Goal: Task Accomplishment & Management: Complete application form

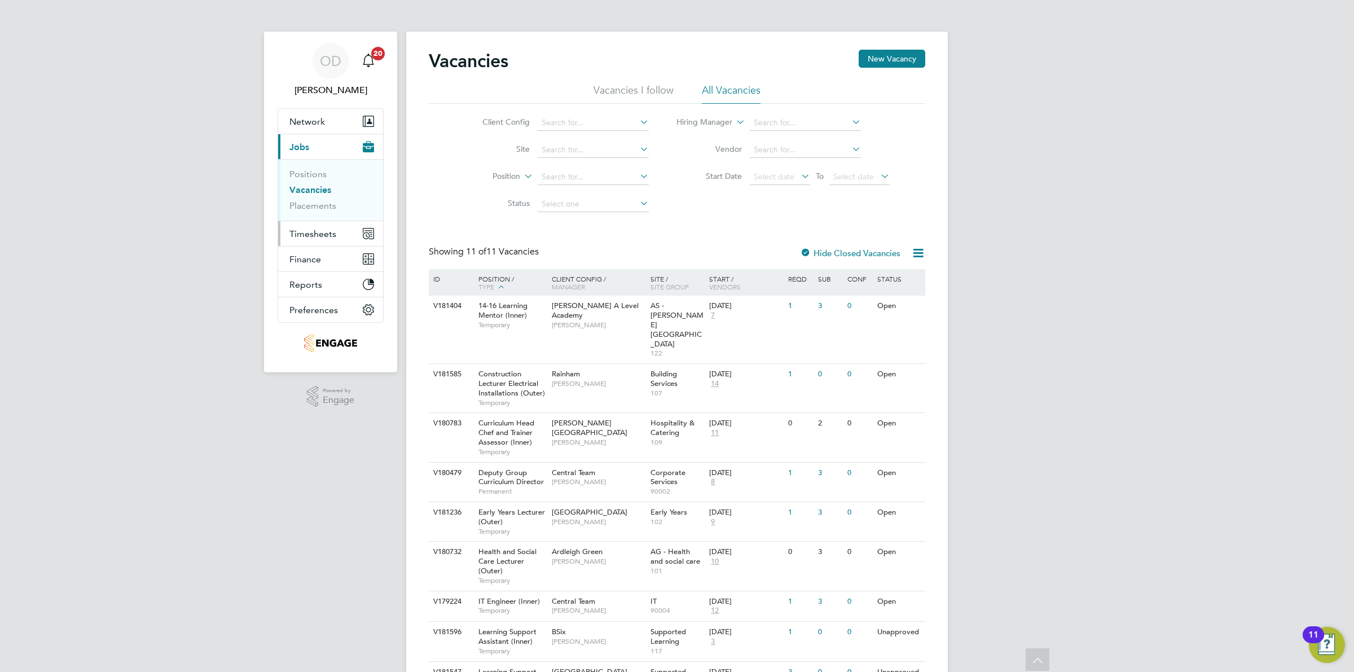
scroll to position [122, 0]
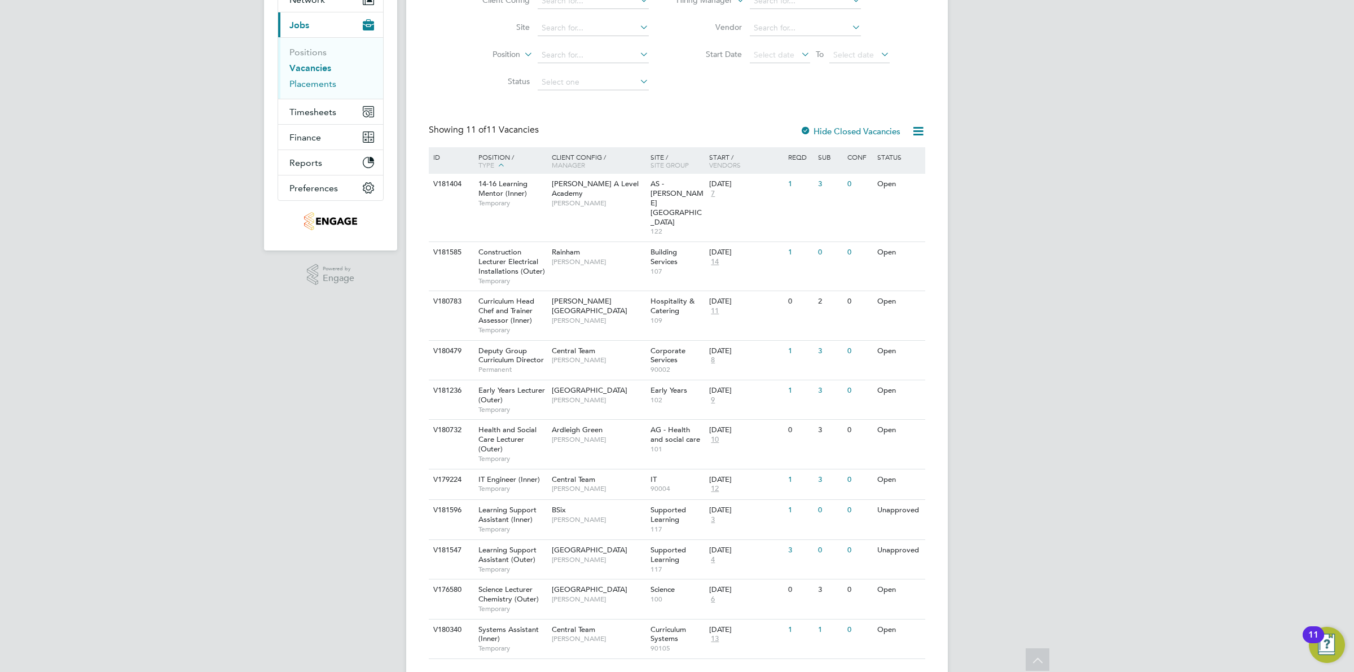
click at [300, 87] on link "Placements" at bounding box center [312, 83] width 47 height 11
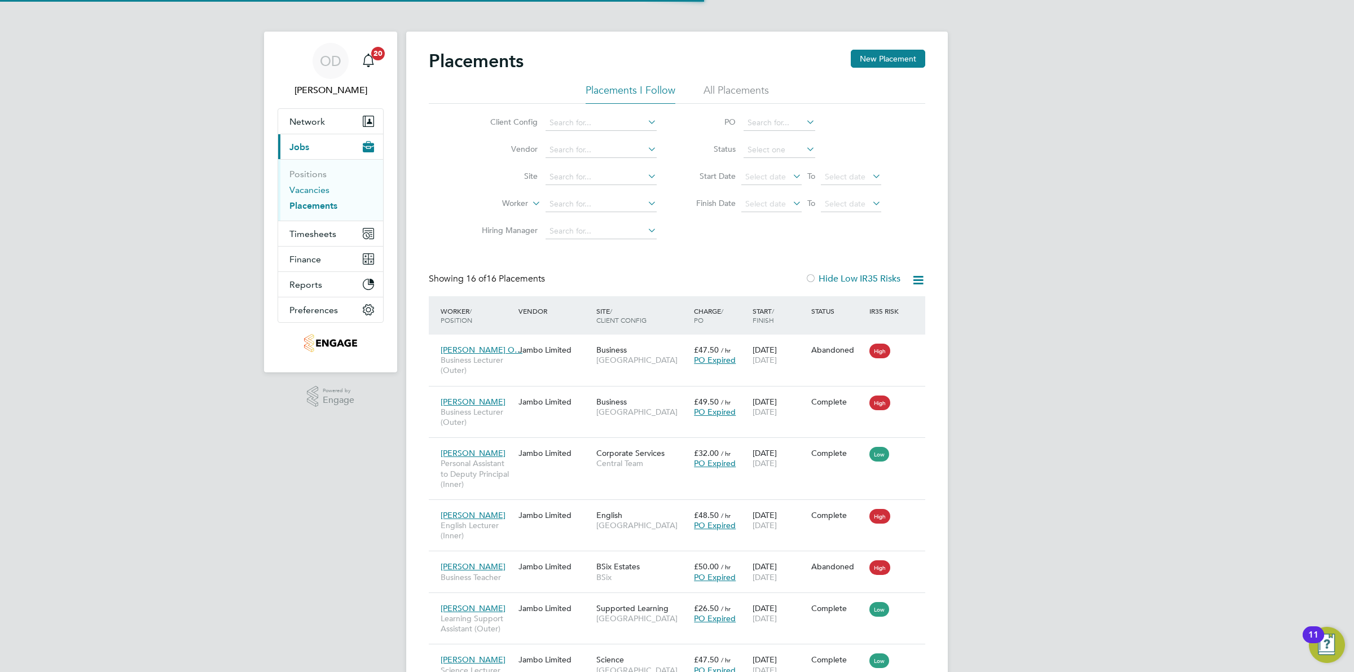
click at [300, 187] on link "Vacancies" at bounding box center [309, 189] width 40 height 11
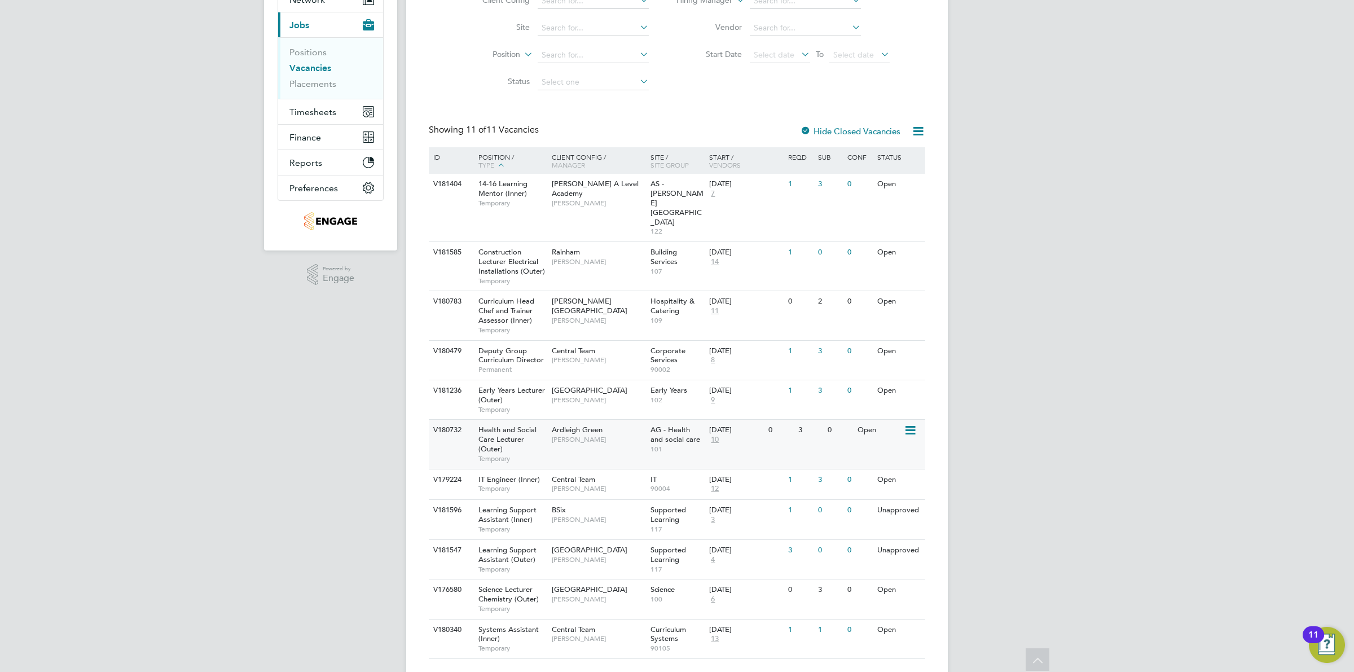
click at [897, 420] on div "Open" at bounding box center [879, 430] width 49 height 21
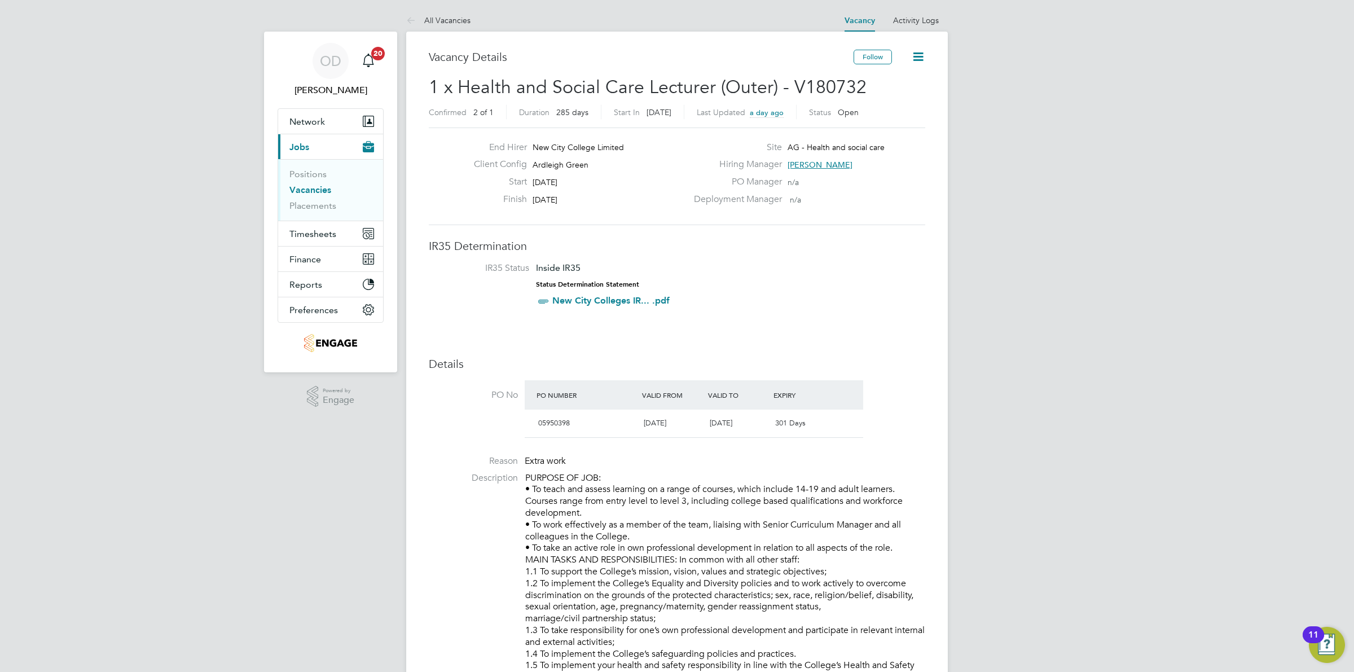
click at [305, 190] on link "Vacancies" at bounding box center [310, 189] width 42 height 11
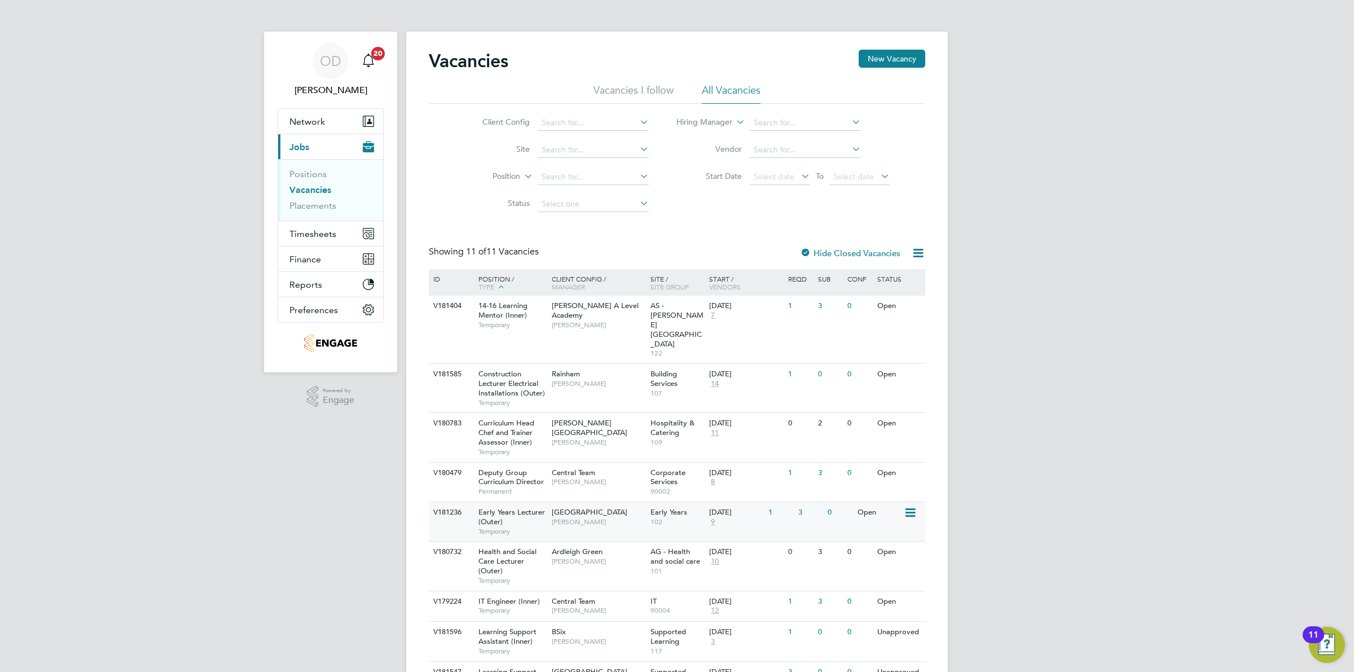
scroll to position [122, 0]
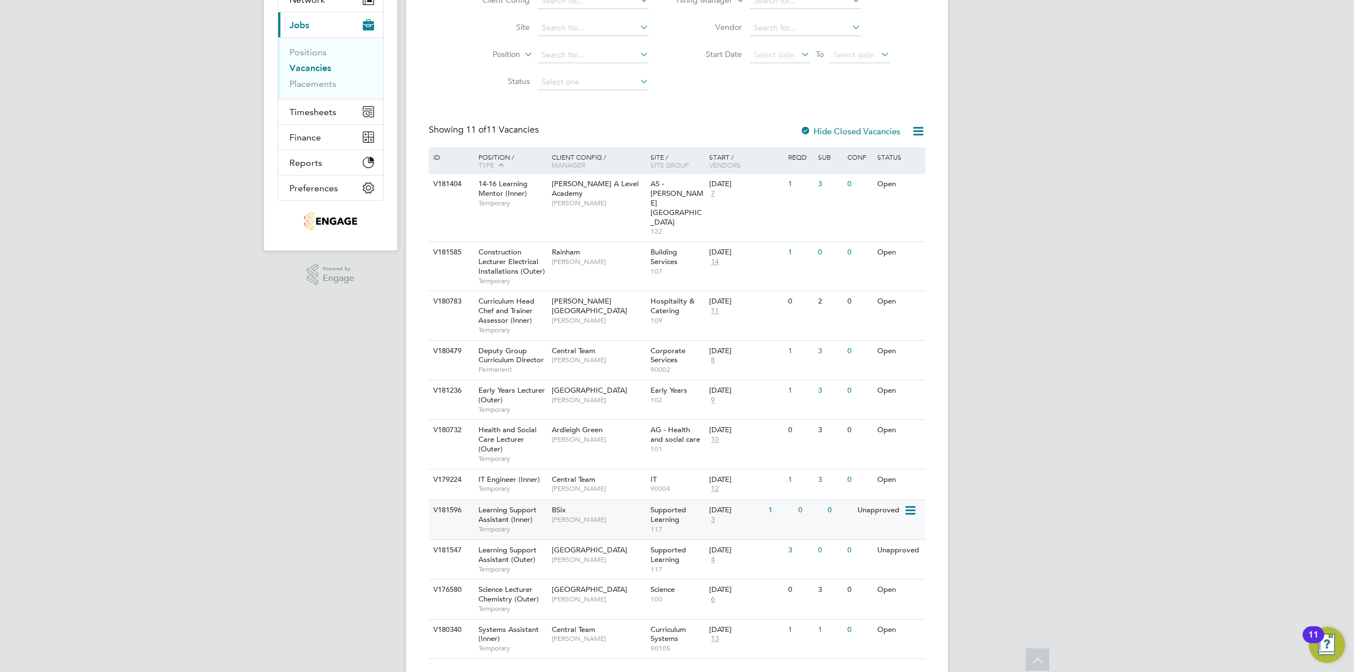
click at [873, 499] on div "V181596 Learning Support Assistant (Inner) Temporary BSix Rachel Johnson Suppor…" at bounding box center [677, 518] width 496 height 39
click at [891, 540] on div "Unapproved" at bounding box center [879, 550] width 49 height 21
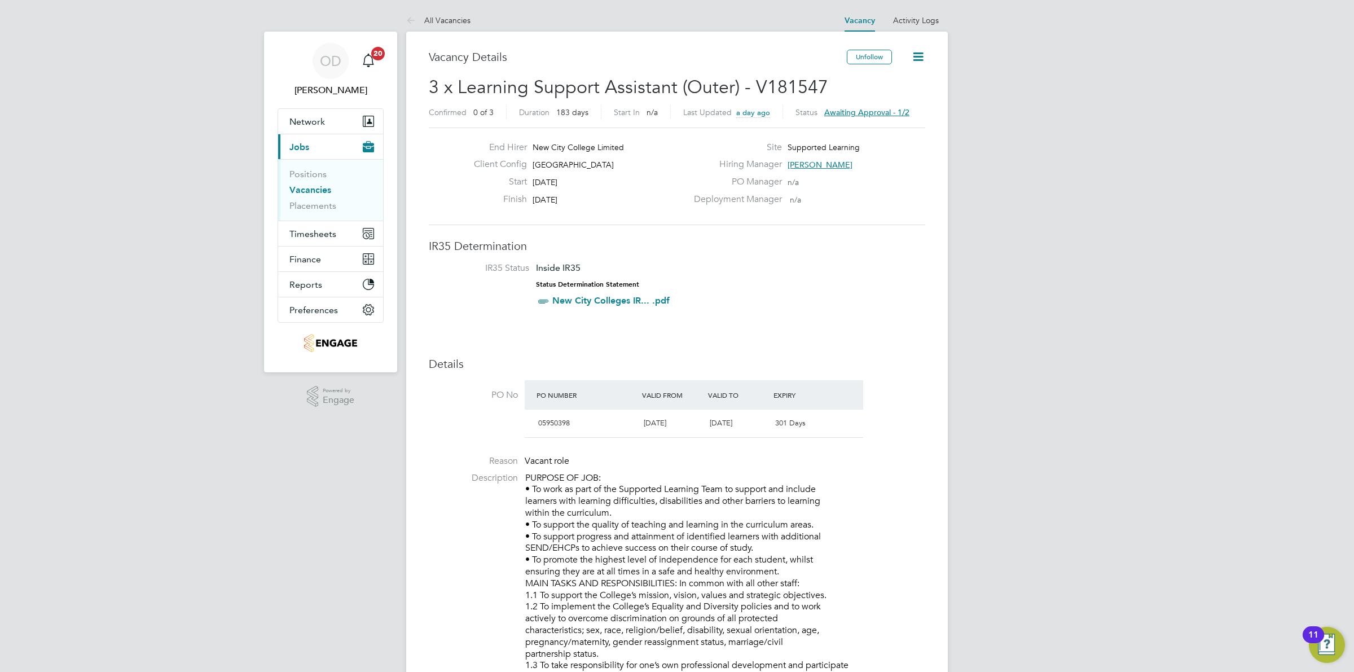
click at [303, 183] on li "Positions" at bounding box center [331, 177] width 85 height 16
click at [303, 188] on link "Vacancies" at bounding box center [310, 189] width 42 height 11
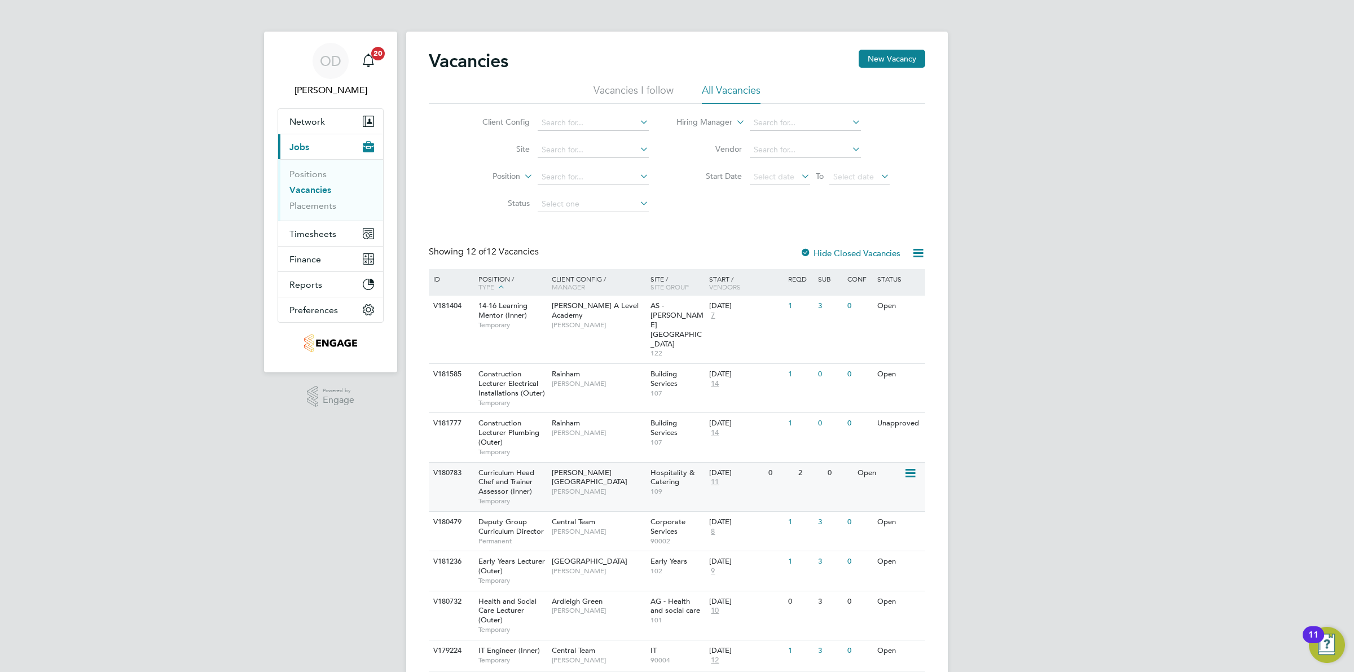
scroll to position [171, 0]
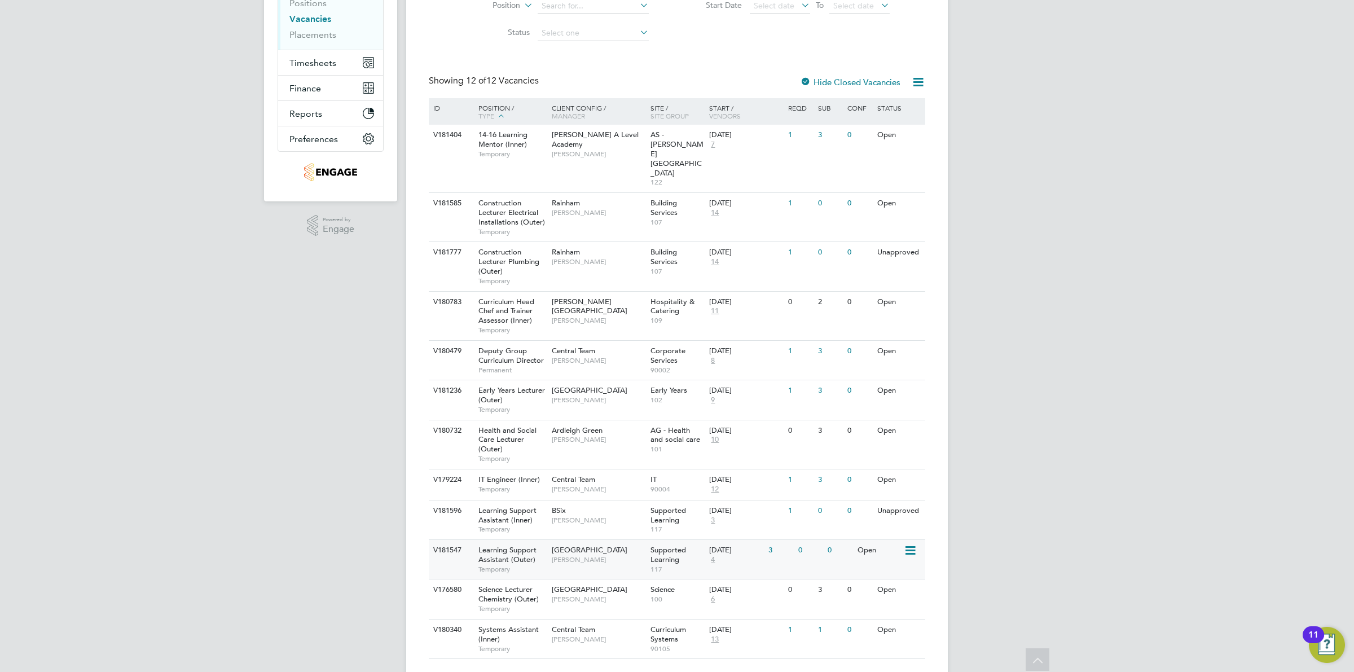
click at [825, 540] on div "0" at bounding box center [839, 550] width 29 height 21
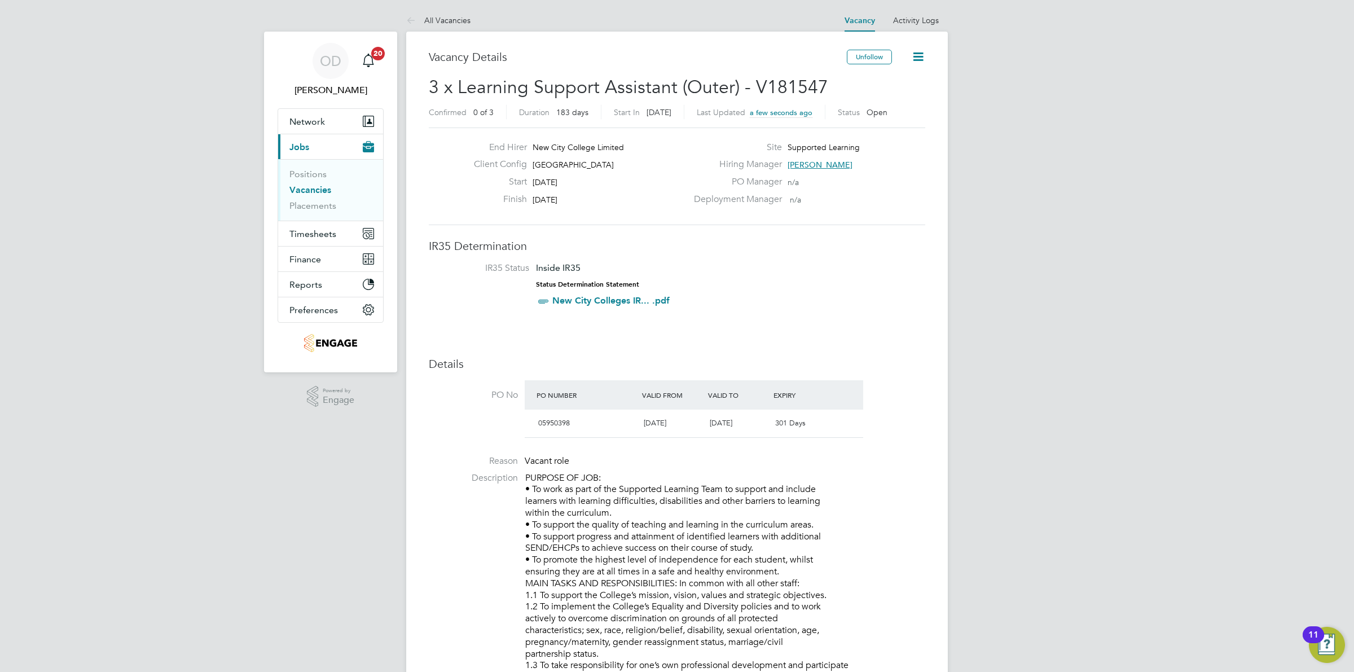
click at [326, 189] on link "Vacancies" at bounding box center [310, 189] width 42 height 11
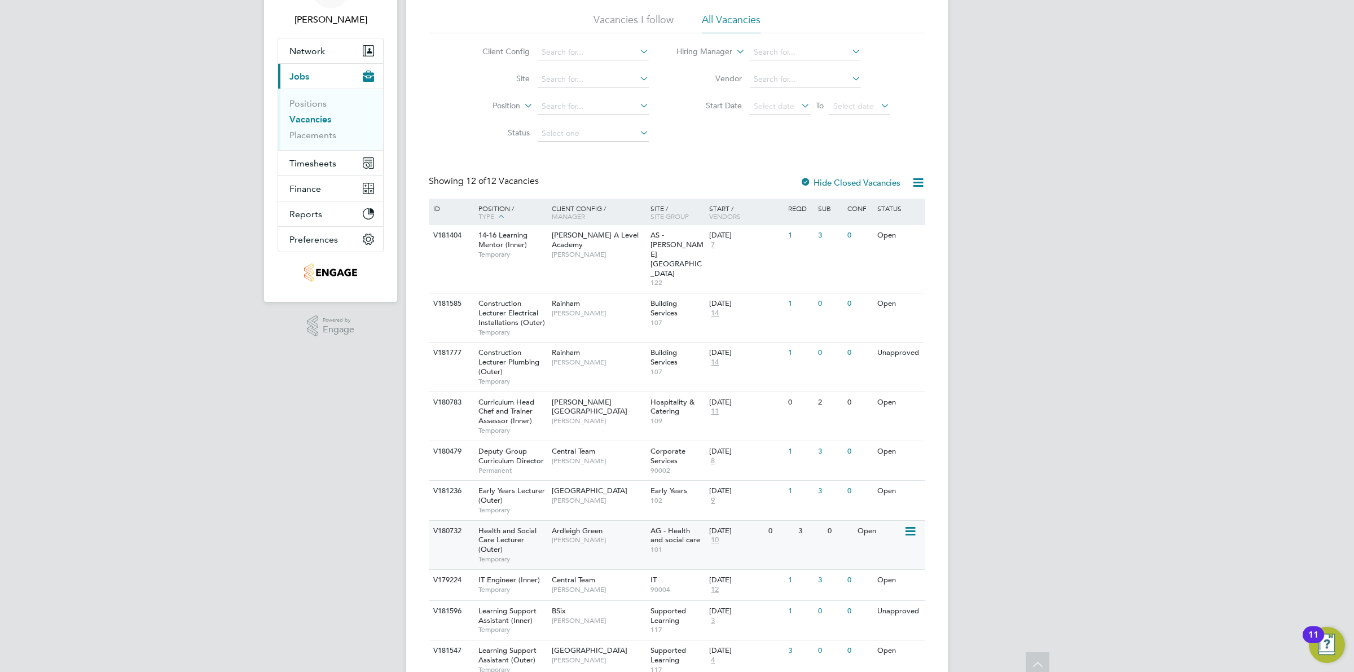
scroll to position [171, 0]
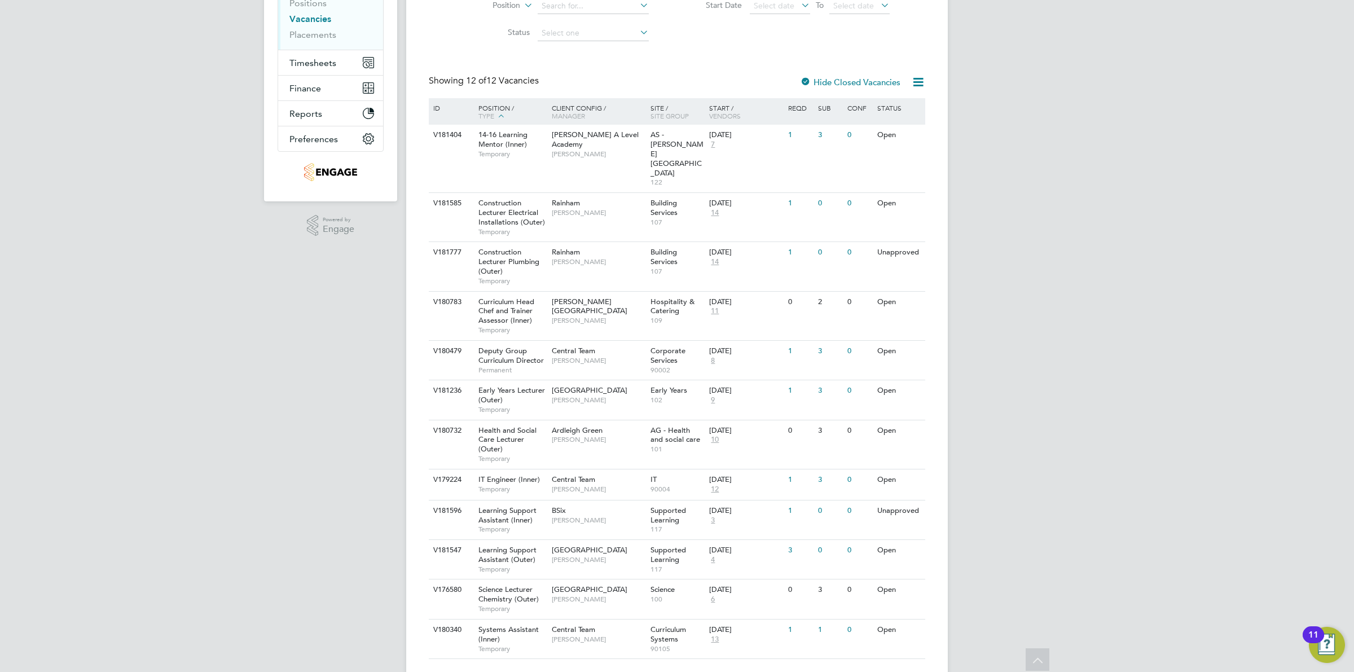
drag, startPoint x: 888, startPoint y: 481, endPoint x: 1027, endPoint y: 474, distance: 138.4
click at [1050, 467] on div "OD Ollie Dart Notifications 20 Applications: Network Team Members Businesses Si…" at bounding box center [677, 264] width 1354 height 870
click at [894, 539] on div "V181547 Learning Support Assistant (Outer) Temporary Epping Forest Campus Joann…" at bounding box center [677, 558] width 496 height 39
click at [313, 31] on link "Placements" at bounding box center [312, 34] width 47 height 11
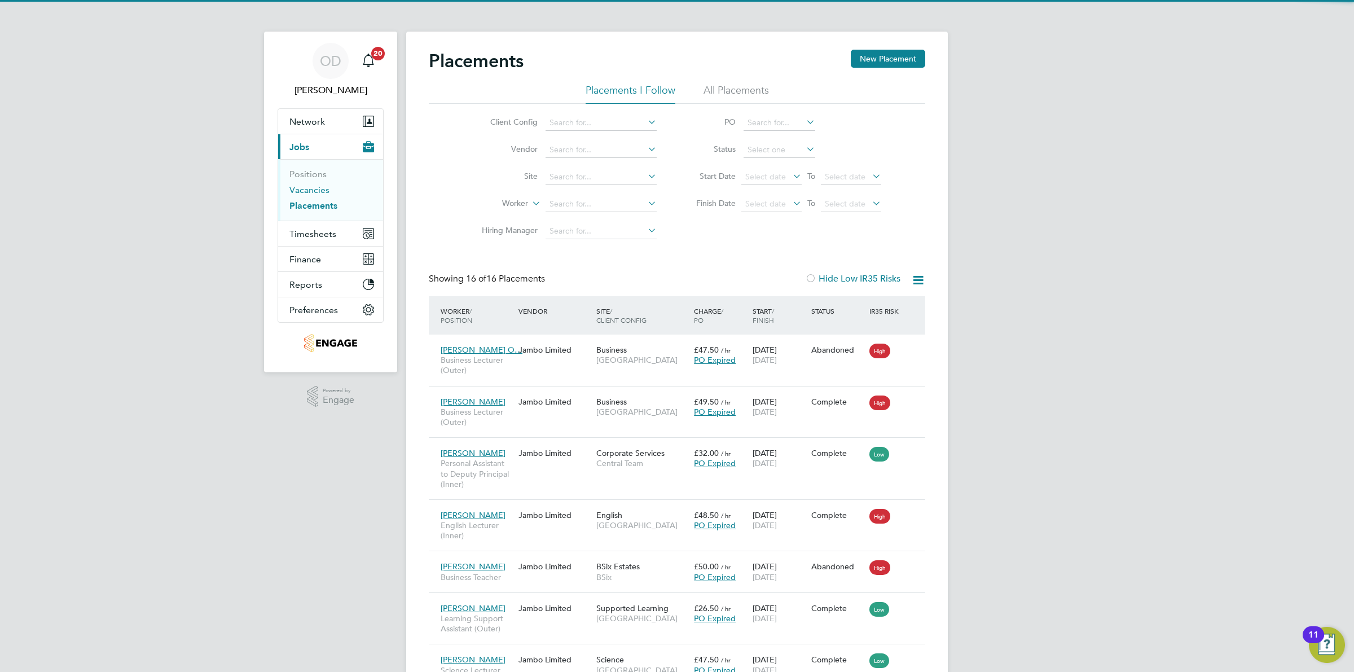
scroll to position [6, 6]
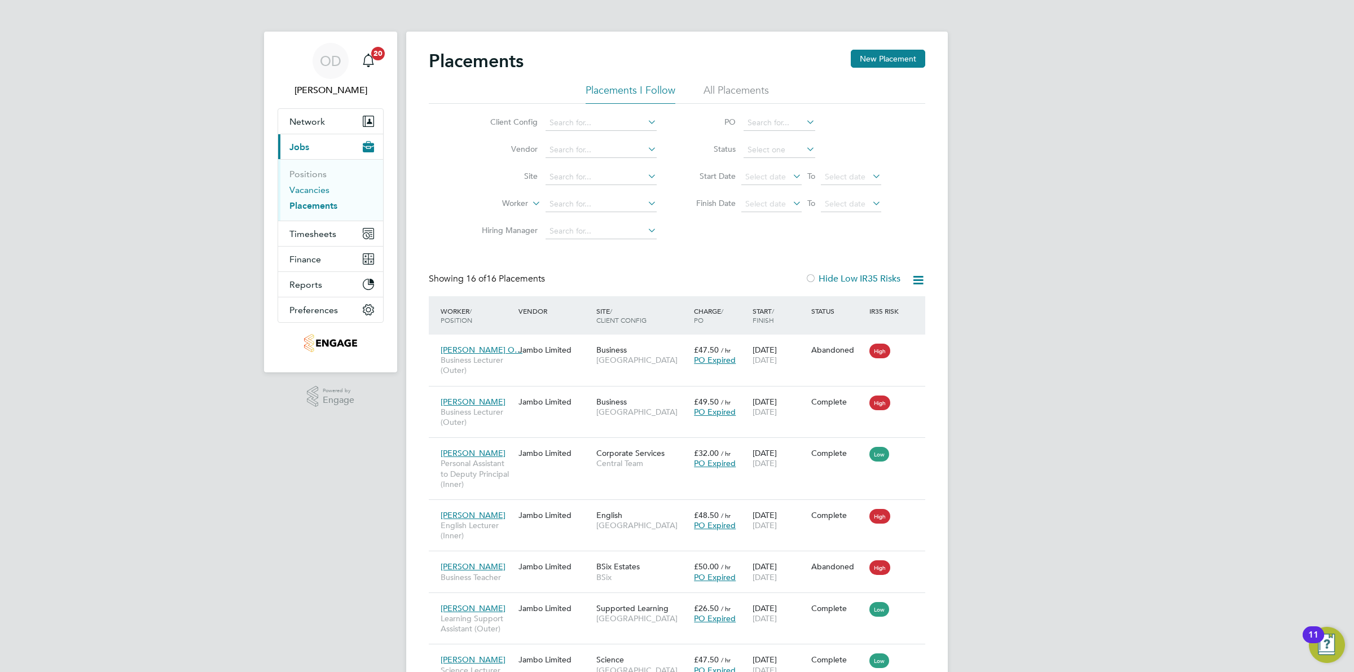
click at [314, 189] on link "Vacancies" at bounding box center [309, 189] width 40 height 11
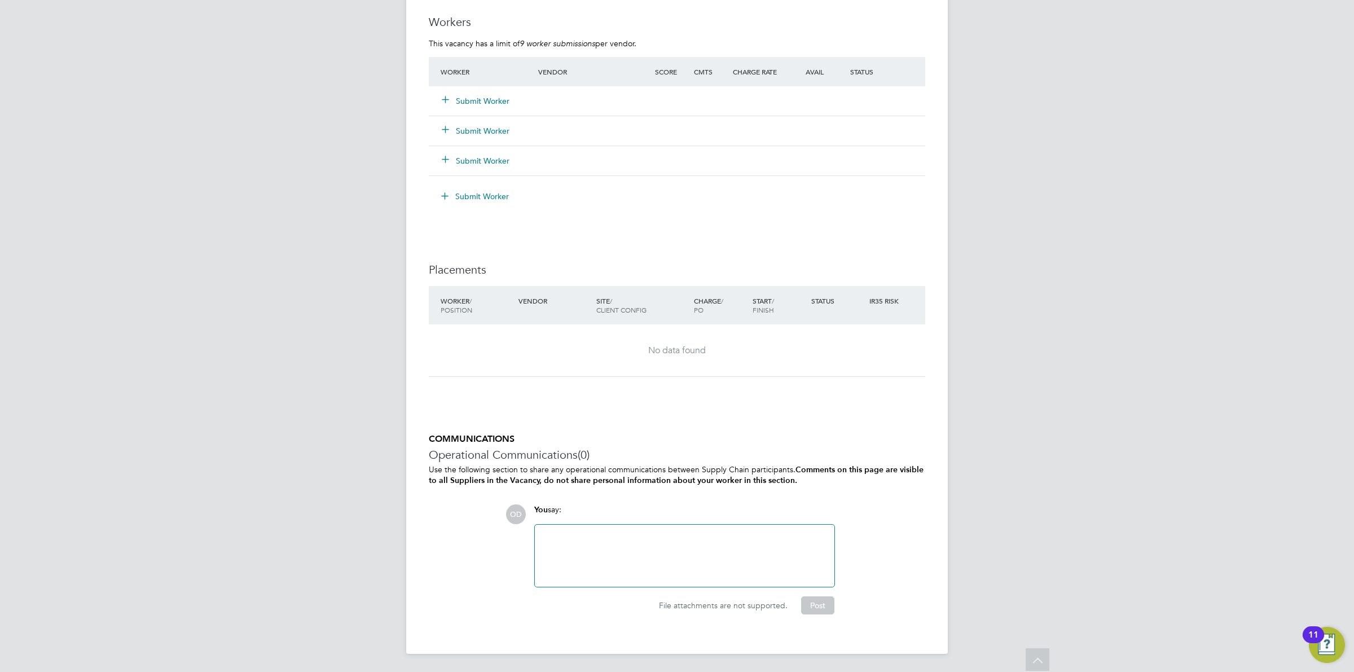
scroll to position [2014, 0]
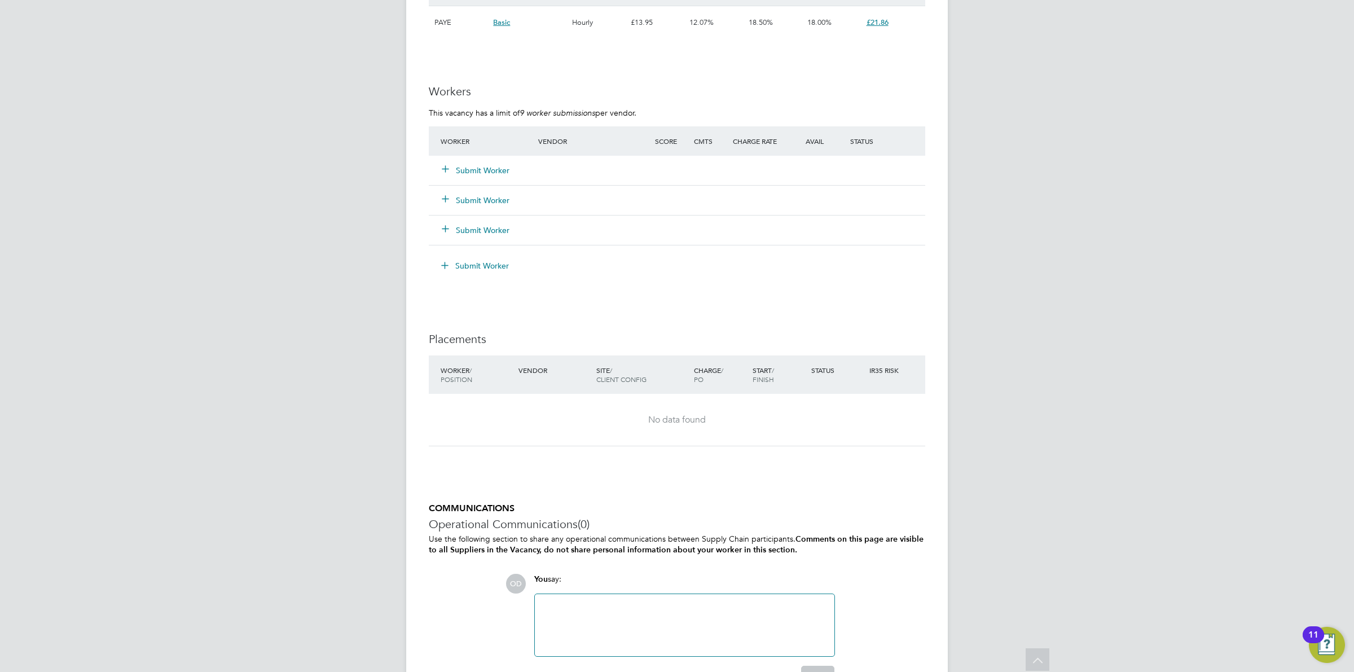
click at [494, 168] on button "Submit Worker" at bounding box center [476, 170] width 68 height 11
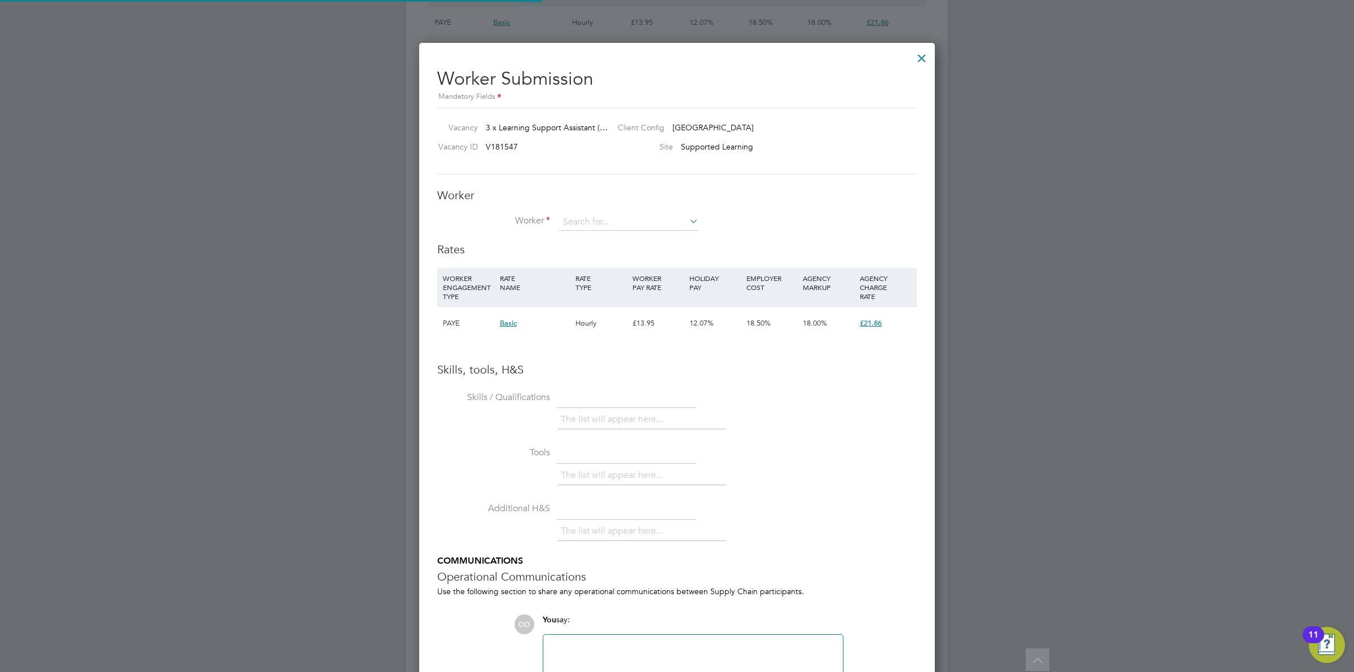
scroll to position [714, 516]
click at [655, 215] on input at bounding box center [628, 222] width 139 height 17
drag, startPoint x: 624, startPoint y: 216, endPoint x: 548, endPoint y: 215, distance: 76.7
click at [548, 215] on li "Worker akm" at bounding box center [676, 228] width 479 height 28
type input "zak"
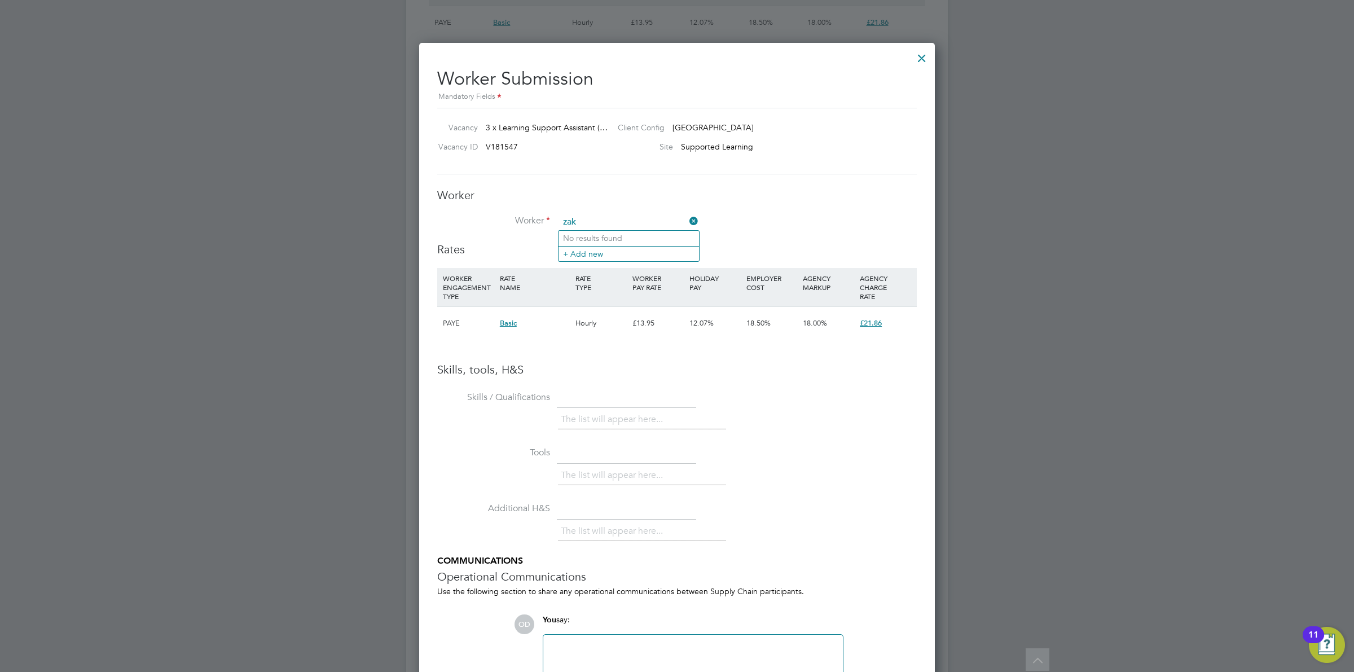
click at [687, 223] on icon at bounding box center [687, 221] width 0 height 16
click at [672, 223] on input at bounding box center [628, 222] width 139 height 17
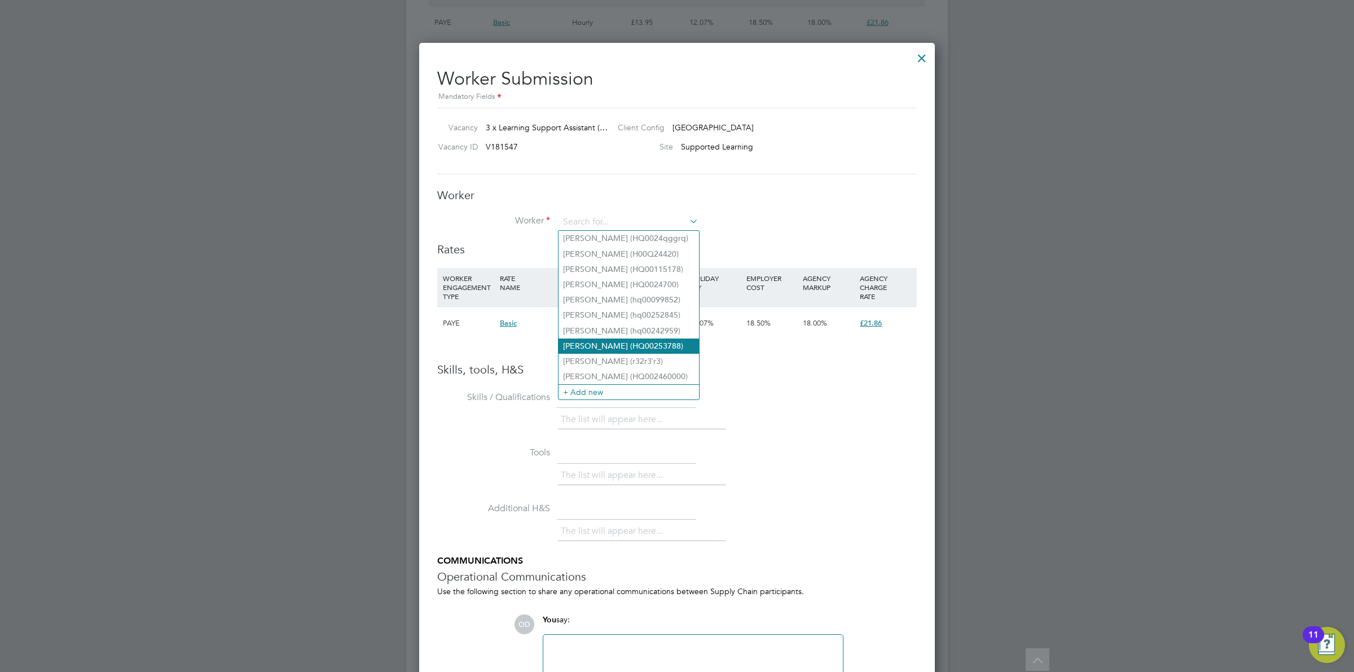
type input "x"
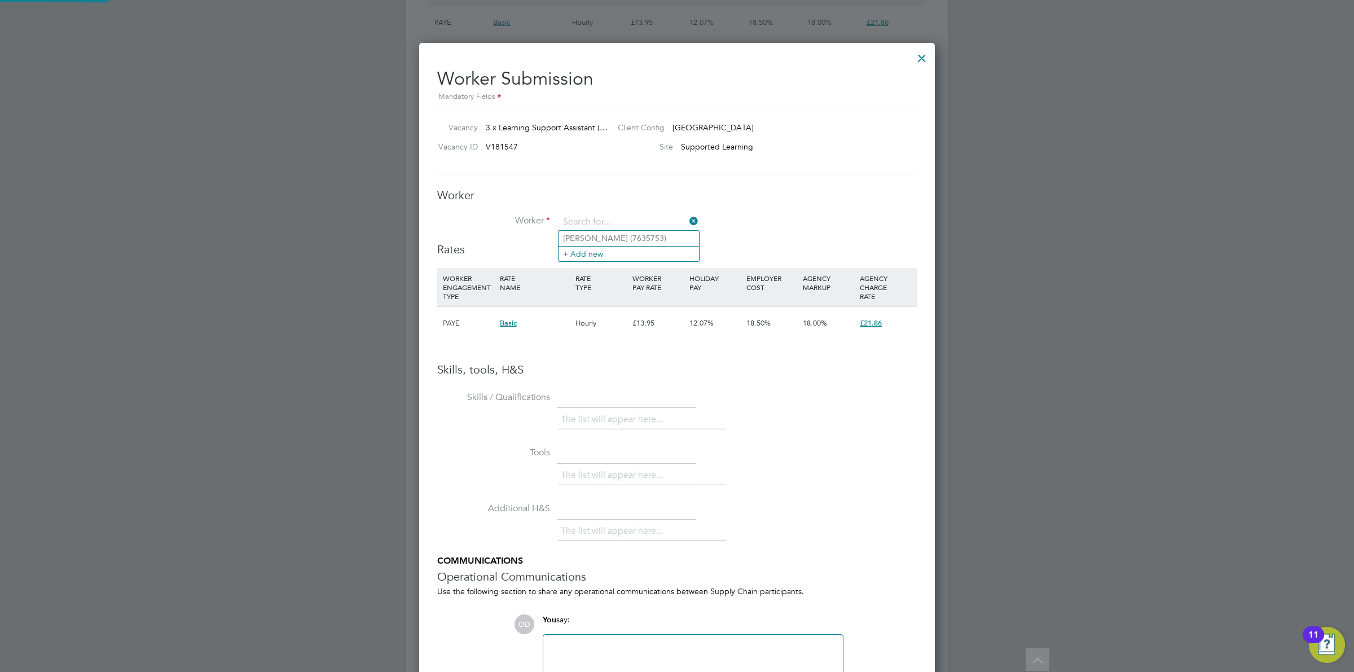
type input "z"
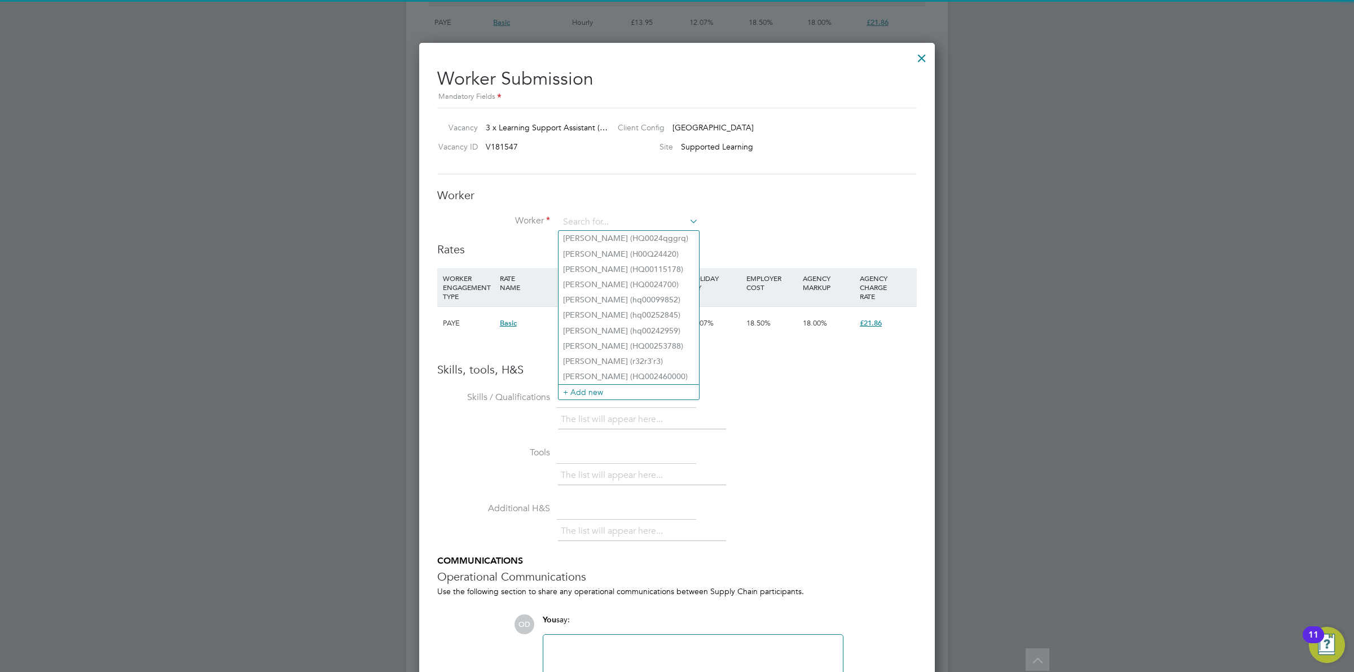
type input "k"
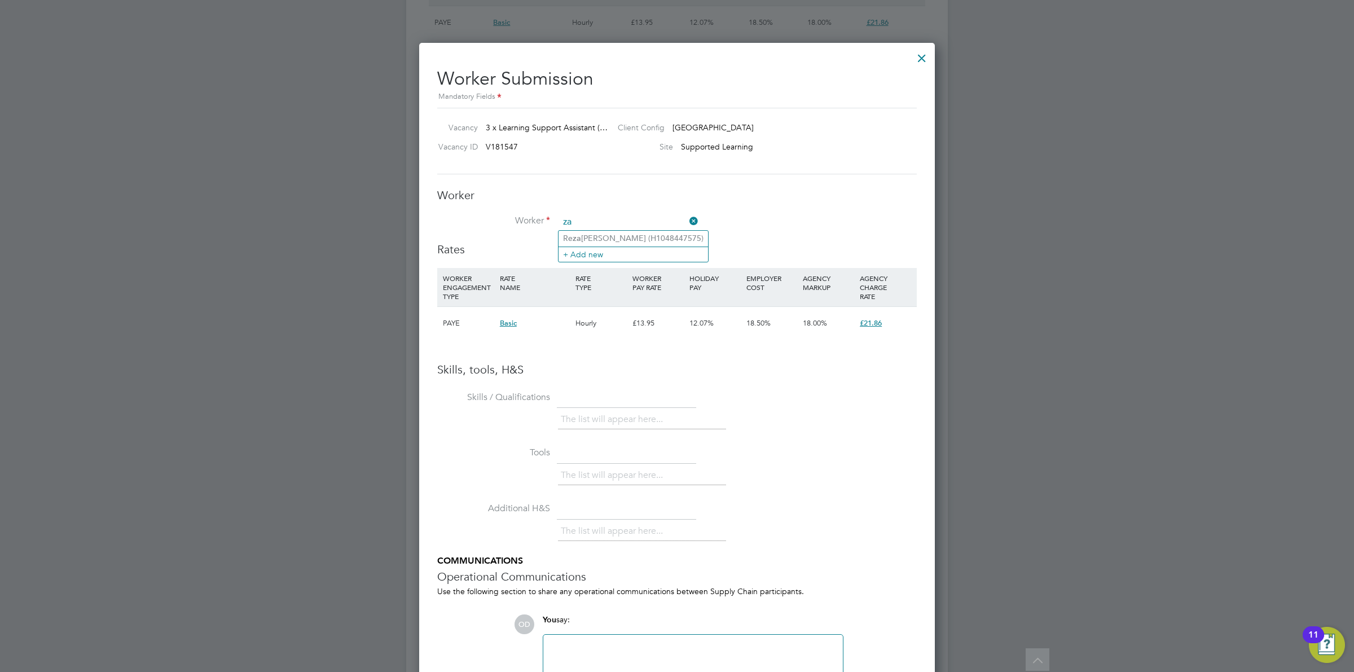
type input "za"
click at [699, 218] on li "Worker za" at bounding box center [676, 228] width 479 height 28
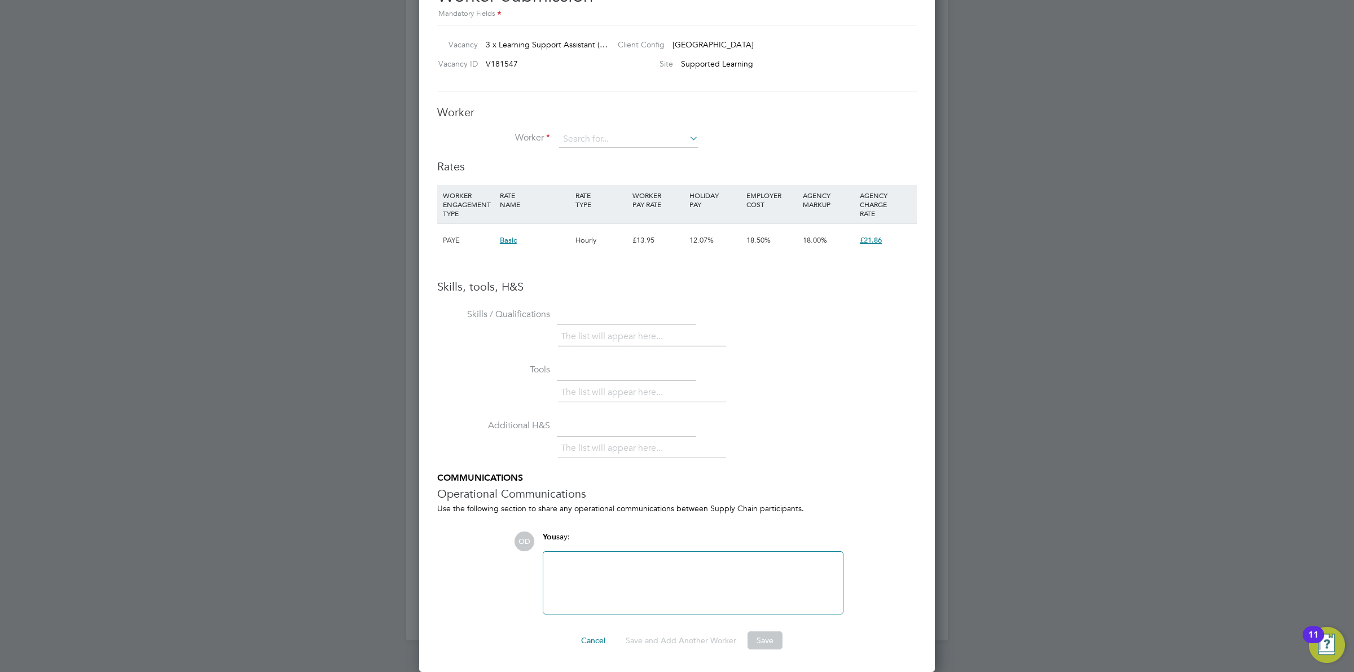
scroll to position [1957, 0]
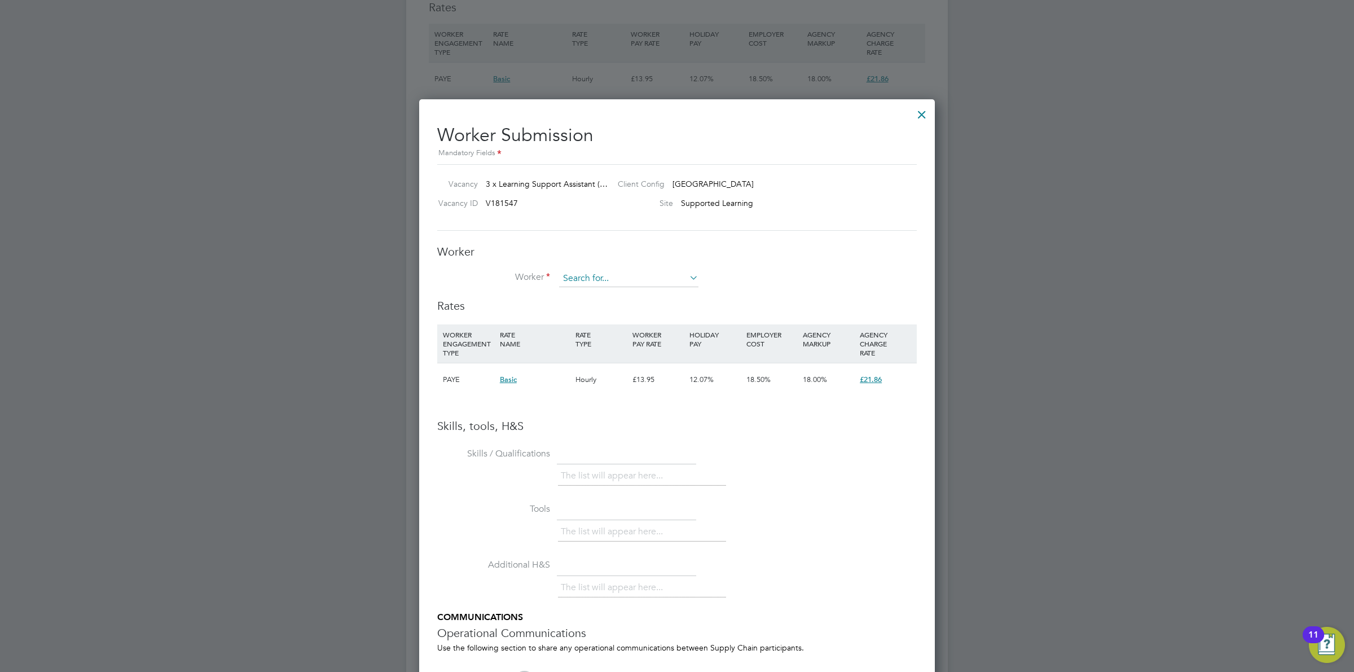
click at [668, 274] on input at bounding box center [628, 278] width 139 height 17
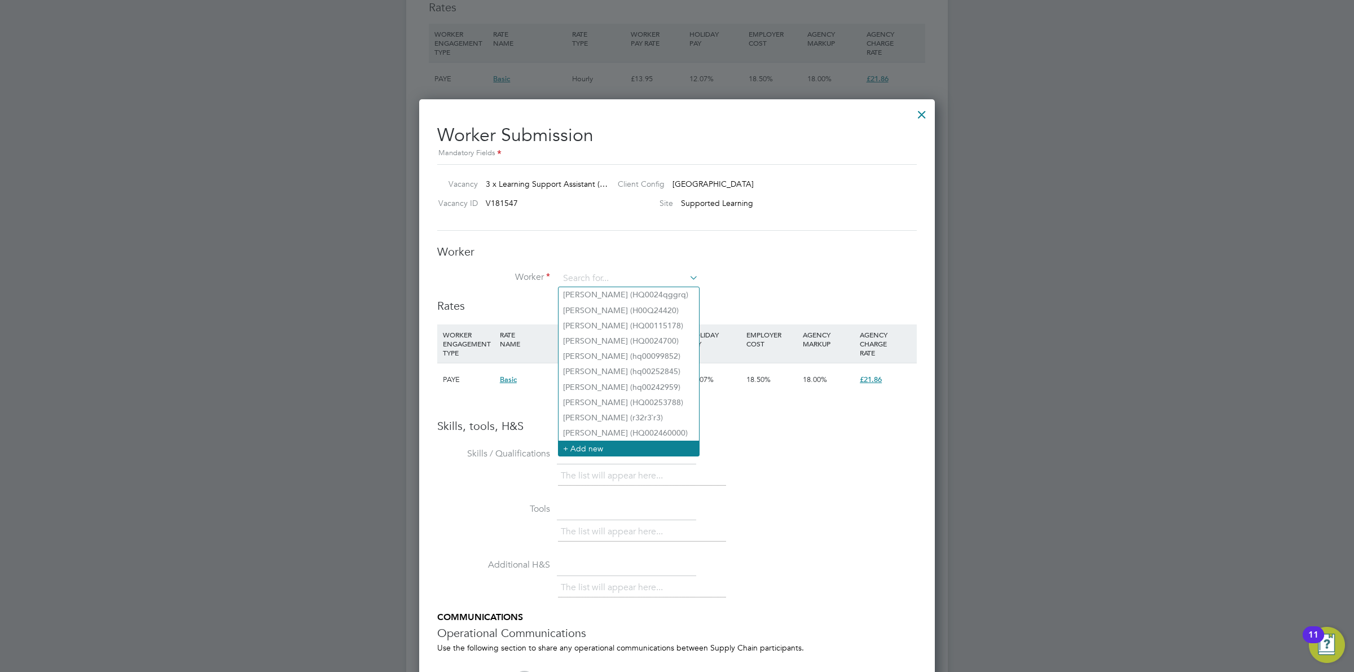
click at [630, 446] on li "+ Add new" at bounding box center [628, 448] width 140 height 15
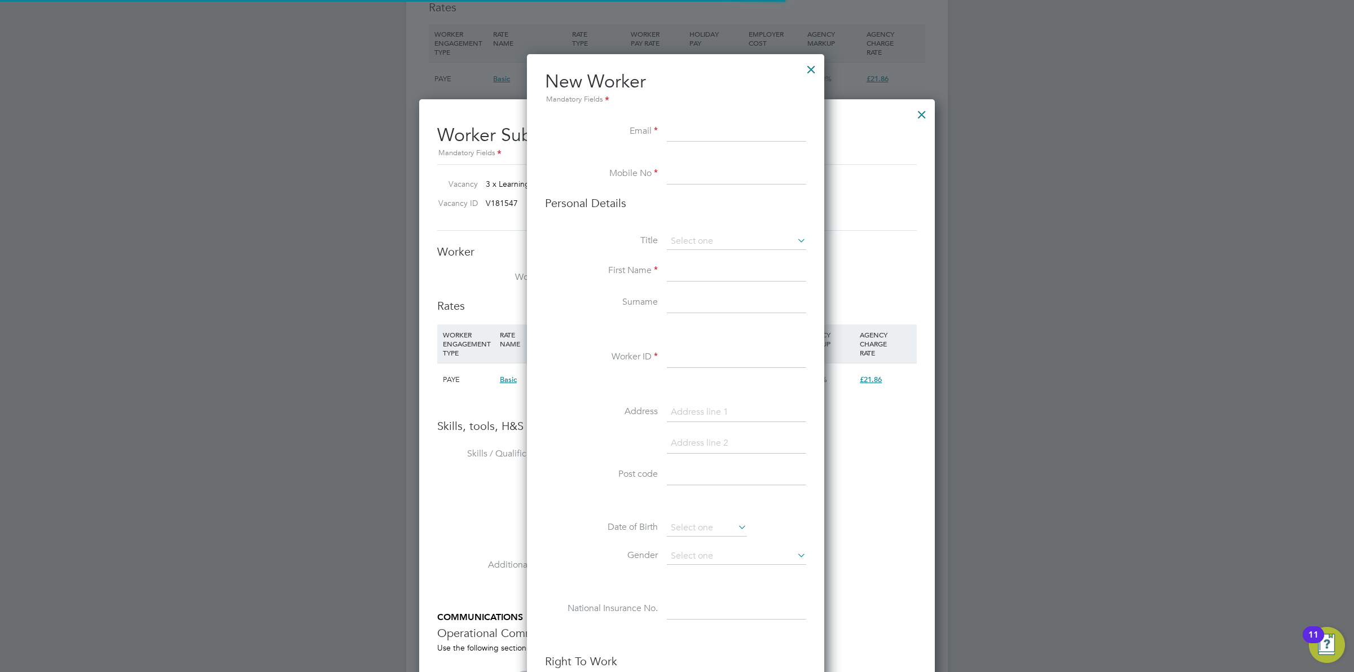
scroll to position [957, 300]
paste input "akmzakir.hos@gmail.com"
type input "akmzakir.hos@gmail.com"
click at [701, 171] on input at bounding box center [736, 174] width 139 height 20
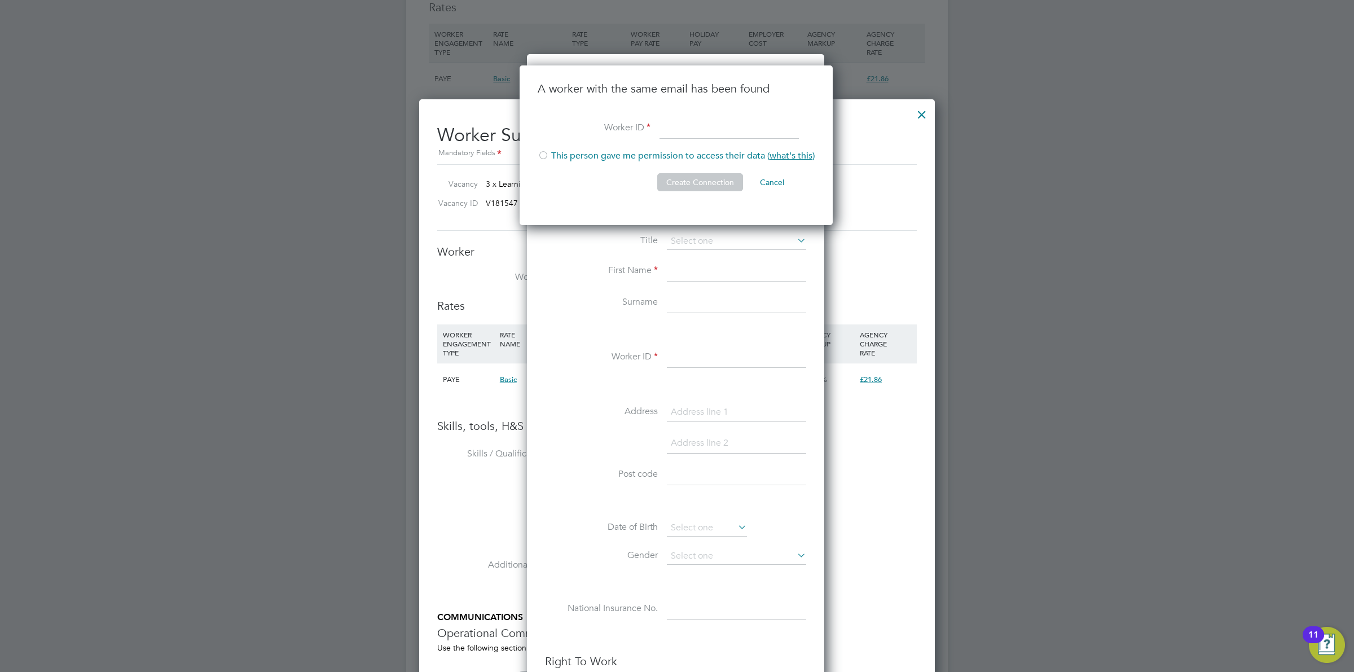
scroll to position [161, 314]
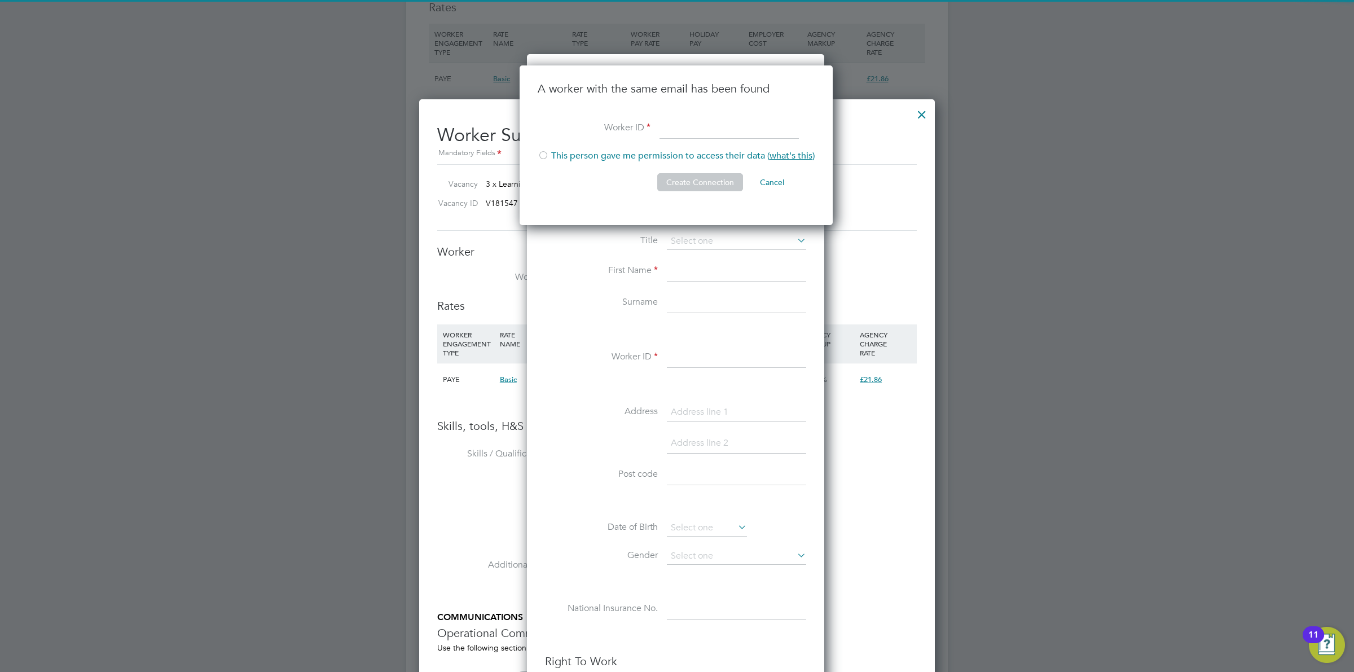
click at [605, 154] on li "This person gave me permission to access their data ( what's this )" at bounding box center [676, 161] width 277 height 23
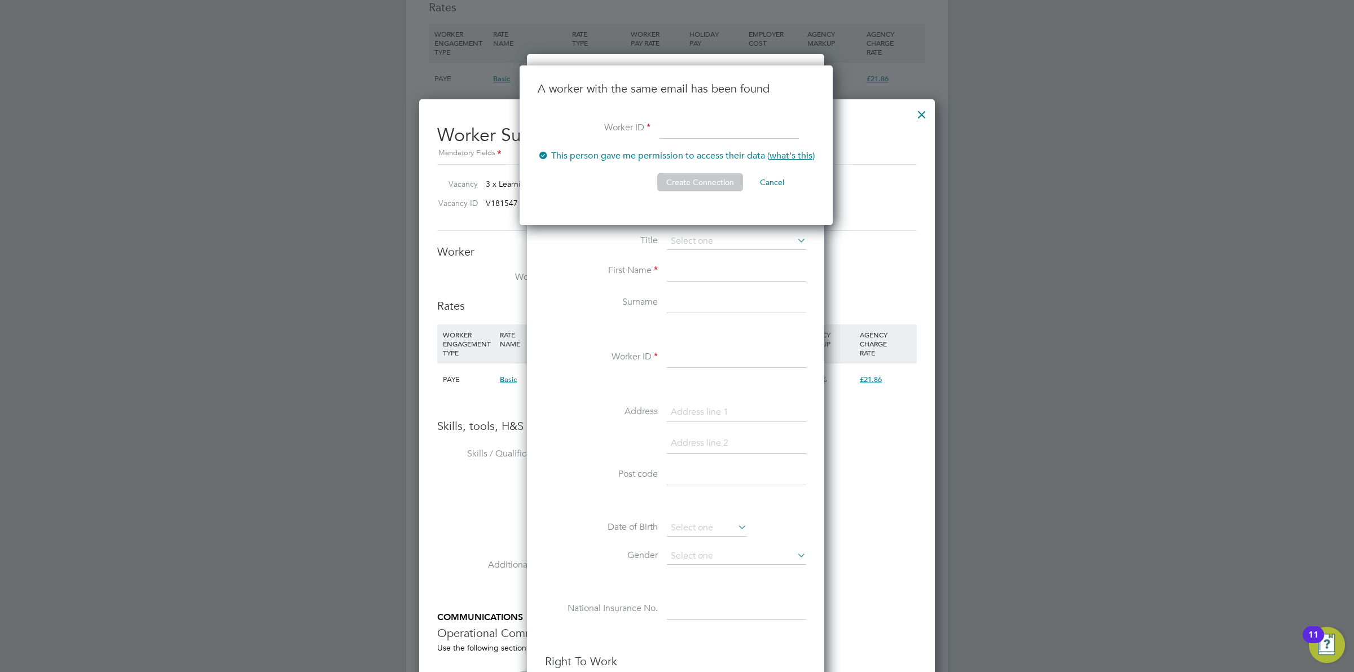
drag, startPoint x: 677, startPoint y: 134, endPoint x: 689, endPoint y: 126, distance: 14.2
click at [678, 133] on input at bounding box center [728, 128] width 139 height 20
type input "t13t341t4"
click at [694, 182] on button "Create Connection" at bounding box center [700, 182] width 86 height 18
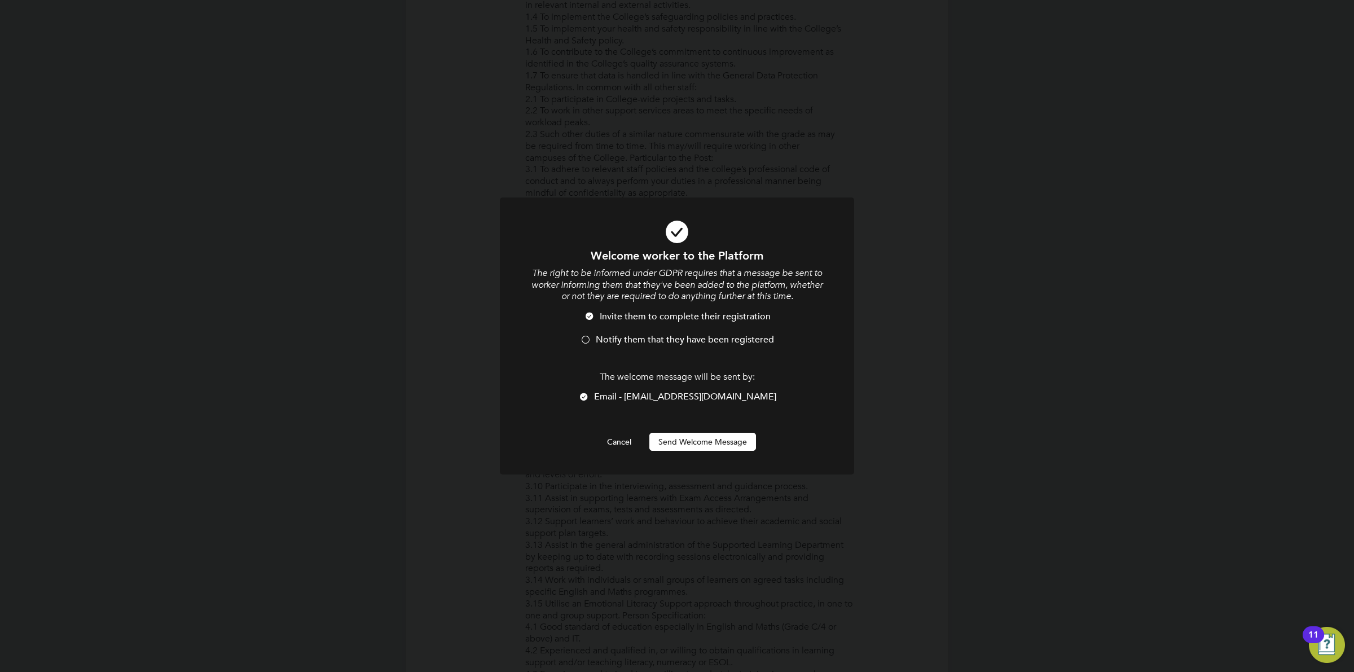
click at [630, 340] on span "Notify them that they have been registered" at bounding box center [685, 339] width 178 height 11
click at [683, 441] on button "Send Welcome Message" at bounding box center [702, 442] width 107 height 18
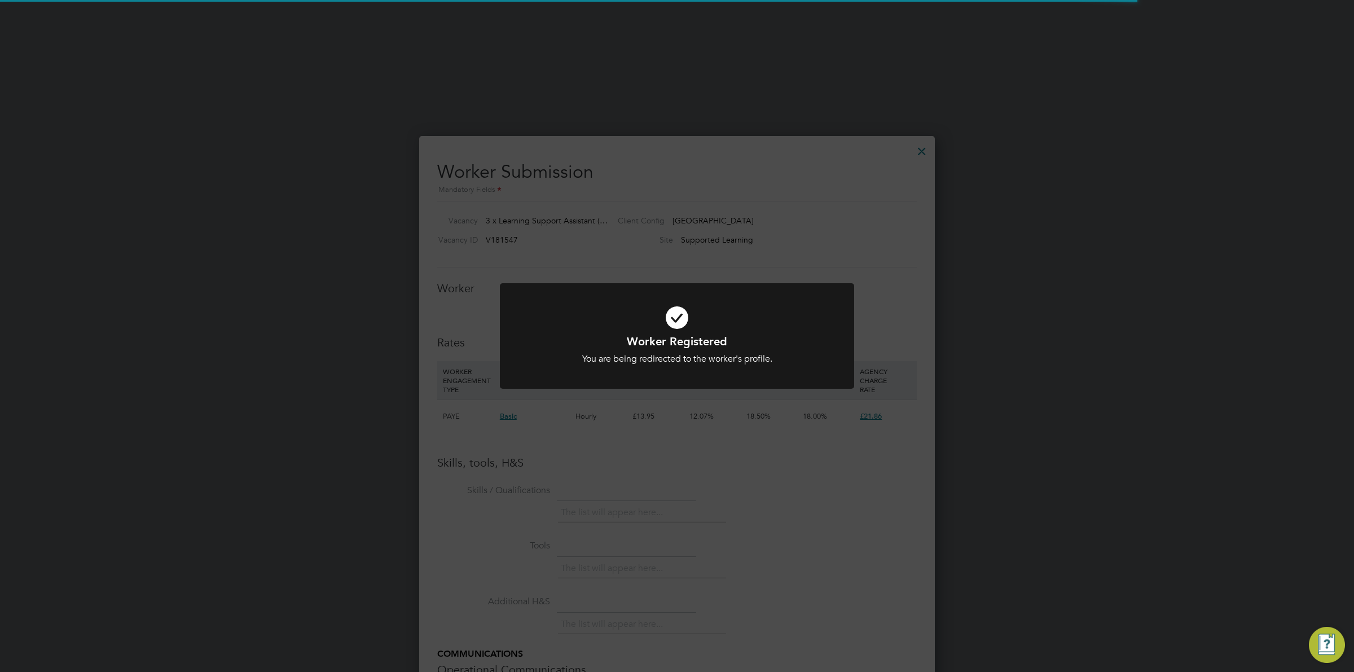
scroll to position [1957, 0]
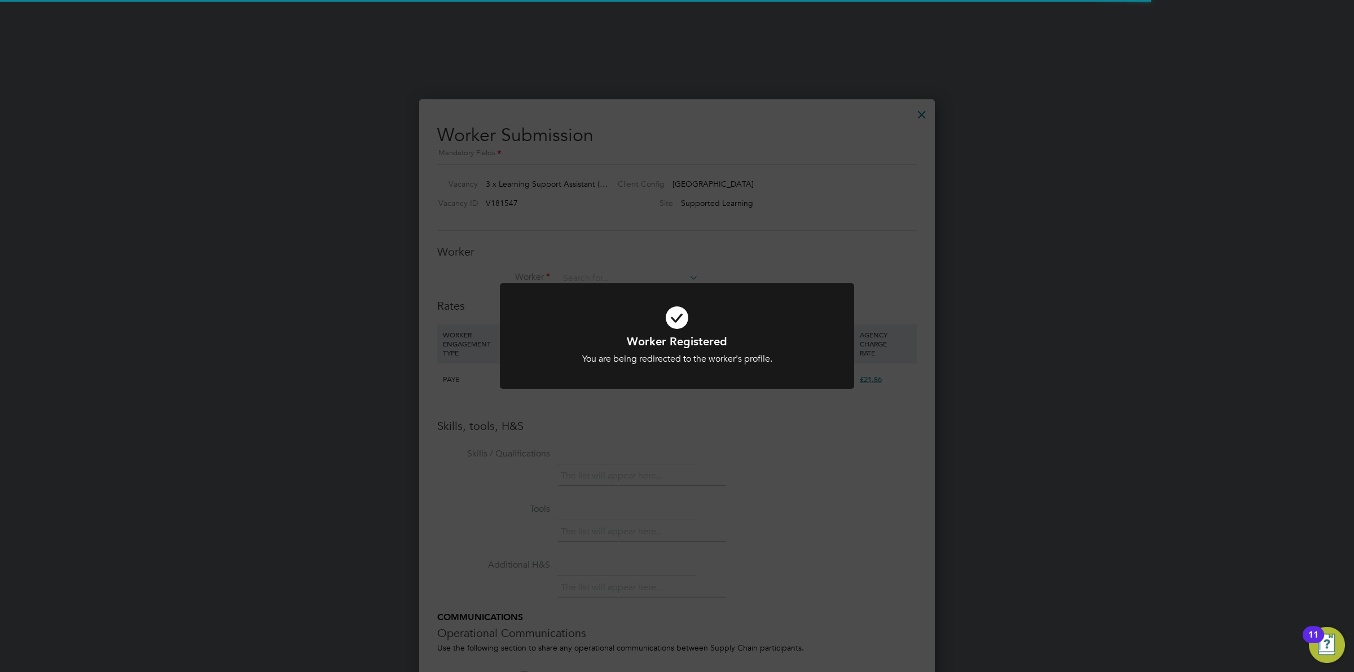
click at [804, 320] on icon at bounding box center [676, 318] width 293 height 44
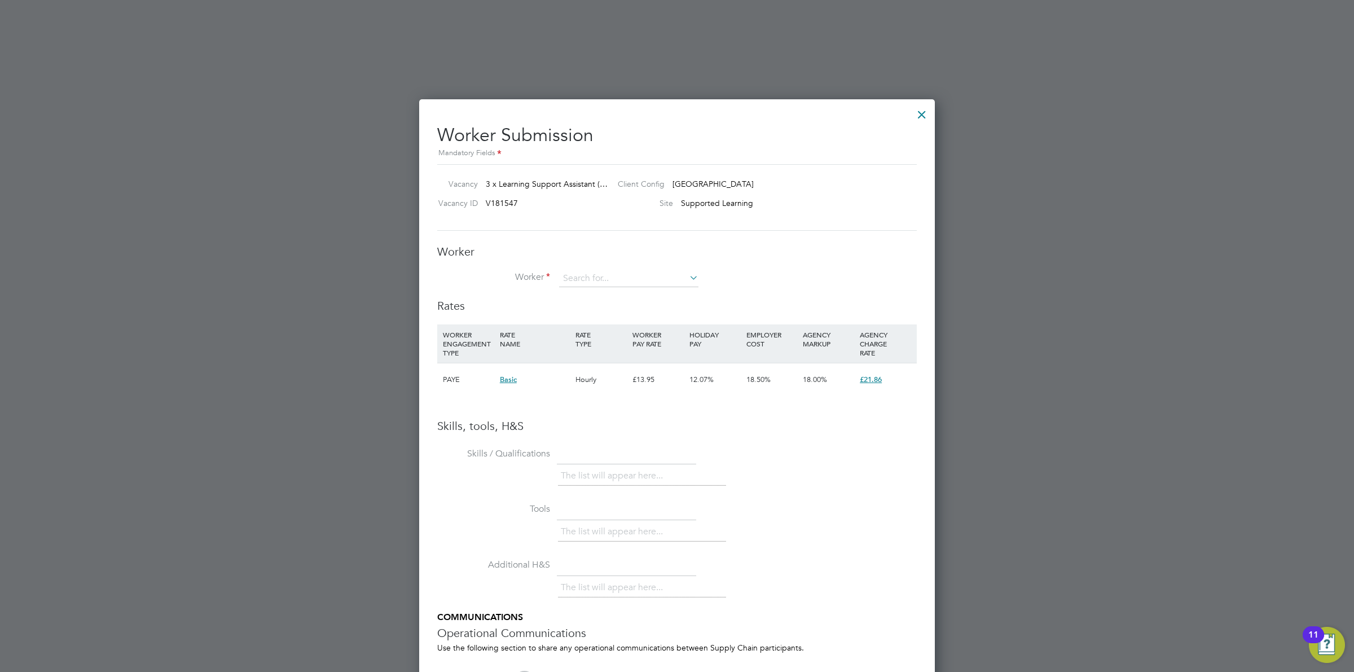
click at [919, 116] on div at bounding box center [922, 112] width 20 height 20
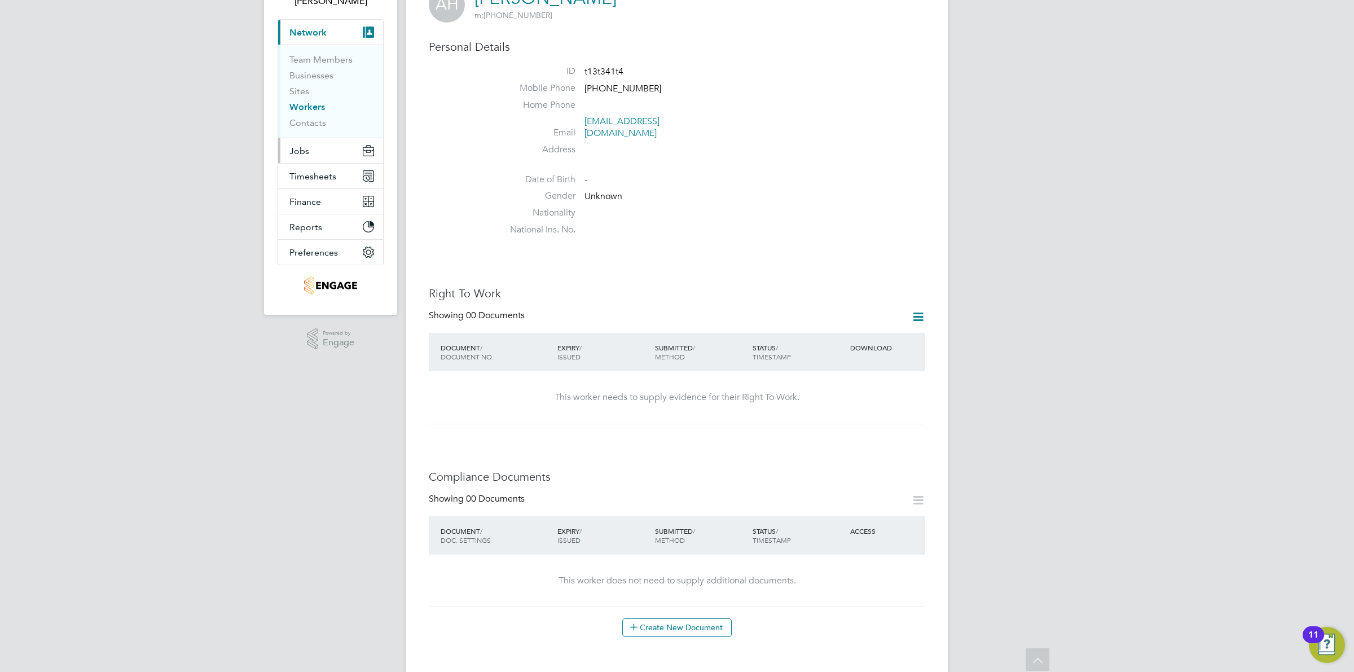
click at [311, 153] on button "Jobs" at bounding box center [330, 150] width 105 height 25
click at [311, 99] on link "Vacancies" at bounding box center [309, 100] width 40 height 11
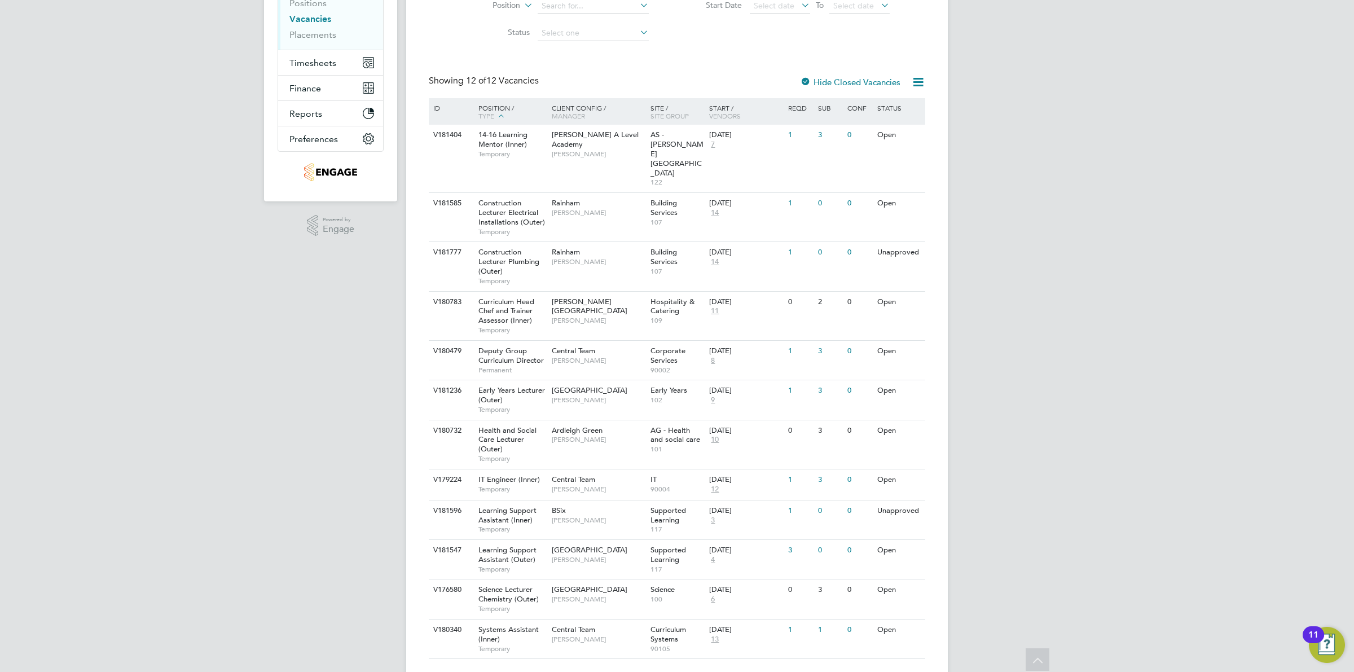
drag, startPoint x: 660, startPoint y: 456, endPoint x: 1027, endPoint y: 411, distance: 369.4
click at [1027, 411] on div "OD Ollie Dart Notifications 20 Applications: Network Team Members Businesses Si…" at bounding box center [677, 264] width 1354 height 870
click at [729, 545] on div "[DATE]" at bounding box center [736, 550] width 54 height 10
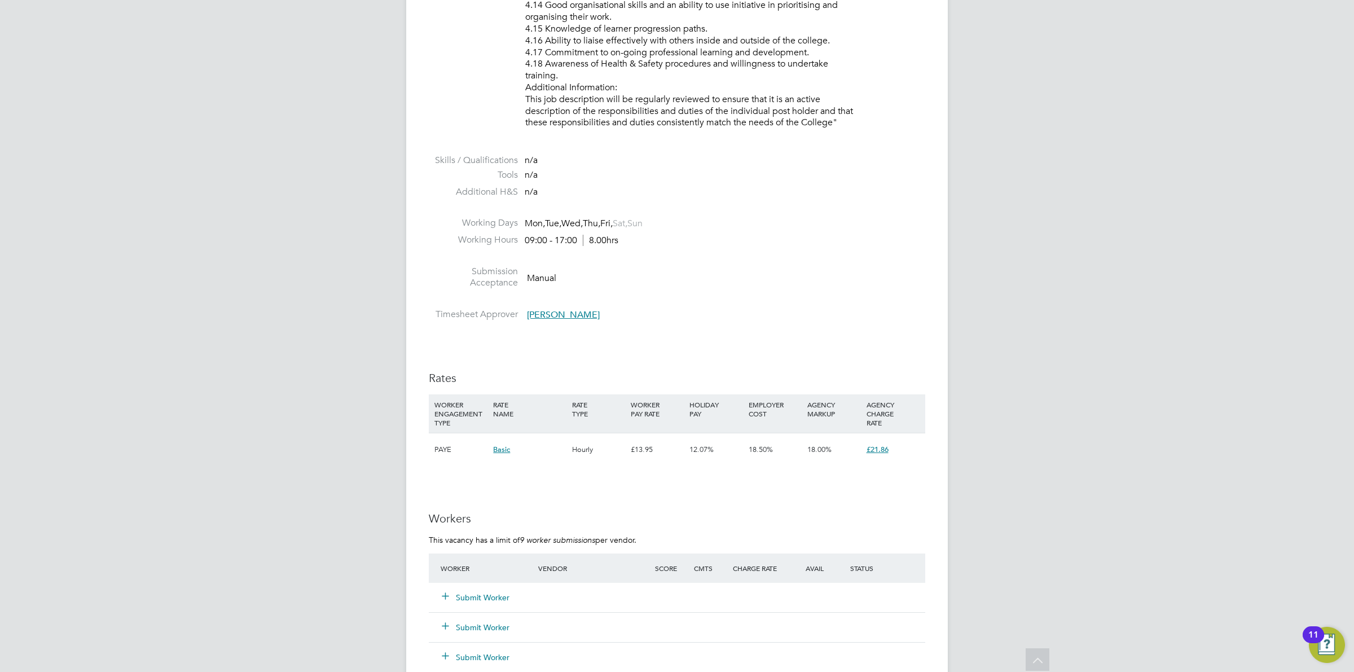
scroll to position [1798, 0]
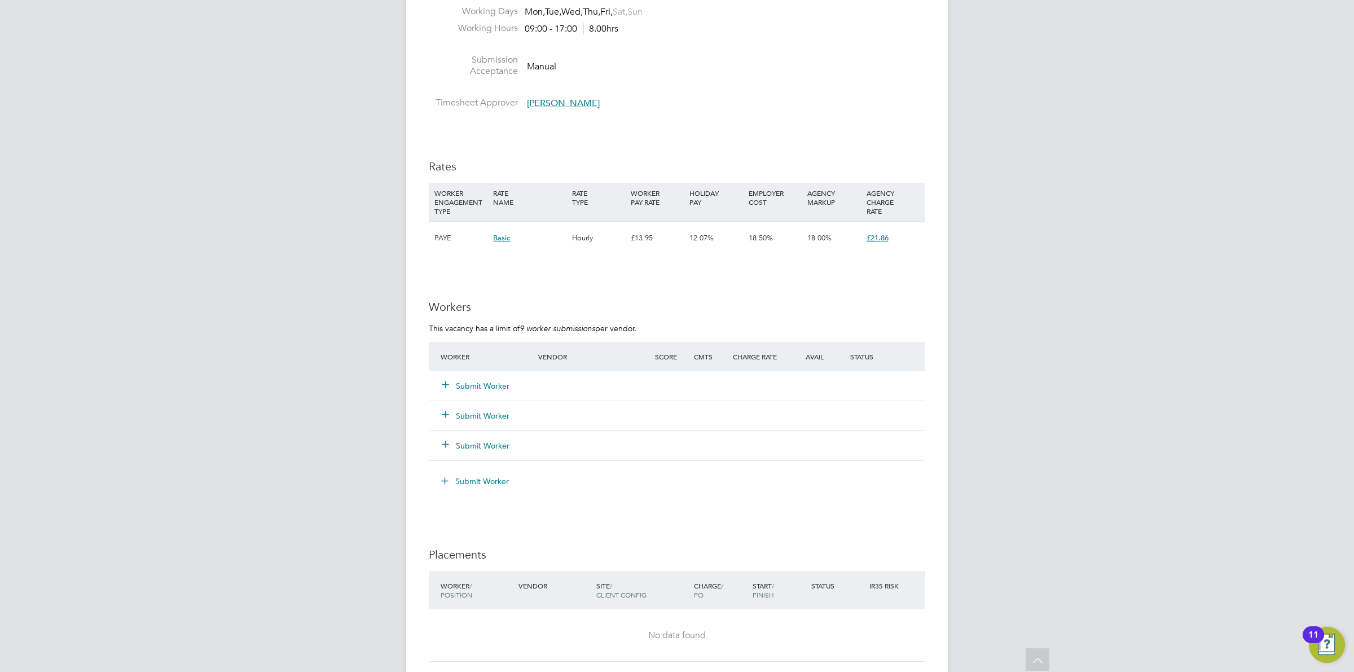
click at [481, 380] on button "Submit Worker" at bounding box center [476, 385] width 68 height 11
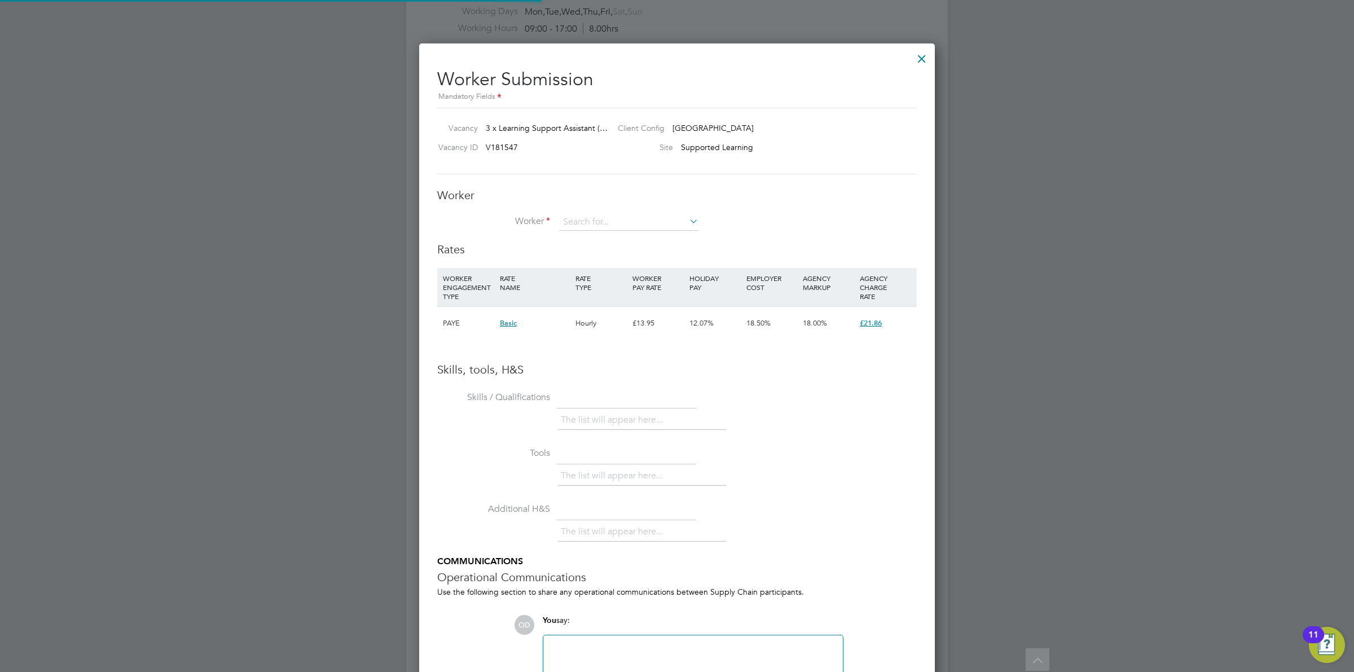
scroll to position [714, 516]
click at [579, 222] on input at bounding box center [628, 222] width 139 height 17
type input "z"
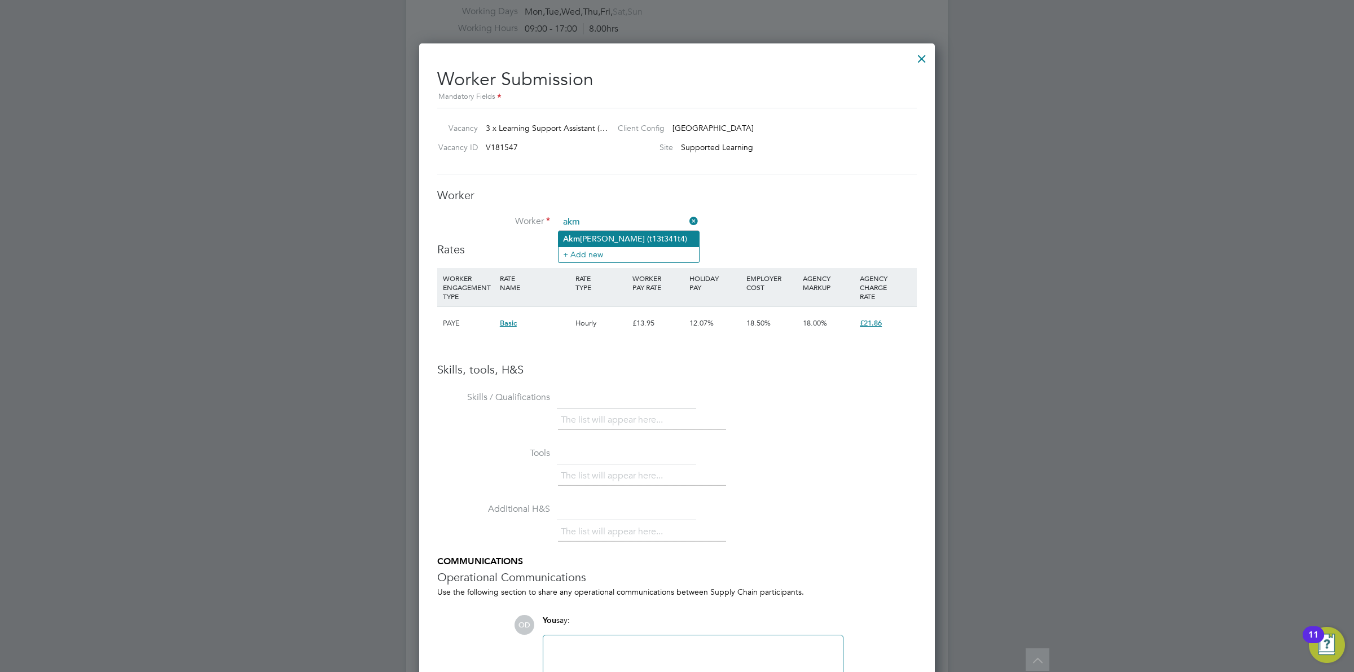
click at [652, 238] on li "Akm Hossain (t13t341t4)" at bounding box center [628, 238] width 140 height 15
type input "Akm Hossain (t13t341t4)"
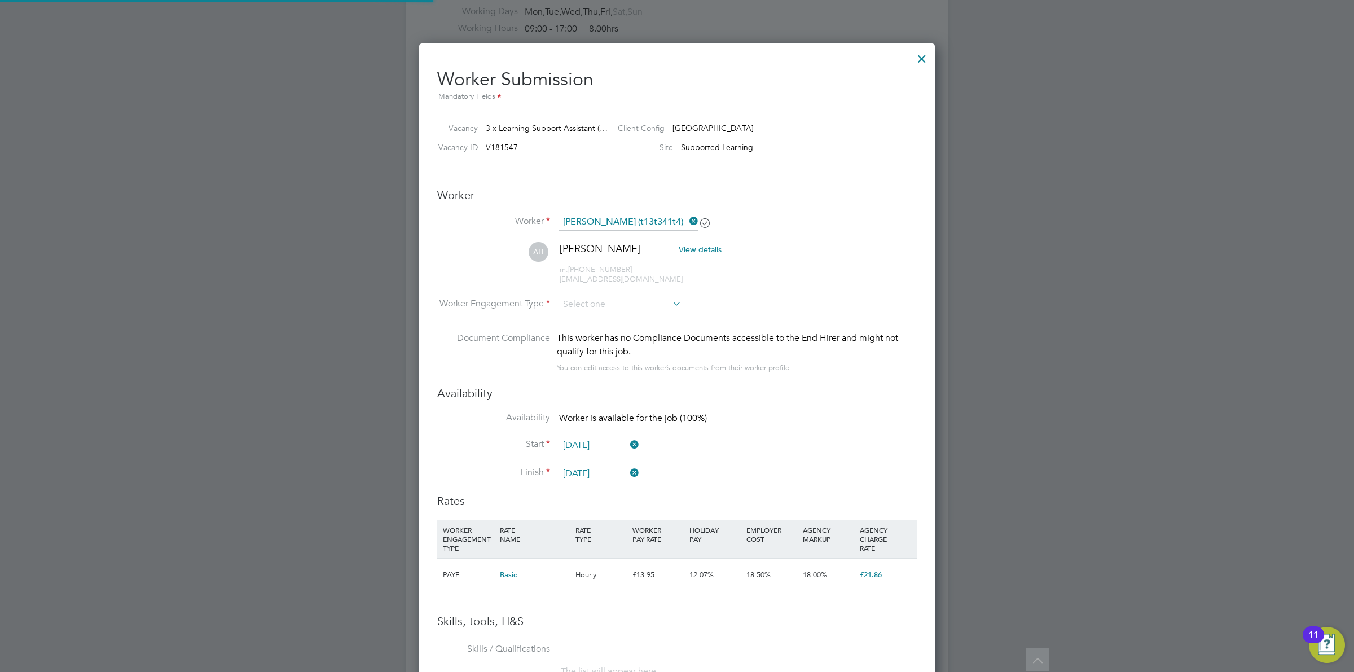
scroll to position [6, 6]
click at [666, 301] on input at bounding box center [620, 304] width 122 height 17
click at [666, 319] on li "Contract" at bounding box center [620, 321] width 124 height 15
type input "Contract"
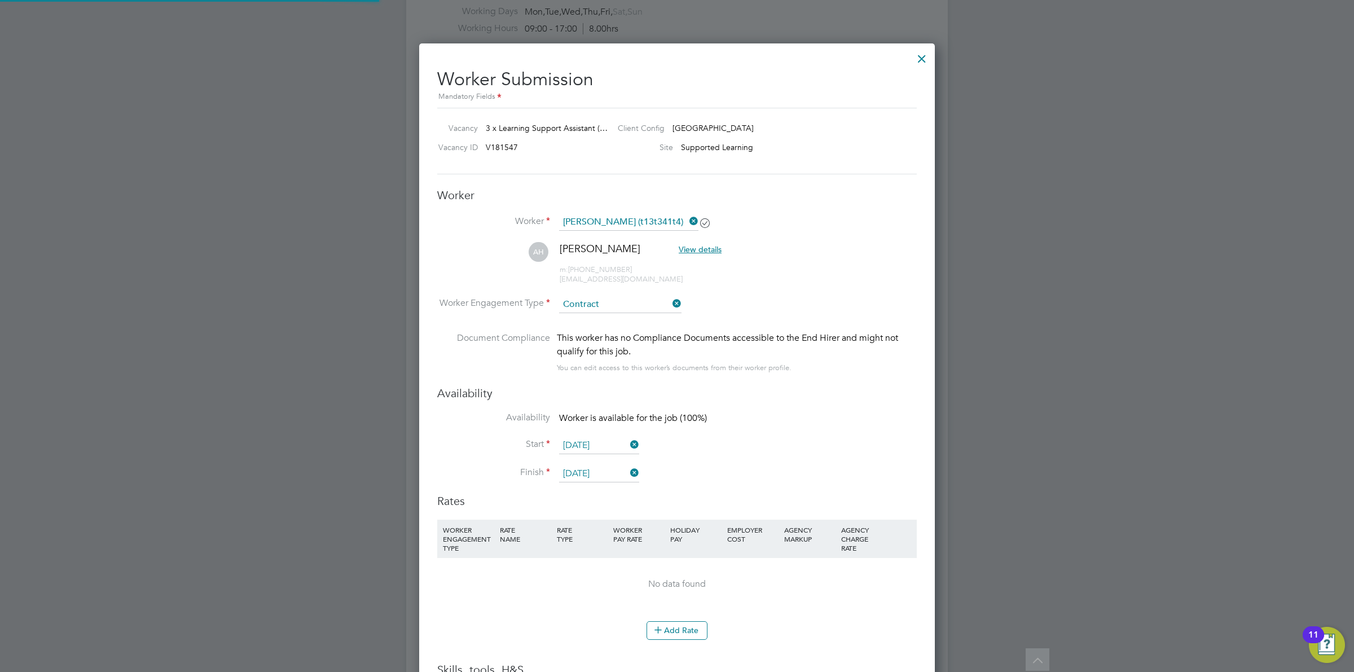
click at [817, 286] on li "AH Akm Hossain View details m: +447877185073 akmzakir.hos@gmail.com" at bounding box center [676, 269] width 479 height 54
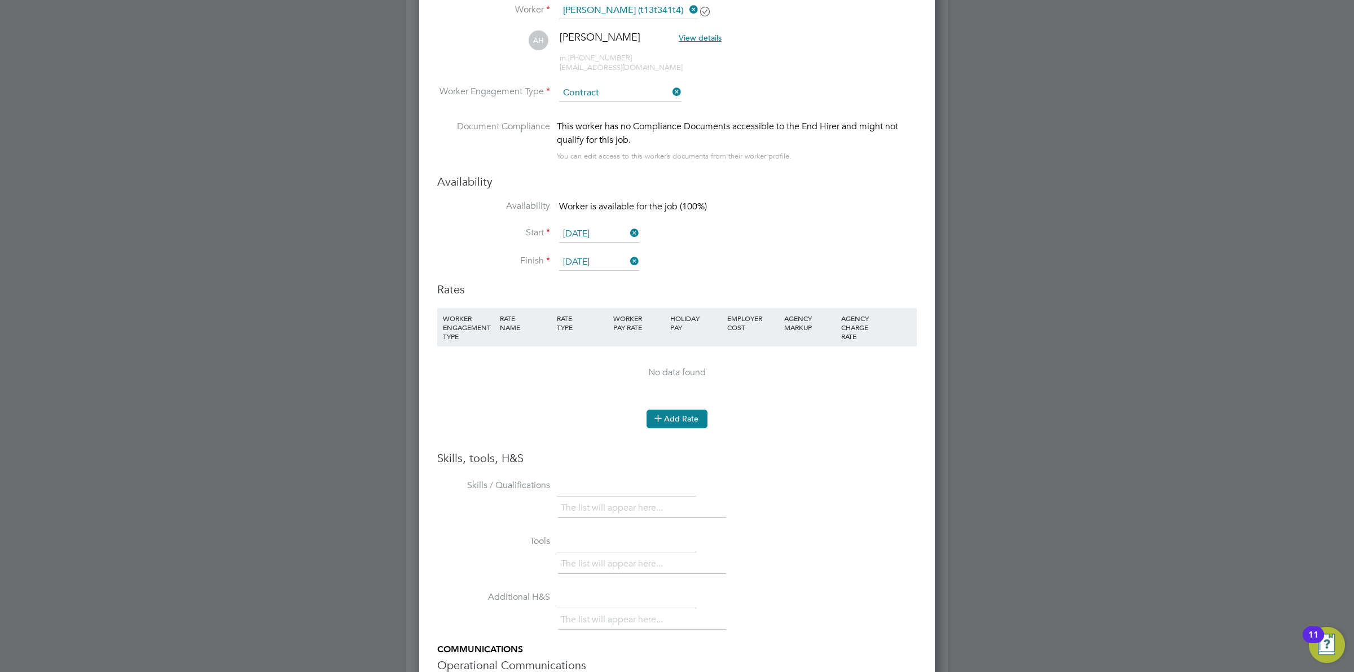
click at [684, 420] on button "Add Rate" at bounding box center [676, 419] width 61 height 18
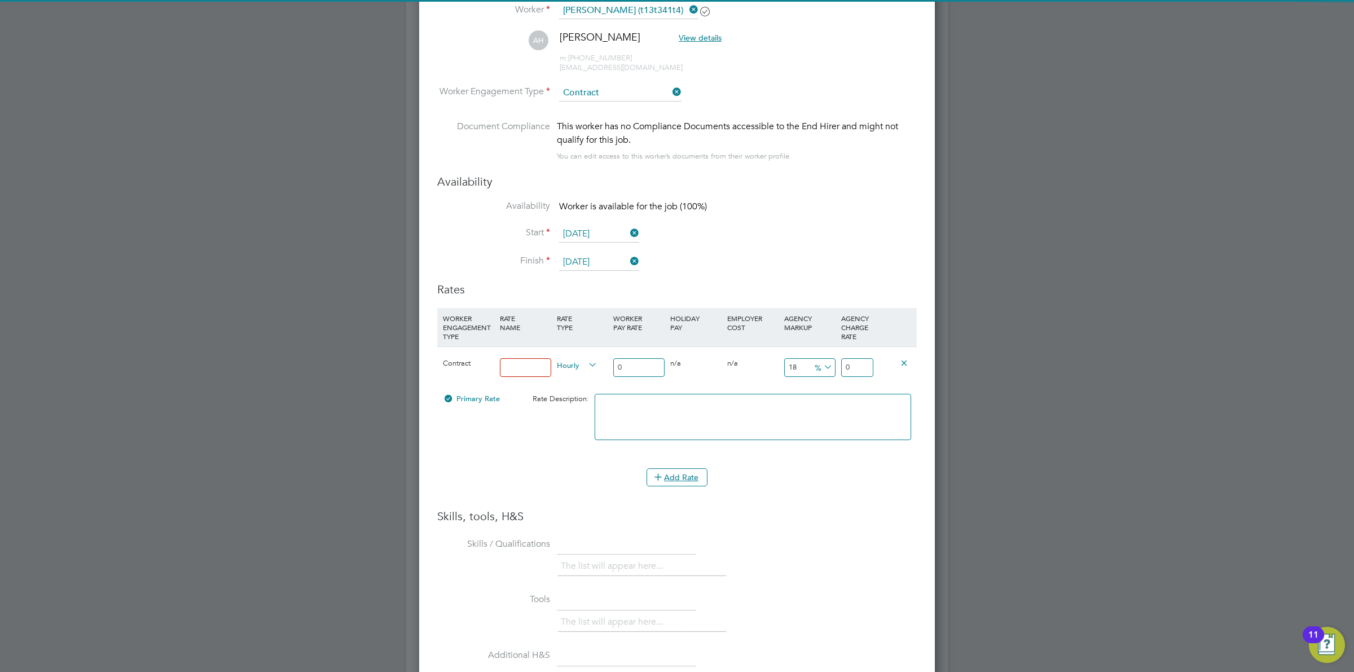
click at [525, 361] on input at bounding box center [525, 367] width 51 height 19
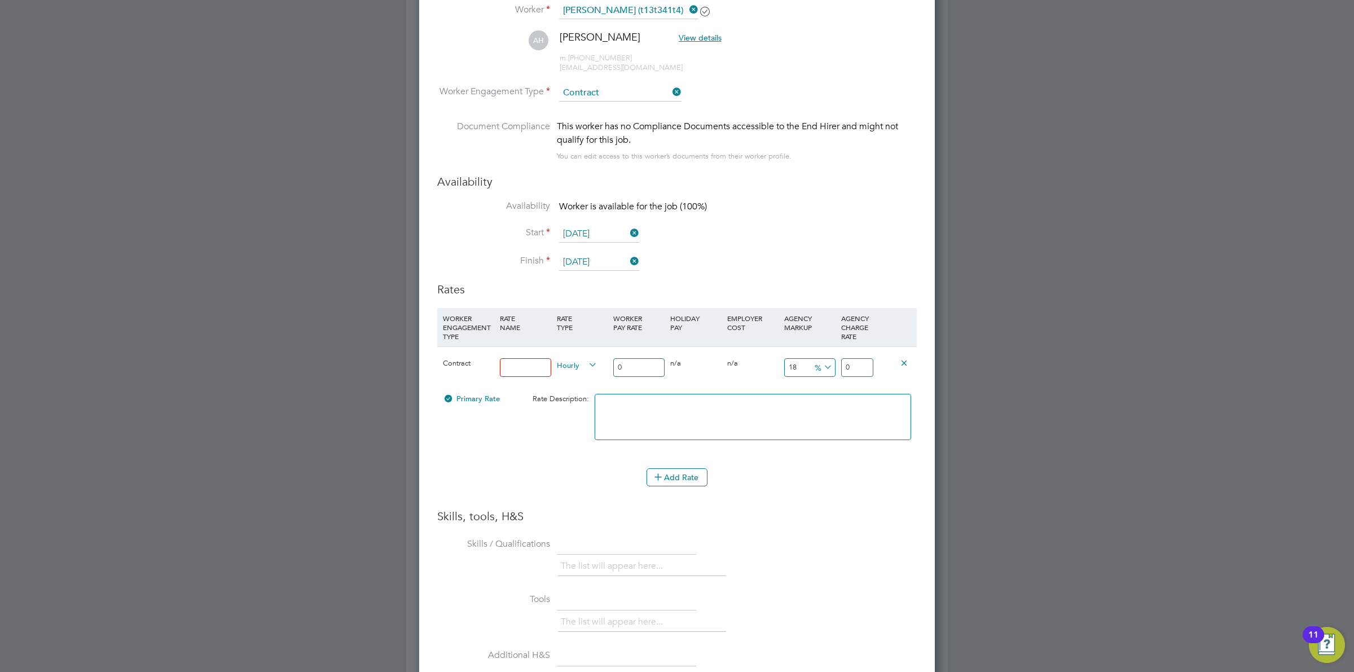
type input "Standard Rate"
click at [621, 367] on input "0" at bounding box center [638, 367] width 51 height 19
drag, startPoint x: 635, startPoint y: 362, endPoint x: 596, endPoint y: 357, distance: 39.9
click at [593, 362] on div "Contract Standard Rate Hourly 0 0 n/a 0 n/a 18 0 % 0" at bounding box center [676, 367] width 479 height 42
type input "2"
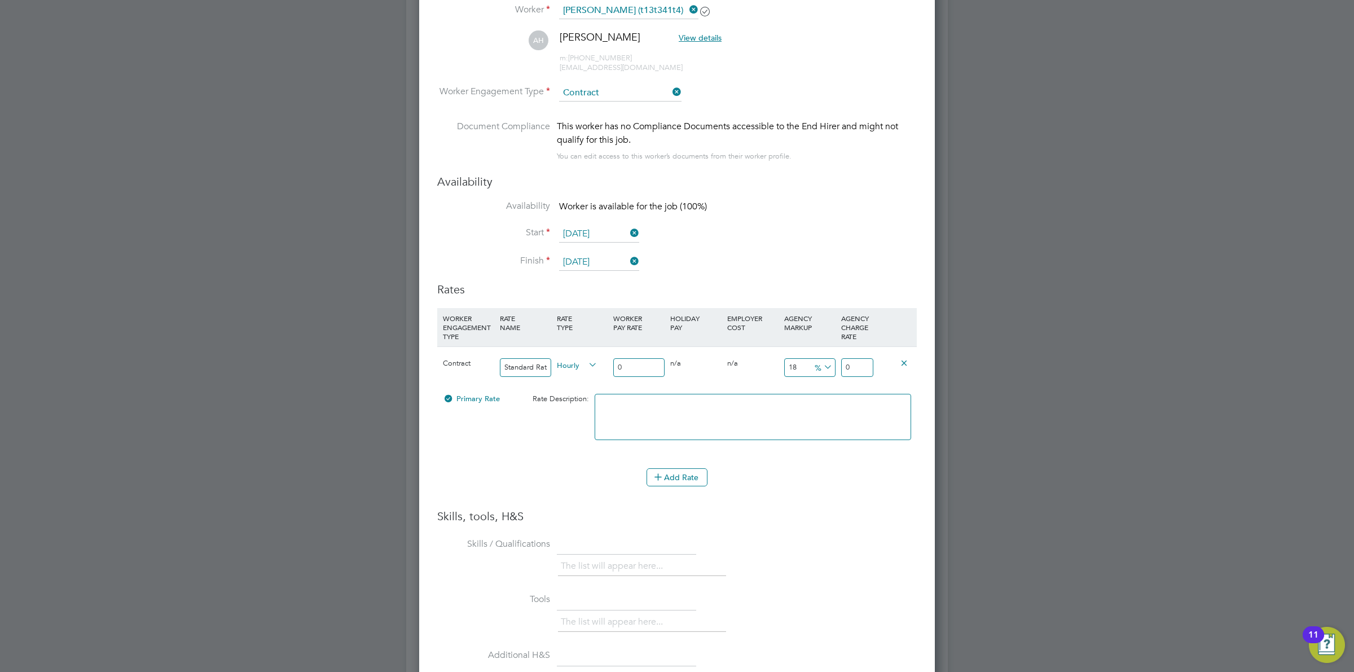
type input "2.36"
type input "20"
type input "23.6"
click at [821, 368] on icon at bounding box center [821, 367] width 0 height 16
click at [633, 364] on input "20" at bounding box center [638, 367] width 51 height 19
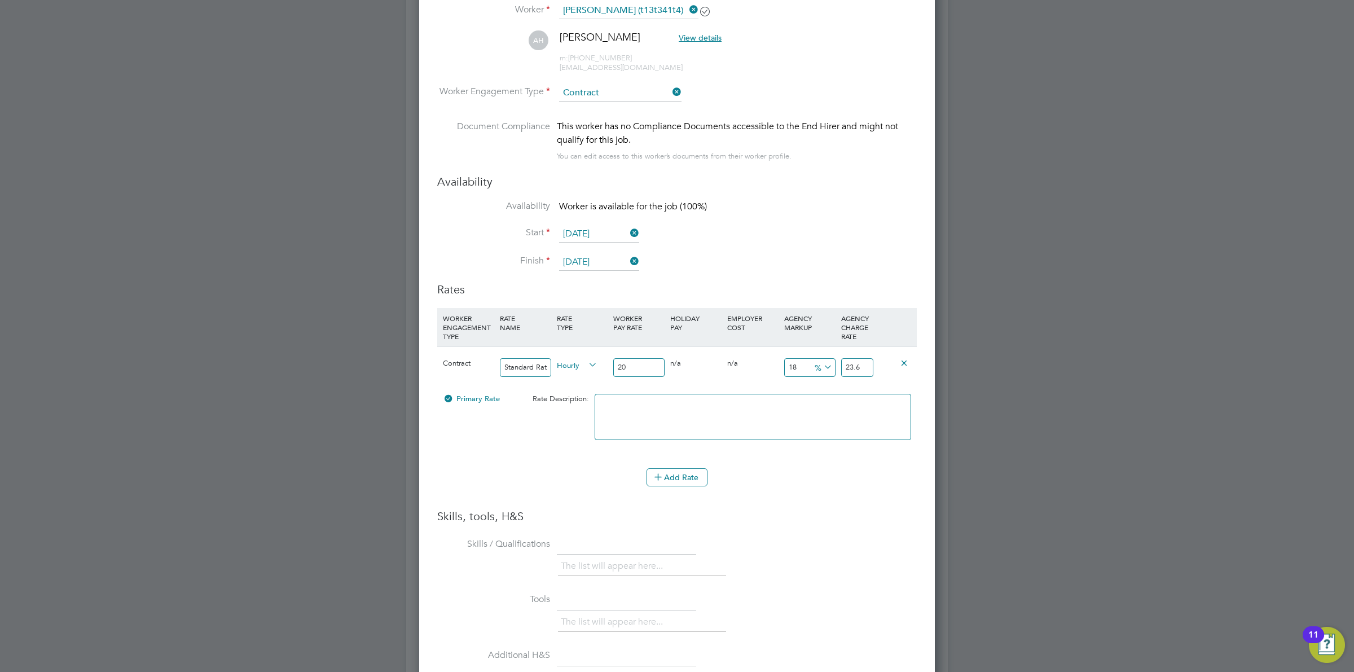
drag, startPoint x: 633, startPoint y: 364, endPoint x: 567, endPoint y: 337, distance: 71.9
click at [567, 355] on div "Contract Standard Rate Hourly 20 0 n/a 0 n/a 18 3.6 % 23.6" at bounding box center [676, 367] width 479 height 42
type input "1"
type input "0.18"
type input "1.18"
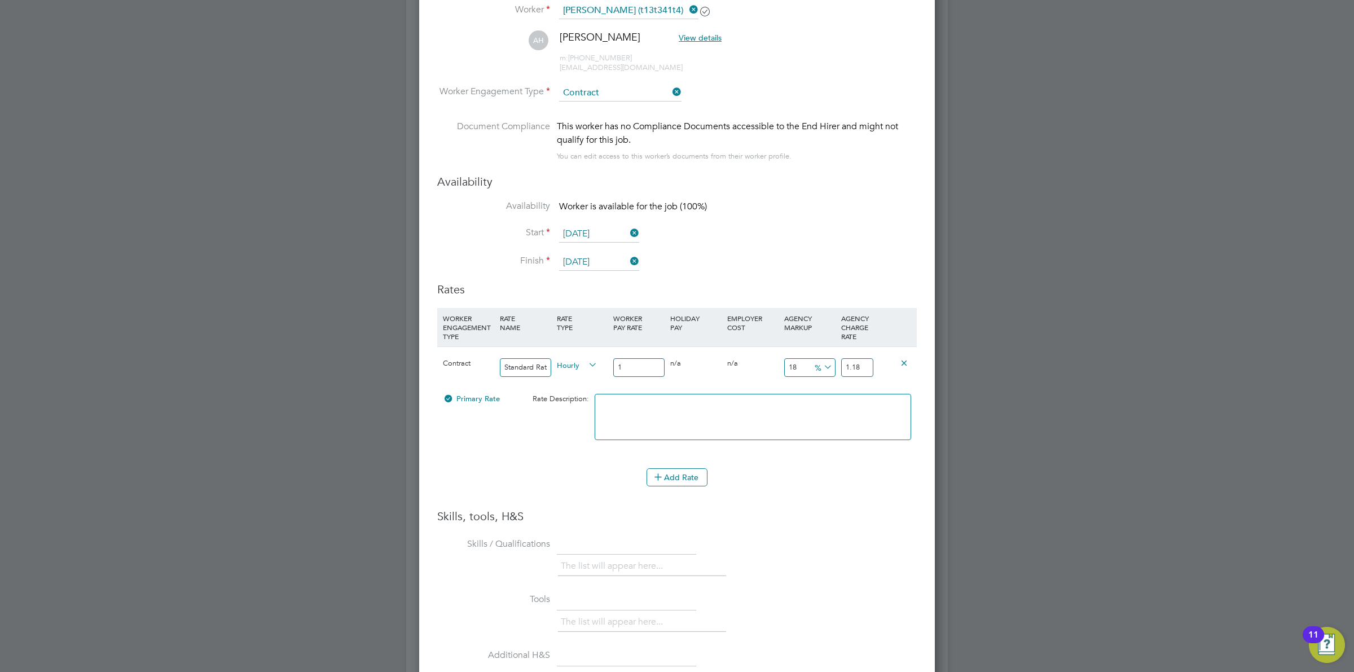
type input "19"
type input "3.42"
type input "22.42"
type input "19.5"
type input "3.51"
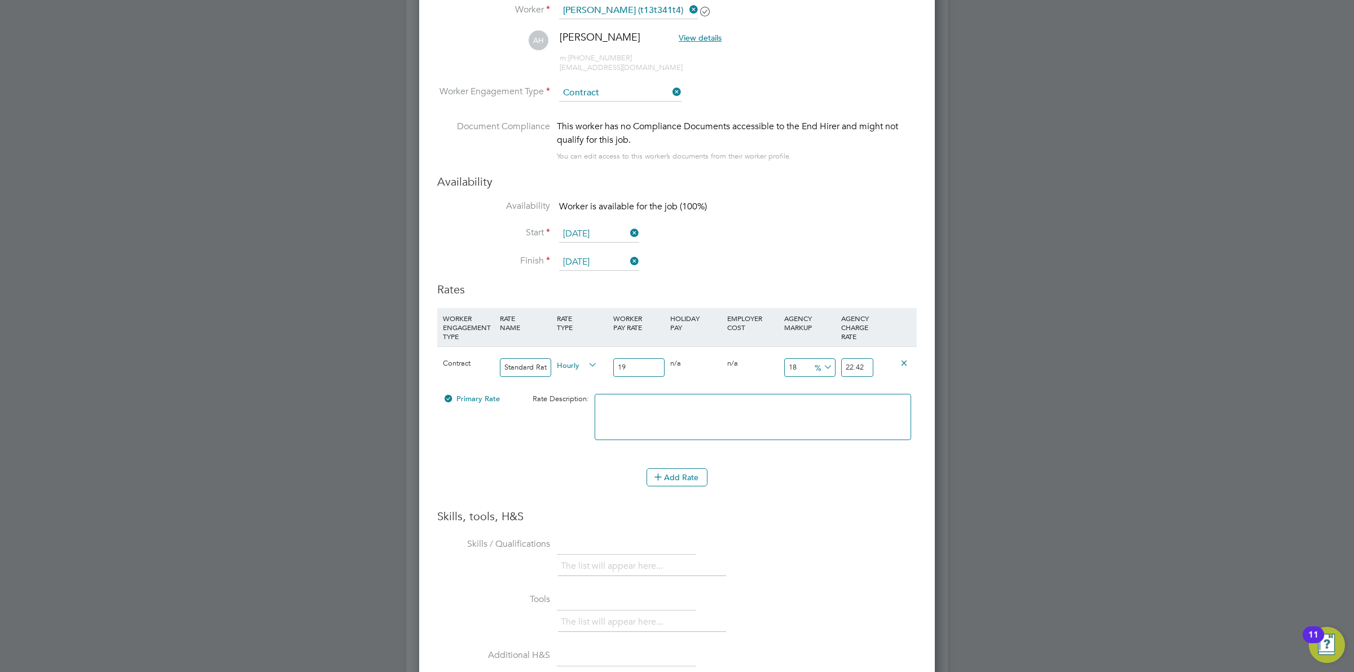
type input "23.01"
type input "19.50"
click at [821, 365] on icon at bounding box center [821, 367] width 0 height 16
click at [830, 395] on li "£" at bounding box center [822, 395] width 27 height 15
drag, startPoint x: 808, startPoint y: 366, endPoint x: 755, endPoint y: 359, distance: 54.0
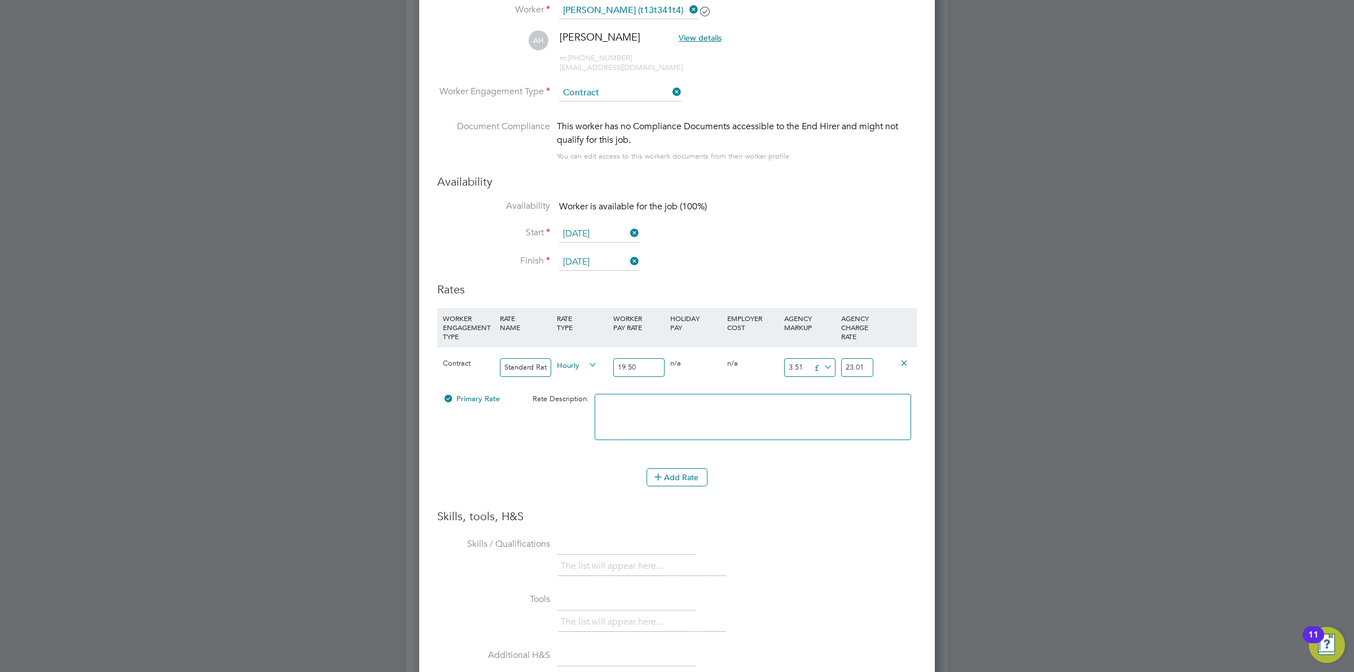
click at [755, 359] on div "Contract Standard Rate Hourly 19.50 0 n/a 0 n/a 18 3.51 £ 23.01" at bounding box center [676, 367] width 479 height 42
type input "7"
type input "26.5"
type input "7"
click at [909, 477] on div "Add Rate" at bounding box center [676, 477] width 479 height 18
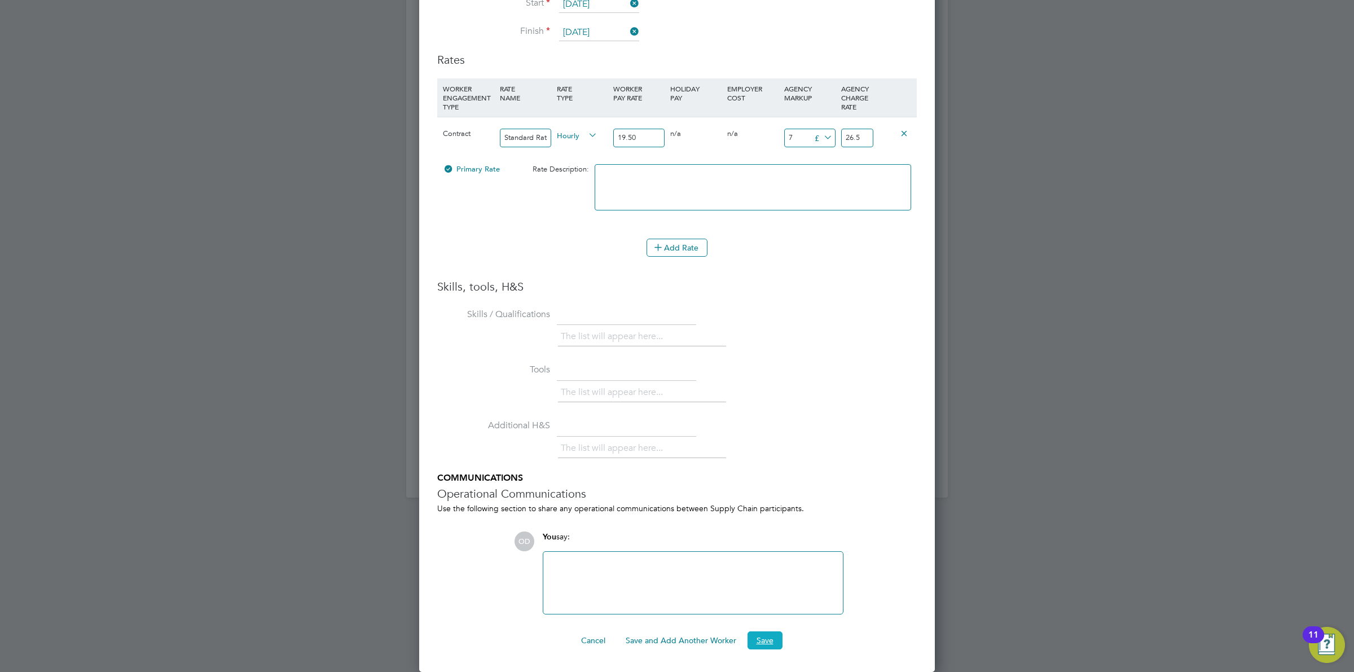
click at [760, 633] on button "Save" at bounding box center [764, 640] width 35 height 18
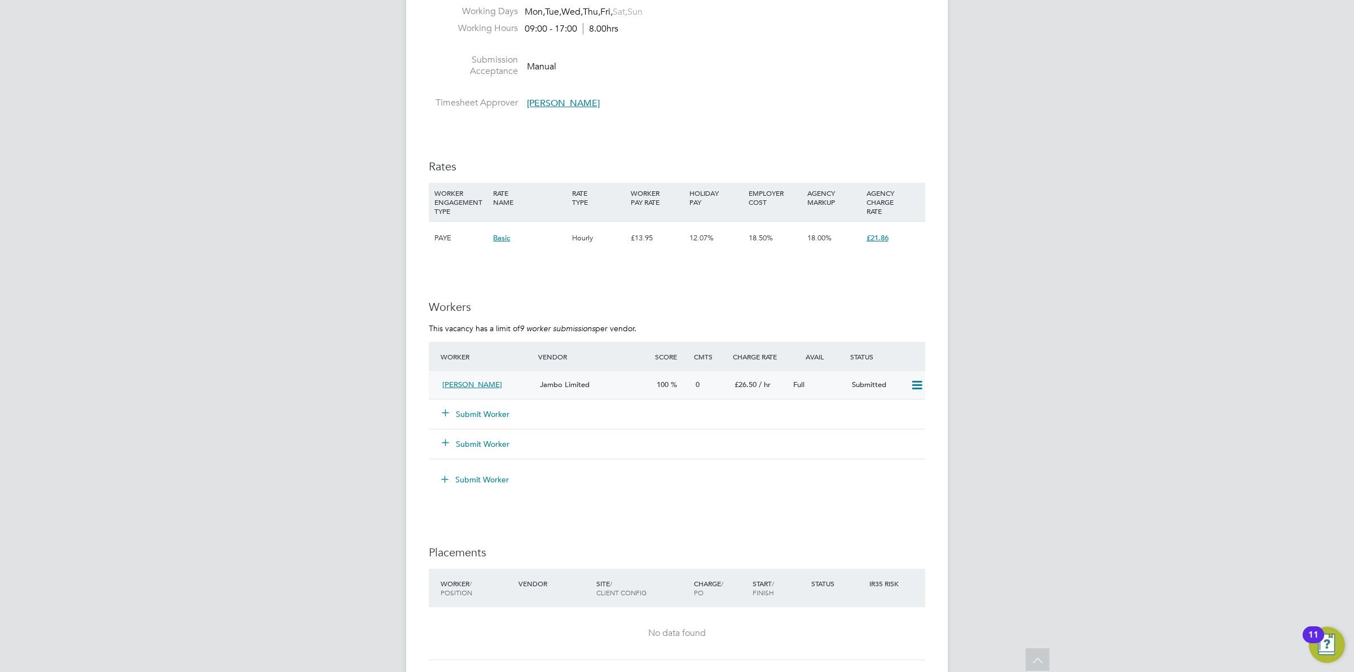
click at [642, 382] on div "Jambo Limited" at bounding box center [593, 385] width 117 height 19
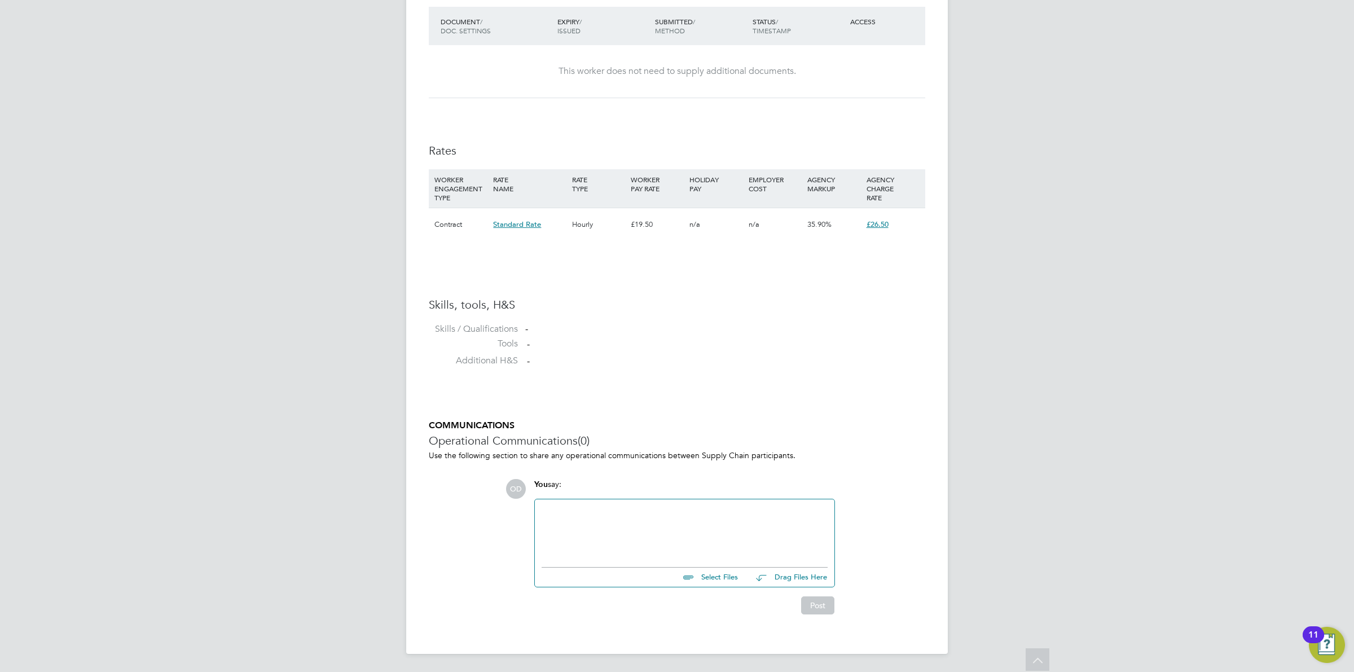
click at [715, 574] on input "file" at bounding box center [742, 575] width 169 height 16
type input "C:\fakepath\Zak.docx"
click at [825, 615] on button "Post" at bounding box center [817, 614] width 33 height 18
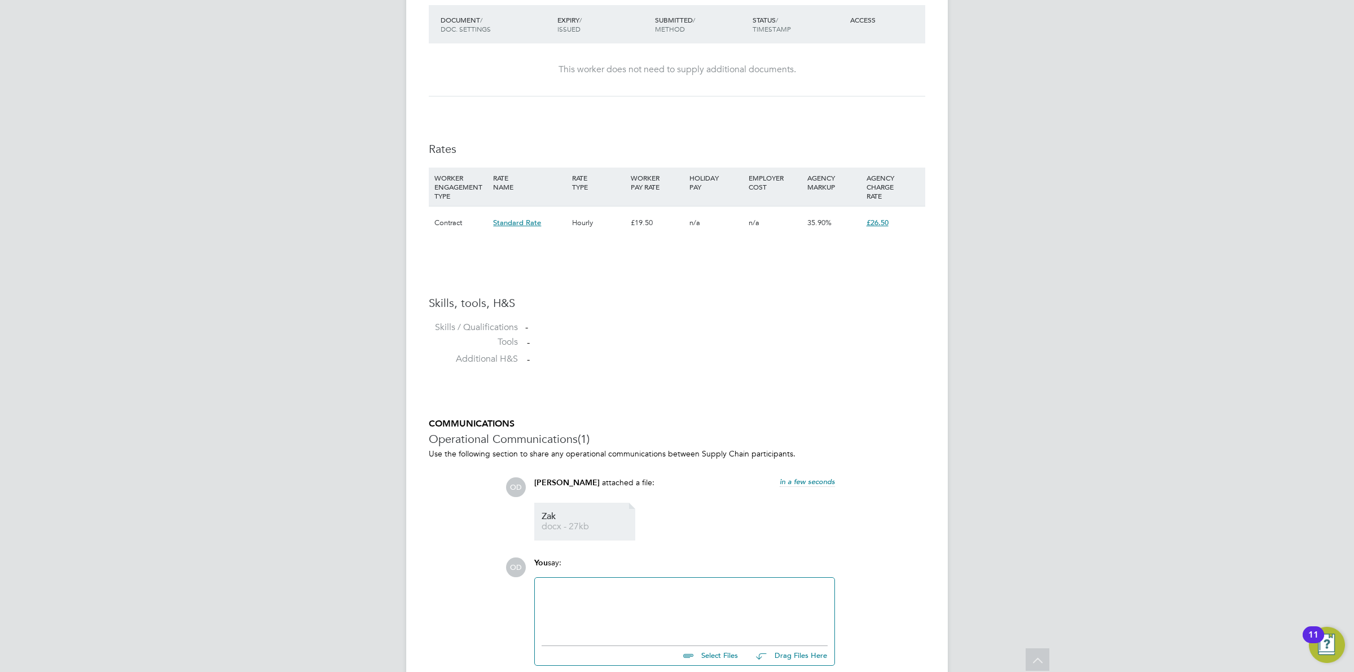
click at [584, 526] on span "docx - 27kb" at bounding box center [587, 526] width 90 height 8
click at [554, 520] on span "Zak" at bounding box center [587, 516] width 90 height 8
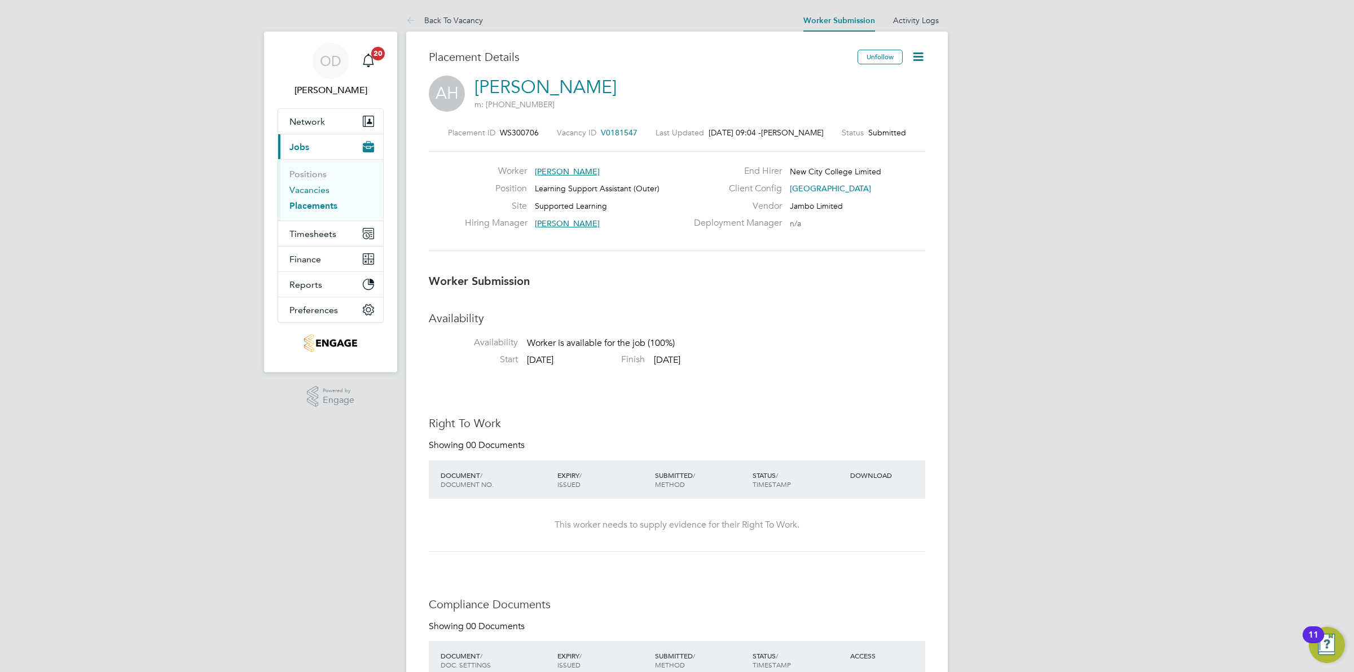
click at [322, 190] on link "Vacancies" at bounding box center [309, 189] width 40 height 11
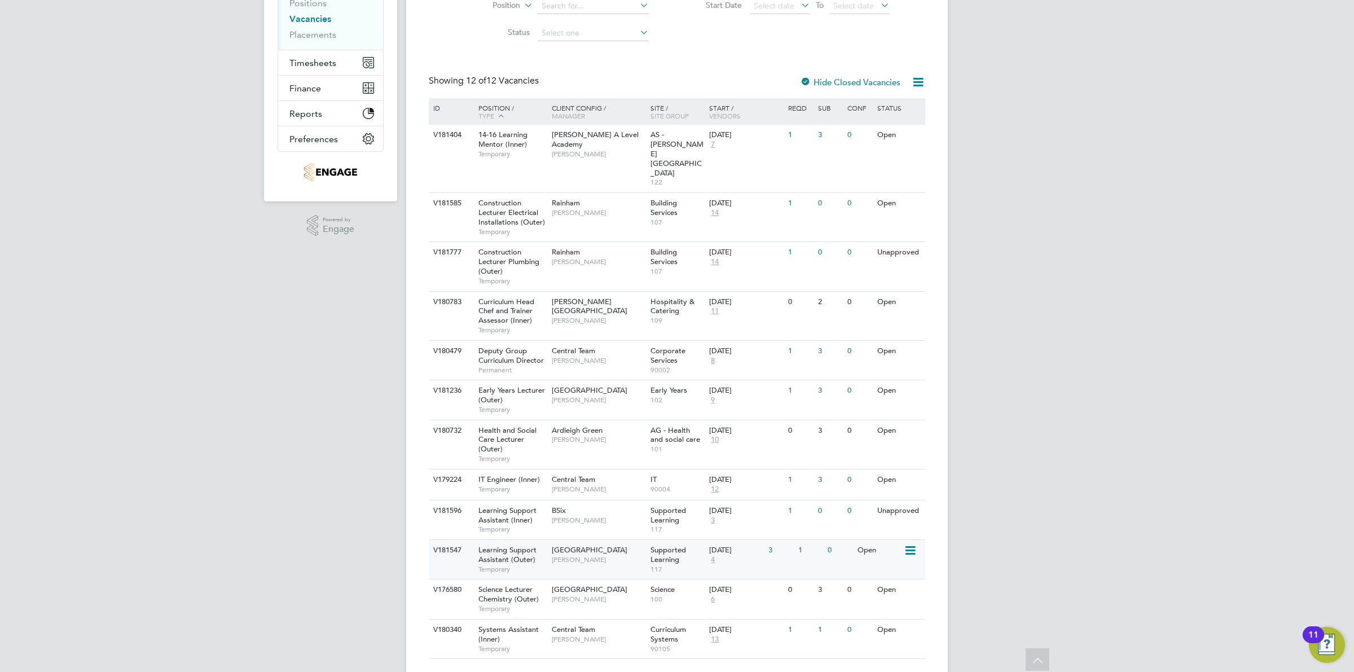
click at [679, 540] on div "Supported Learning 117" at bounding box center [677, 559] width 59 height 39
click at [319, 52] on button "Timesheets" at bounding box center [330, 62] width 105 height 25
click at [313, 34] on li "Timesheets" at bounding box center [331, 31] width 85 height 16
click at [312, 27] on link "Timesheets" at bounding box center [312, 28] width 47 height 11
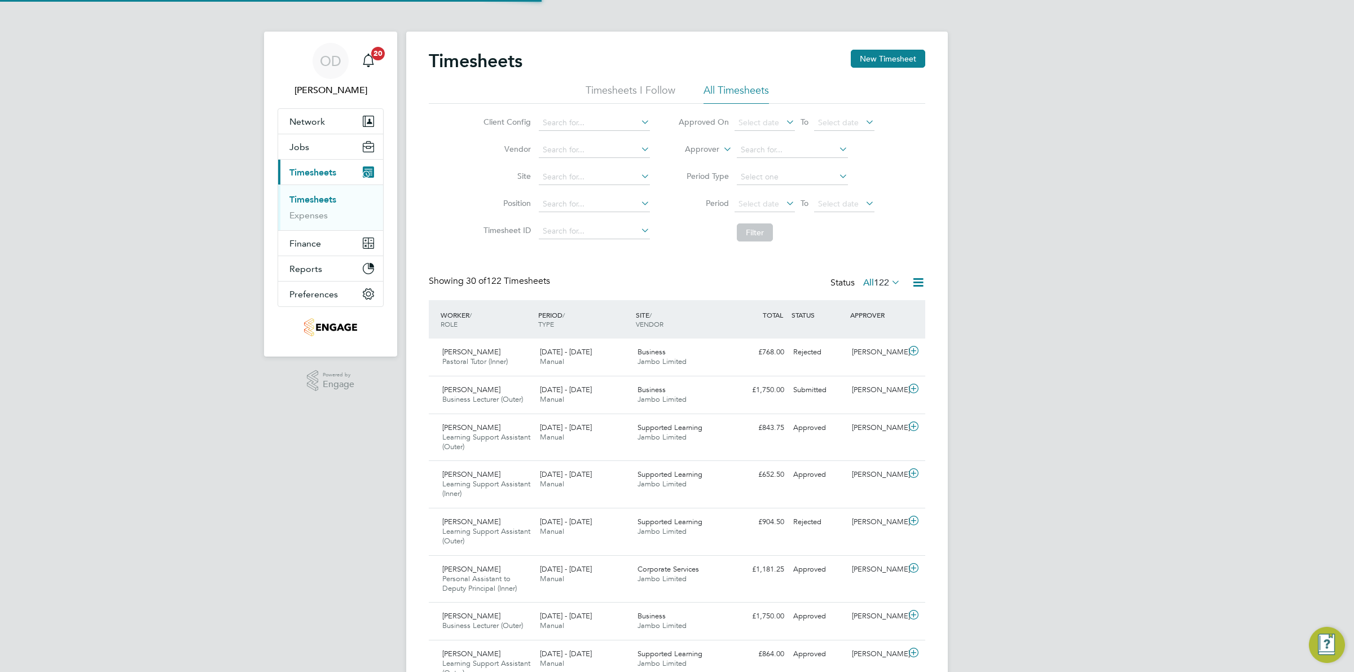
scroll to position [6, 6]
click at [869, 59] on button "New Timesheet" at bounding box center [888, 59] width 74 height 18
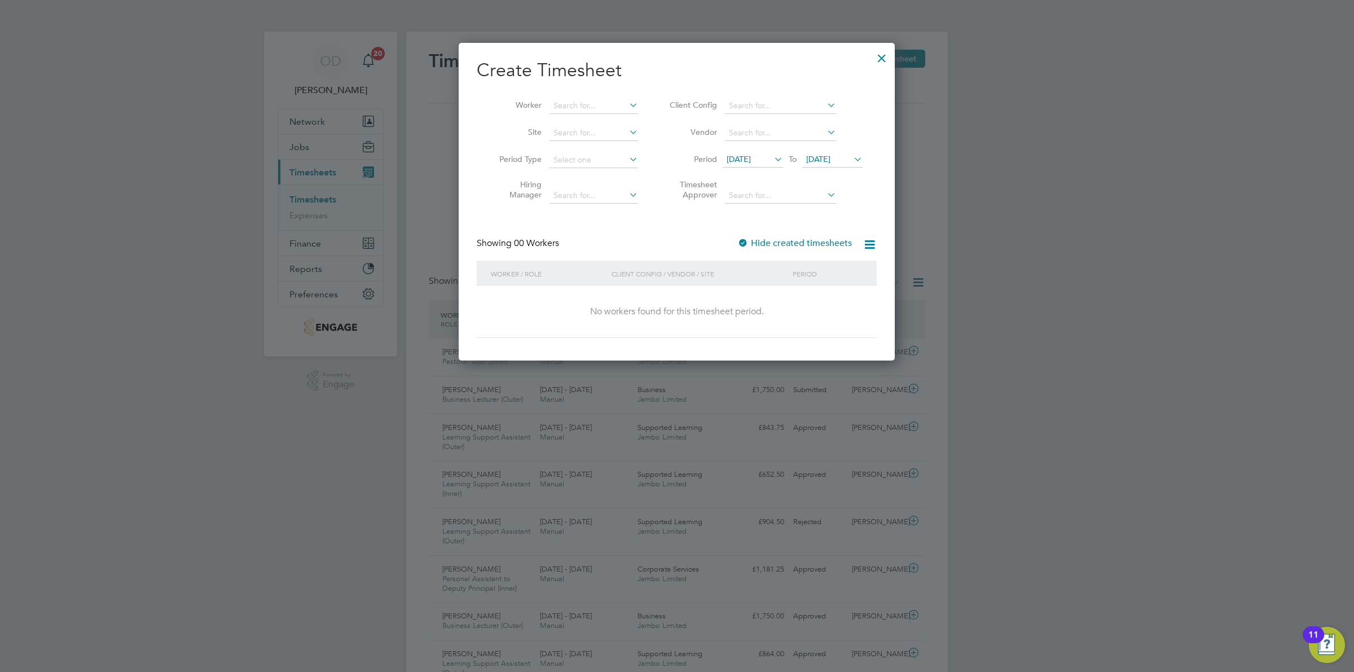
click at [762, 154] on span "19 Sep 2025" at bounding box center [753, 159] width 60 height 15
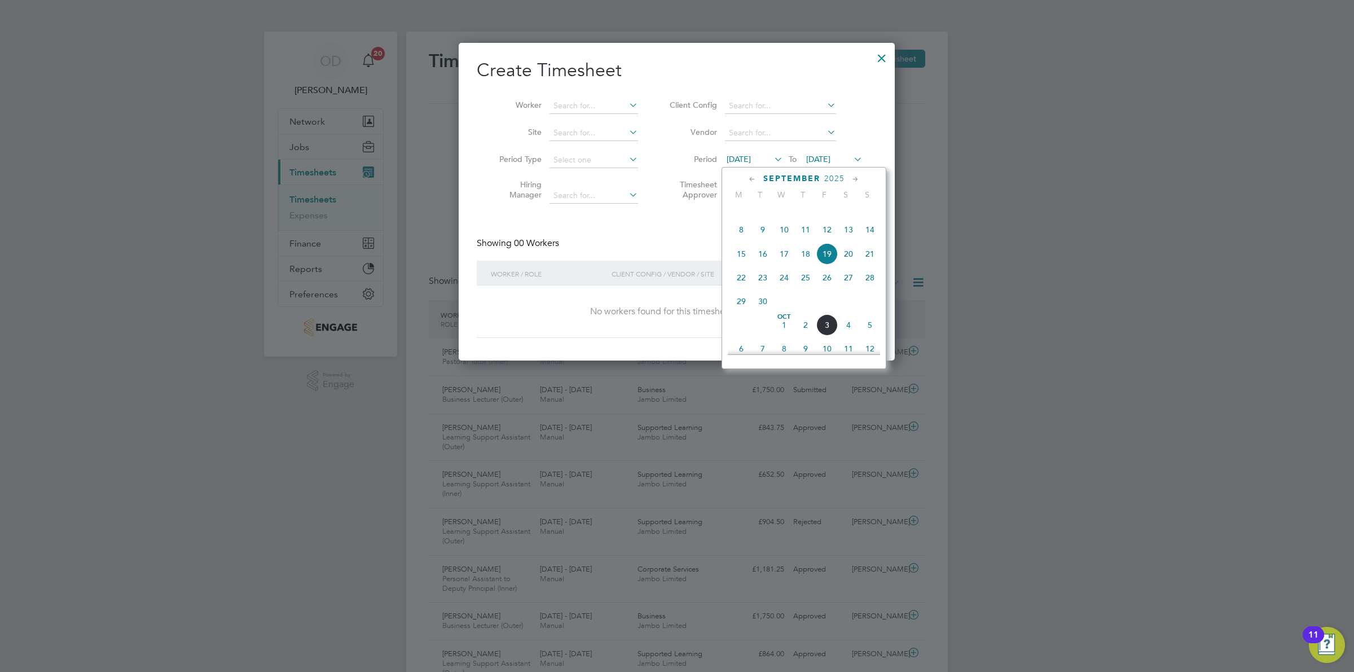
drag, startPoint x: 739, startPoint y: 298, endPoint x: 740, endPoint y: 311, distance: 13.0
click at [740, 311] on div "Sep 1 2 3 4 5 6 7 8 9 10 11 12 13 14 15 16 17 18 19 20 21 22 23 24 25 26 27 28 …" at bounding box center [811, 254] width 166 height 119
click at [740, 311] on span "29" at bounding box center [740, 301] width 21 height 21
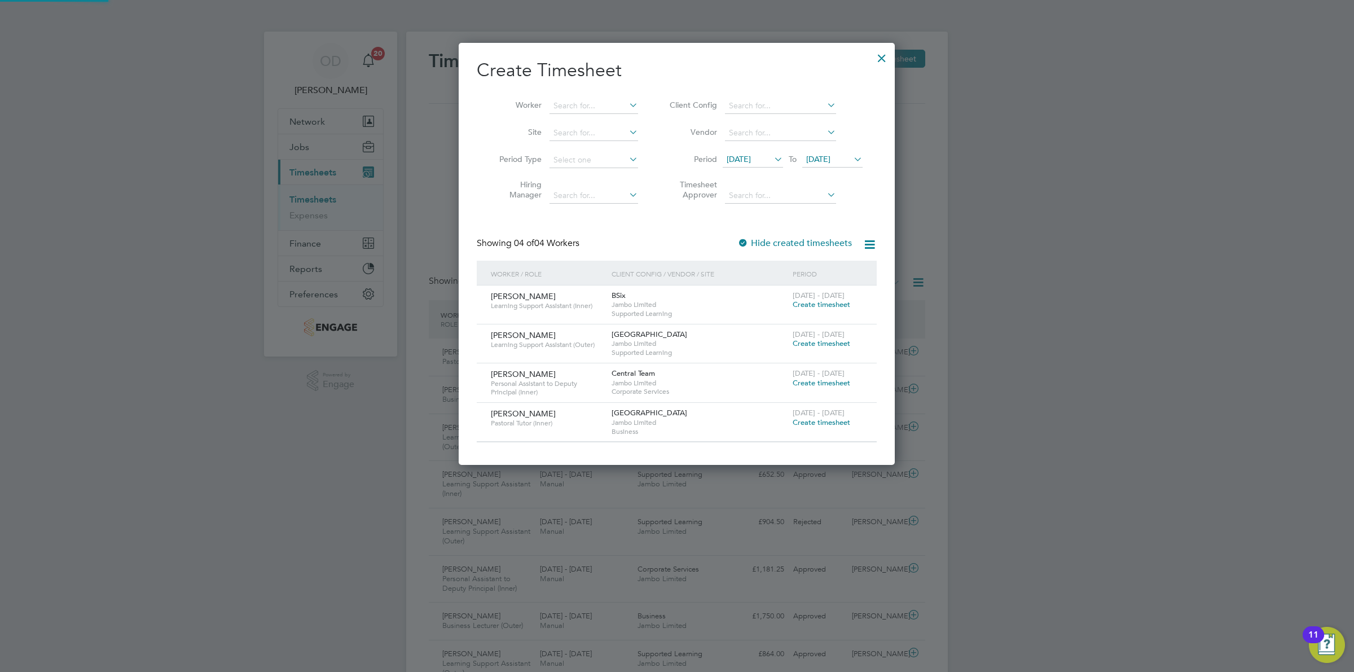
click at [842, 152] on span "[DATE]" at bounding box center [832, 159] width 60 height 15
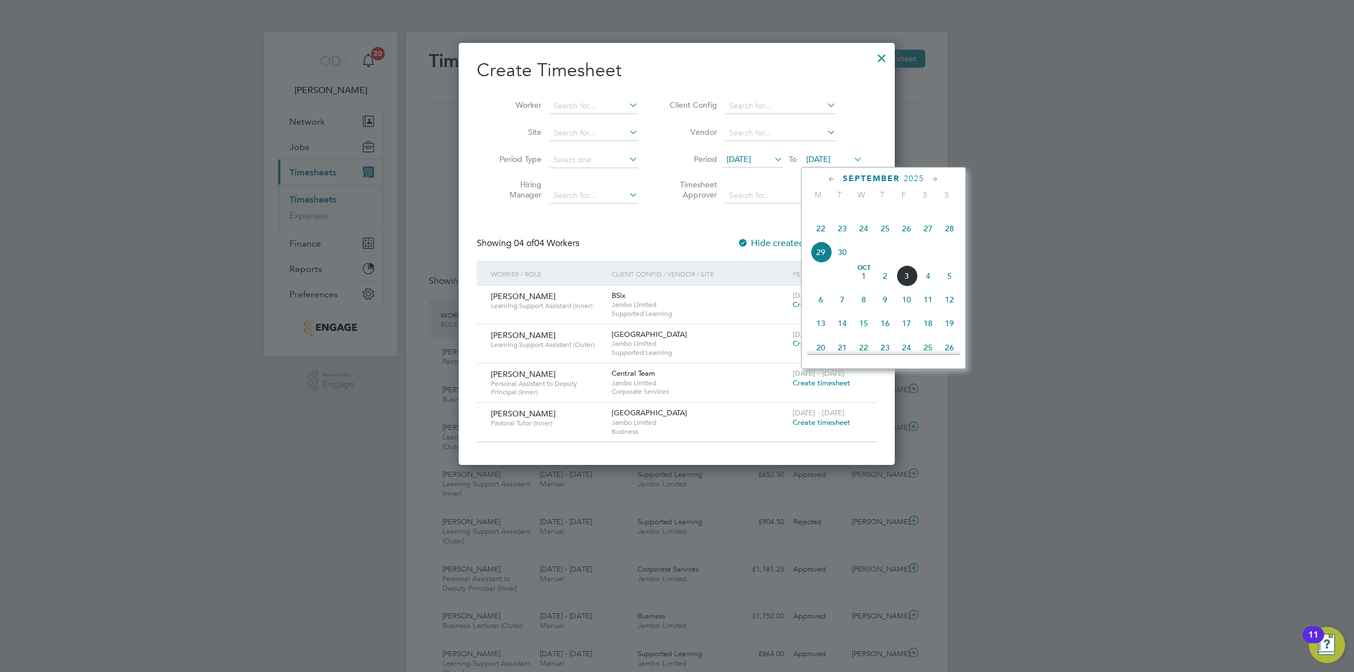
click at [903, 287] on span "3" at bounding box center [906, 275] width 21 height 21
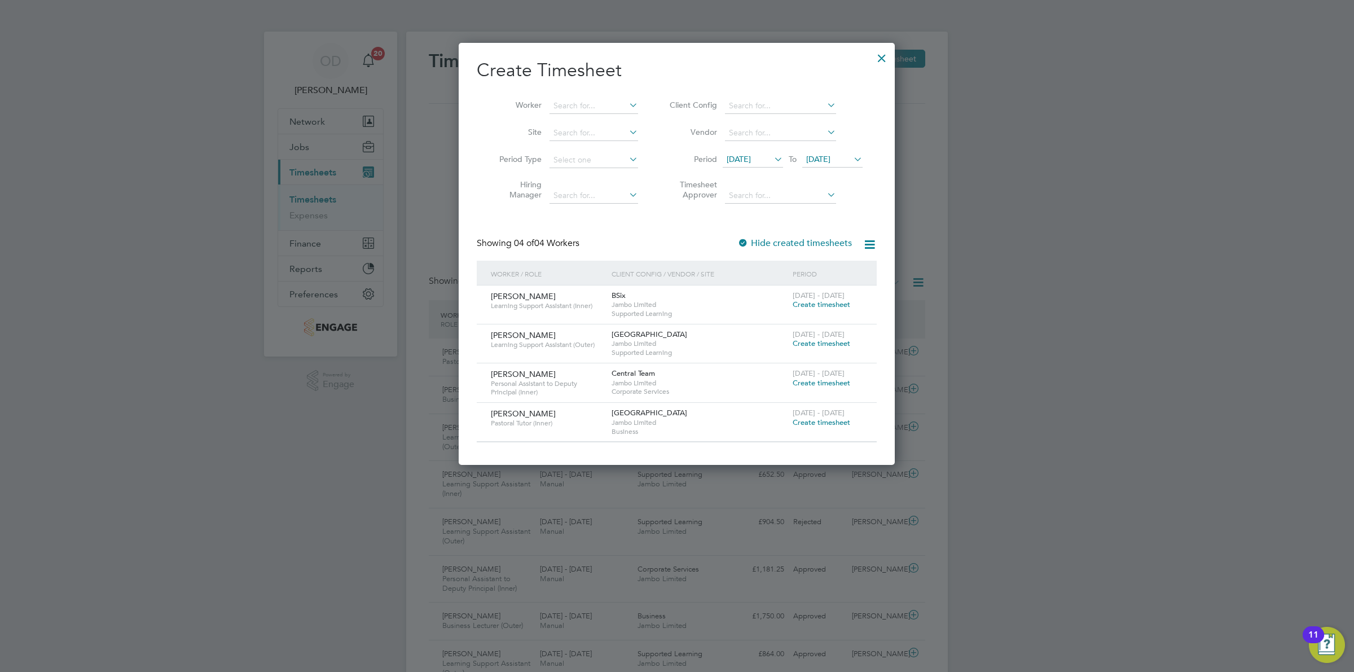
click at [833, 422] on span "Create timesheet" at bounding box center [822, 422] width 58 height 10
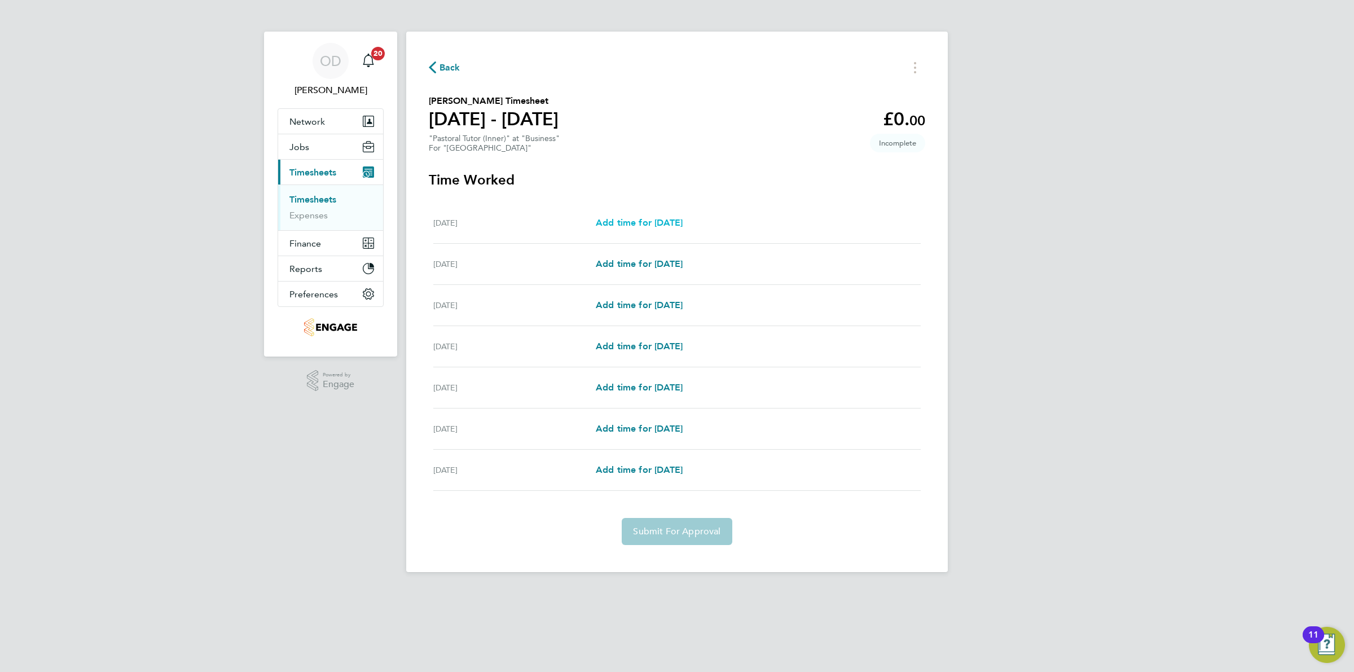
click at [656, 226] on span "Add time for Mon 29 Sep" at bounding box center [639, 222] width 87 height 11
select select "60"
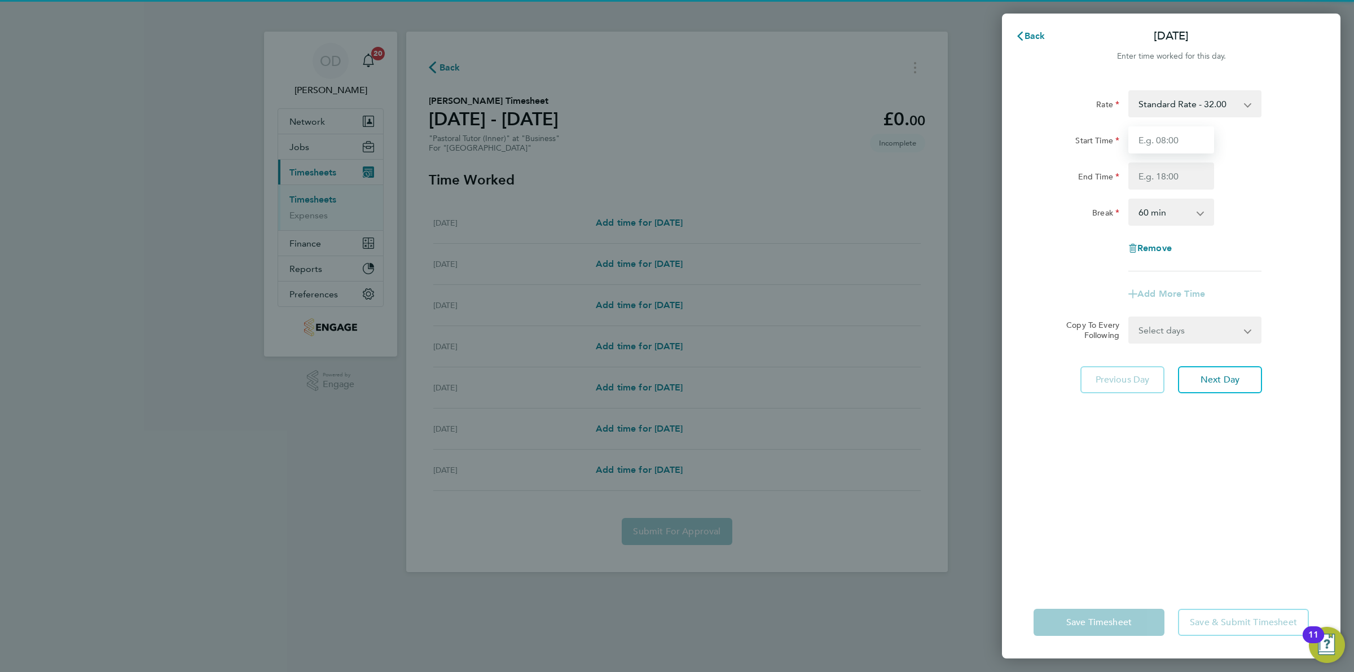
click at [1194, 126] on input "Start Time" at bounding box center [1171, 139] width 86 height 27
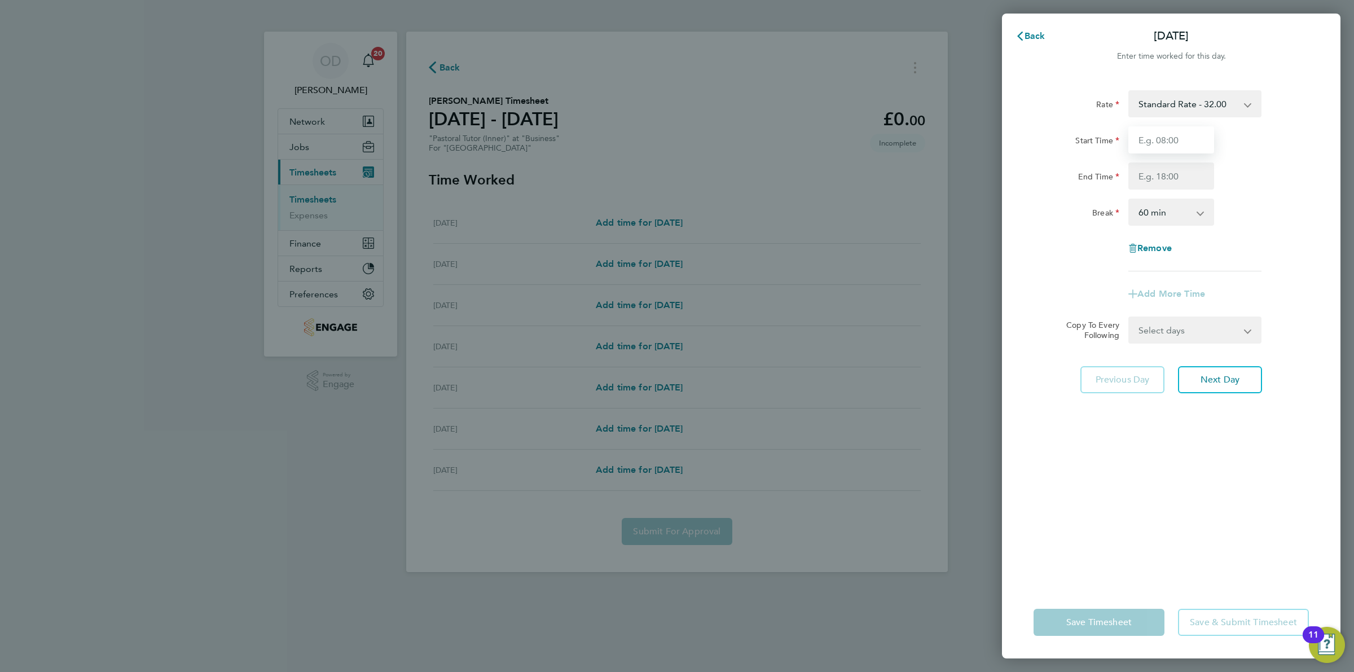
type input "09:00"
click at [1182, 174] on input "End Time" at bounding box center [1171, 175] width 86 height 27
type input "17:00"
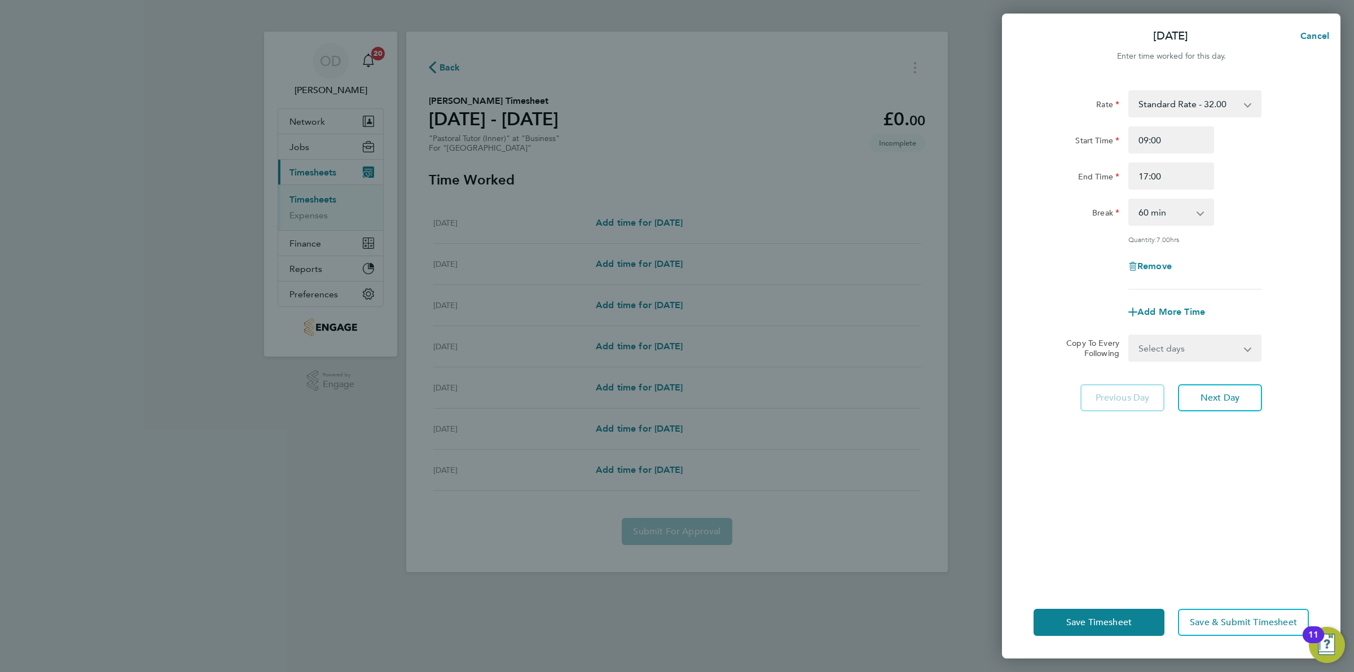
click at [1256, 206] on div "Break 0 min 15 min 30 min 45 min 60 min 75 min 90 min" at bounding box center [1171, 212] width 284 height 27
click at [1207, 394] on span "Next Day" at bounding box center [1219, 397] width 39 height 11
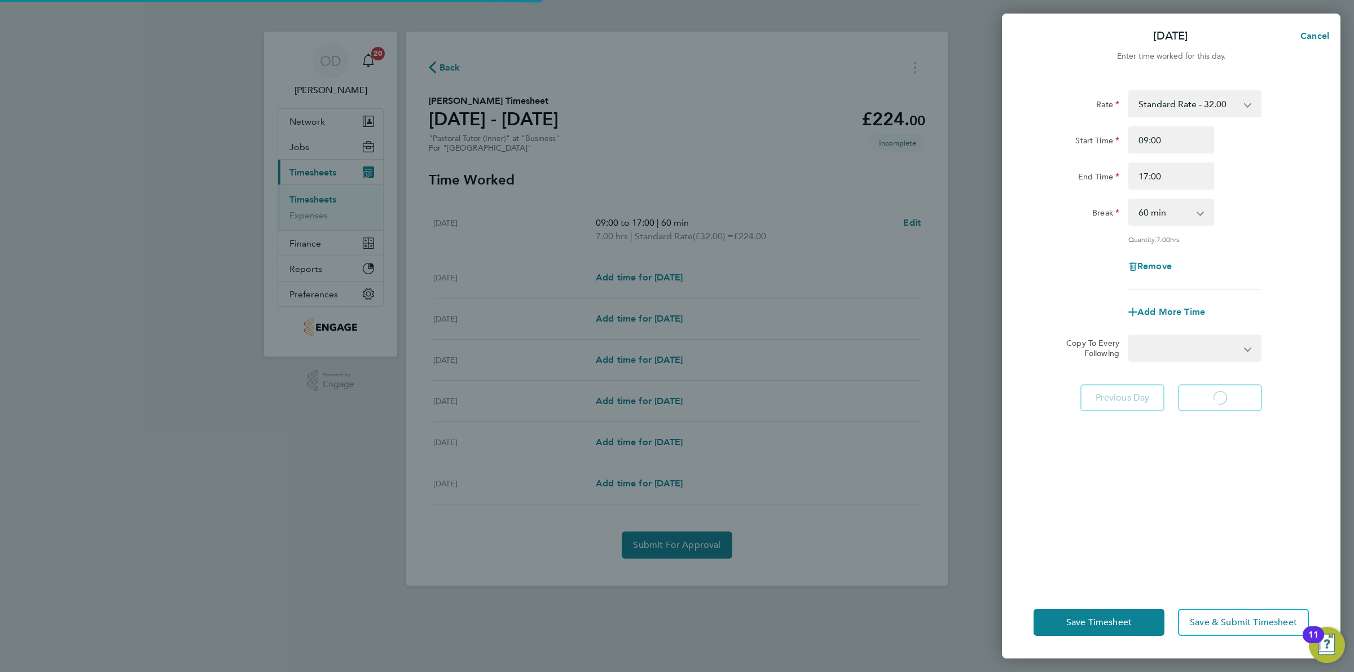
select select "60"
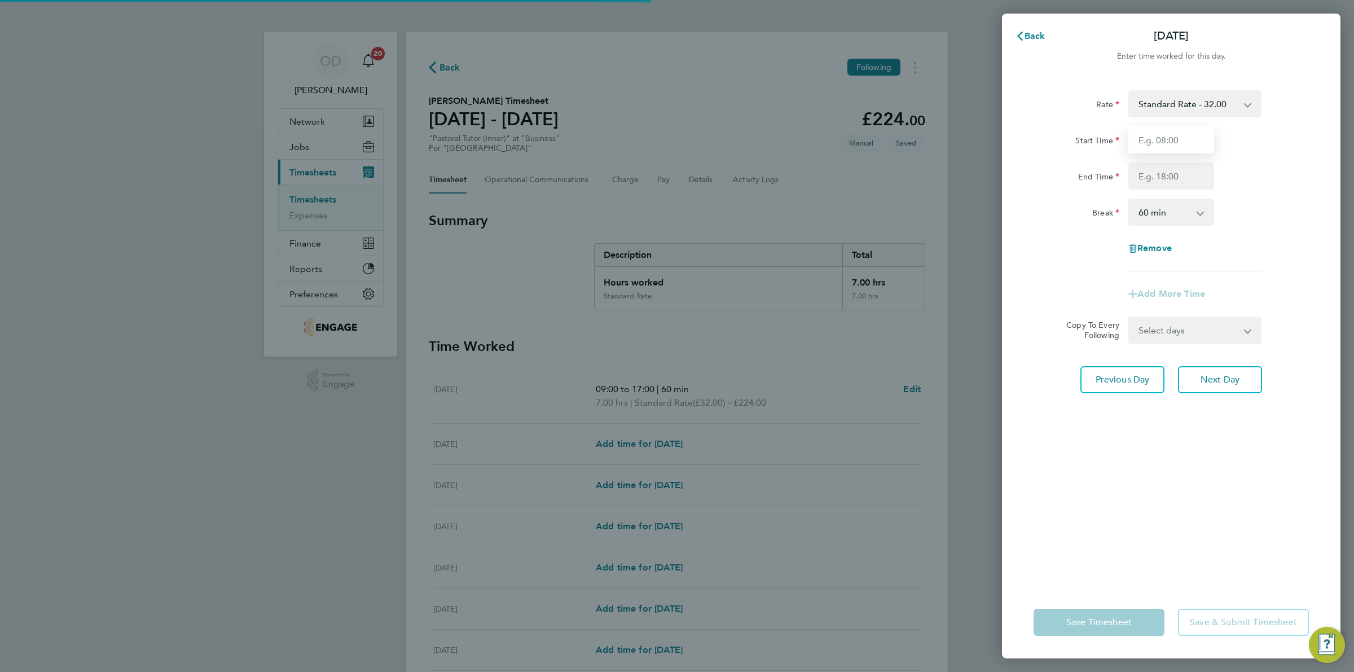
click at [1163, 137] on input "Start Time" at bounding box center [1171, 139] width 86 height 27
type input "09:00"
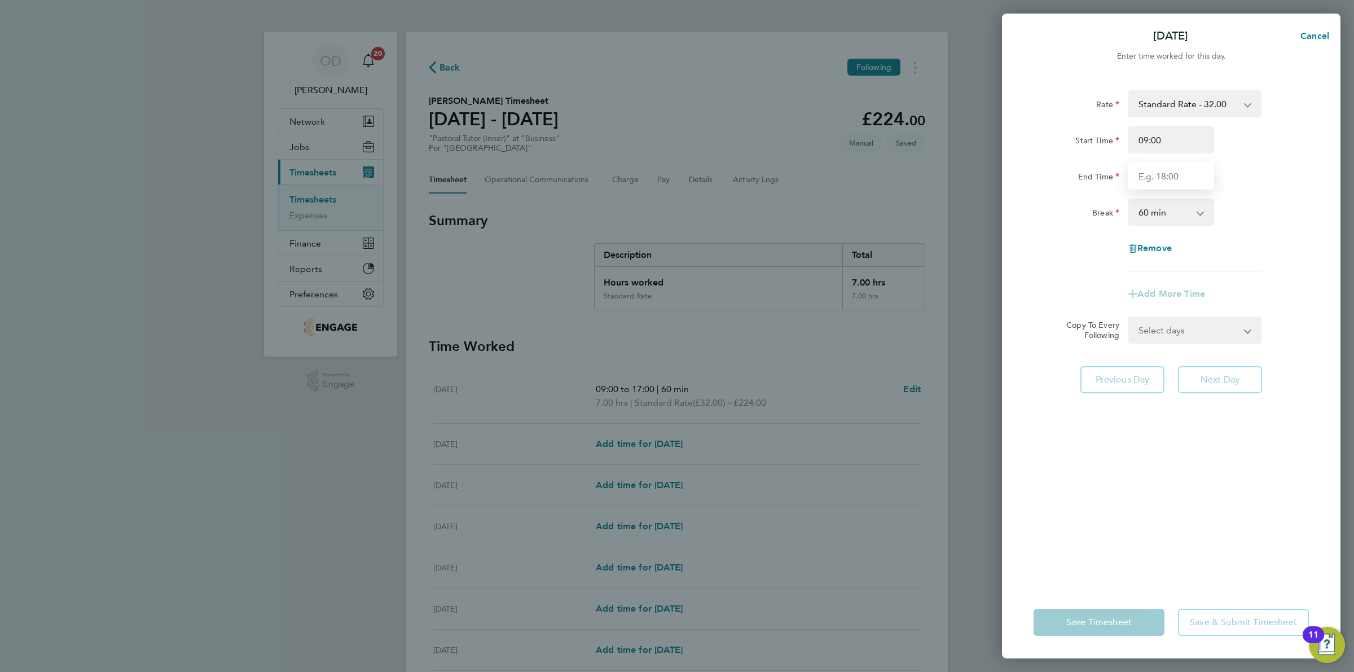
click at [1175, 181] on input "End Time" at bounding box center [1171, 175] width 86 height 27
type input "17:00"
drag, startPoint x: 1239, startPoint y: 213, endPoint x: 1243, endPoint y: 228, distance: 16.3
click at [1240, 213] on div "Break 0 min 15 min 30 min 45 min 60 min 75 min 90 min" at bounding box center [1171, 212] width 284 height 27
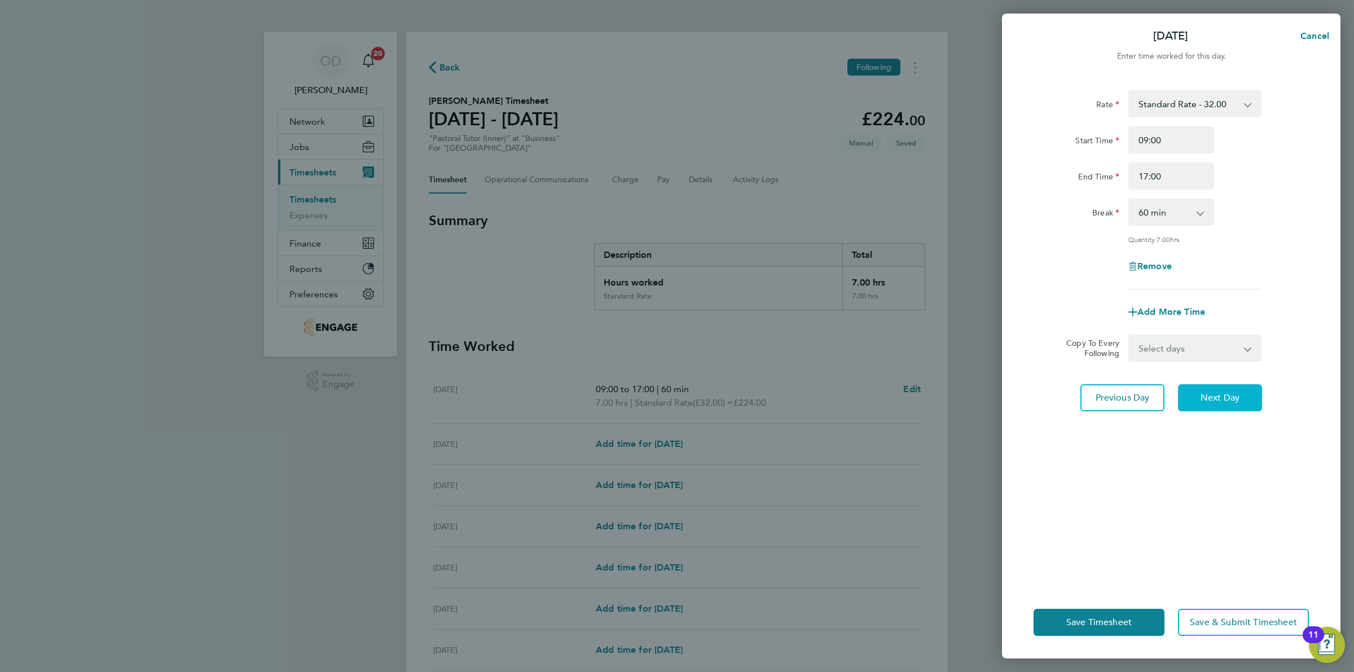
click at [1221, 393] on span "Next Day" at bounding box center [1219, 397] width 39 height 11
select select "60"
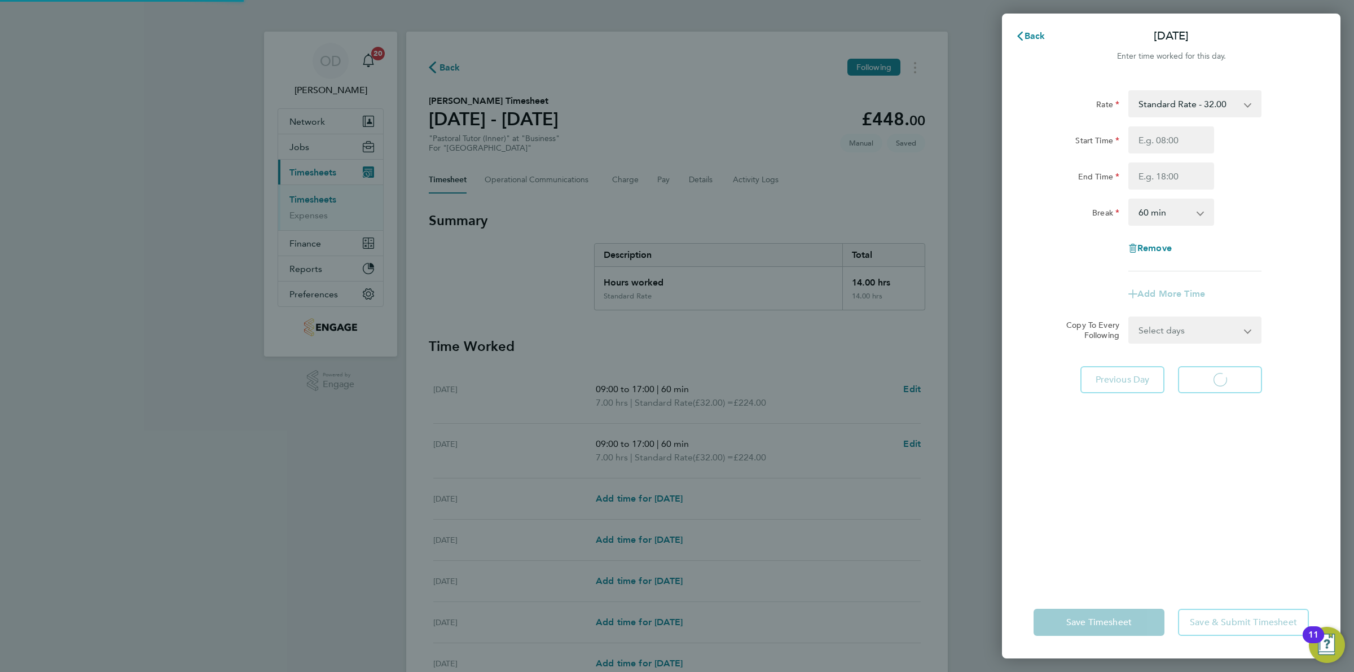
select select "60"
click at [1164, 137] on input "Start Time" at bounding box center [1171, 139] width 86 height 27
type input "09:00"
click at [1177, 173] on input "End Time" at bounding box center [1171, 175] width 86 height 27
type input "17:00"
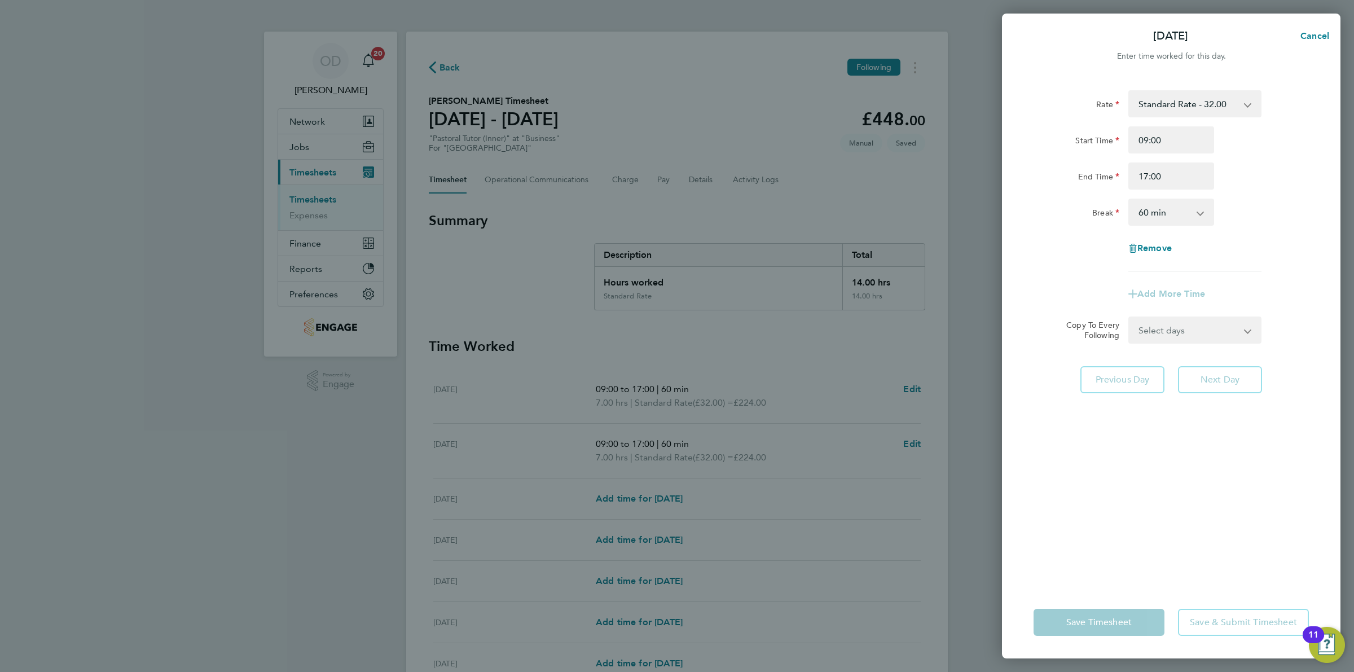
click at [1157, 158] on div "Start Time 09:00 End Time 17:00" at bounding box center [1171, 157] width 284 height 63
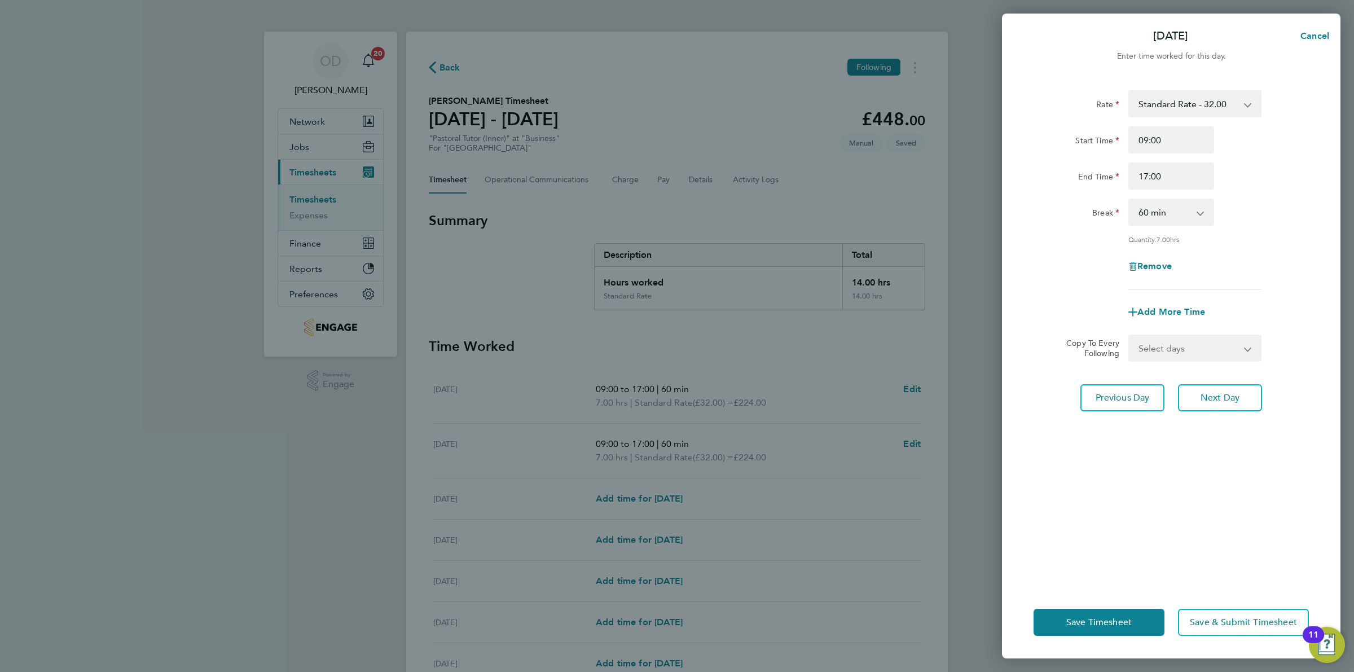
click at [1285, 199] on div "Break 0 min 15 min 30 min 45 min 60 min 75 min 90 min" at bounding box center [1171, 212] width 284 height 27
click at [1214, 399] on span "Next Day" at bounding box center [1219, 397] width 39 height 11
select select "60"
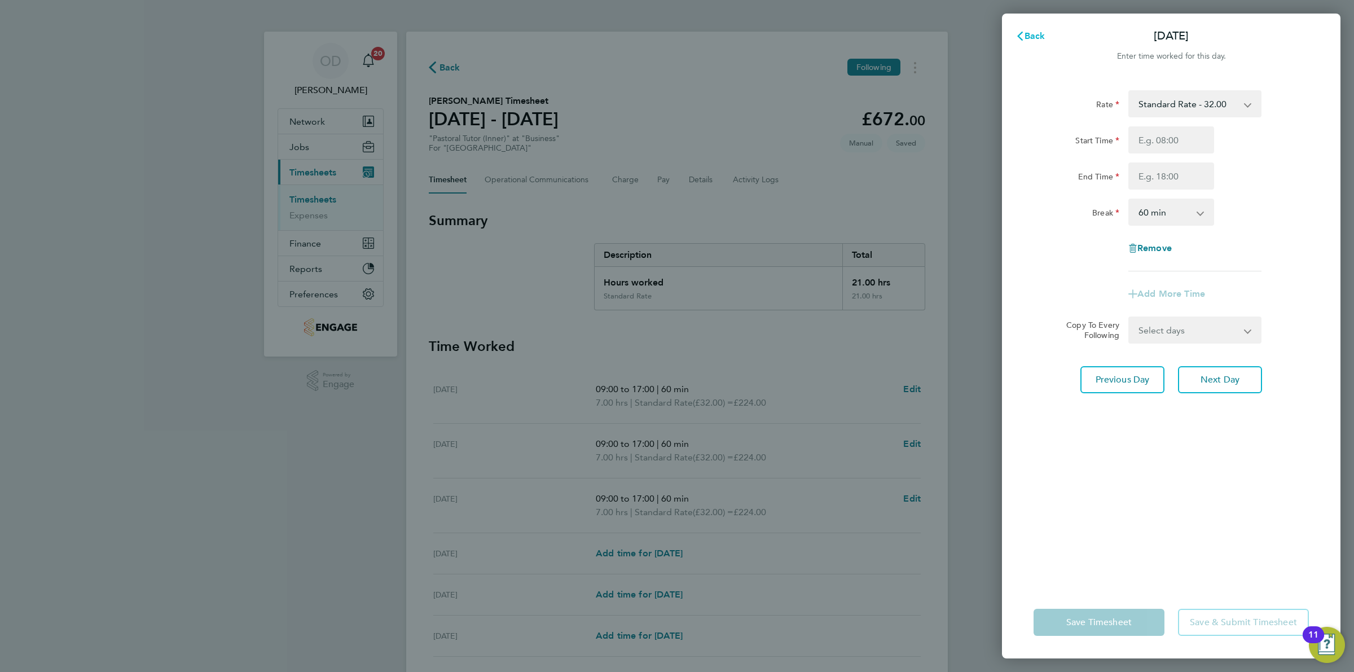
click at [1027, 31] on span "Back" at bounding box center [1034, 35] width 21 height 11
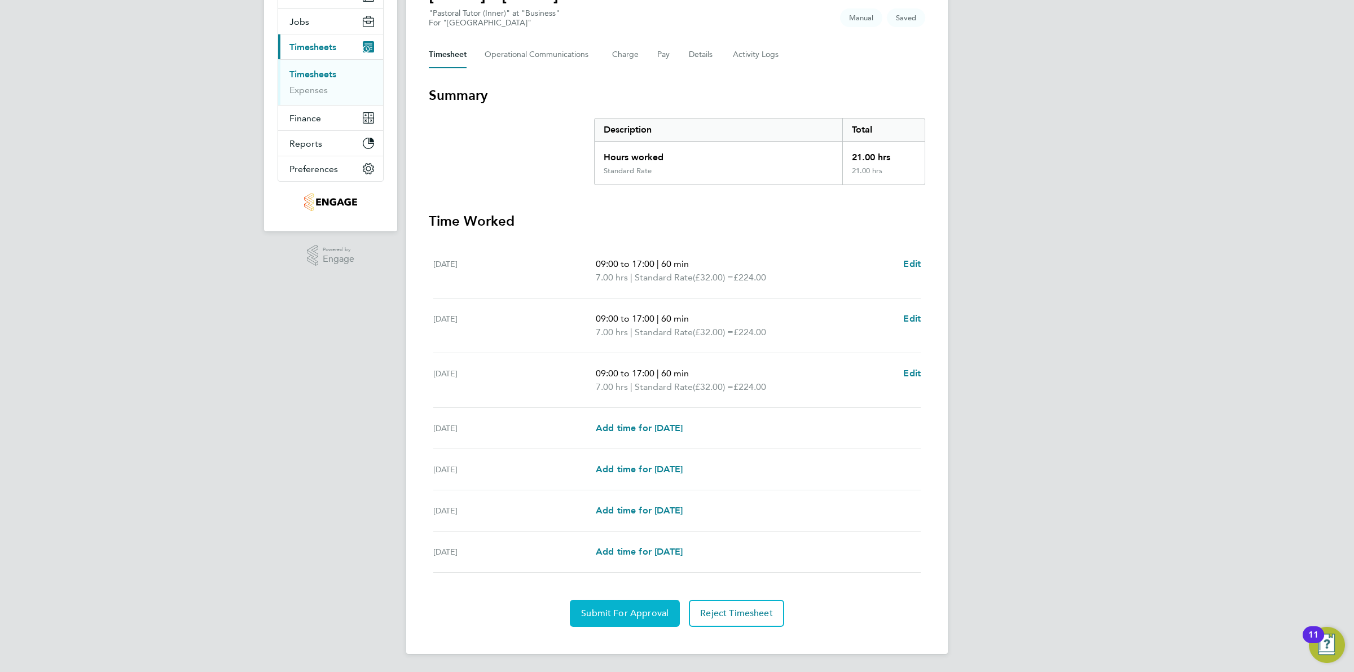
click at [658, 614] on span "Submit For Approval" at bounding box center [624, 613] width 87 height 11
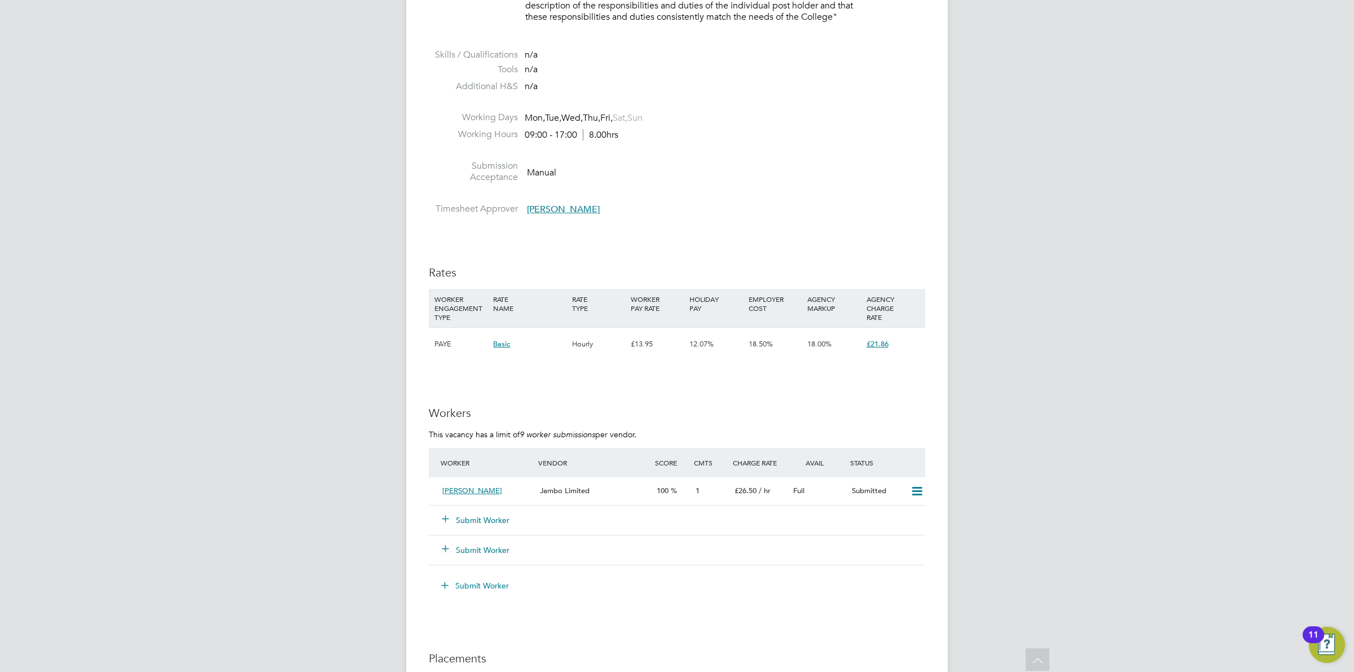
click at [473, 517] on button "Submit Worker" at bounding box center [476, 519] width 68 height 11
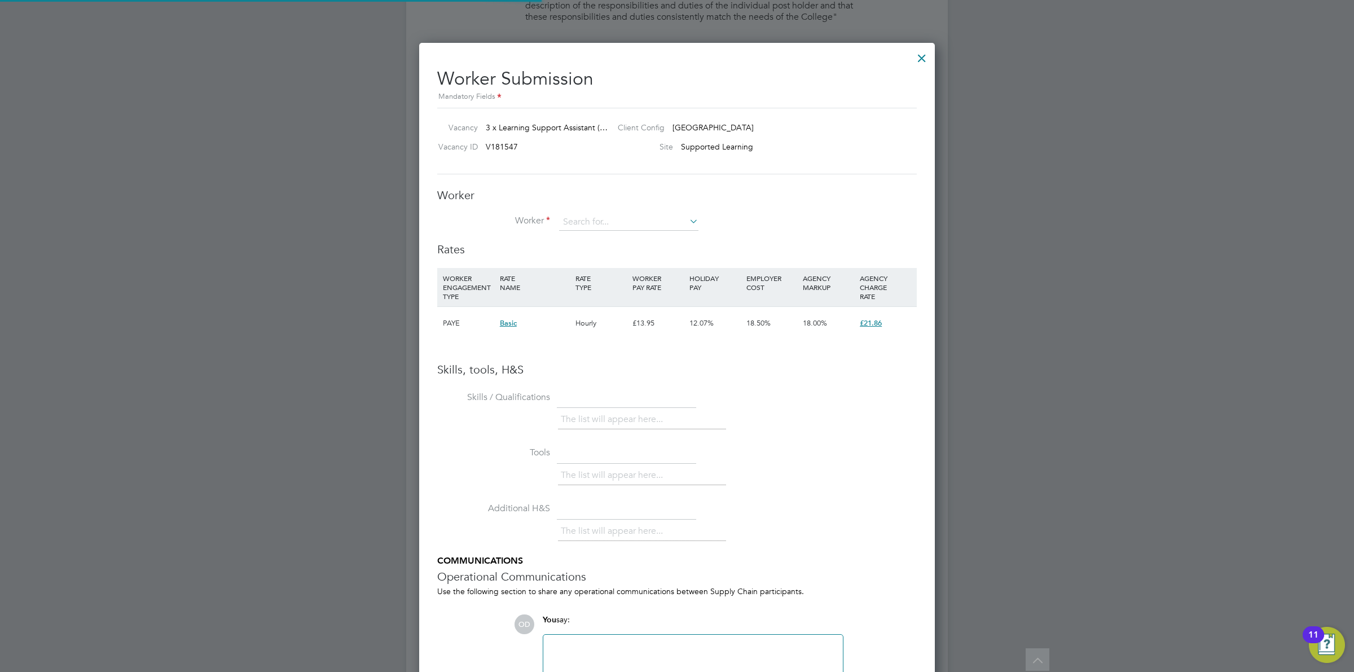
scroll to position [33, 77]
click at [597, 218] on input at bounding box center [628, 222] width 139 height 17
click at [618, 278] on li "[PERSON_NAME] (HQ00253507)" at bounding box center [632, 284] width 149 height 15
type input "[PERSON_NAME] (HQ00253507)"
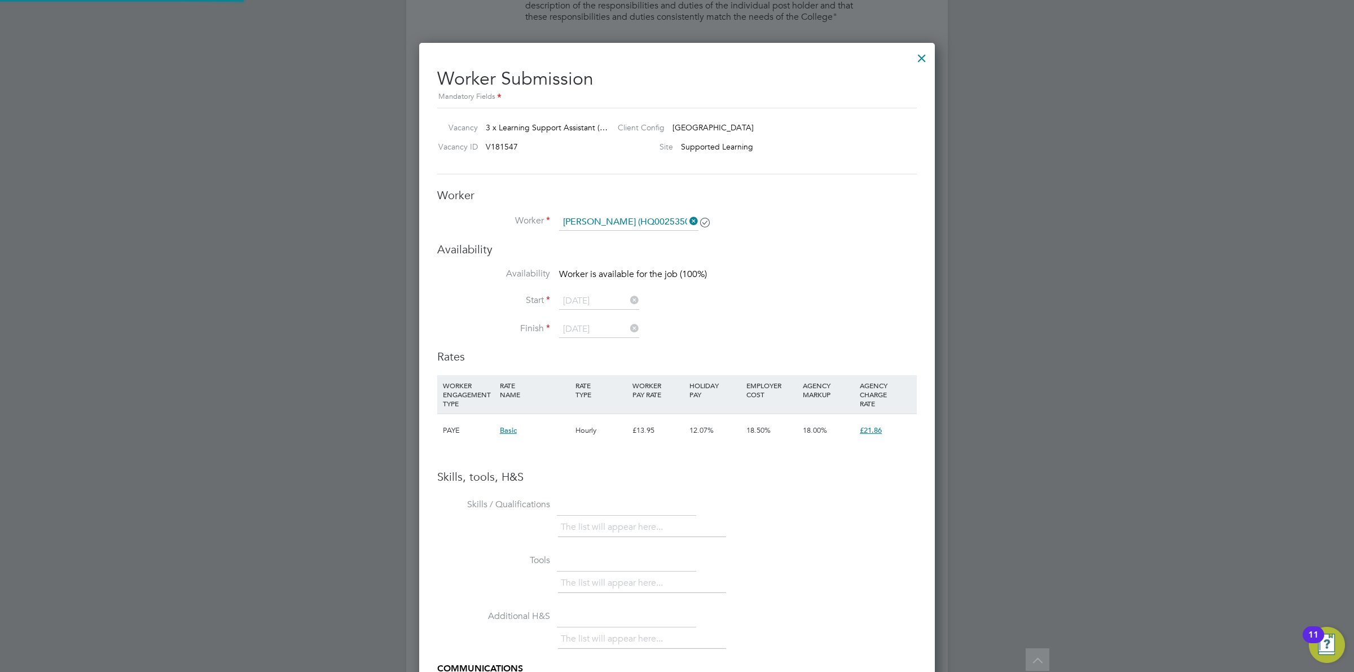
scroll to position [857, 516]
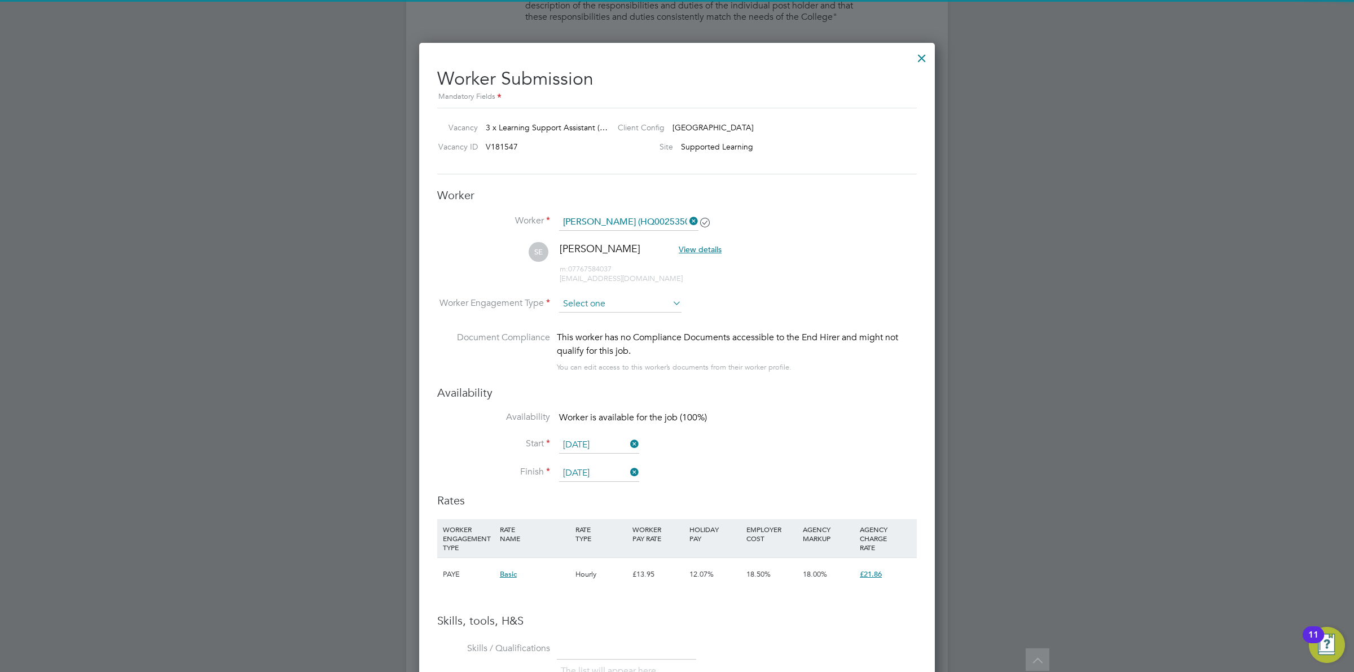
click at [598, 307] on input at bounding box center [620, 304] width 122 height 17
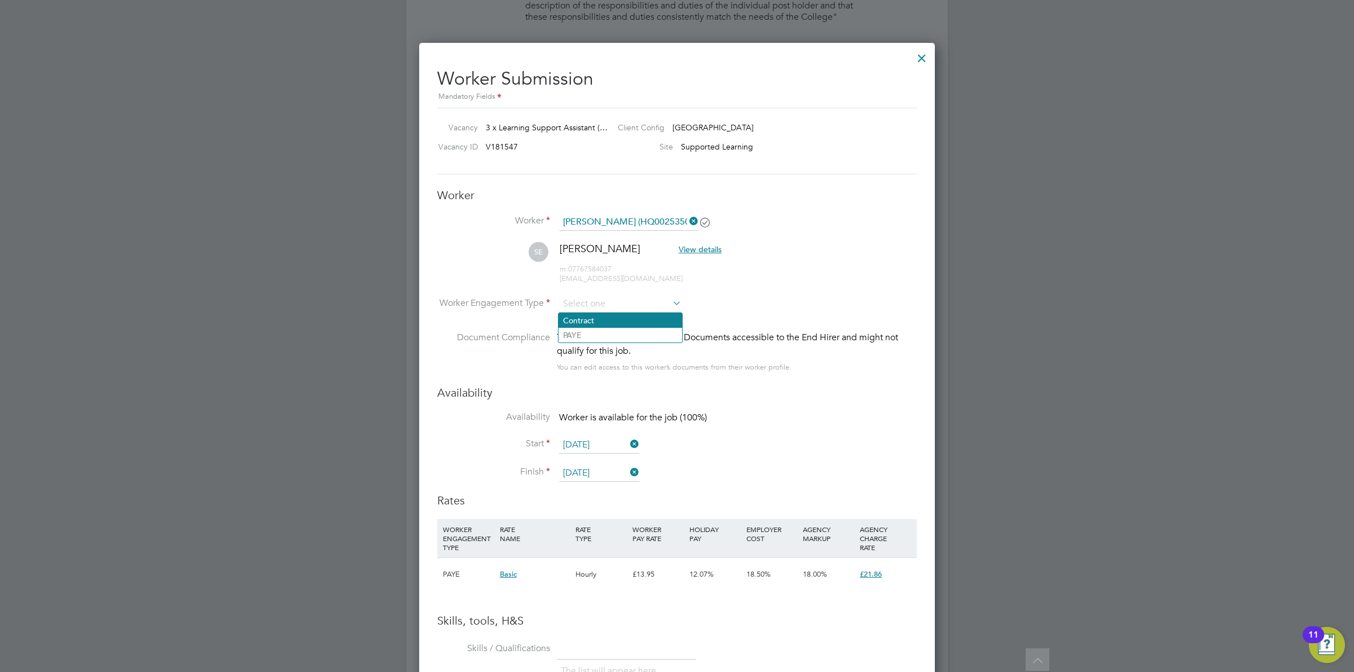
click at [596, 322] on li "Contract" at bounding box center [620, 320] width 124 height 15
type input "Contract"
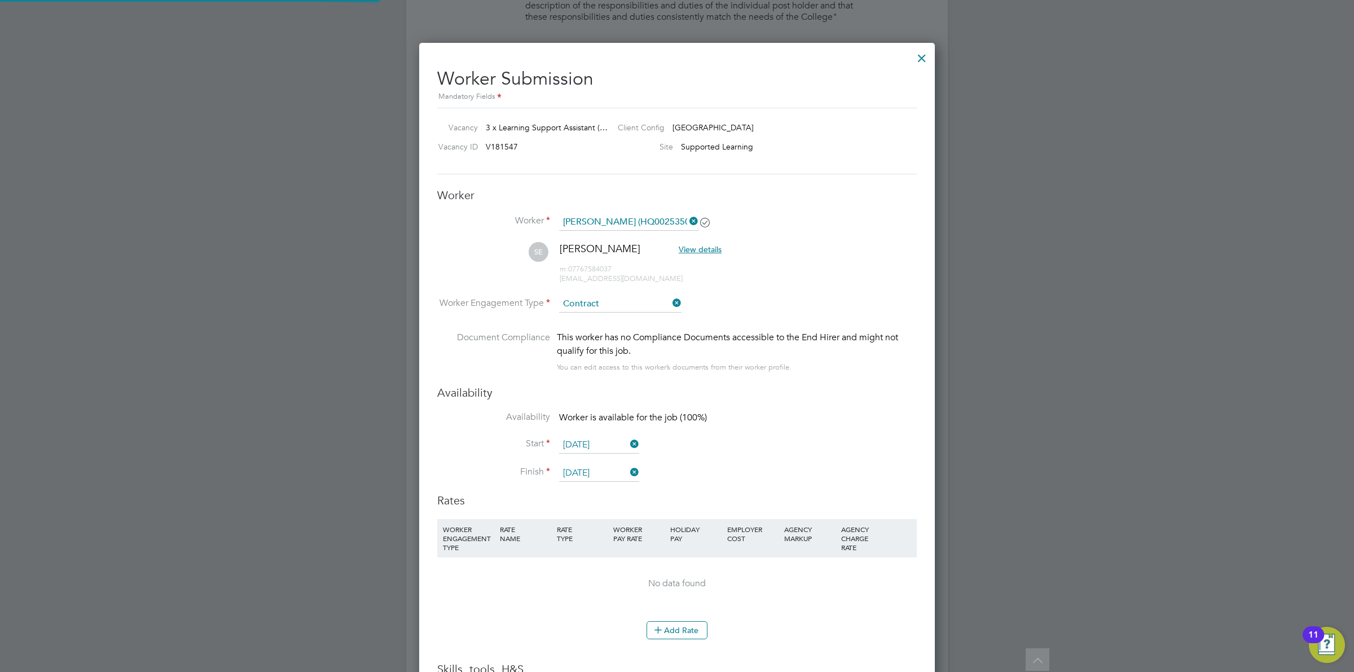
click at [1010, 252] on div at bounding box center [677, 336] width 1354 height 672
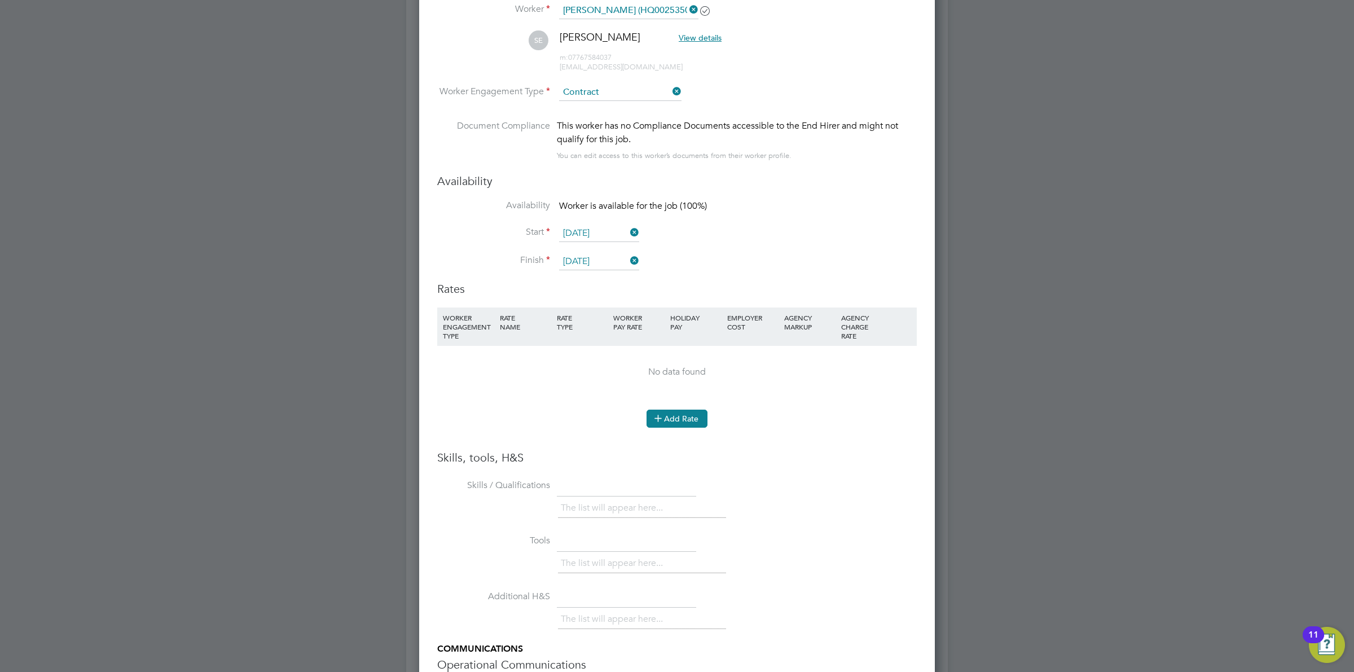
click at [667, 416] on button "Add Rate" at bounding box center [676, 419] width 61 height 18
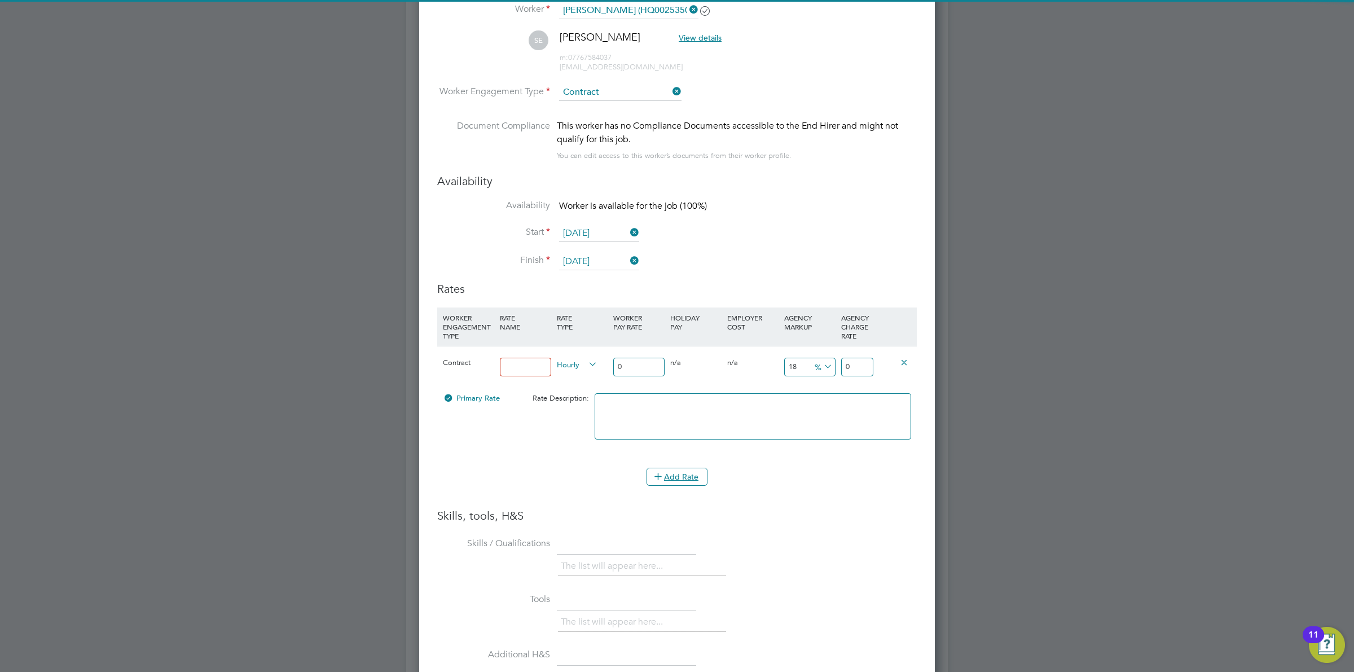
click at [529, 369] on input at bounding box center [525, 367] width 51 height 19
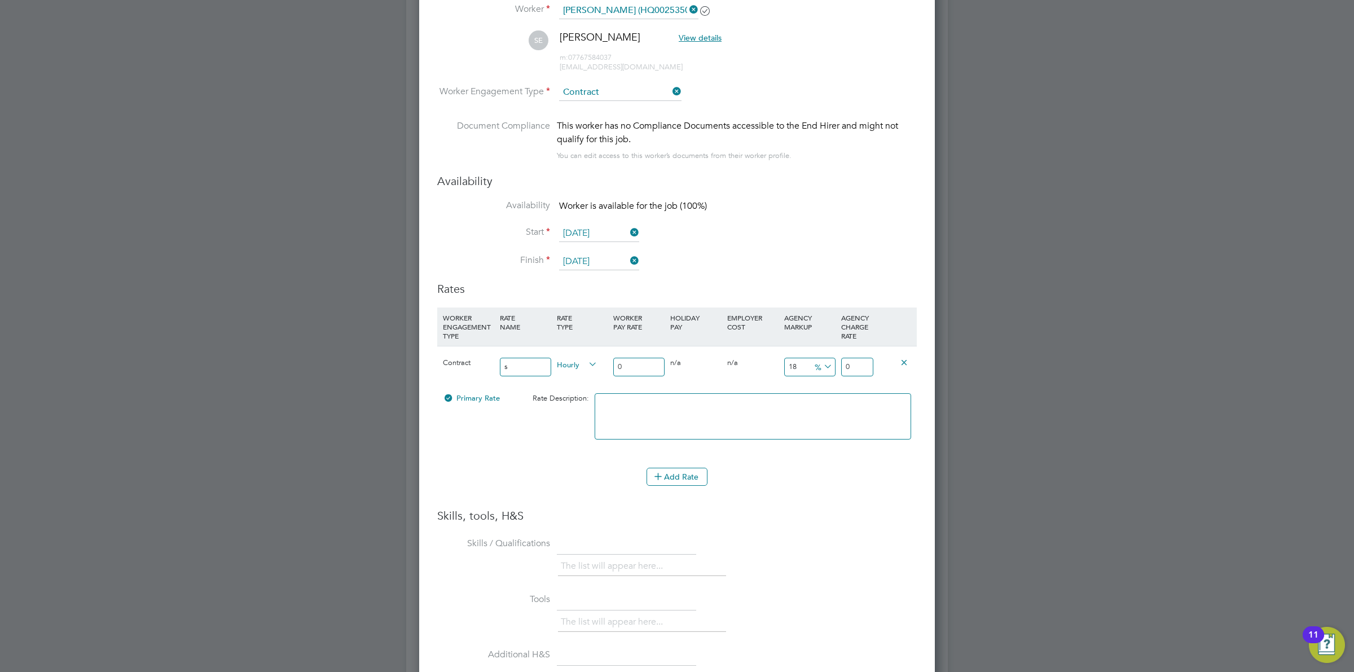
type input "Standard Rate"
drag, startPoint x: 633, startPoint y: 369, endPoint x: 562, endPoint y: 362, distance: 72.1
click at [562, 362] on div "Contract Standard Rate Hourly 0 0 n/a 0 n/a 18 0 % 0" at bounding box center [676, 367] width 479 height 42
type input "1"
type input "1.18"
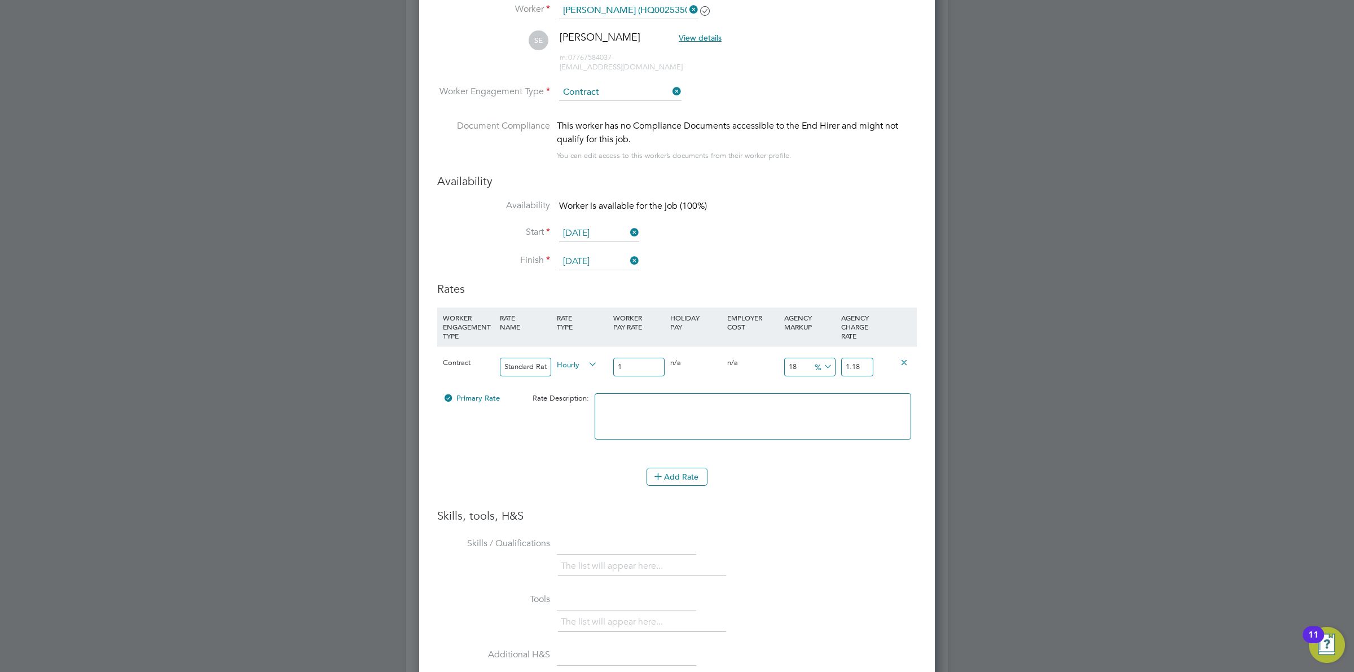
type input "19"
type input "22.42"
type input "19.5"
type input "23.01"
type input "19.50"
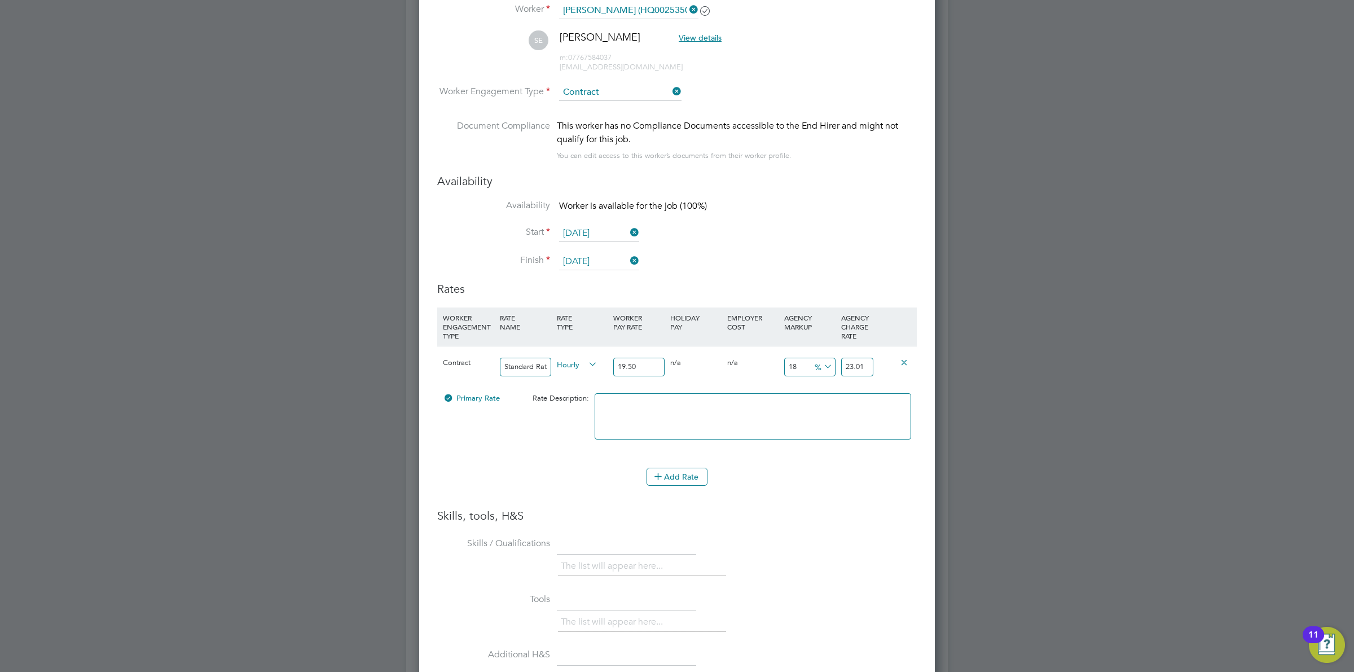
click at [821, 370] on icon at bounding box center [821, 367] width 0 height 16
click at [824, 398] on li "£" at bounding box center [822, 395] width 27 height 15
click at [799, 365] on input "3.51" at bounding box center [809, 367] width 51 height 19
drag, startPoint x: 807, startPoint y: 365, endPoint x: 750, endPoint y: 361, distance: 56.5
click at [754, 360] on div "Contract Standard Rate Hourly 19.50 0 n/a 0 n/a 18 3.51 £ 23.01" at bounding box center [676, 367] width 479 height 42
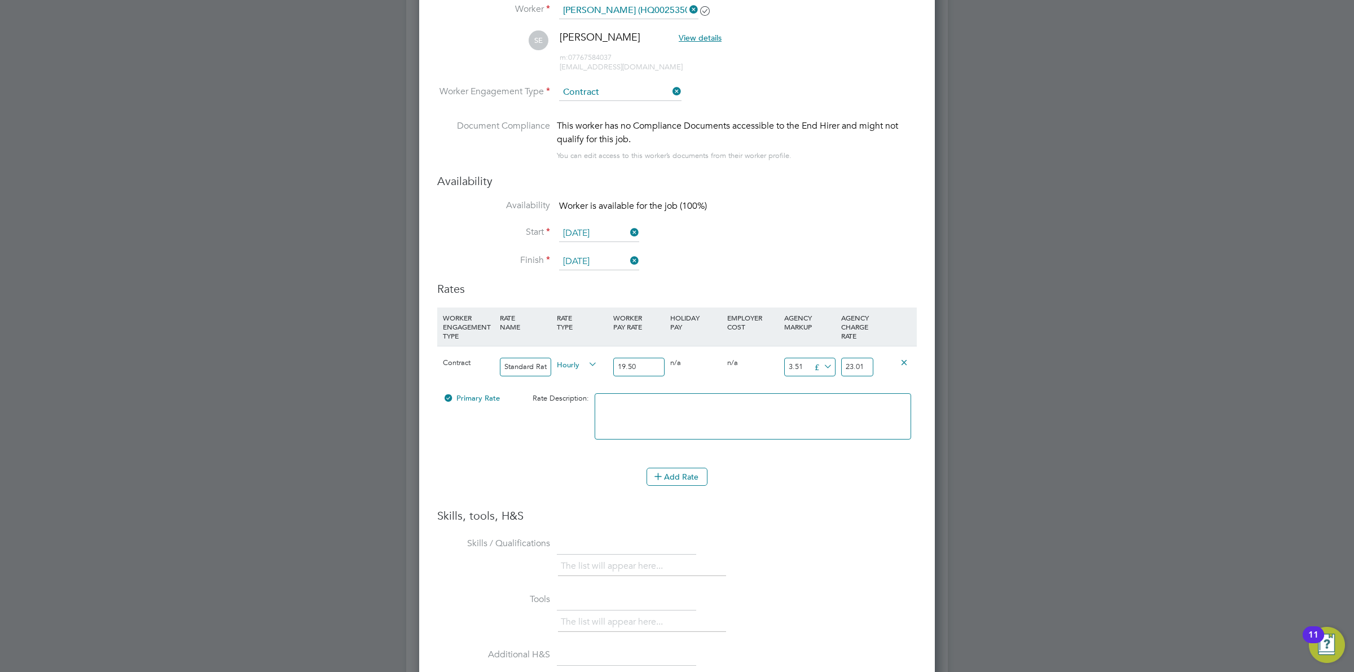
type input "7"
type input "26.5"
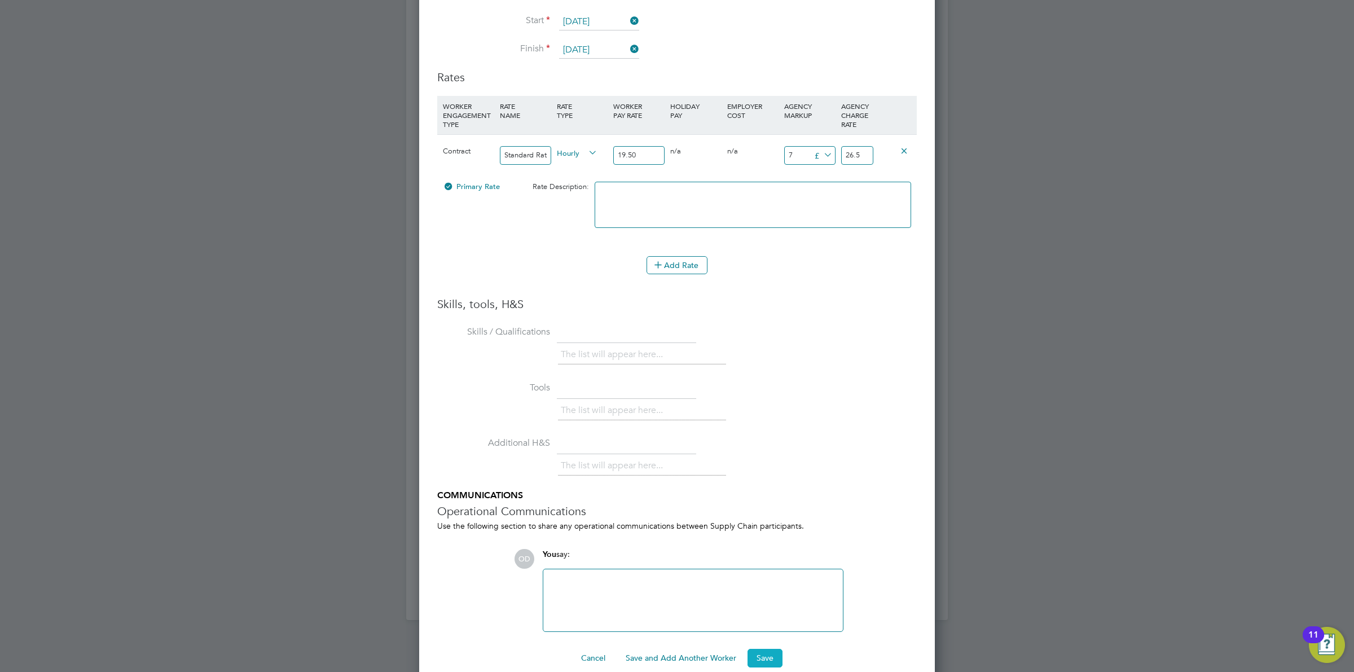
type input "7"
click at [759, 655] on button "Save" at bounding box center [764, 658] width 35 height 18
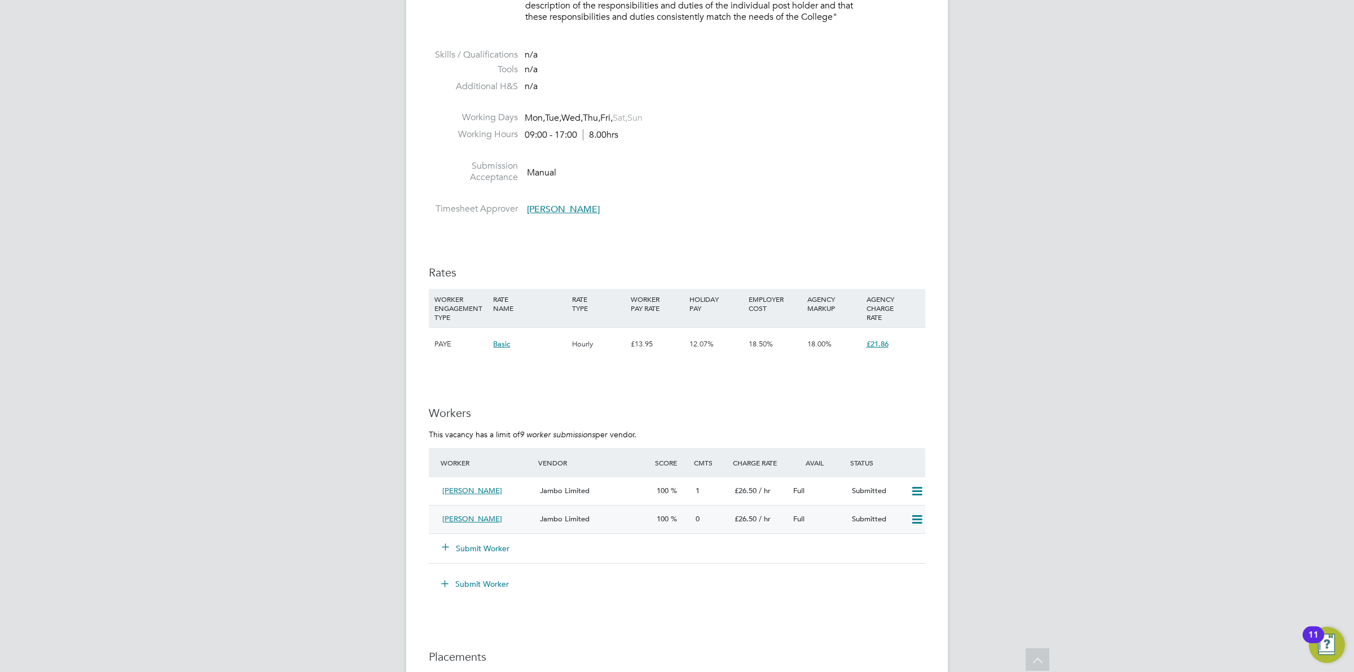
click at [601, 512] on div "Jambo Limited" at bounding box center [593, 519] width 117 height 19
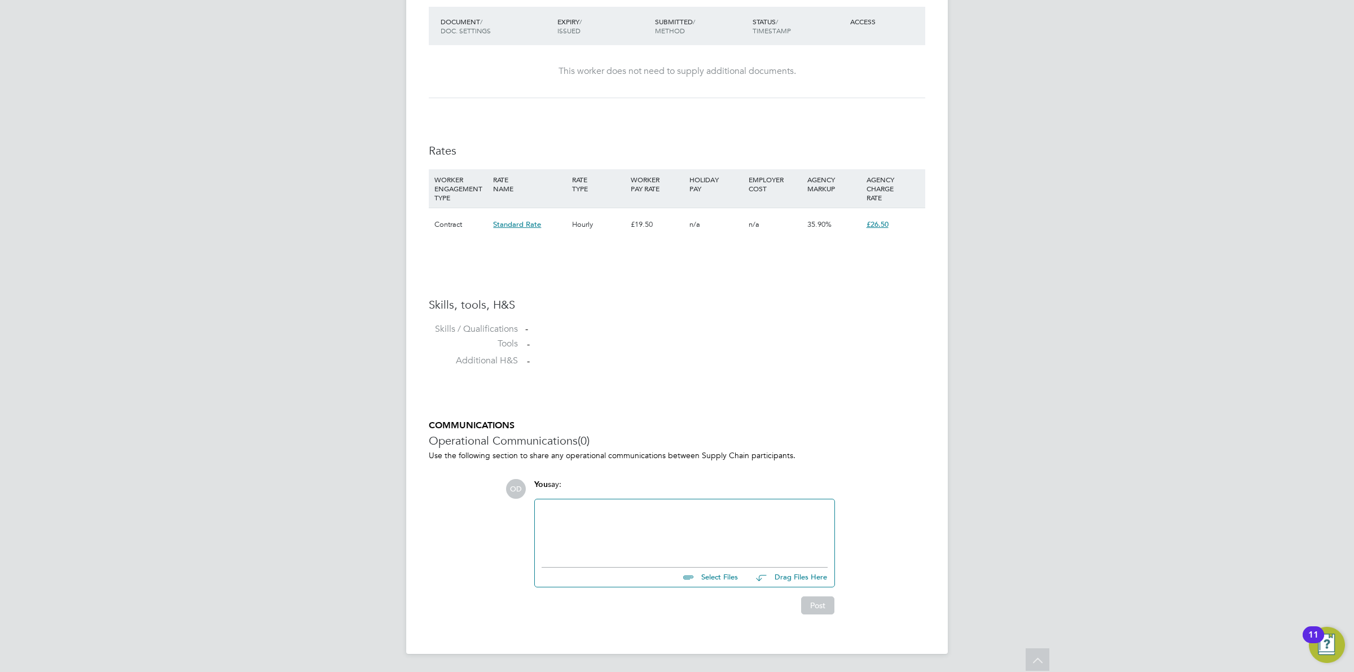
click at [703, 573] on input "file" at bounding box center [742, 575] width 169 height 16
type input "C:\fakepath\[PERSON_NAME].docx"
click at [816, 619] on button "Post" at bounding box center [817, 614] width 33 height 18
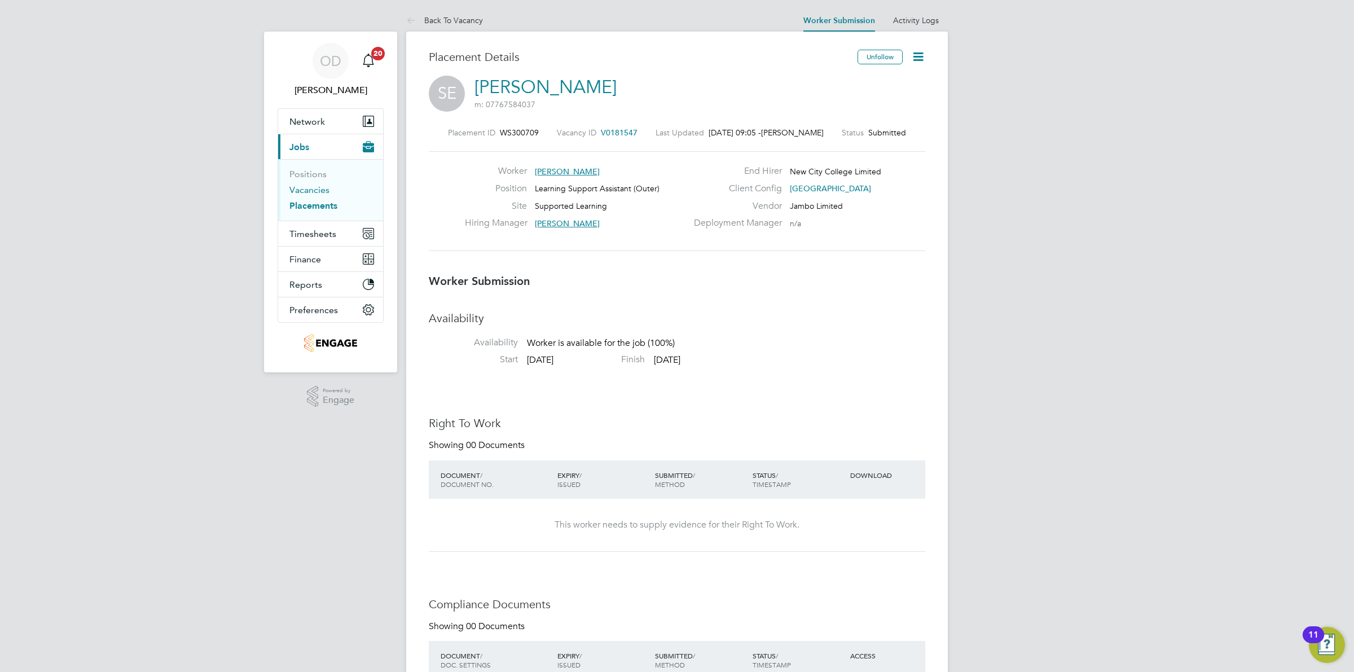
click at [310, 187] on link "Vacancies" at bounding box center [309, 189] width 40 height 11
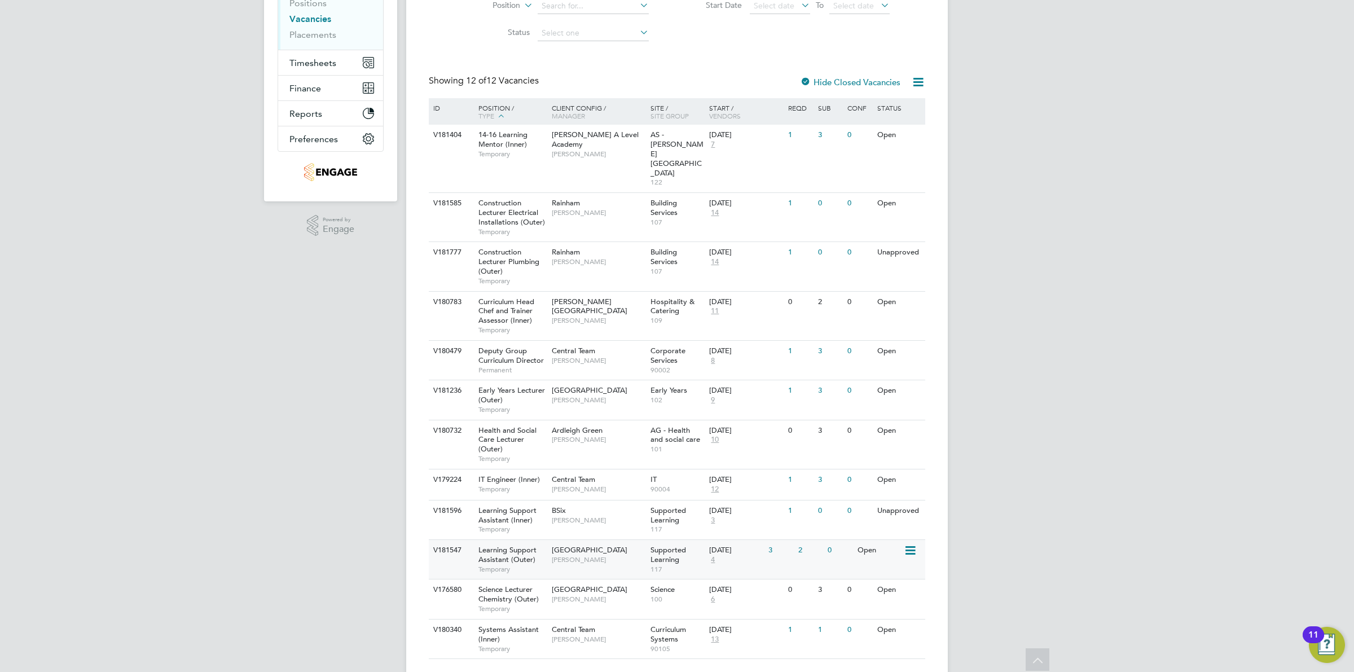
click at [564, 545] on span "[GEOGRAPHIC_DATA]" at bounding box center [590, 550] width 76 height 10
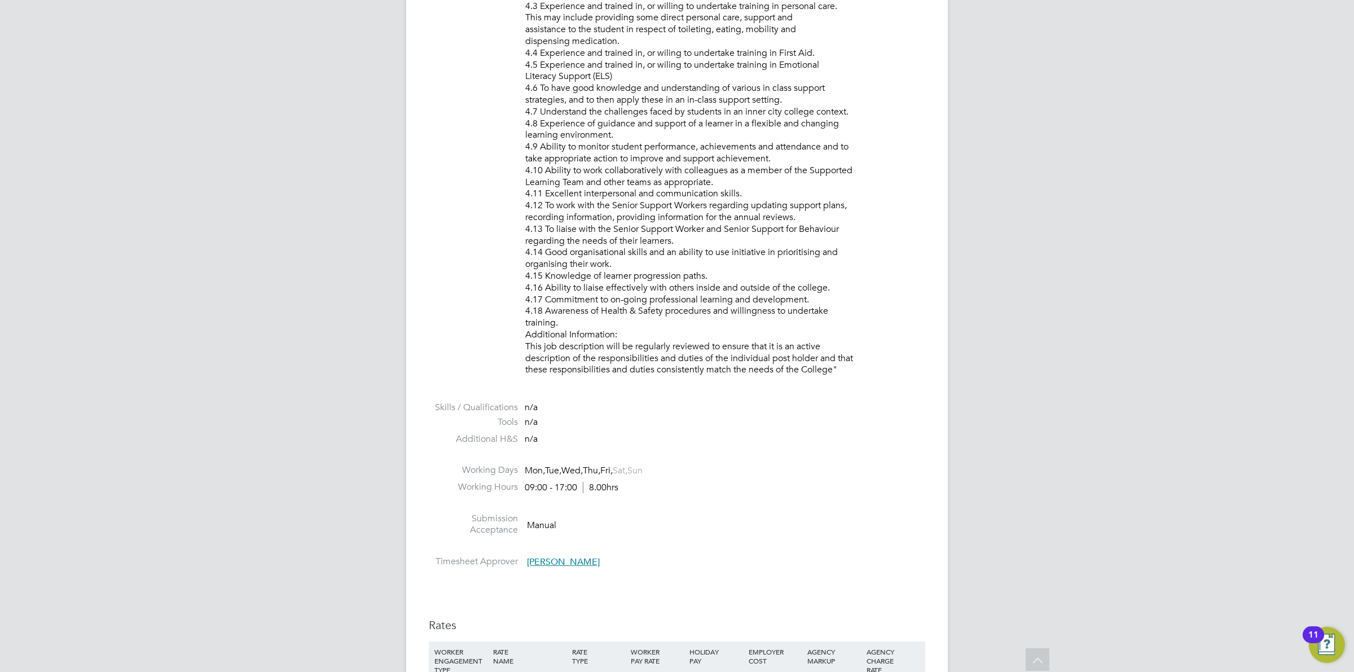
scroll to position [1692, 0]
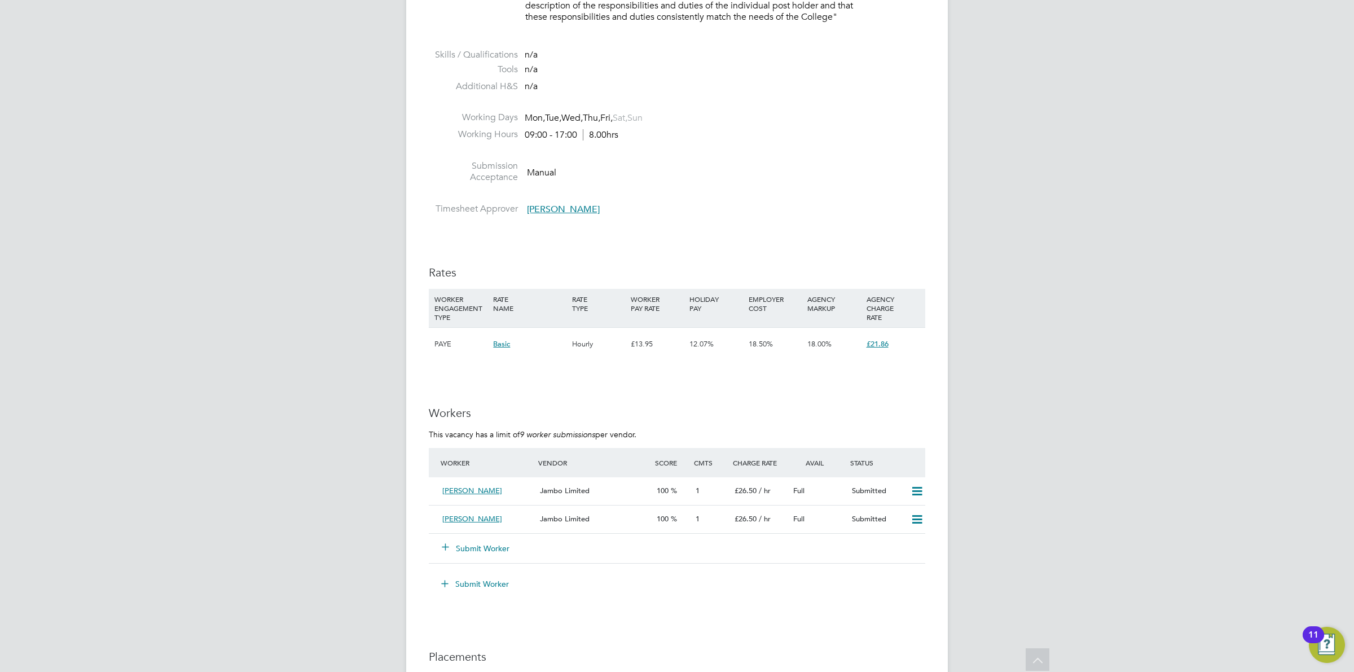
click at [479, 555] on div "Submit Worker" at bounding box center [496, 548] width 117 height 20
click at [489, 546] on button "Submit Worker" at bounding box center [476, 548] width 68 height 11
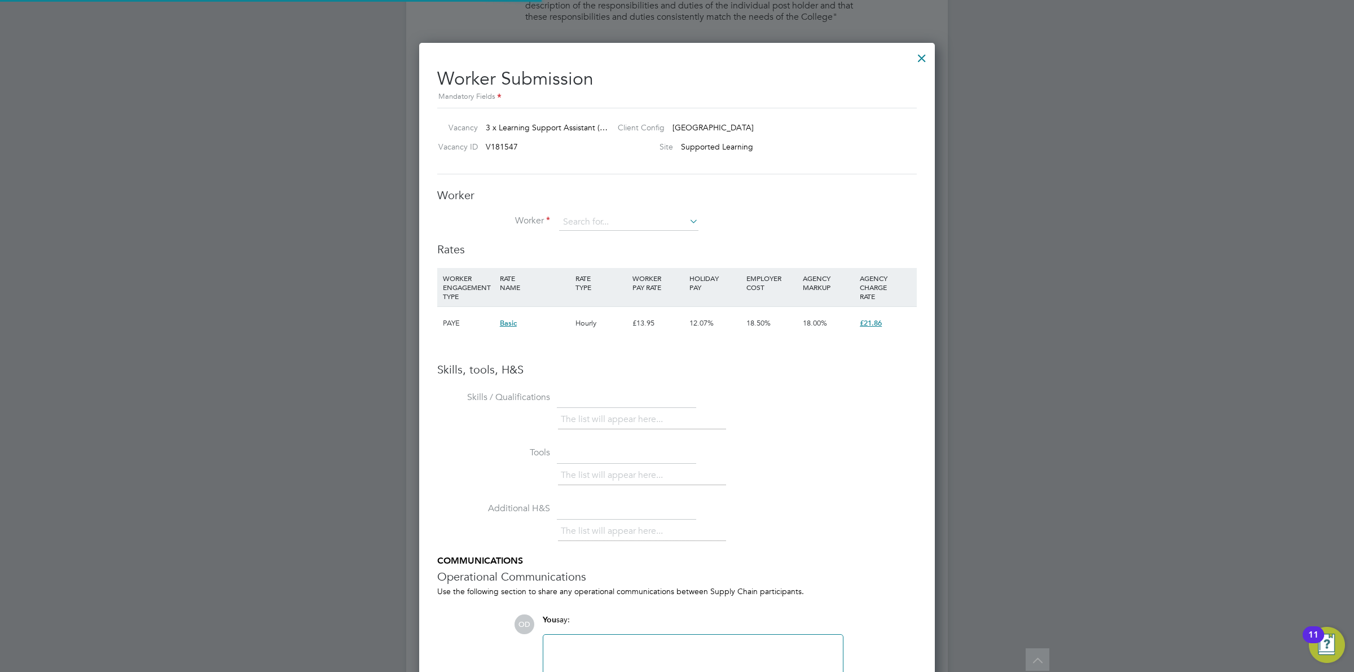
scroll to position [714, 516]
click at [601, 216] on input at bounding box center [628, 222] width 139 height 17
click at [621, 234] on li "[PERSON_NAME] (HQ00244292)" at bounding box center [630, 238] width 144 height 15
type input "[PERSON_NAME] (HQ00244292)"
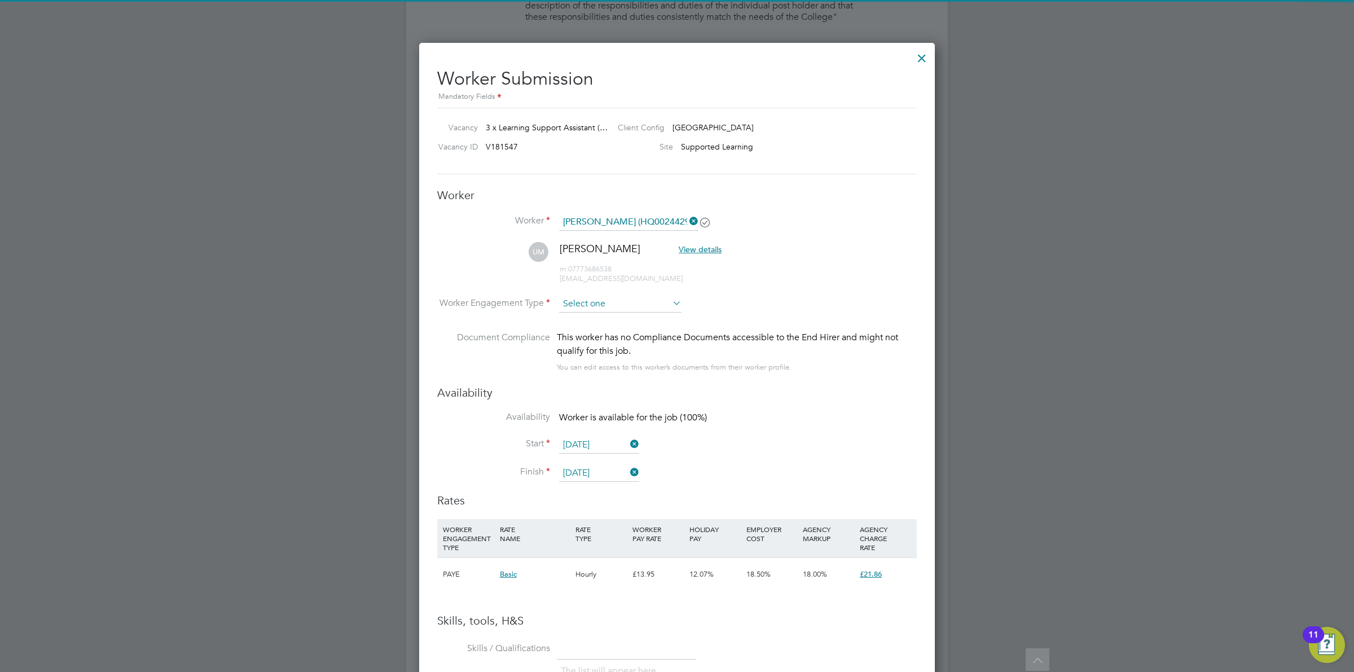
click at [611, 296] on input at bounding box center [620, 304] width 122 height 17
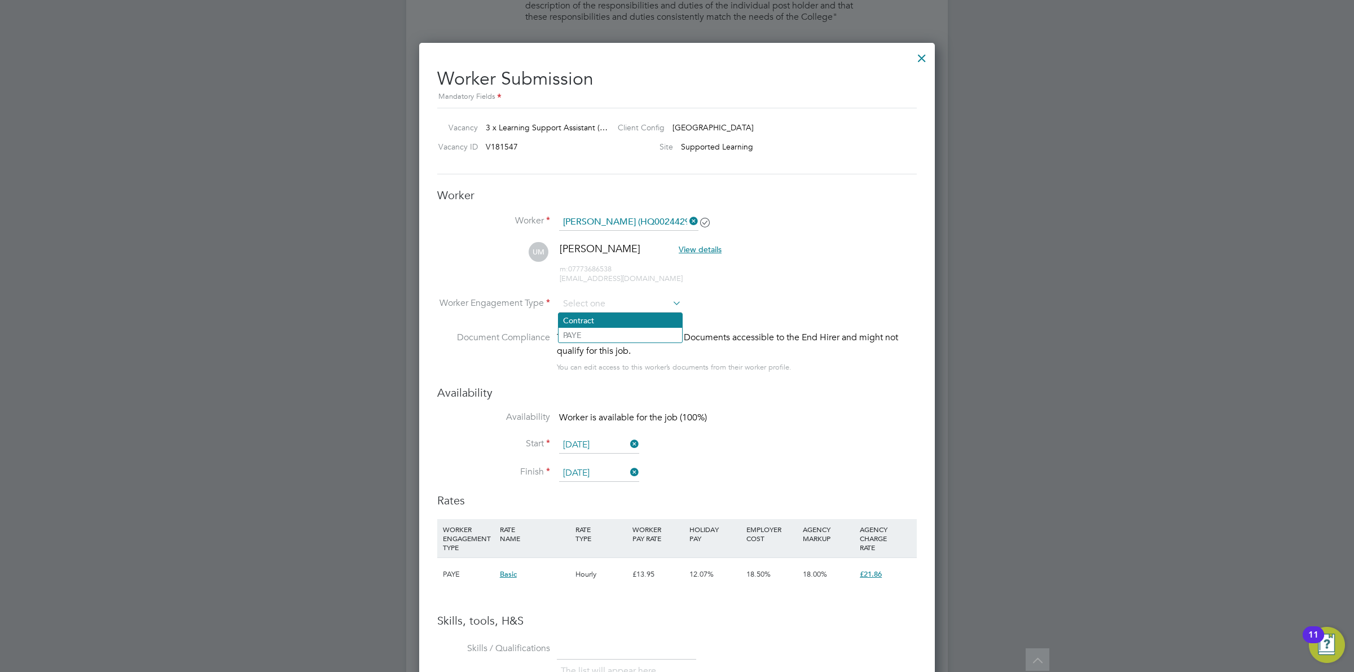
click at [615, 320] on li "Contract" at bounding box center [620, 320] width 124 height 15
type input "Contract"
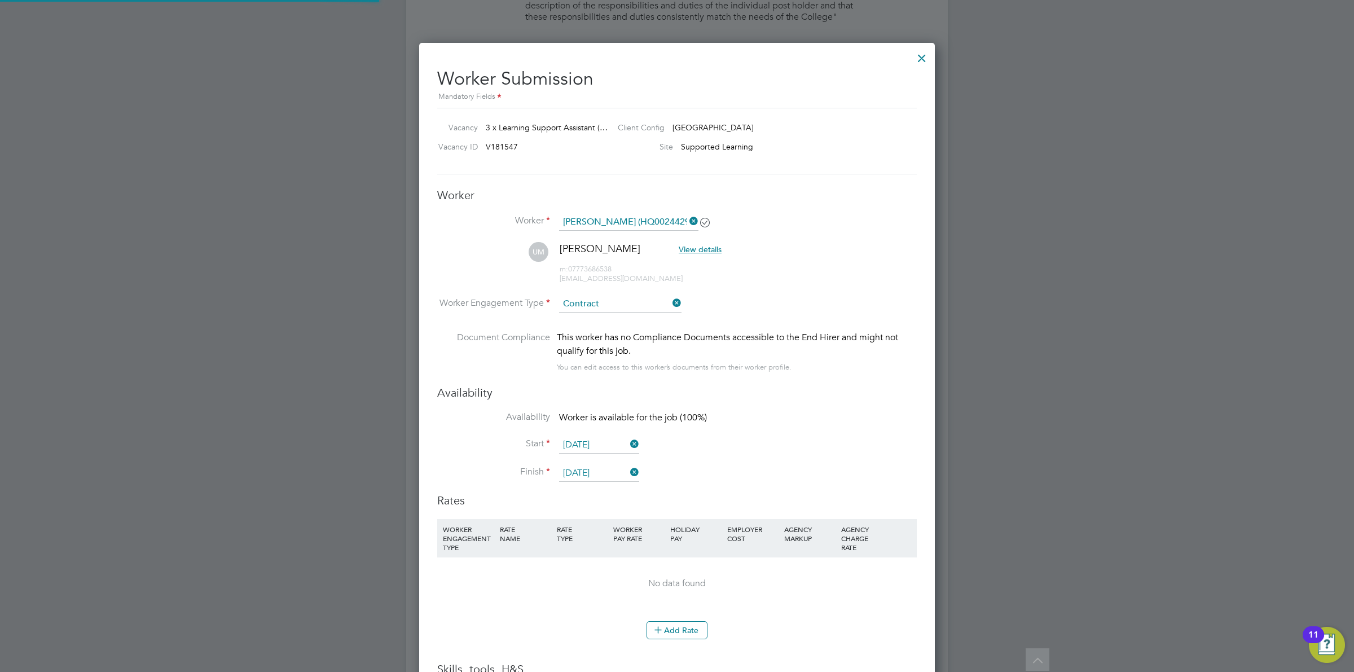
drag, startPoint x: 767, startPoint y: 287, endPoint x: 757, endPoint y: 292, distance: 11.6
click at [769, 287] on li "UM [PERSON_NAME] View details m: 07773686538 [EMAIL_ADDRESS][DOMAIN_NAME]" at bounding box center [676, 269] width 479 height 54
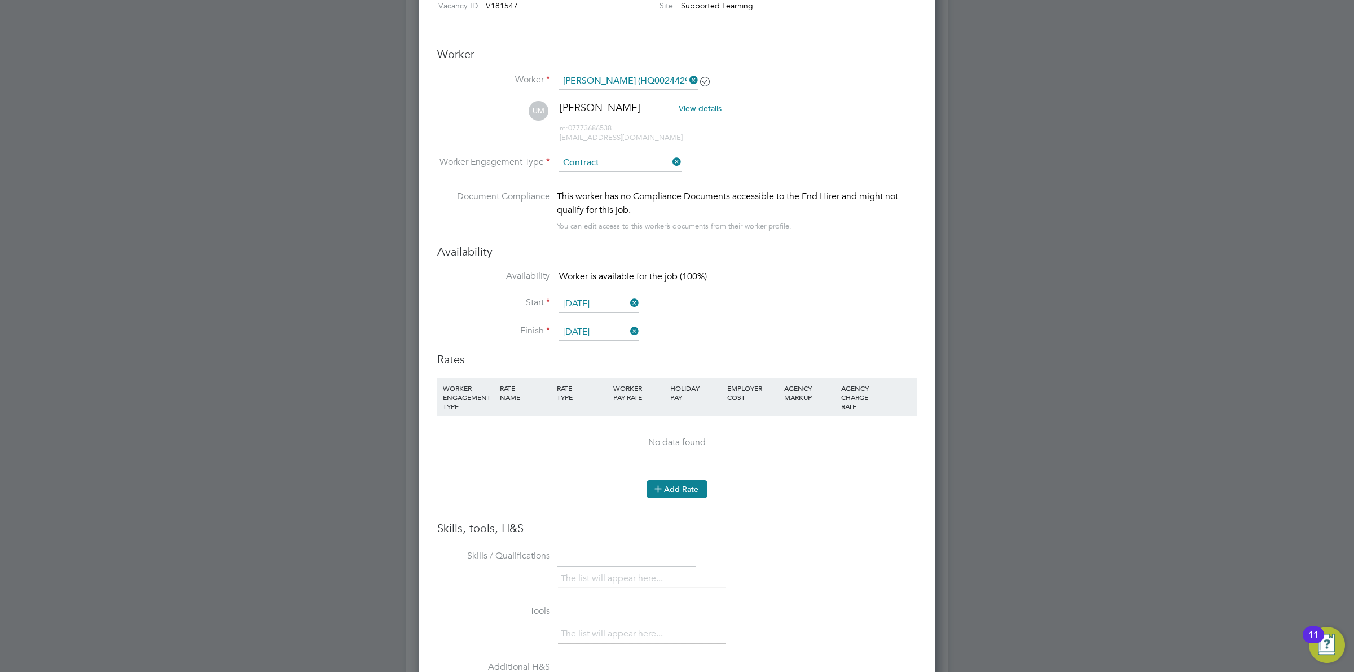
click at [679, 483] on button "Add Rate" at bounding box center [676, 489] width 61 height 18
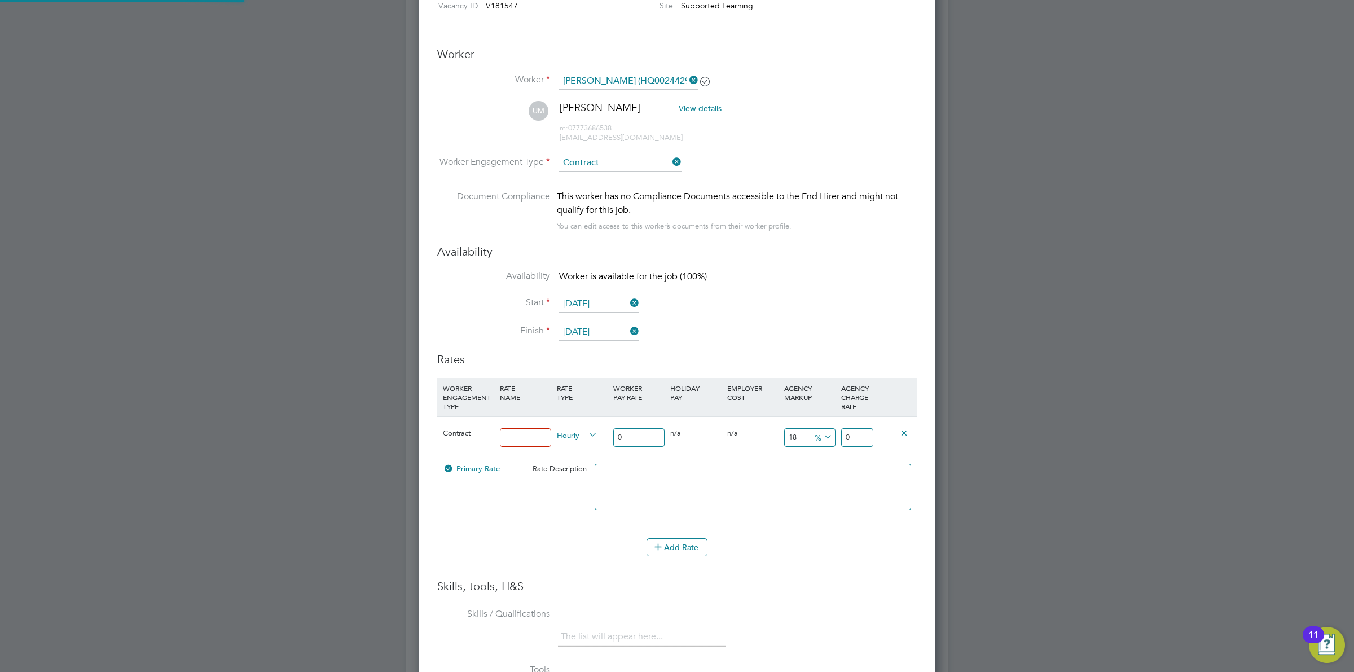
click at [534, 445] on input at bounding box center [525, 437] width 51 height 19
type input "Standard Rate"
drag, startPoint x: 642, startPoint y: 433, endPoint x: 548, endPoint y: 424, distance: 94.1
click at [548, 424] on div "Contract Standard Rate Hourly 0 0 n/a 0 n/a 18 0 % 0" at bounding box center [676, 437] width 479 height 42
type input "1"
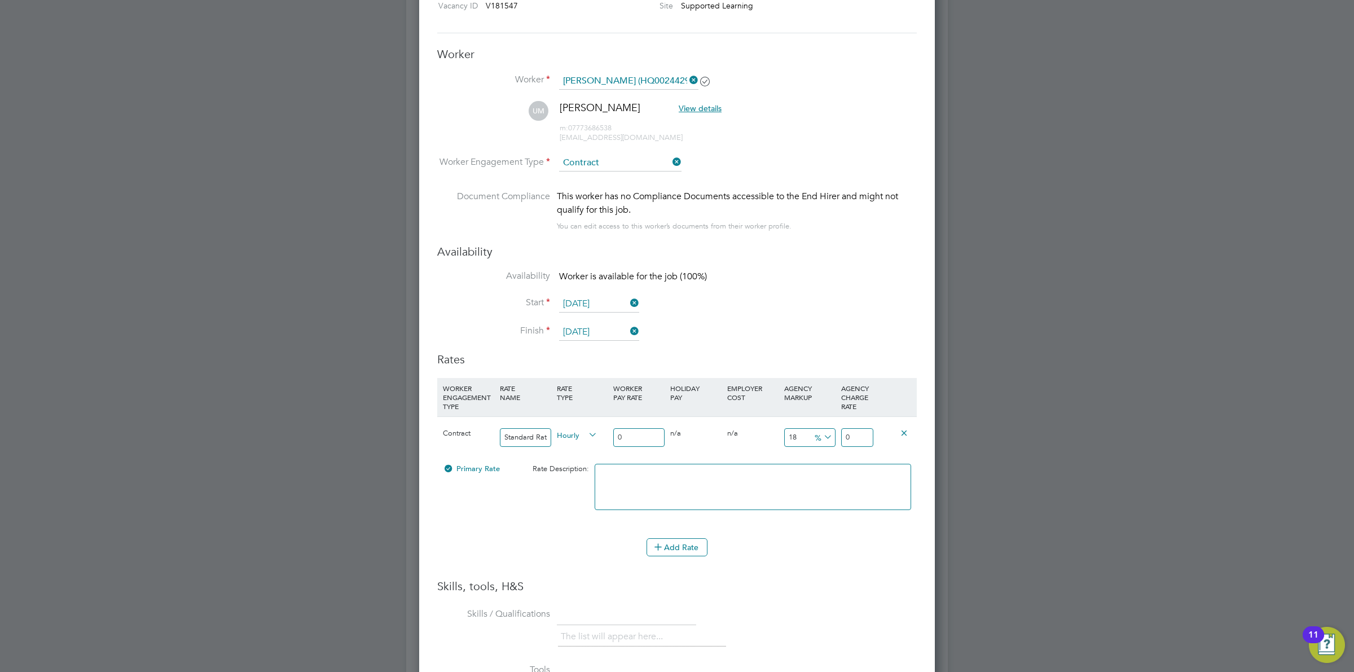
type input "0.18"
type input "1.18"
type input "19"
type input "3.42"
type input "22.42"
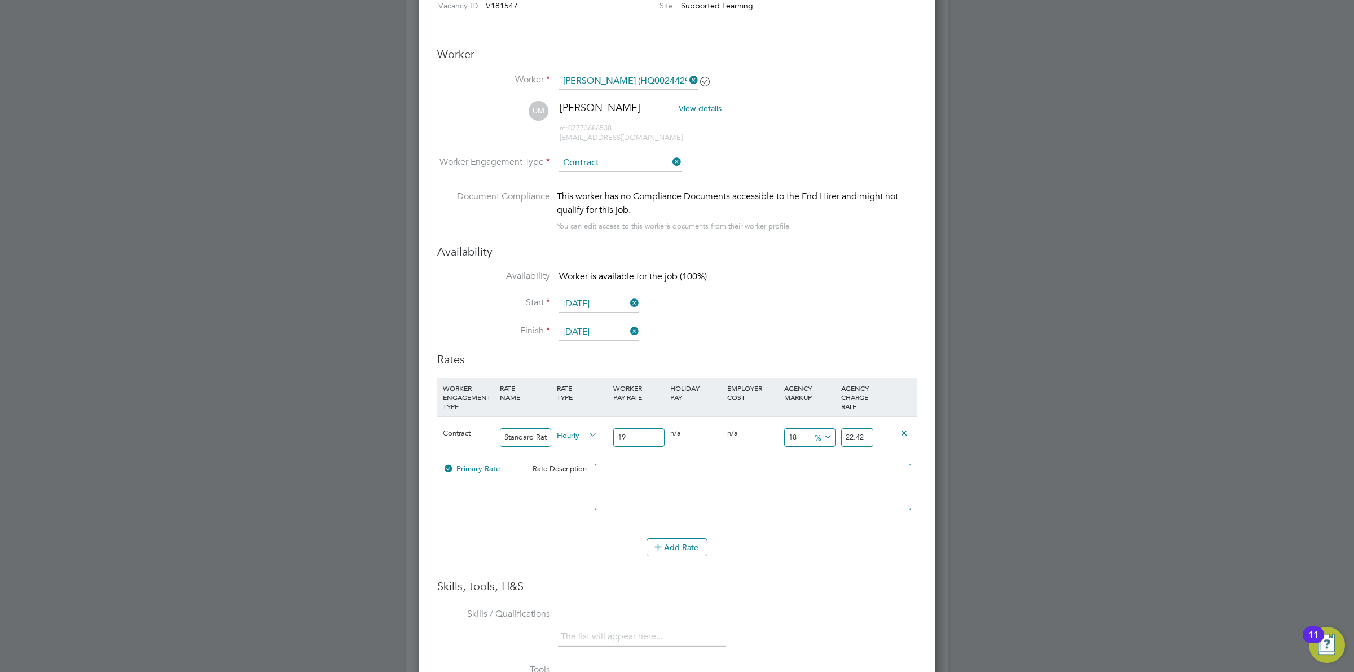
type input "19.5"
type input "3.51"
type input "23.01"
type input "19.50"
click at [821, 433] on icon at bounding box center [821, 437] width 0 height 16
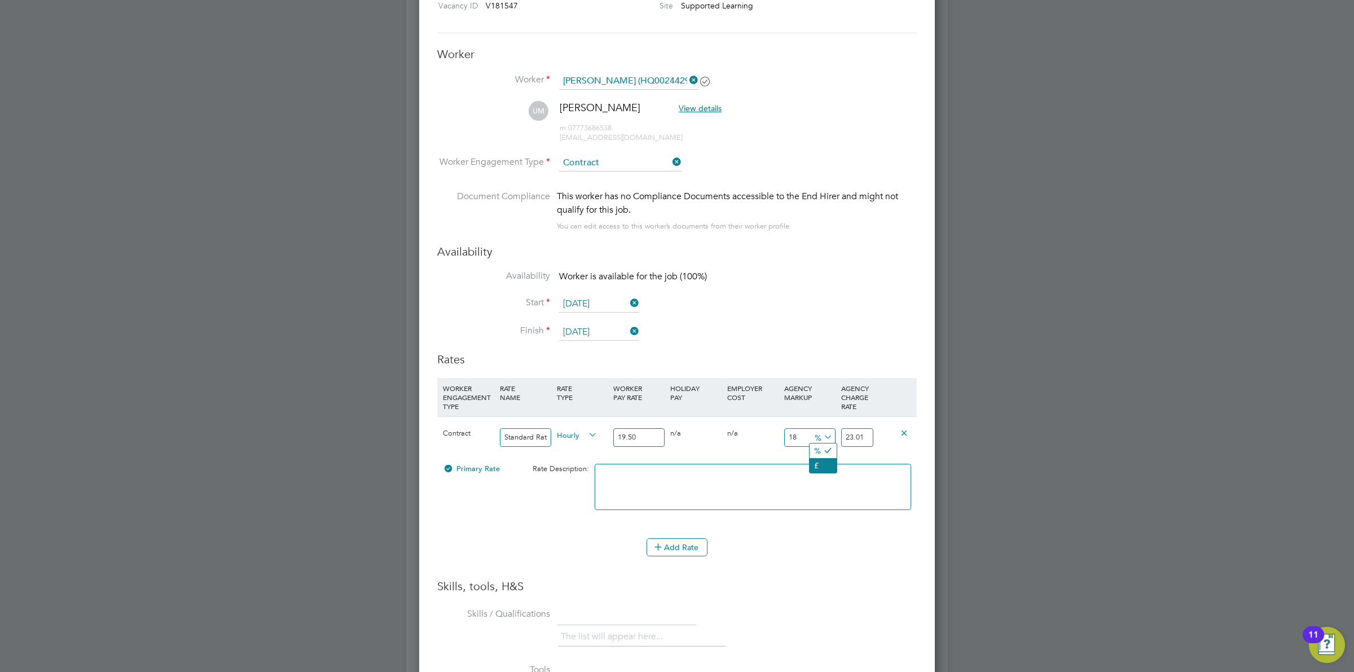
click at [819, 464] on li "£" at bounding box center [822, 465] width 27 height 15
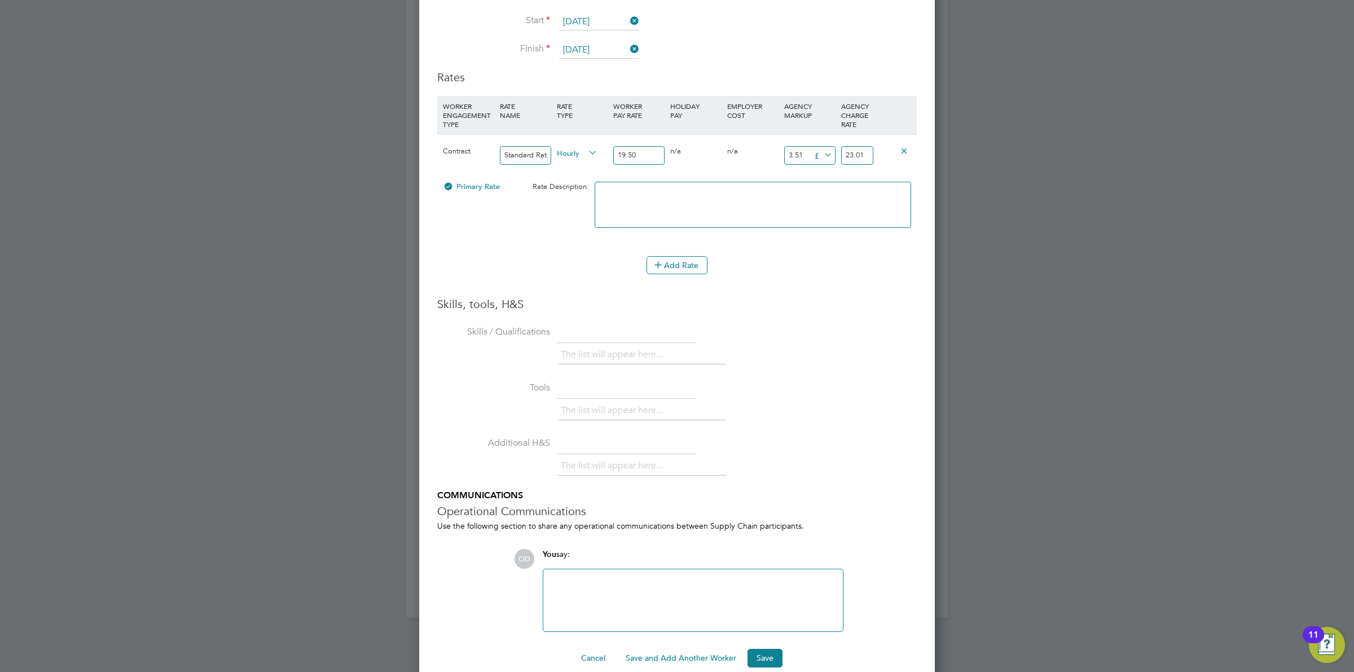
drag, startPoint x: 805, startPoint y: 157, endPoint x: 760, endPoint y: 151, distance: 45.5
click at [765, 151] on div "Contract Standard Rate Hourly 19.50 0 n/a 0 n/a 18 3.51 £ 23.01" at bounding box center [676, 155] width 479 height 42
type input "7"
type input "26.5"
type input "7"
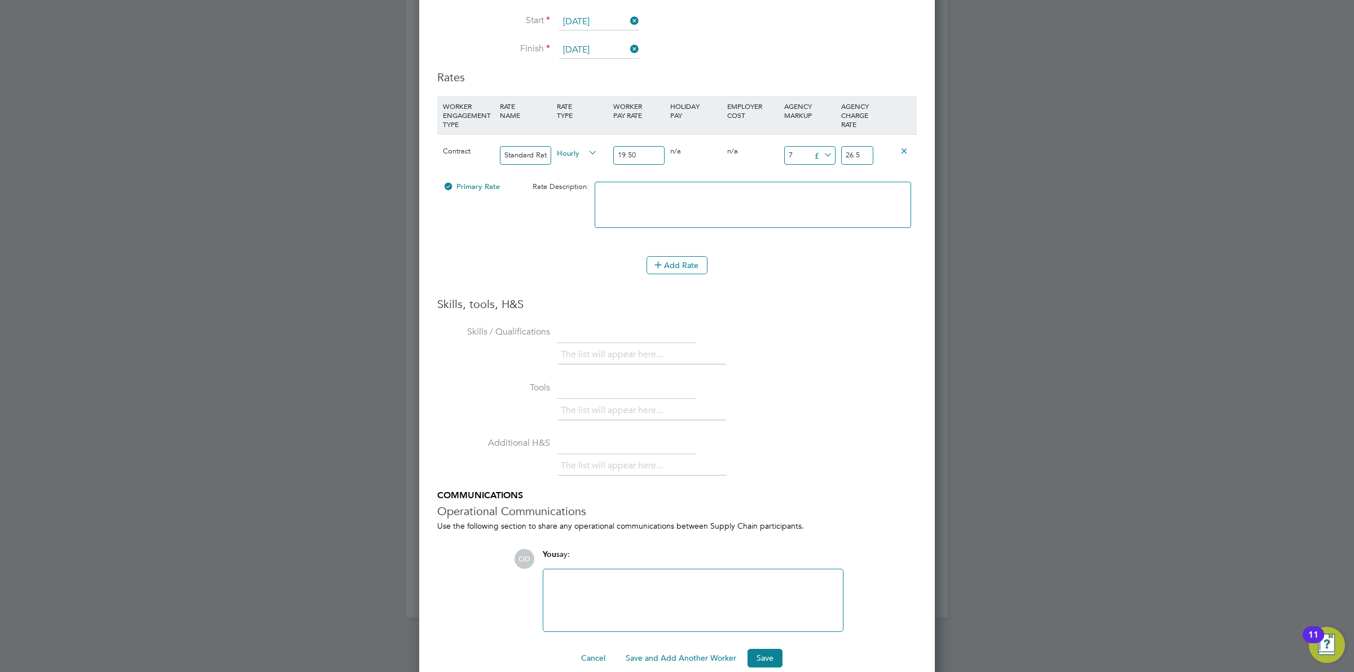
click at [970, 317] on div at bounding box center [677, 336] width 1354 height 672
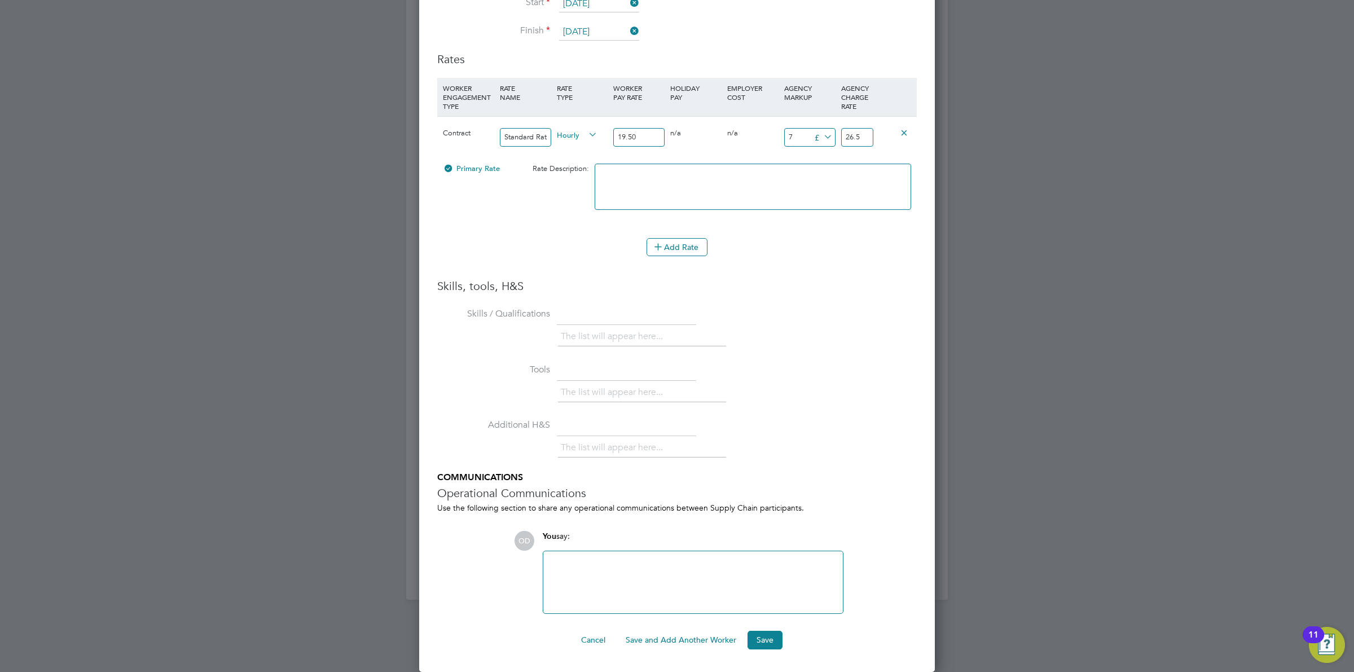
click at [763, 649] on div "Worker Submission Mandatory Fields Vacancy 3 x Learning Support Assistant (… Cl…" at bounding box center [677, 137] width 516 height 1070
click at [760, 638] on button "Save" at bounding box center [764, 640] width 35 height 18
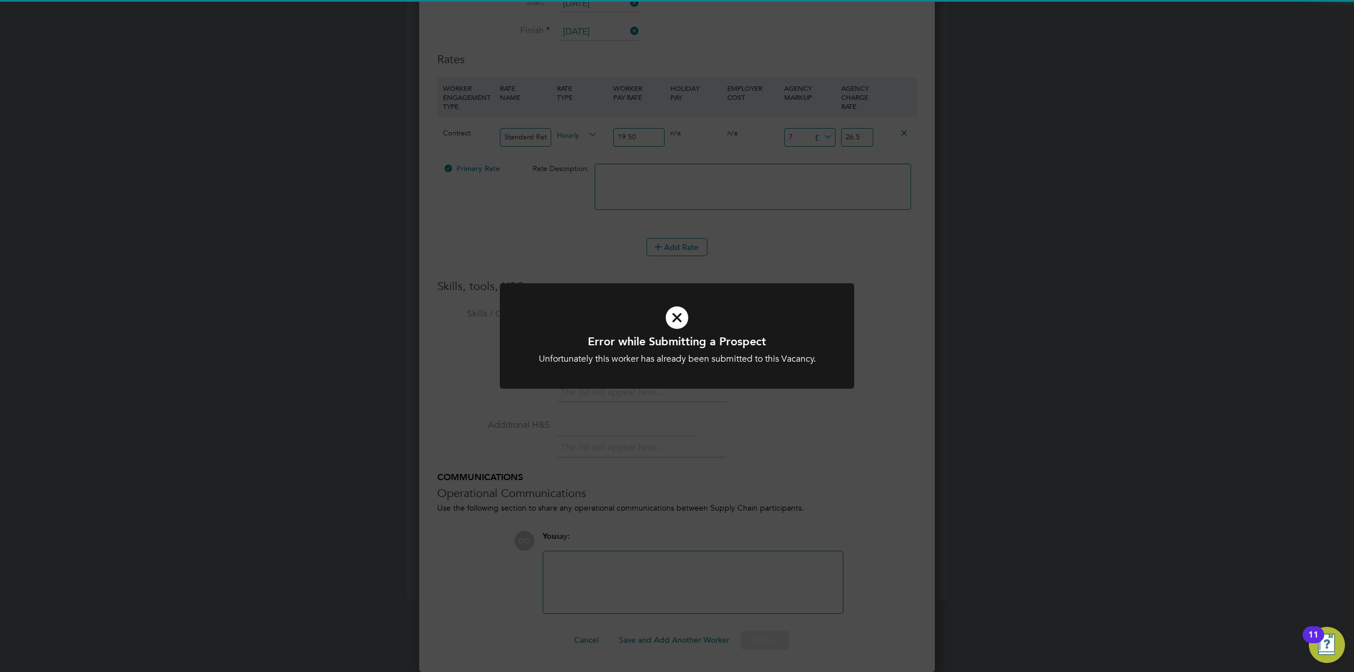
click at [936, 258] on div "Error while Submitting a Prospect Unfortunately this worker has already been su…" at bounding box center [677, 336] width 1354 height 672
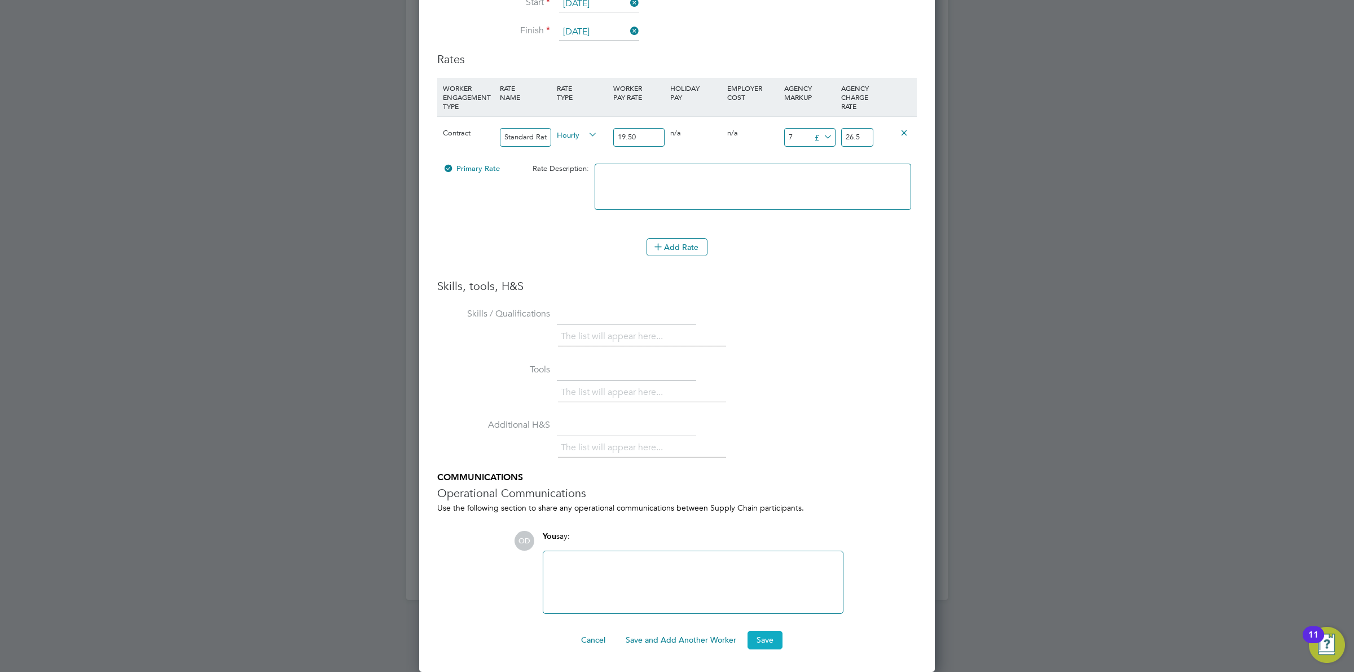
click at [768, 636] on button "Save" at bounding box center [764, 640] width 35 height 18
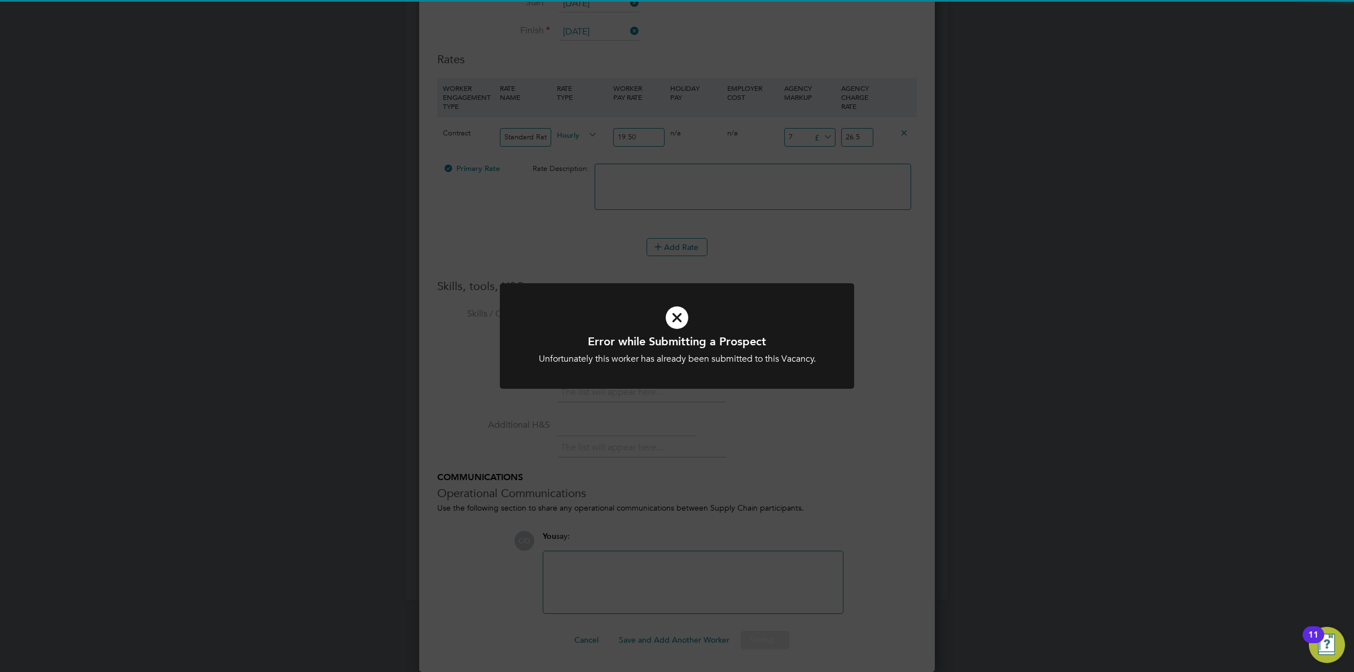
drag, startPoint x: 826, startPoint y: 333, endPoint x: 835, endPoint y: 333, distance: 9.0
click at [828, 333] on div at bounding box center [677, 335] width 354 height 105
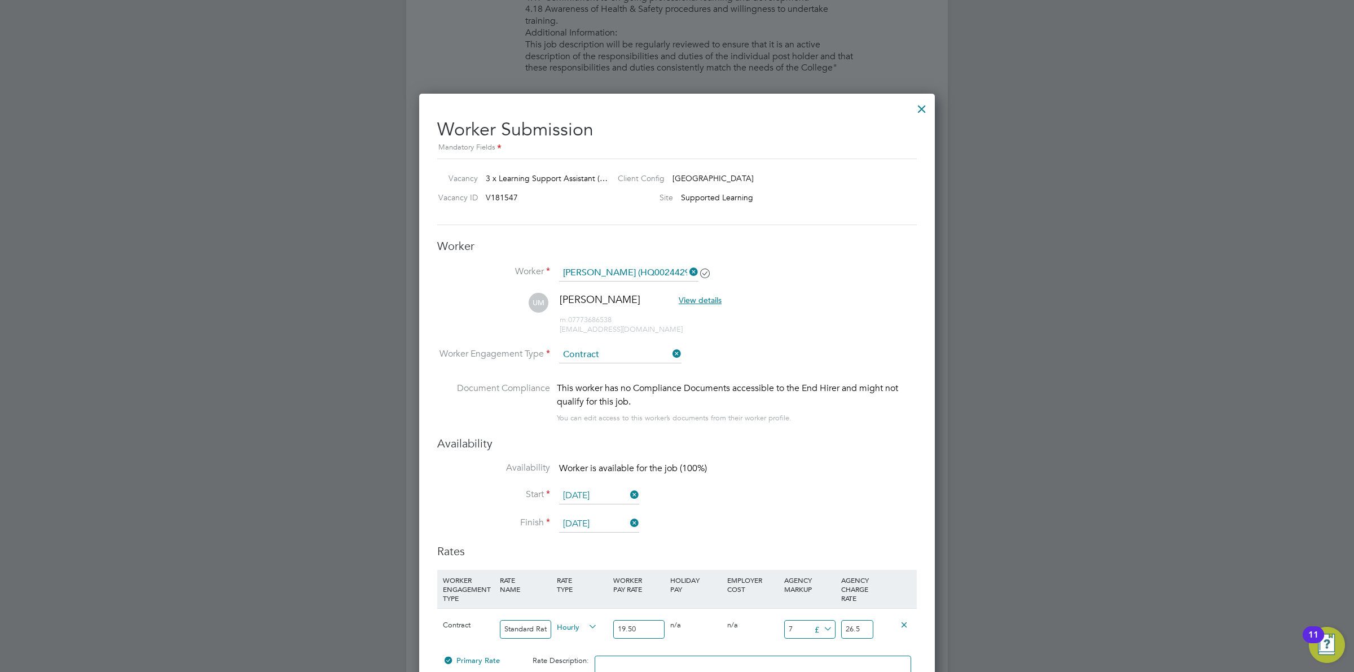
click at [922, 102] on div at bounding box center [922, 106] width 20 height 20
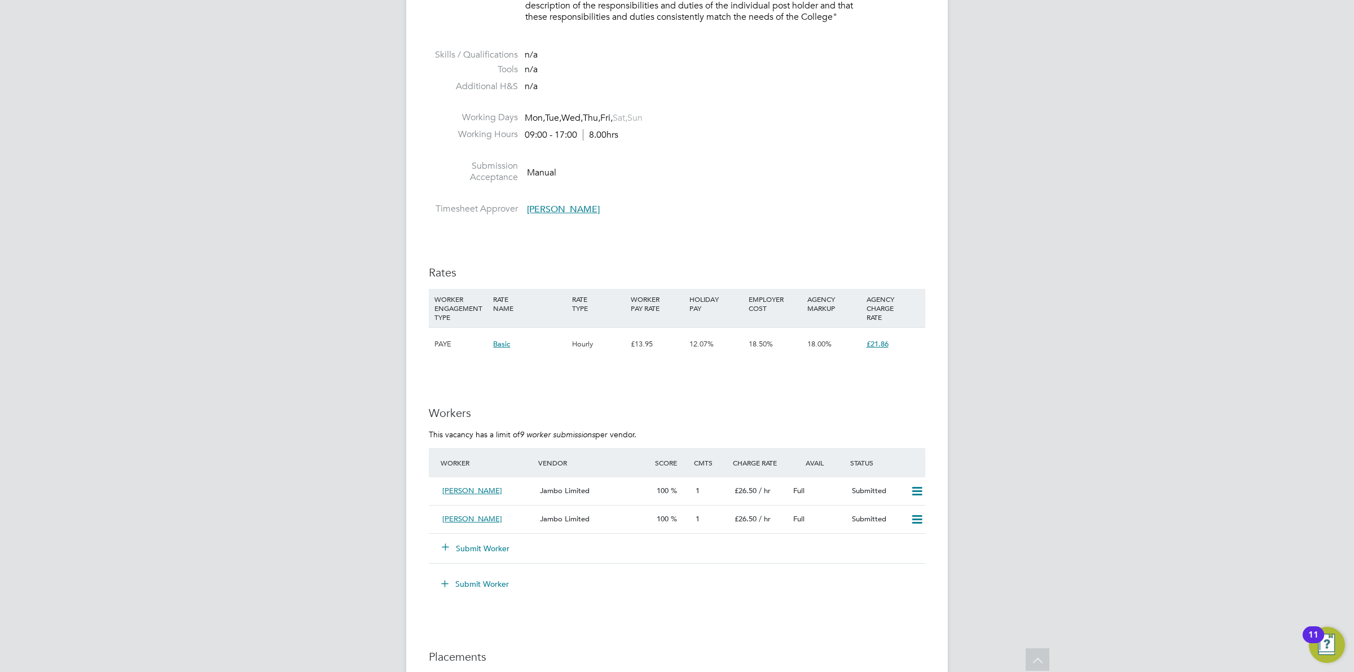
drag, startPoint x: 1385, startPoint y: 502, endPoint x: 1171, endPoint y: 236, distance: 341.5
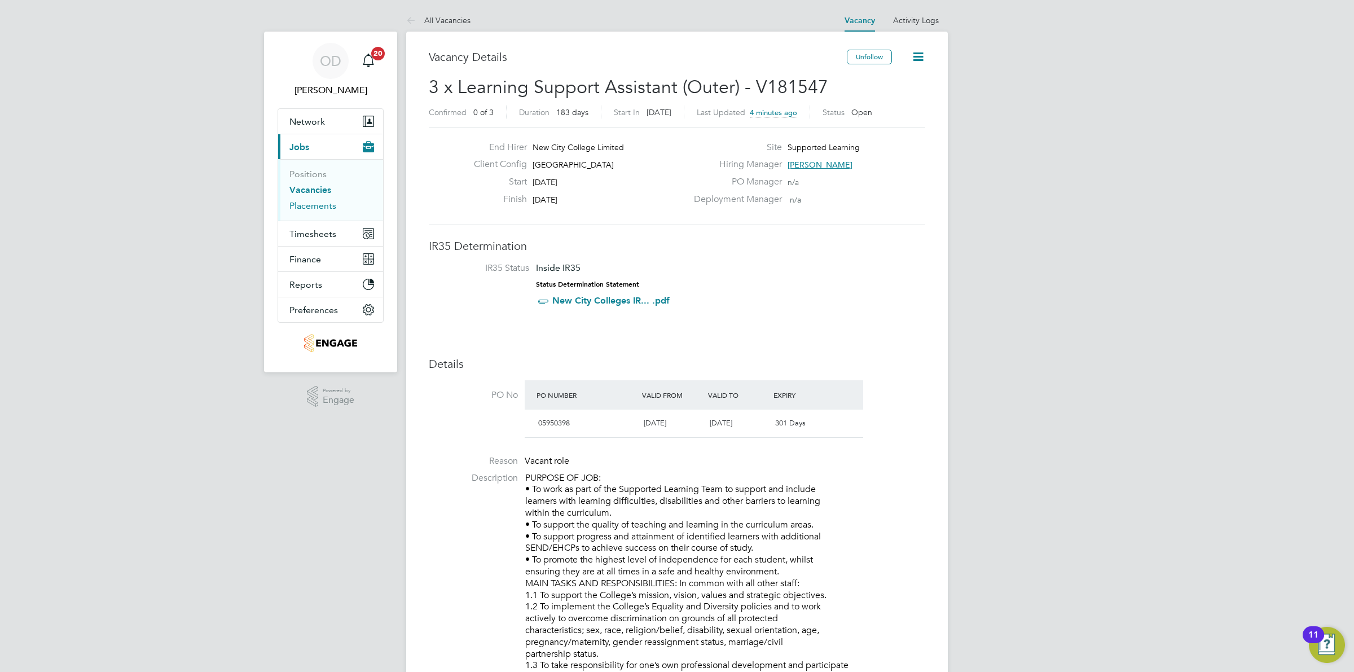
click at [295, 207] on link "Placements" at bounding box center [312, 205] width 47 height 11
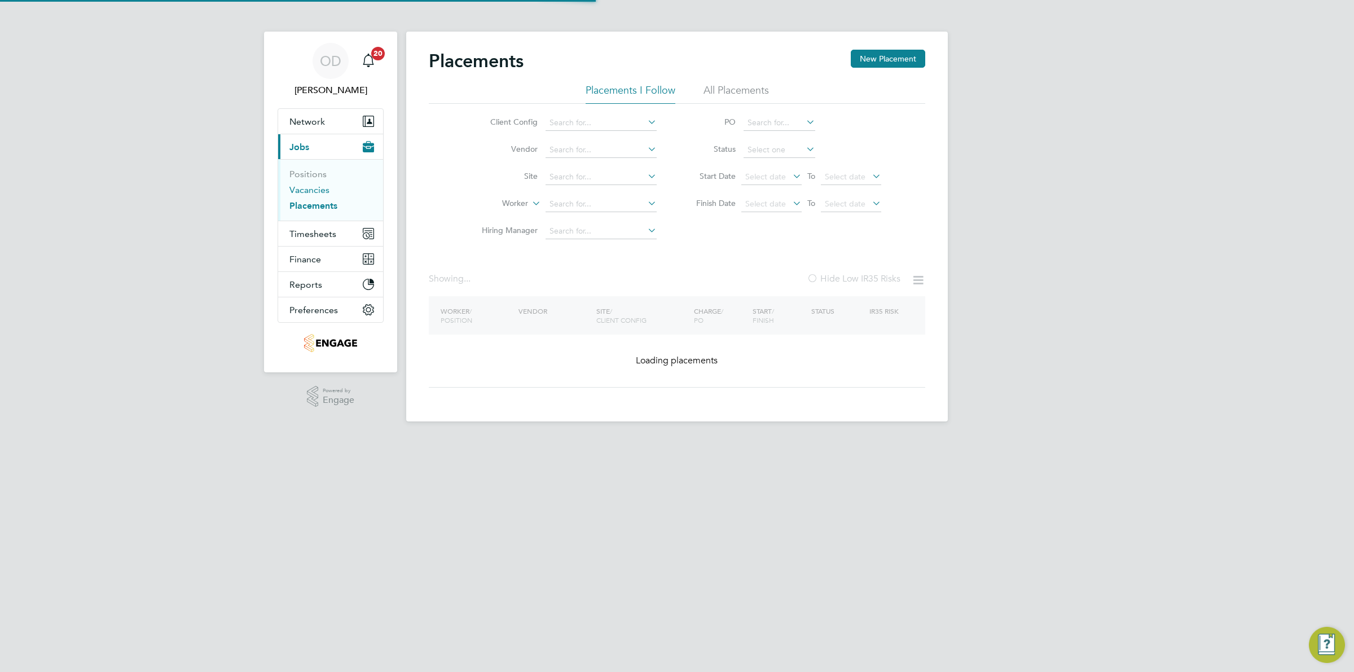
click at [302, 192] on link "Vacancies" at bounding box center [309, 189] width 40 height 11
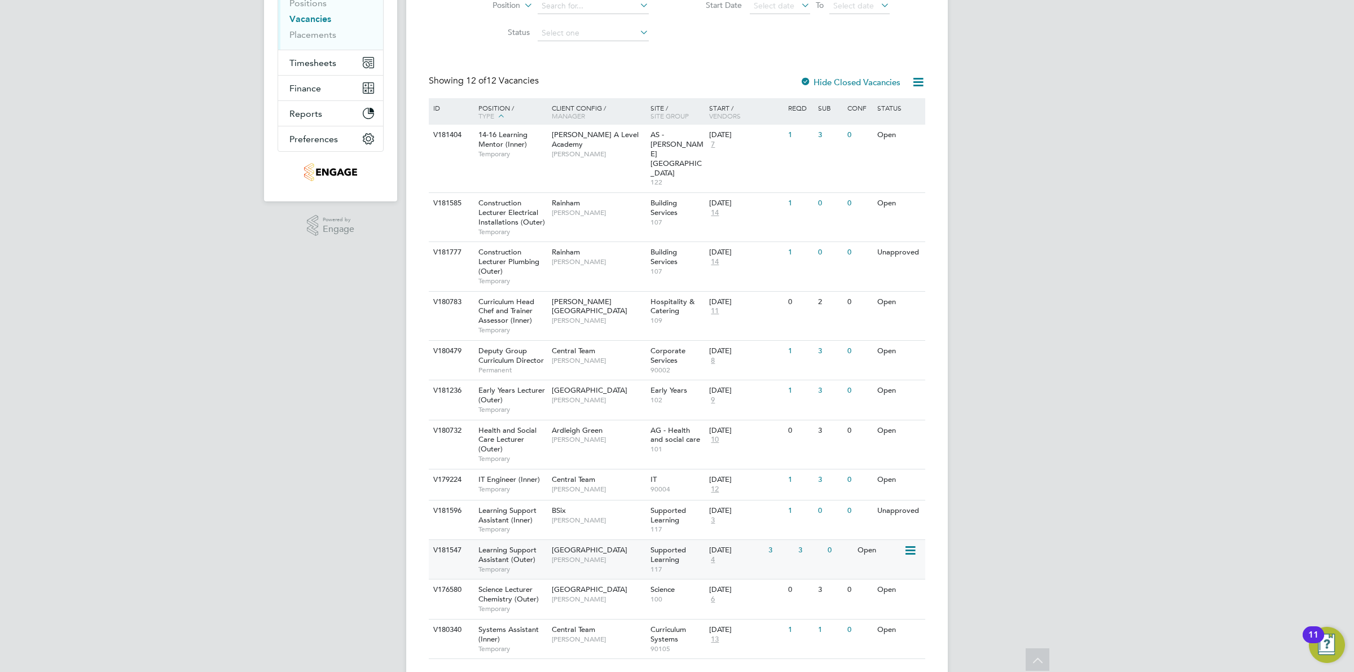
click at [741, 545] on div "[DATE]" at bounding box center [736, 550] width 54 height 10
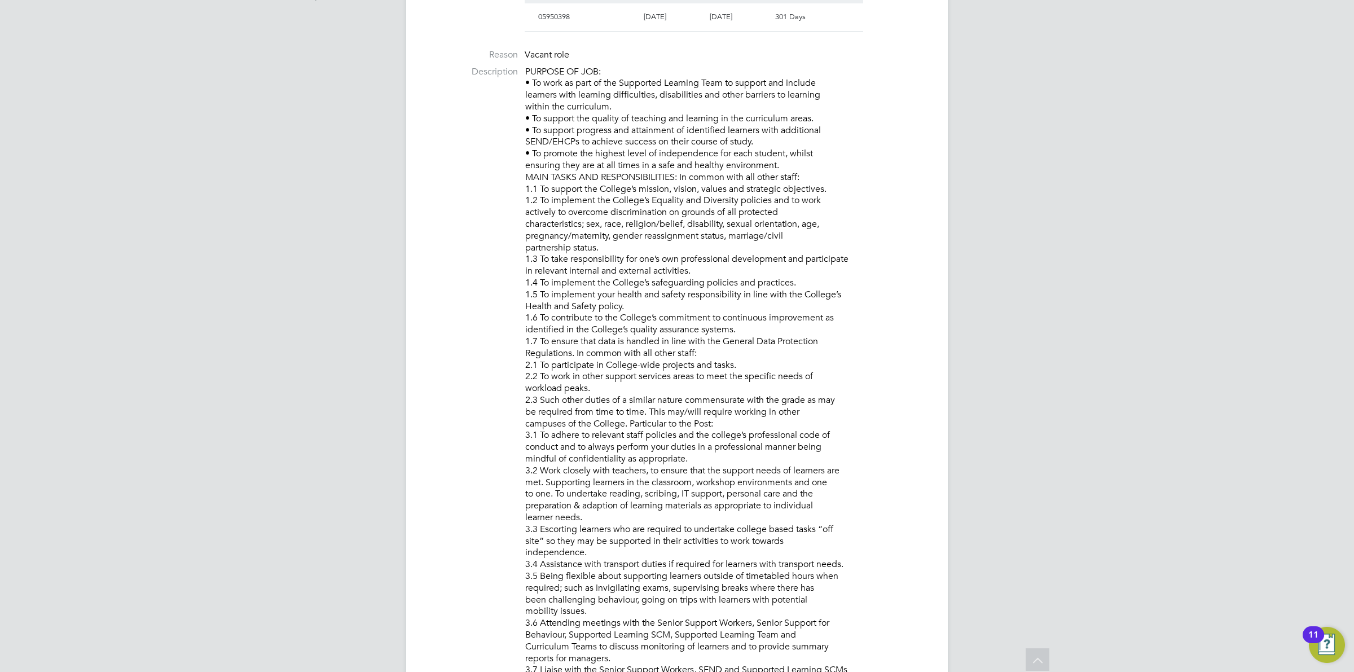
scroll to position [265, 0]
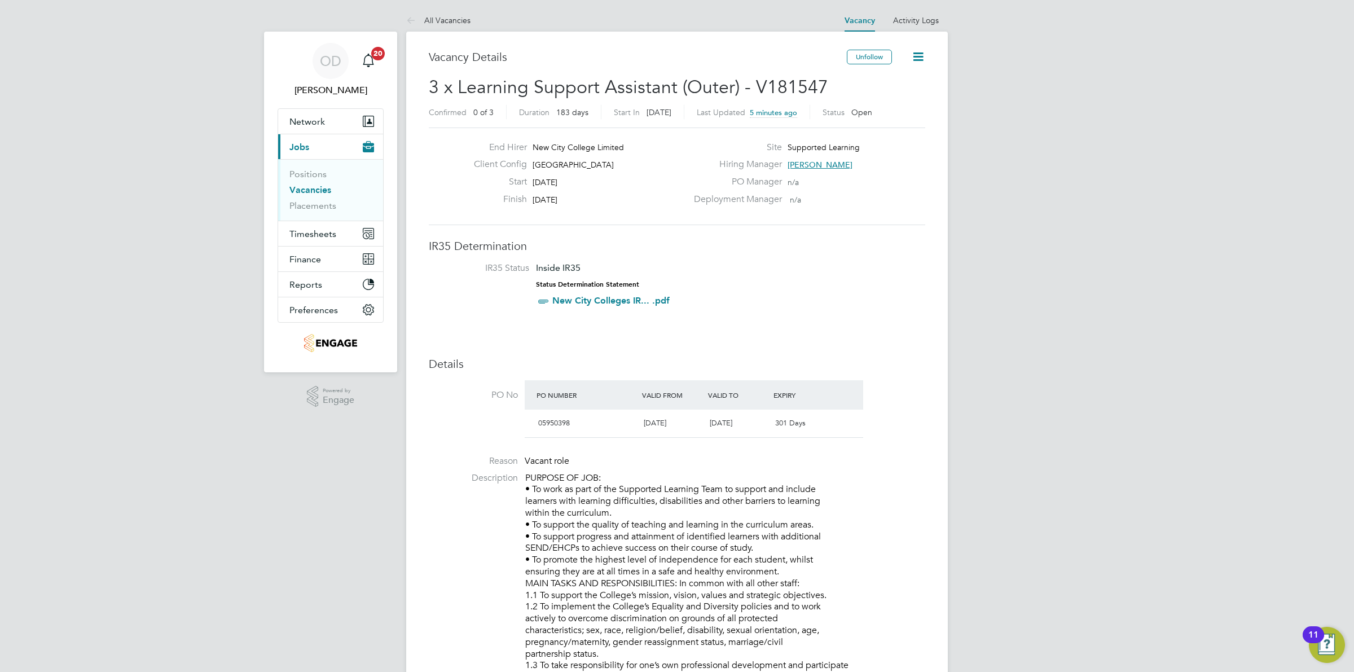
click at [320, 191] on link "Vacancies" at bounding box center [310, 189] width 42 height 11
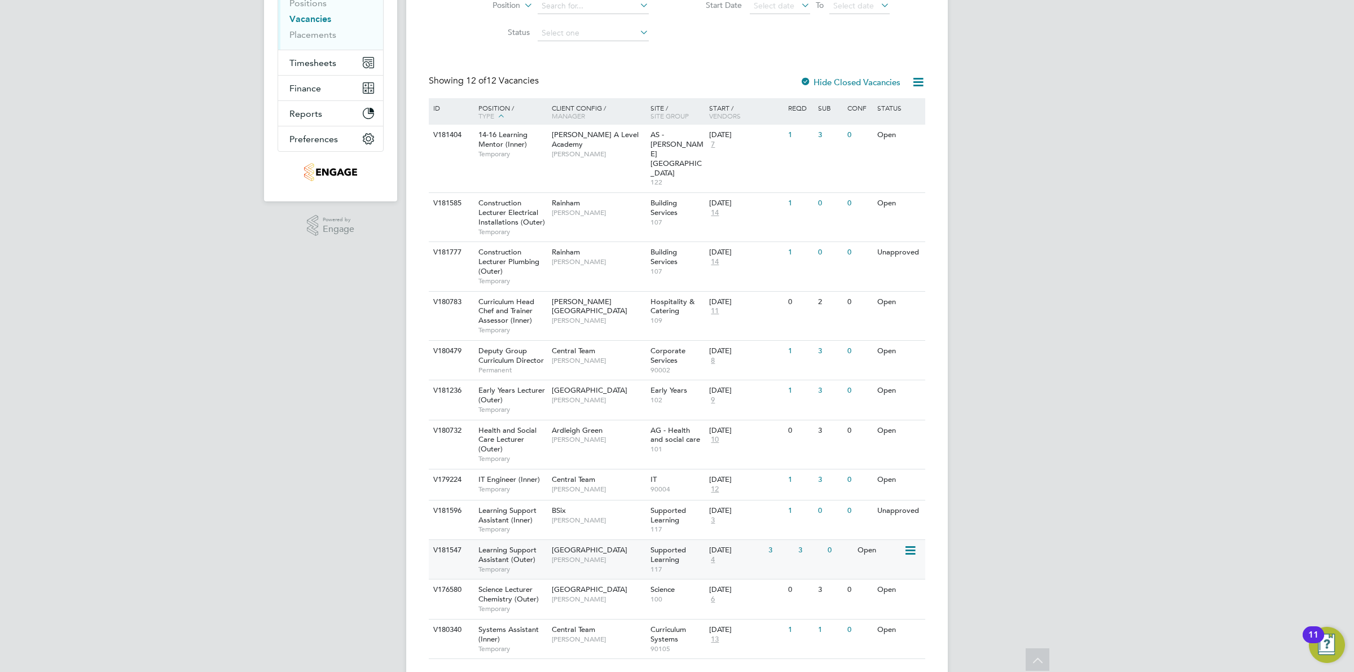
click at [847, 540] on div "0" at bounding box center [839, 550] width 29 height 21
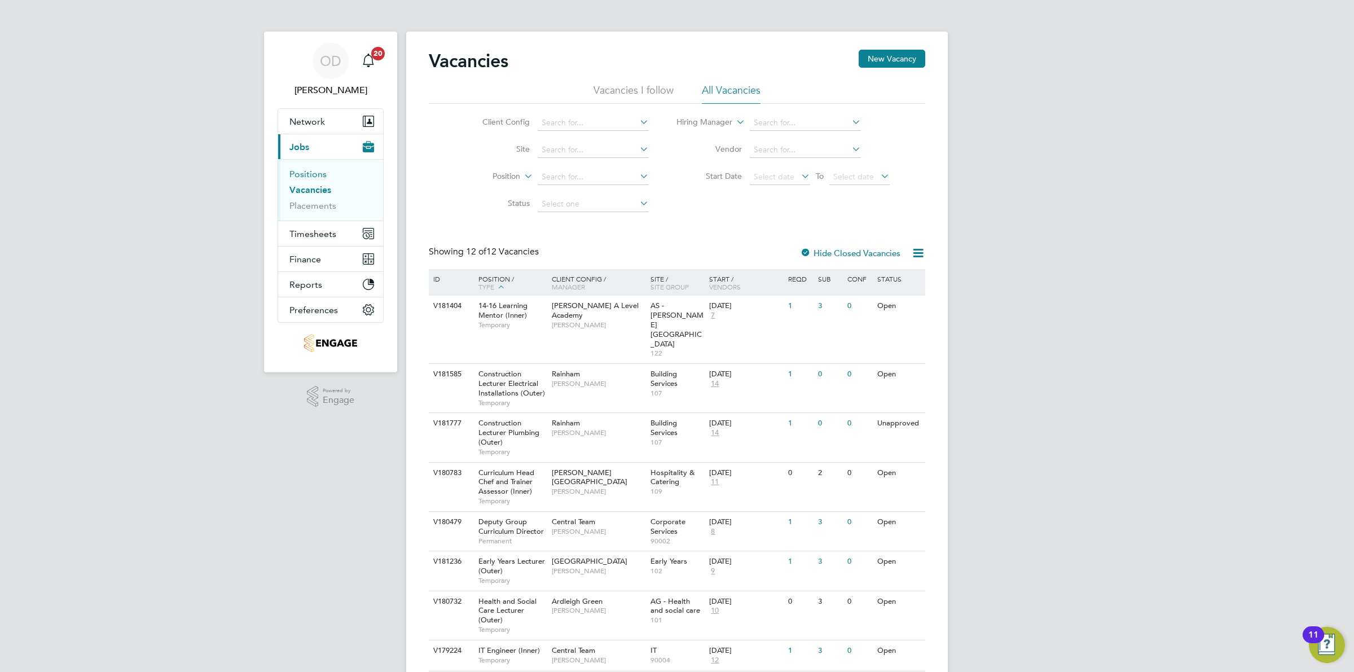
click at [322, 172] on link "Positions" at bounding box center [307, 174] width 37 height 11
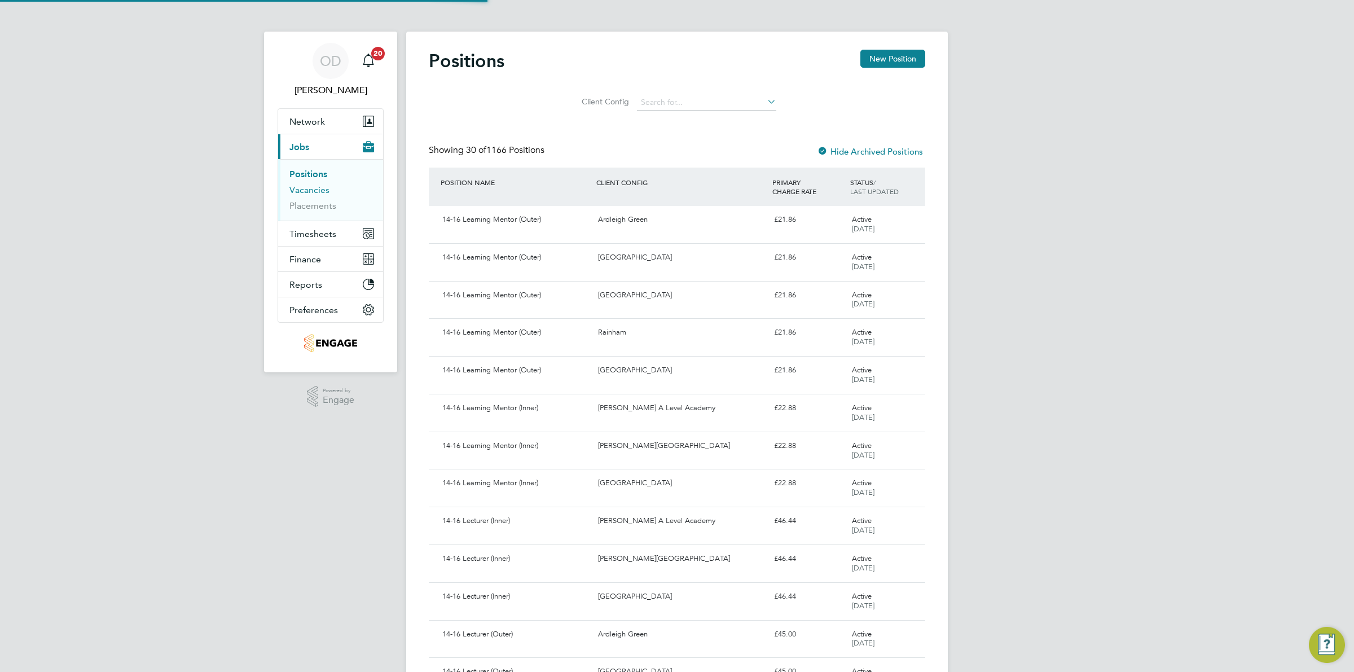
click at [324, 190] on link "Vacancies" at bounding box center [309, 189] width 40 height 11
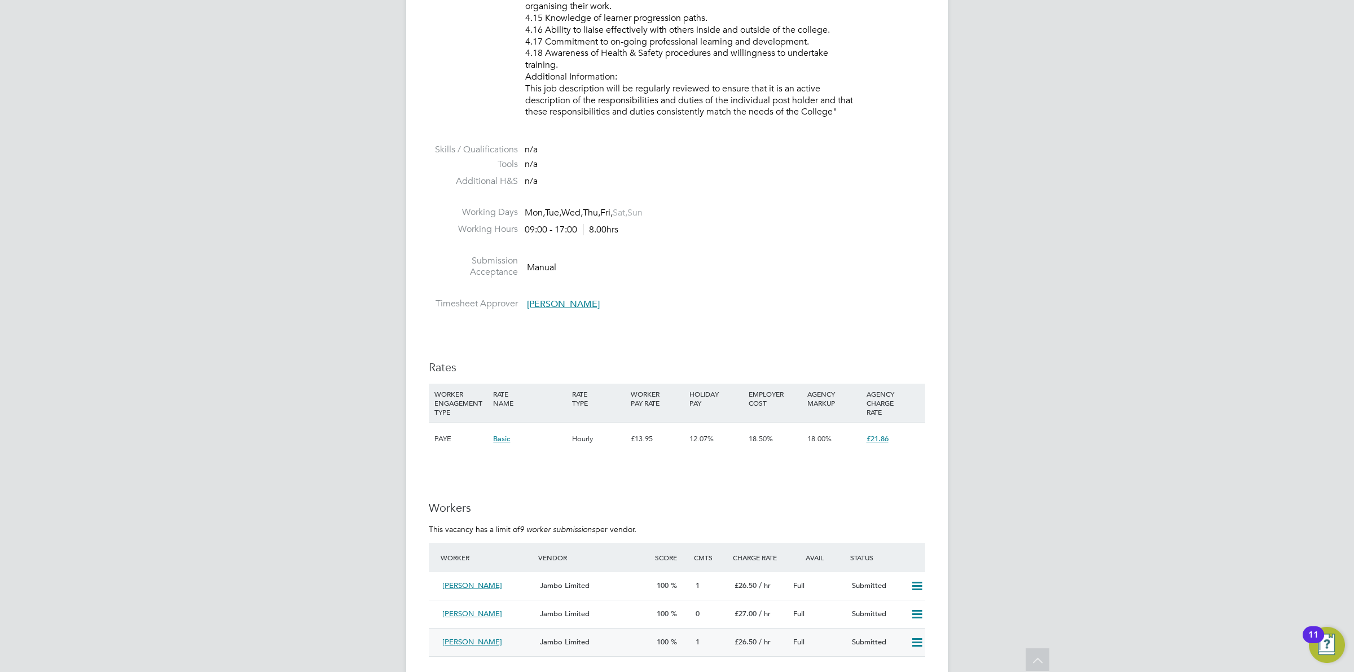
scroll to position [1668, 0]
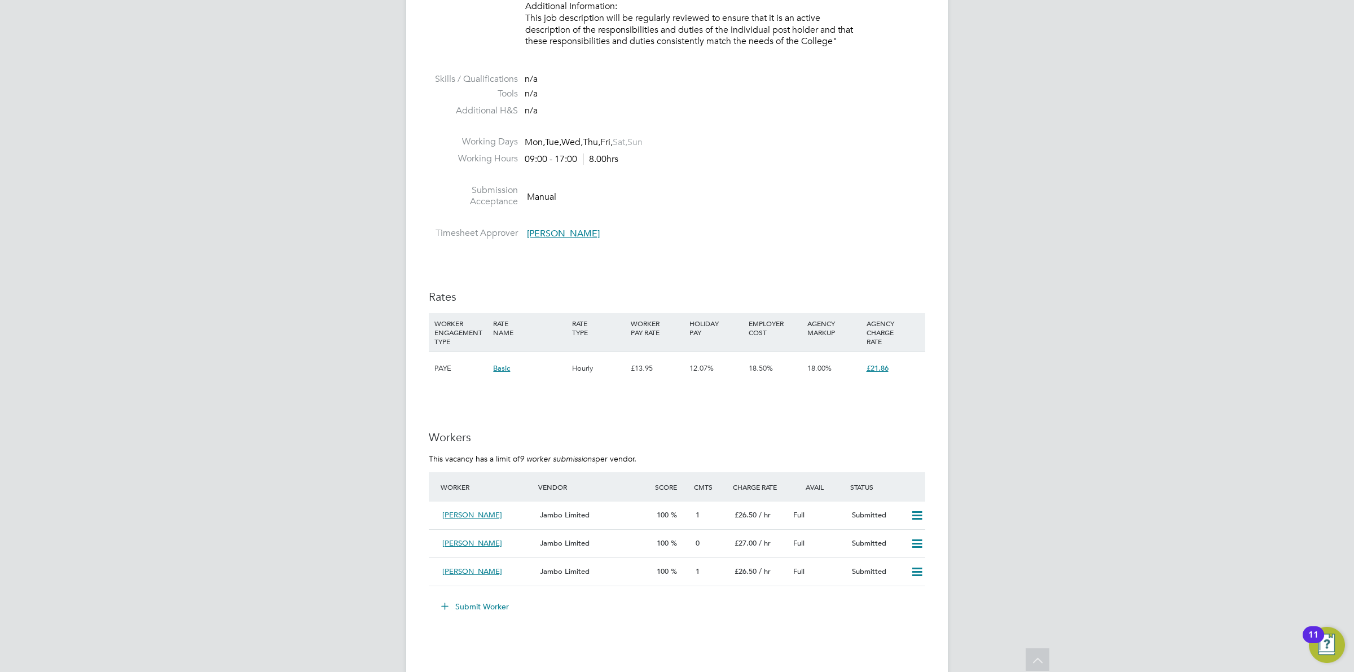
click at [489, 609] on button "Submit Worker" at bounding box center [475, 606] width 85 height 18
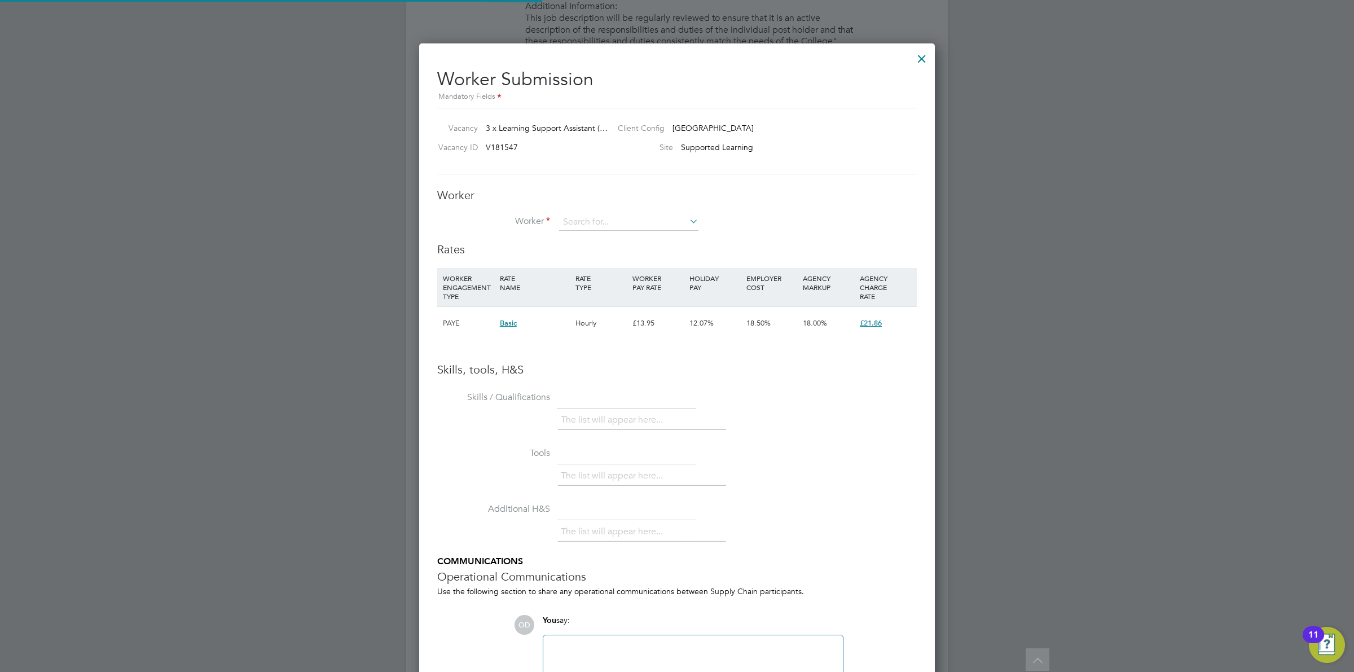
scroll to position [17, 294]
click at [661, 213] on div "Worker Worker Worker Engagement Type" at bounding box center [676, 215] width 479 height 54
click at [663, 221] on input at bounding box center [628, 222] width 139 height 17
click at [645, 232] on li "Ubah Mohamed (HQ00244292)" at bounding box center [632, 238] width 149 height 15
type input "Ubah Mohamed (HQ00244292)"
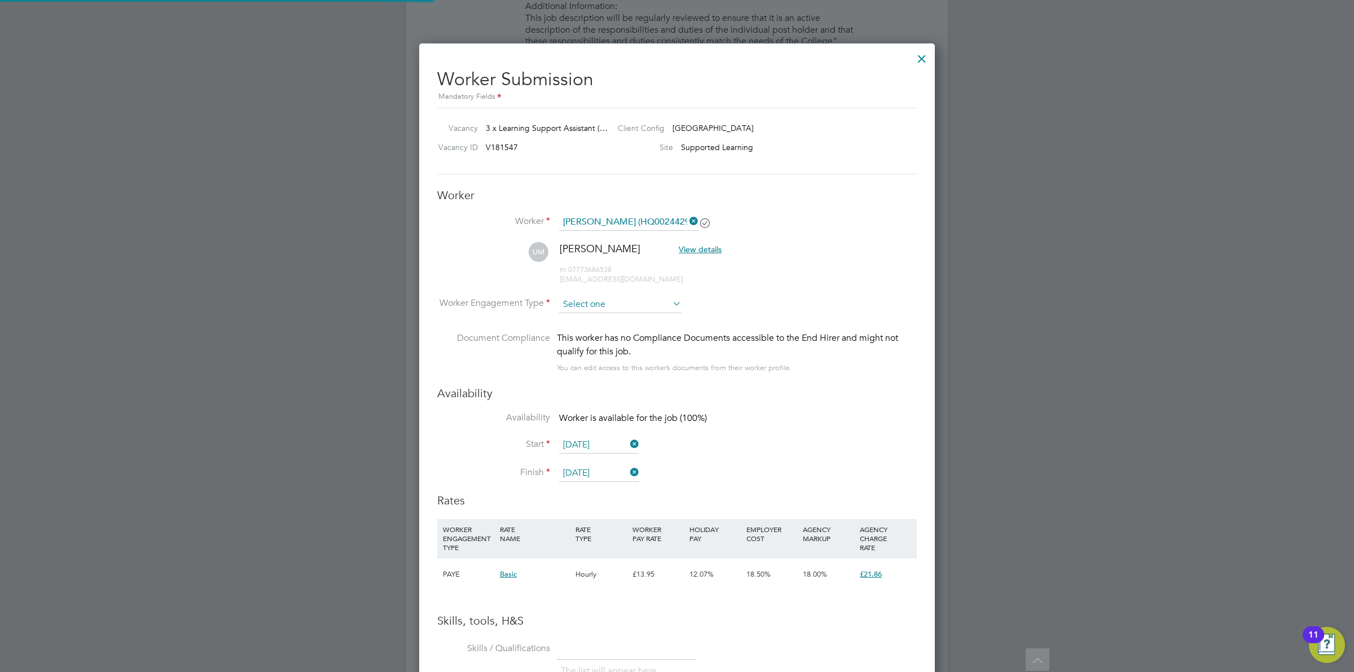
click at [628, 308] on input at bounding box center [620, 304] width 122 height 17
click at [628, 319] on li "Contract" at bounding box center [620, 321] width 124 height 15
type input "Contract"
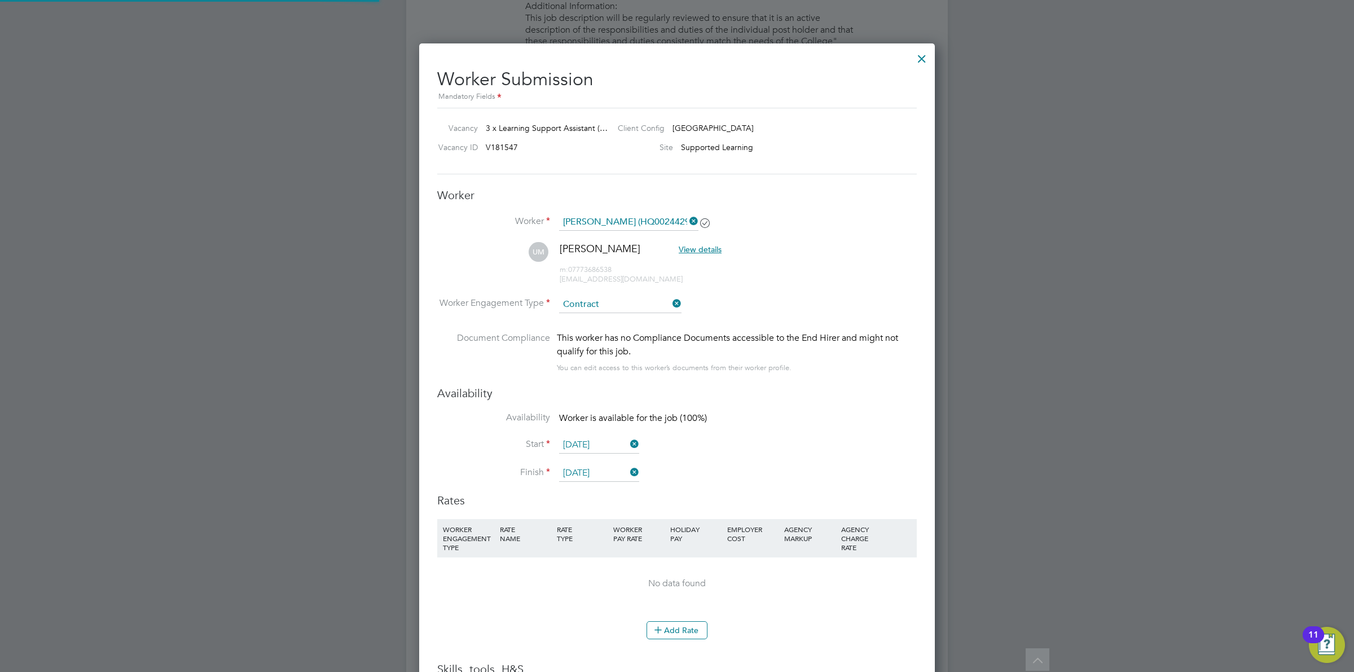
click at [791, 302] on li "Worker Engagement Type Contract" at bounding box center [676, 313] width 479 height 35
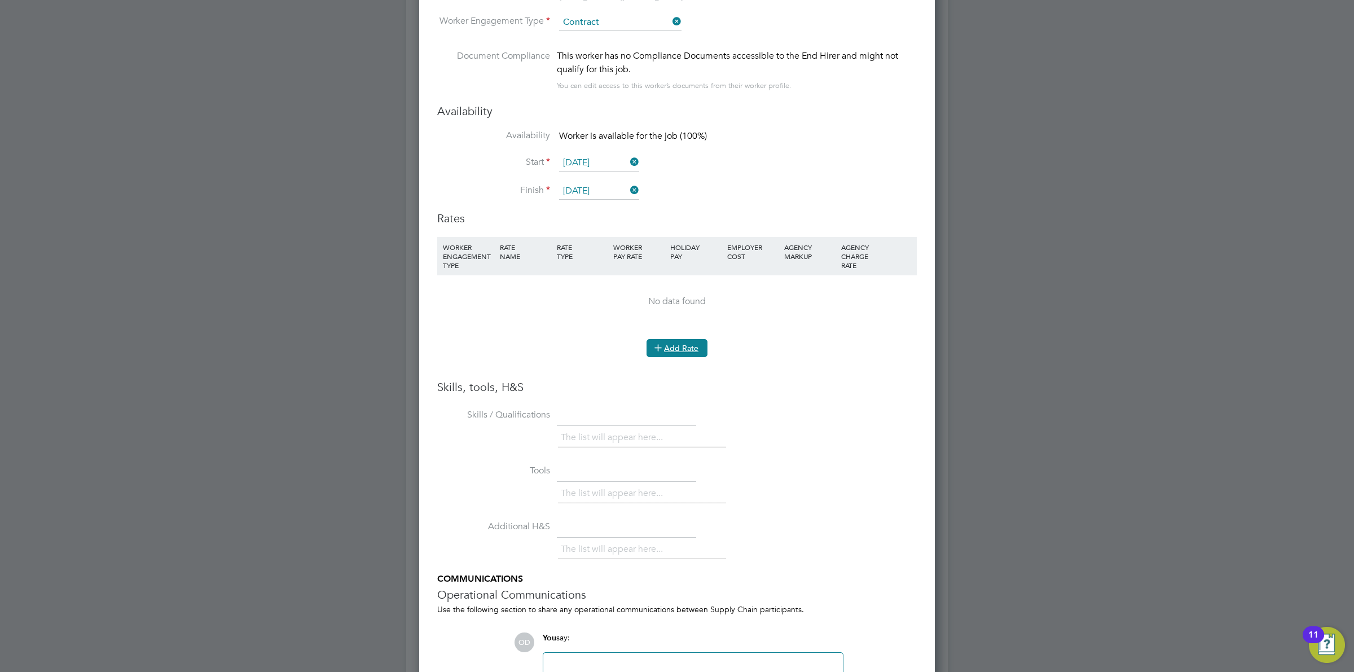
click at [685, 348] on button "Add Rate" at bounding box center [676, 348] width 61 height 18
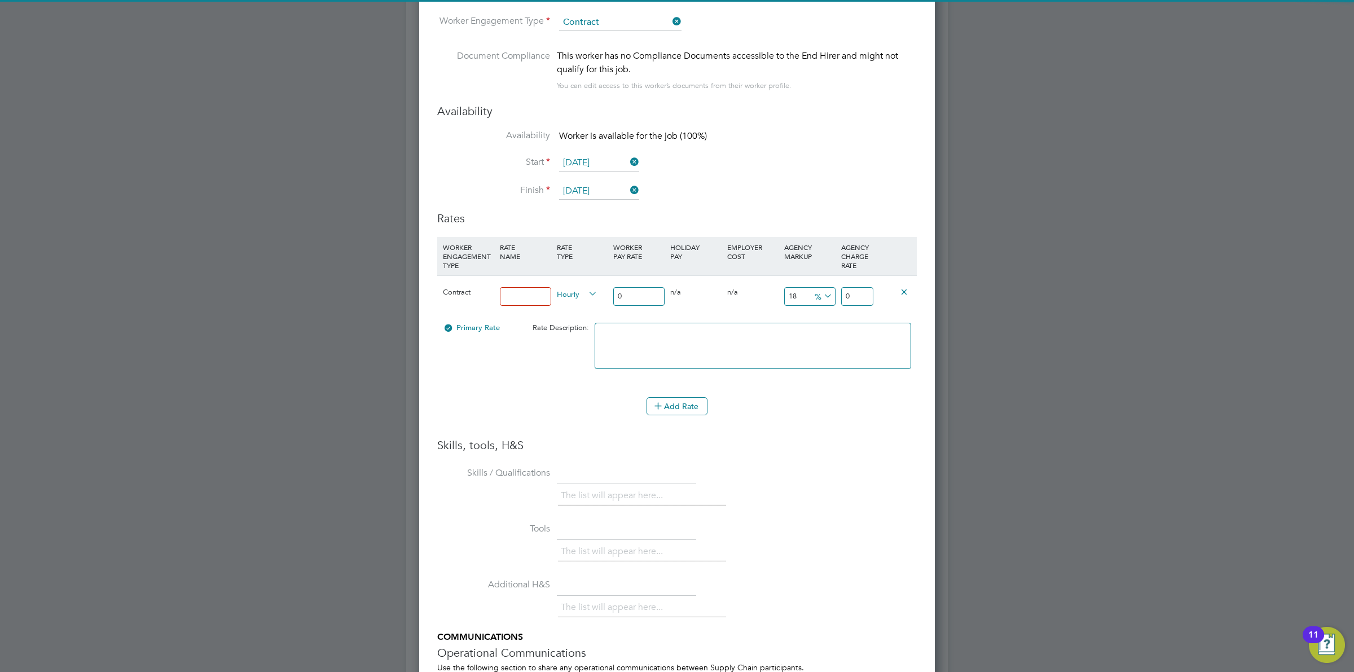
click at [518, 297] on input at bounding box center [525, 296] width 51 height 19
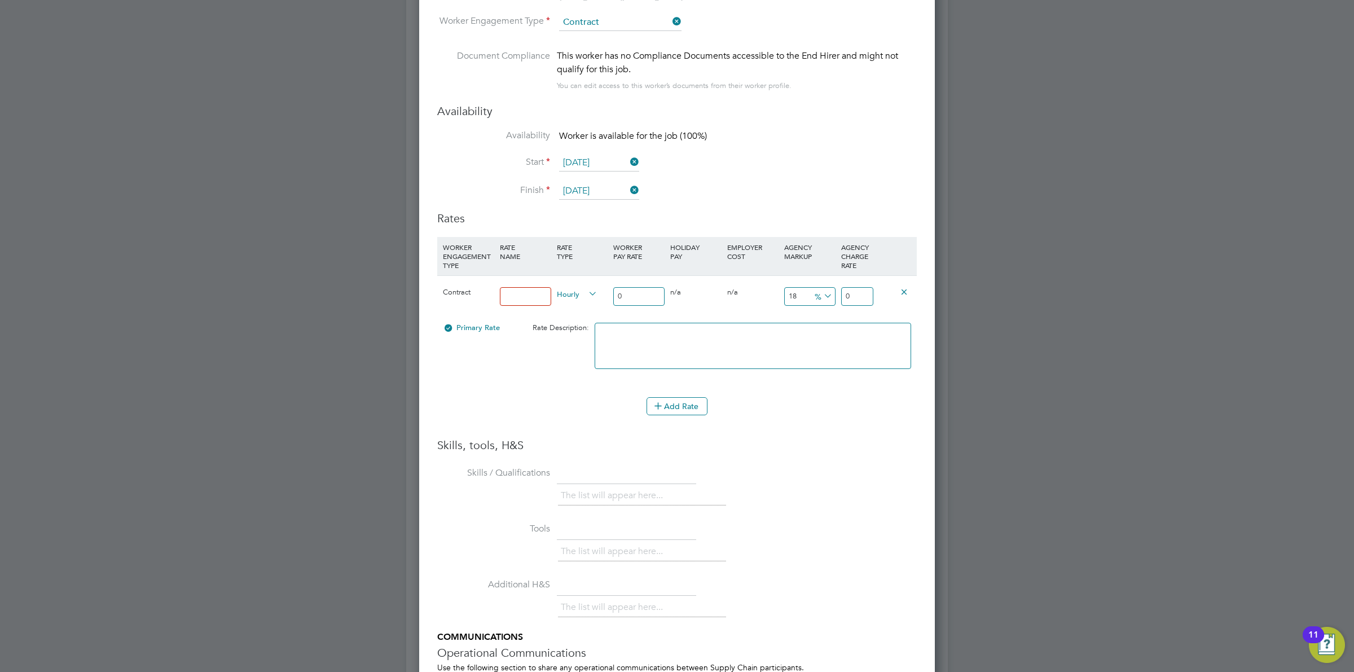
type input "Standard Rate"
drag, startPoint x: 631, startPoint y: 296, endPoint x: 557, endPoint y: 292, distance: 74.0
click at [574, 293] on div "Contract Standard Rate Hourly 0 0 n/a 0 n/a 18 0 % 0" at bounding box center [676, 296] width 479 height 42
type input "1"
type input "1.18"
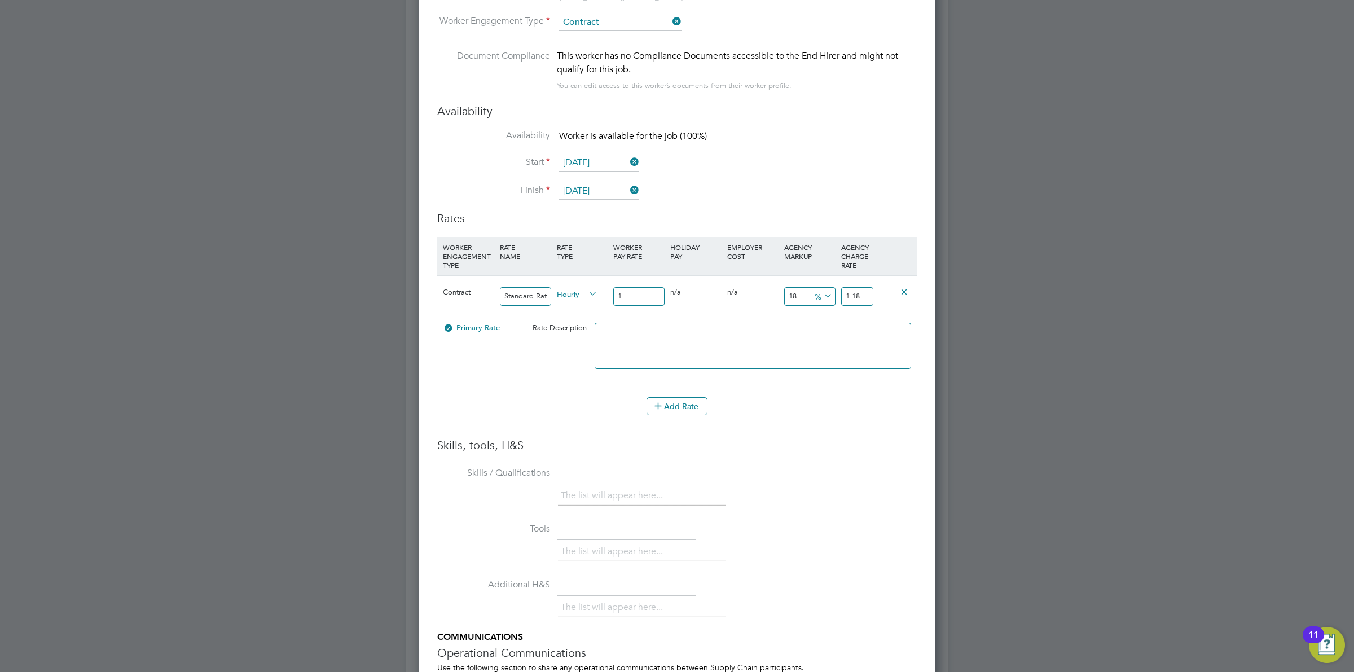
type input "19"
type input "22.42"
type input "19.5"
type input "23.01"
type input "19.50"
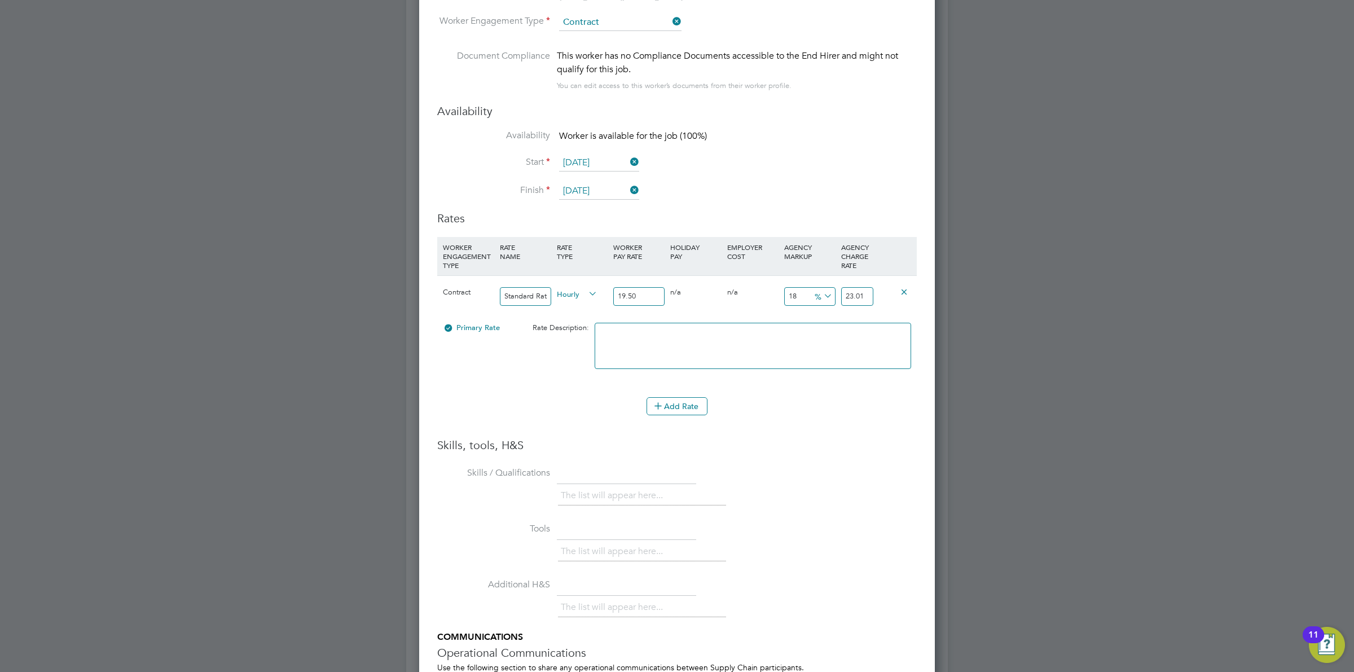
click at [821, 297] on icon at bounding box center [821, 296] width 0 height 16
click at [825, 320] on li "£" at bounding box center [822, 324] width 27 height 15
drag, startPoint x: 810, startPoint y: 300, endPoint x: 751, endPoint y: 302, distance: 59.3
click at [751, 295] on div "Contract Standard Rate Hourly 19.50 0 n/a 0 n/a 18 3.51 £ 23.01" at bounding box center [676, 296] width 479 height 42
type span "&pound;"
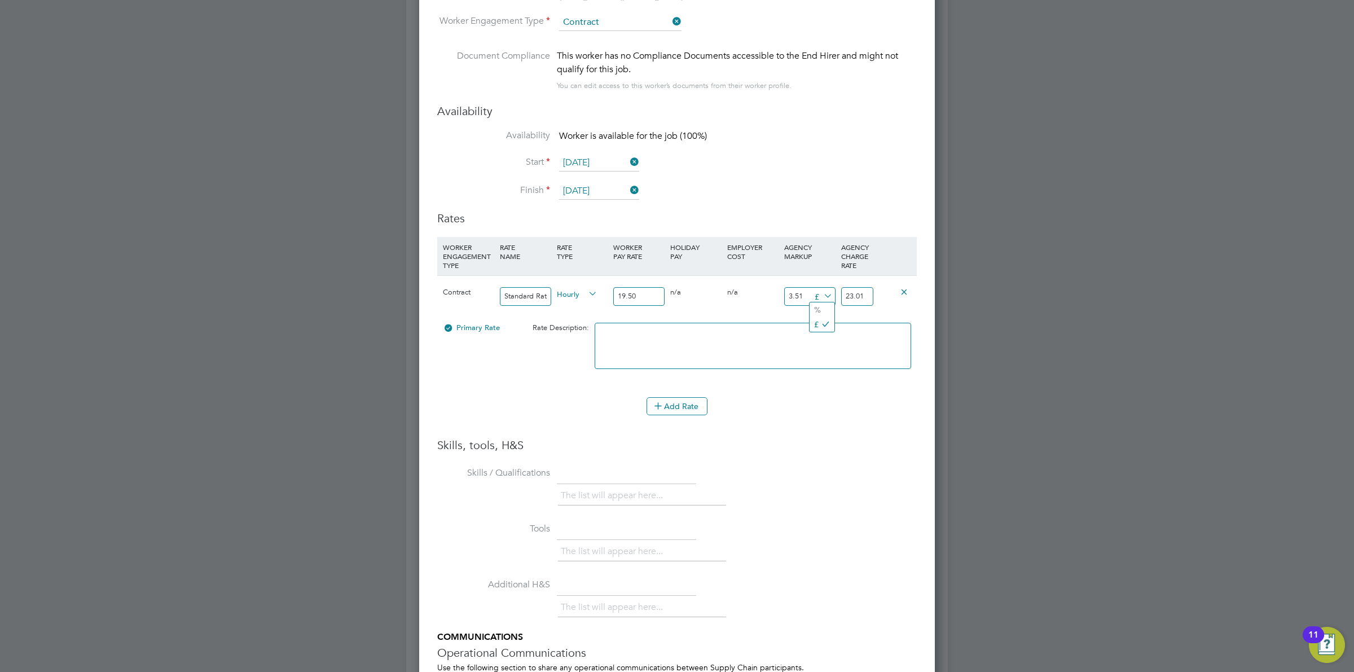
click at [839, 441] on h3 "Skills, tools, H&S" at bounding box center [676, 445] width 479 height 15
click at [790, 297] on div "18 3.51 £" at bounding box center [809, 296] width 57 height 41
click at [806, 297] on input "3.51" at bounding box center [809, 296] width 51 height 19
drag, startPoint x: 807, startPoint y: 295, endPoint x: 771, endPoint y: 297, distance: 36.1
click at [771, 297] on div "Contract Standard Rate Hourly 19.50 0 n/a 0 n/a 18 3.51 £ 23.01" at bounding box center [676, 296] width 479 height 42
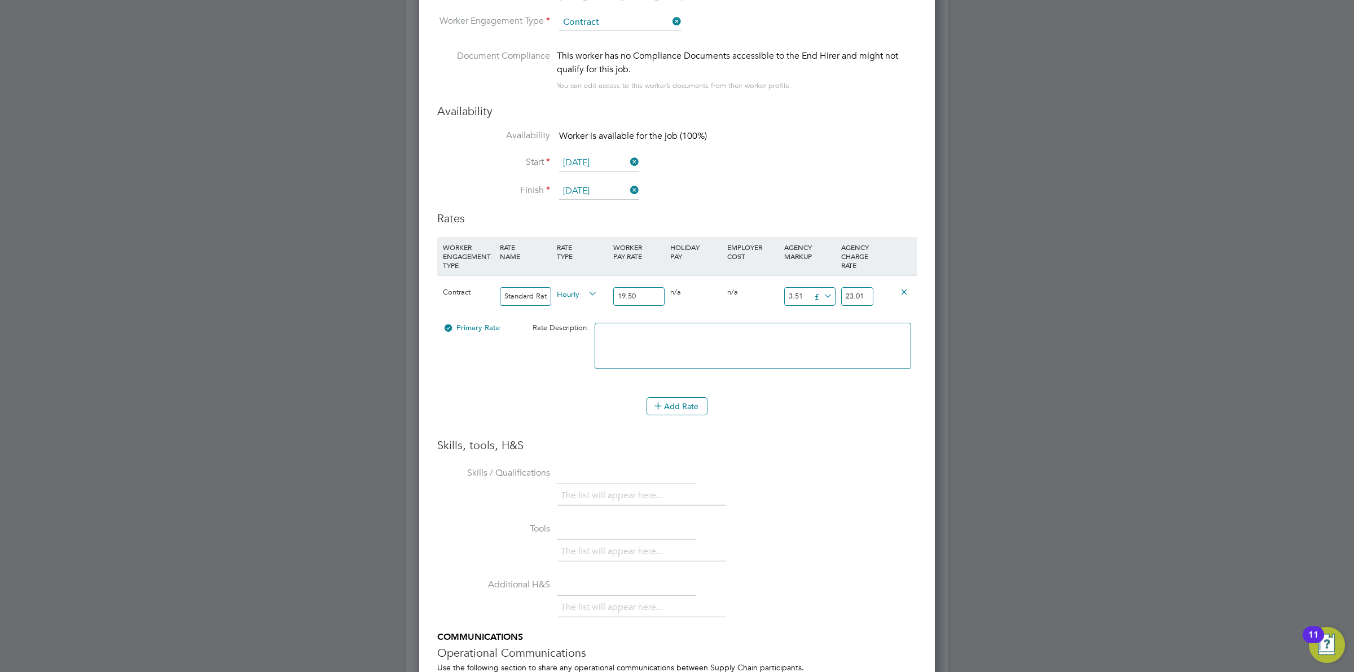
type input "7"
type input "26.5"
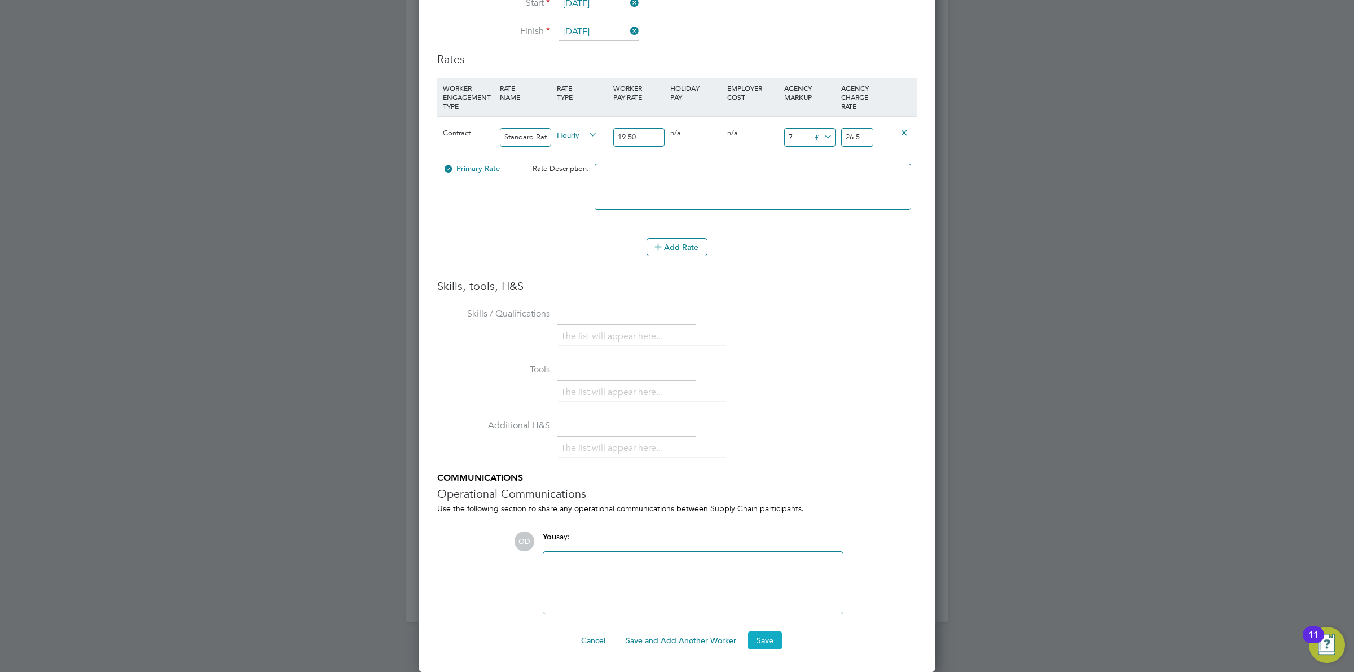
type input "7"
click at [759, 635] on button "Save" at bounding box center [764, 640] width 35 height 18
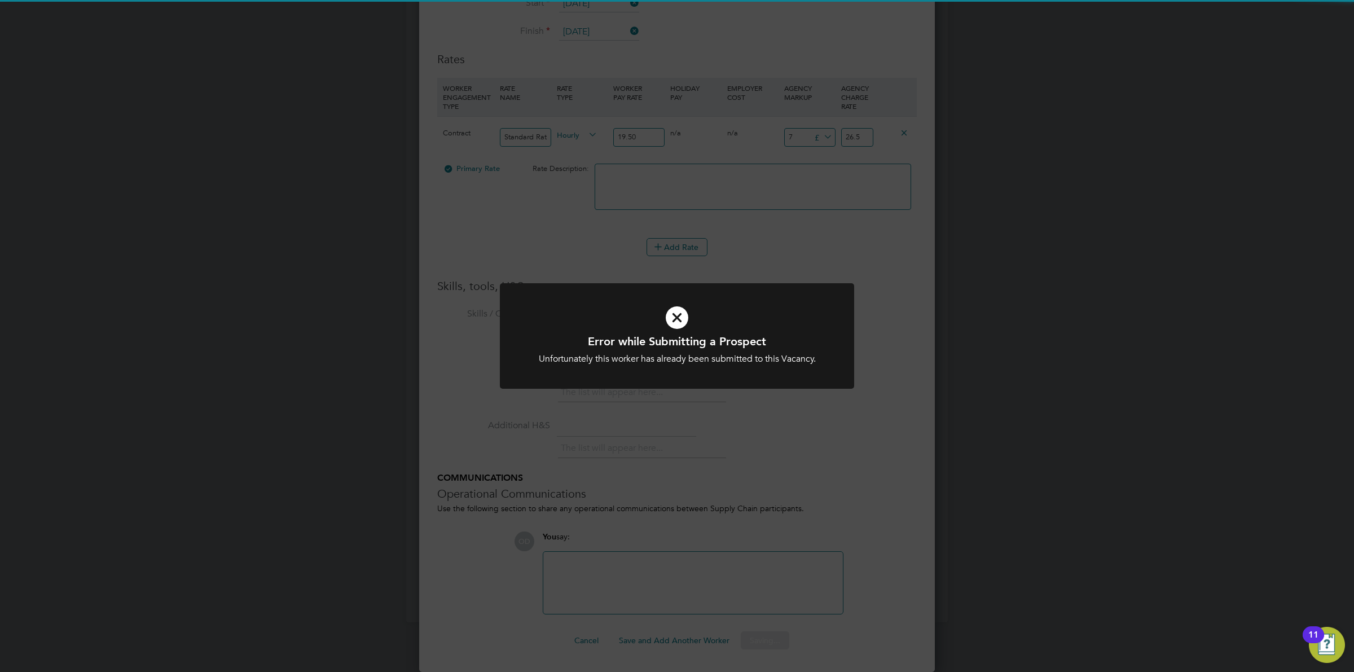
click at [751, 452] on div "Error while Submitting a Prospect Unfortunately this worker has already been su…" at bounding box center [677, 336] width 1354 height 672
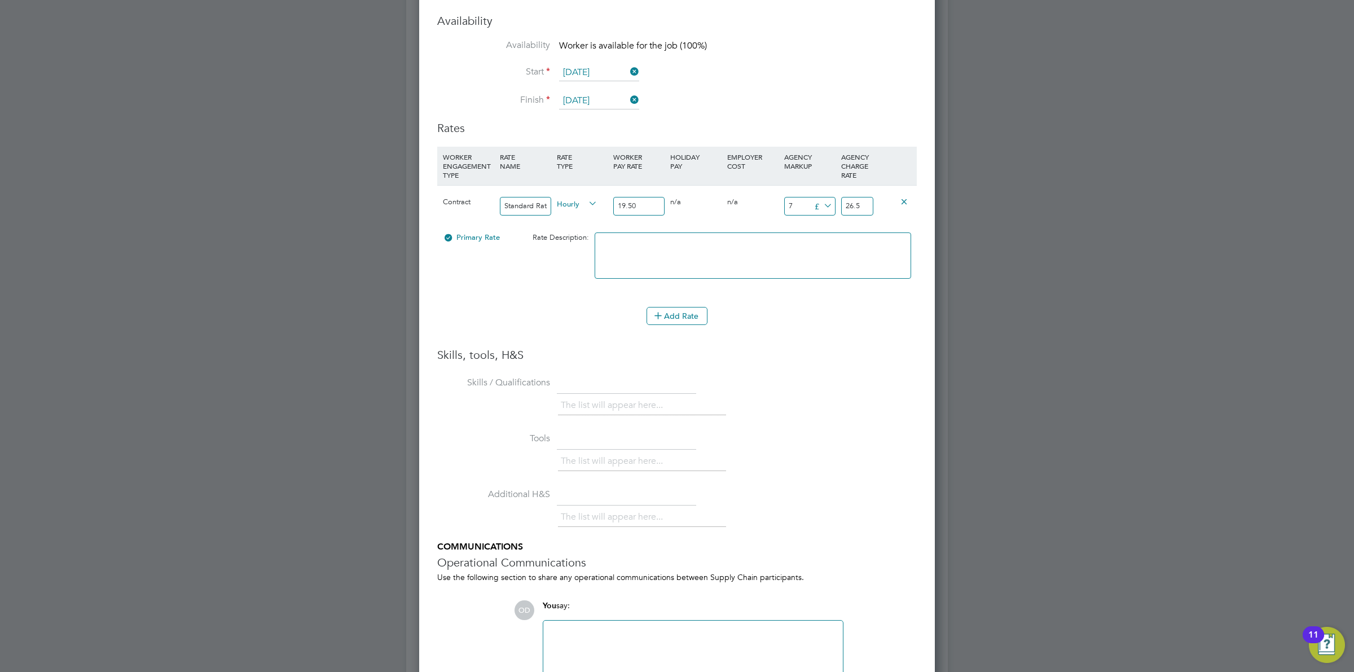
click at [326, 353] on div at bounding box center [677, 336] width 1354 height 672
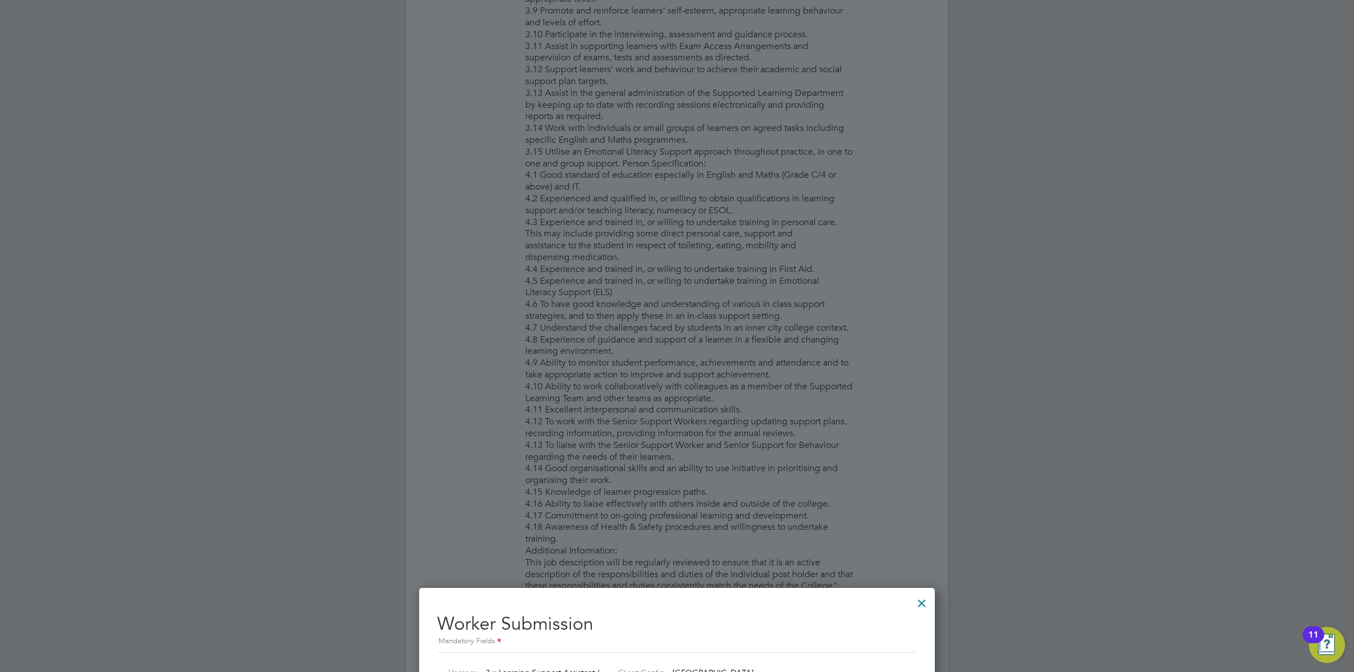
click at [376, 172] on div at bounding box center [677, 336] width 1354 height 672
click at [923, 600] on div at bounding box center [922, 600] width 20 height 20
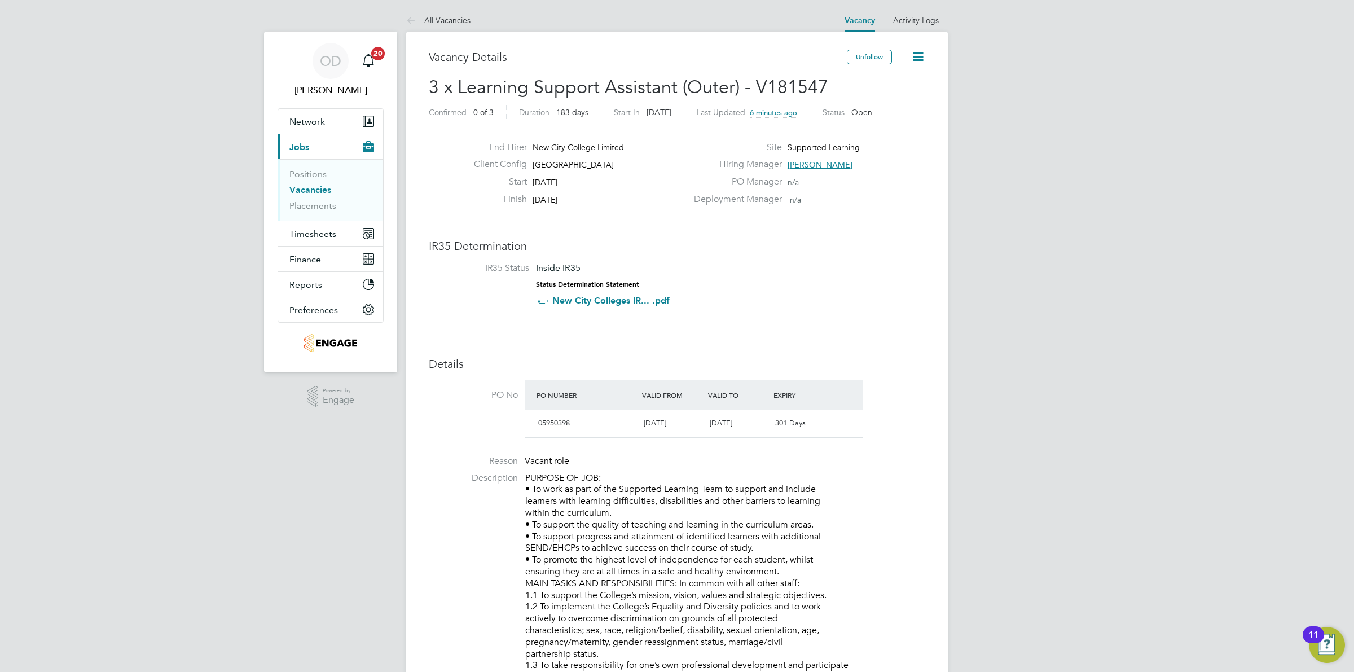
click at [308, 187] on link "Vacancies" at bounding box center [310, 189] width 42 height 11
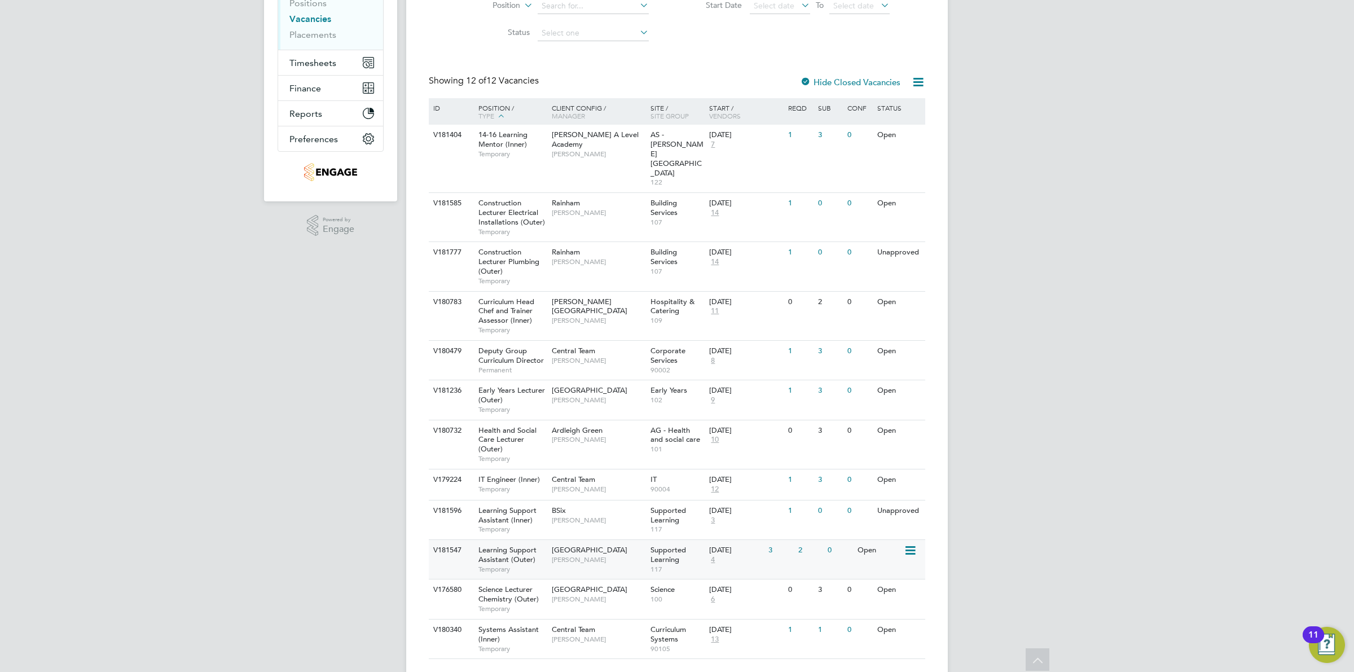
click at [758, 540] on div "30 Sep 2025 4" at bounding box center [735, 555] width 59 height 30
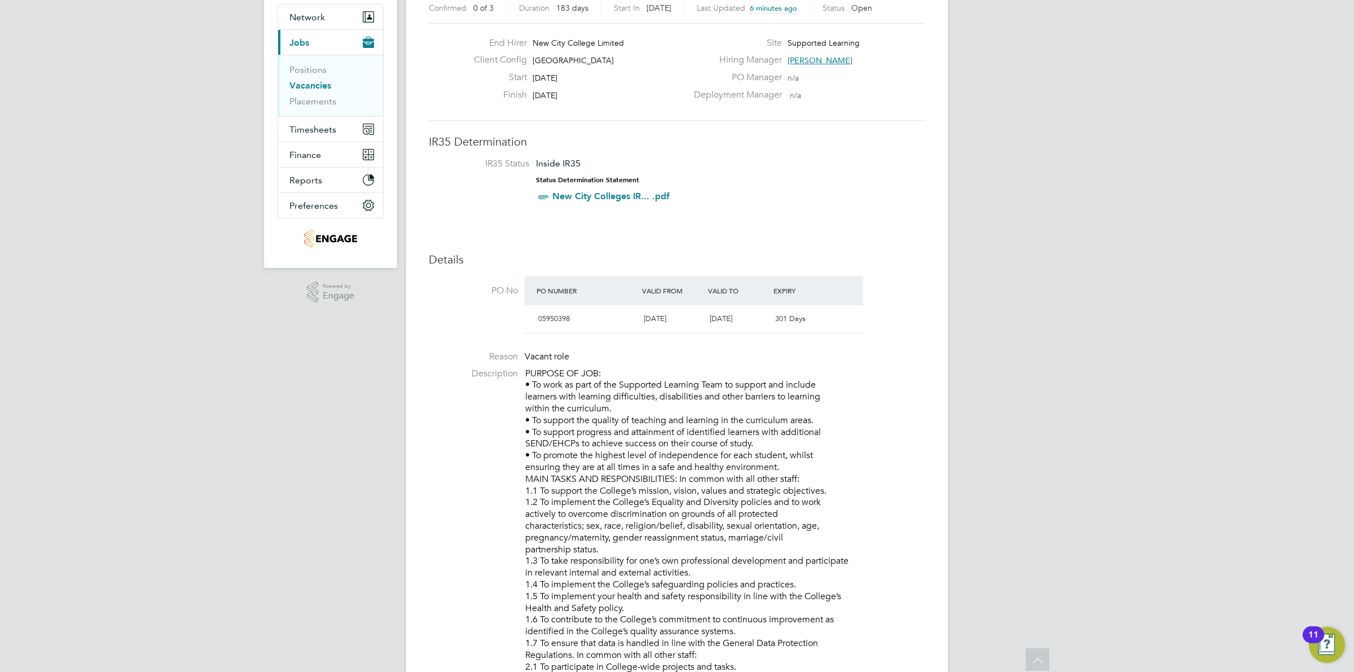
scroll to position [34, 0]
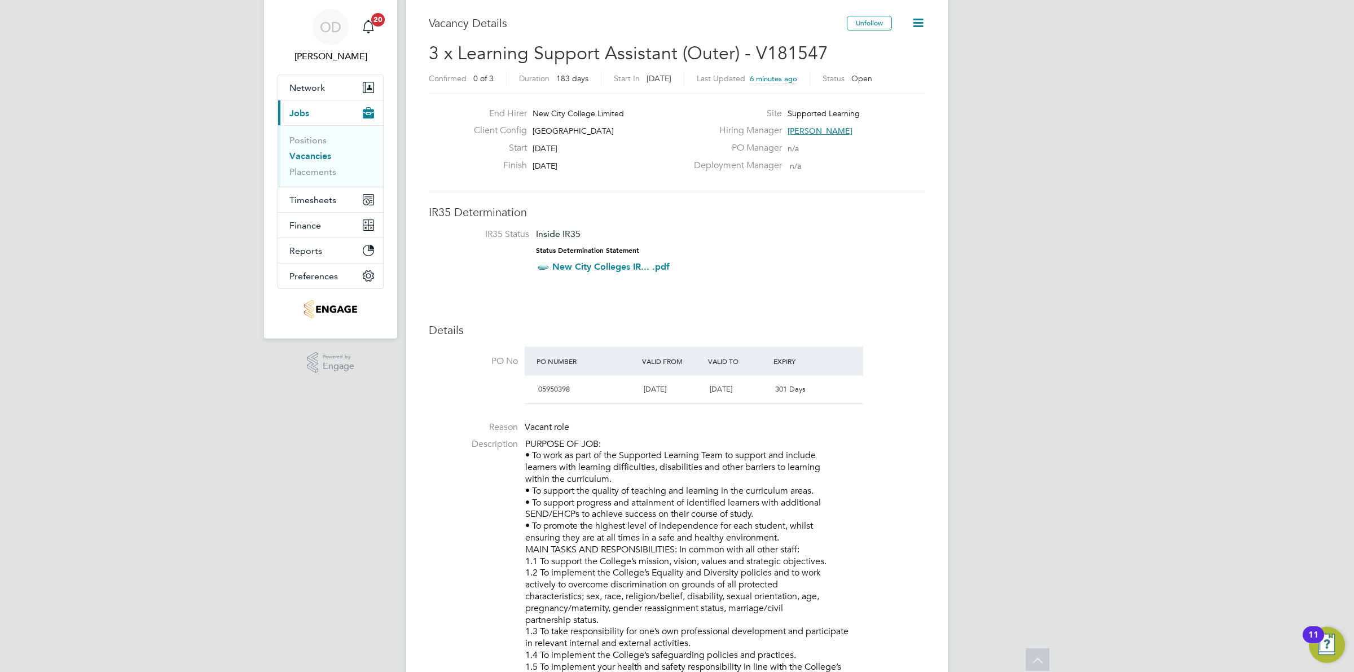
click at [301, 151] on link "Vacancies" at bounding box center [310, 156] width 42 height 11
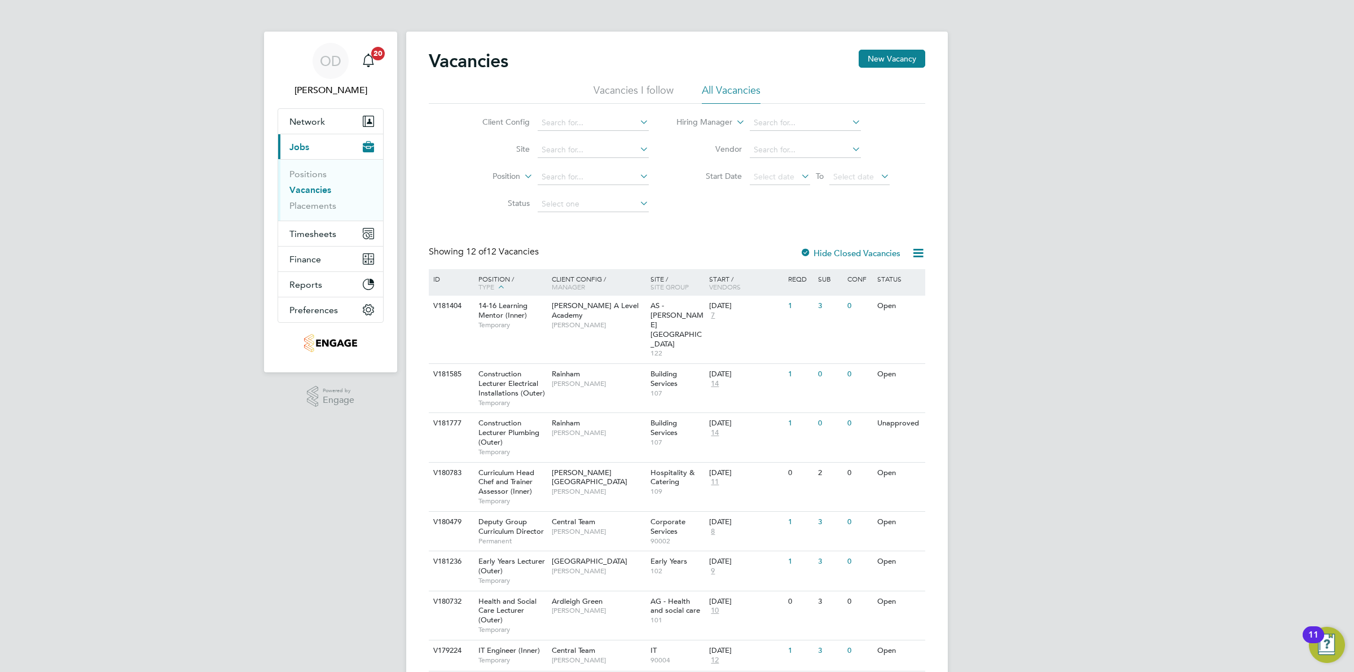
scroll to position [171, 0]
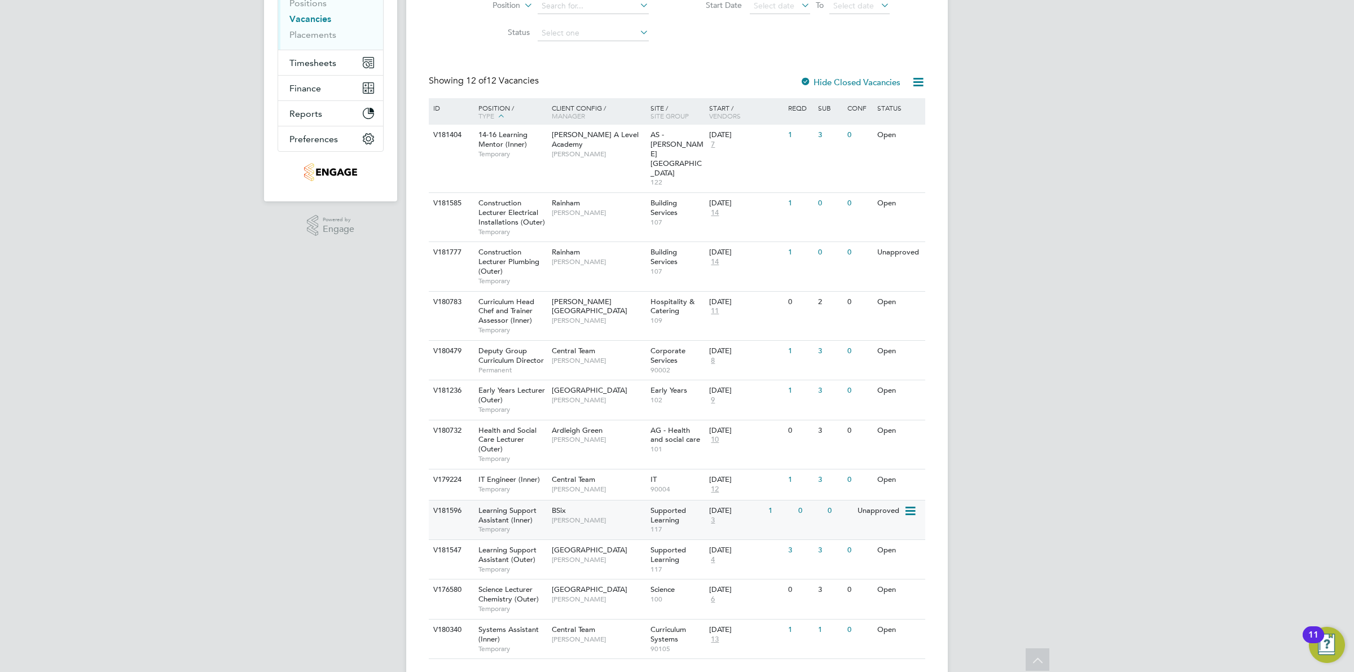
click at [887, 500] on div "Unapproved" at bounding box center [879, 510] width 49 height 21
click at [309, 14] on link "Vacancies" at bounding box center [310, 19] width 42 height 11
click at [901, 500] on div "Unapproved" at bounding box center [879, 510] width 49 height 21
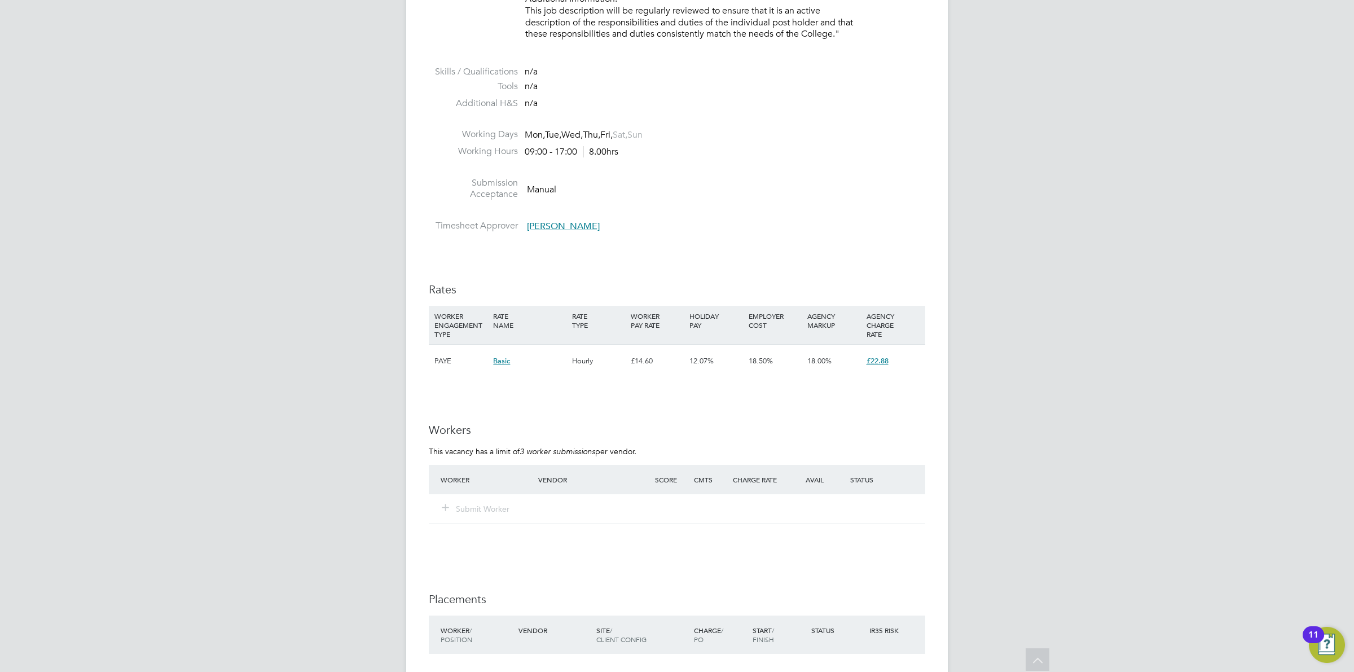
scroll to position [2028, 0]
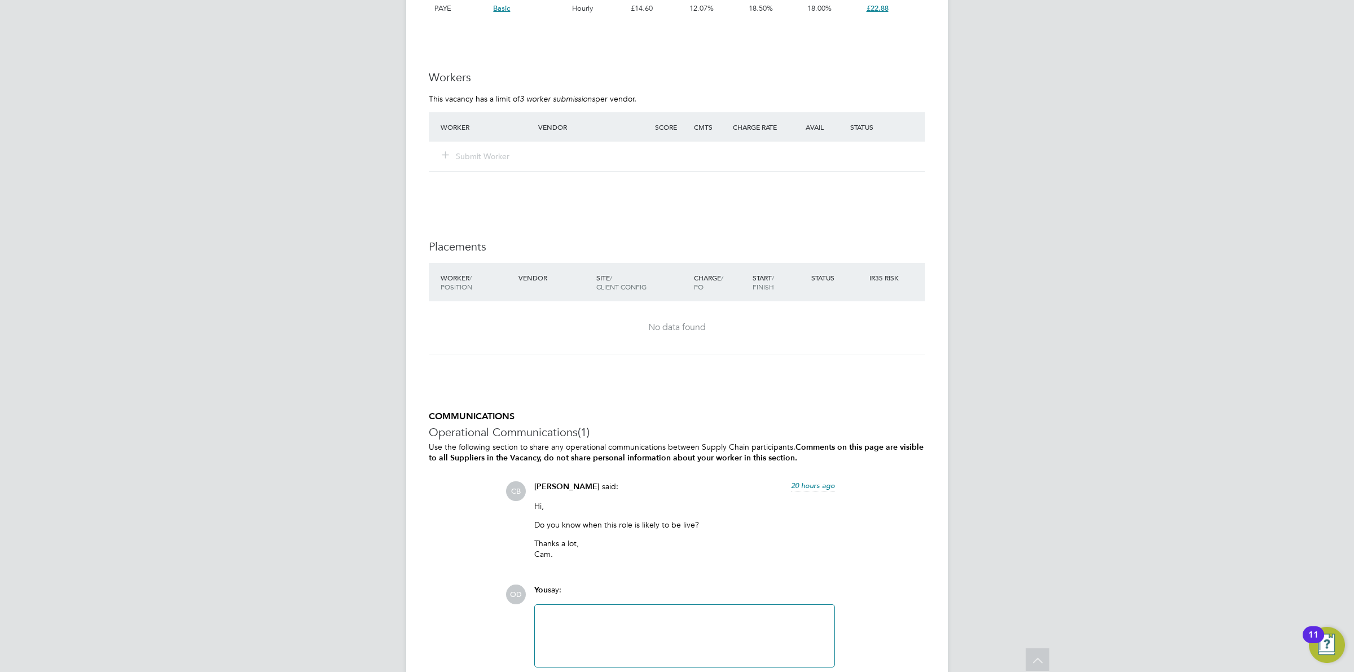
drag, startPoint x: 201, startPoint y: 336, endPoint x: 247, endPoint y: 332, distance: 45.3
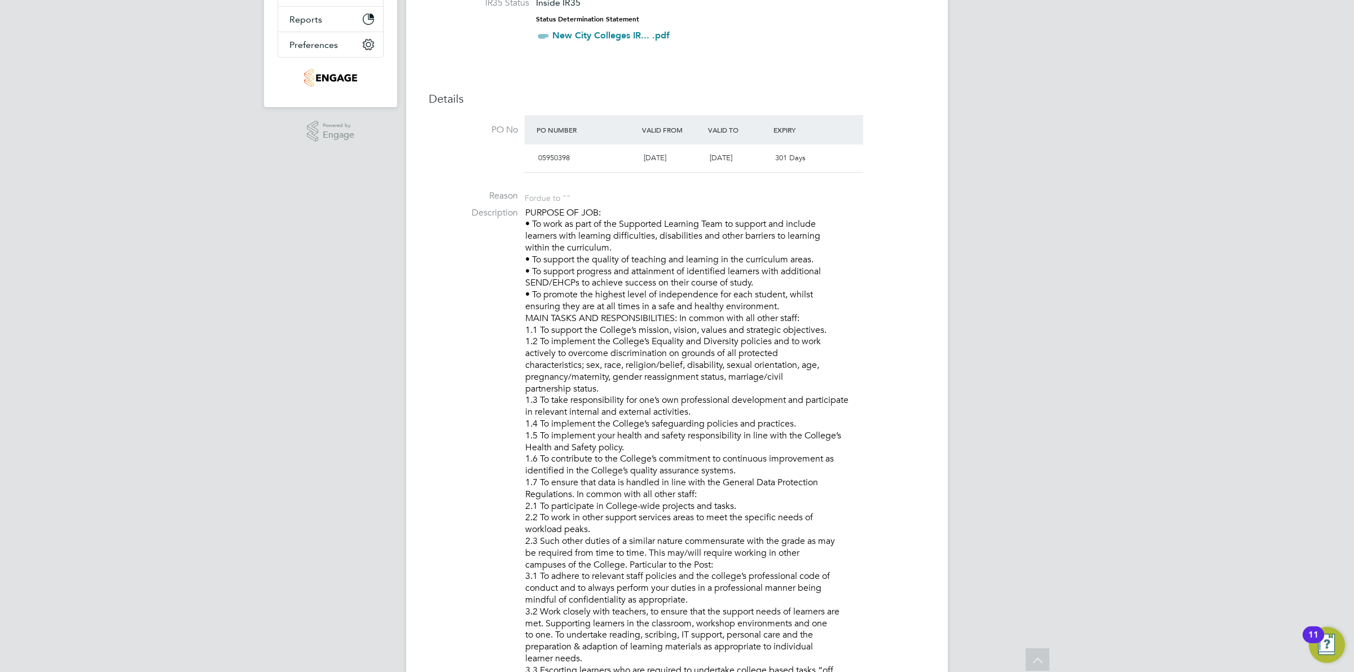
scroll to position [0, 0]
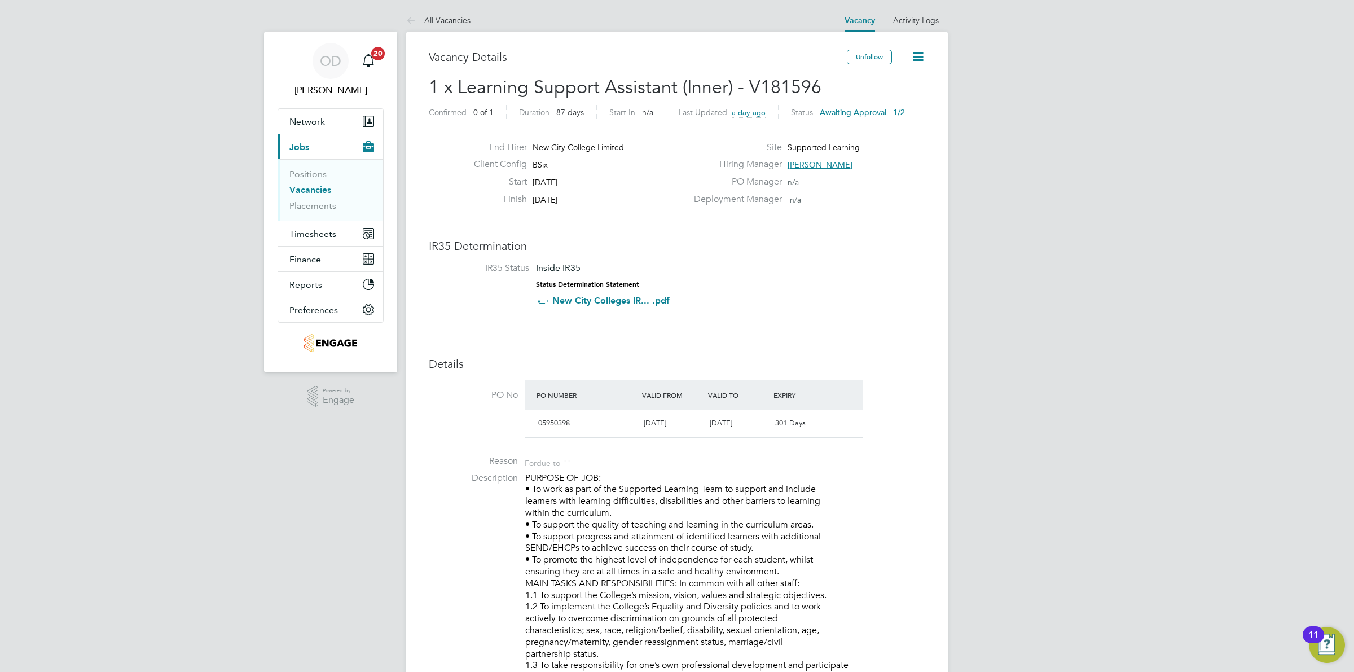
click at [308, 196] on li "Vacancies" at bounding box center [331, 192] width 85 height 16
click at [308, 190] on link "Vacancies" at bounding box center [310, 189] width 42 height 11
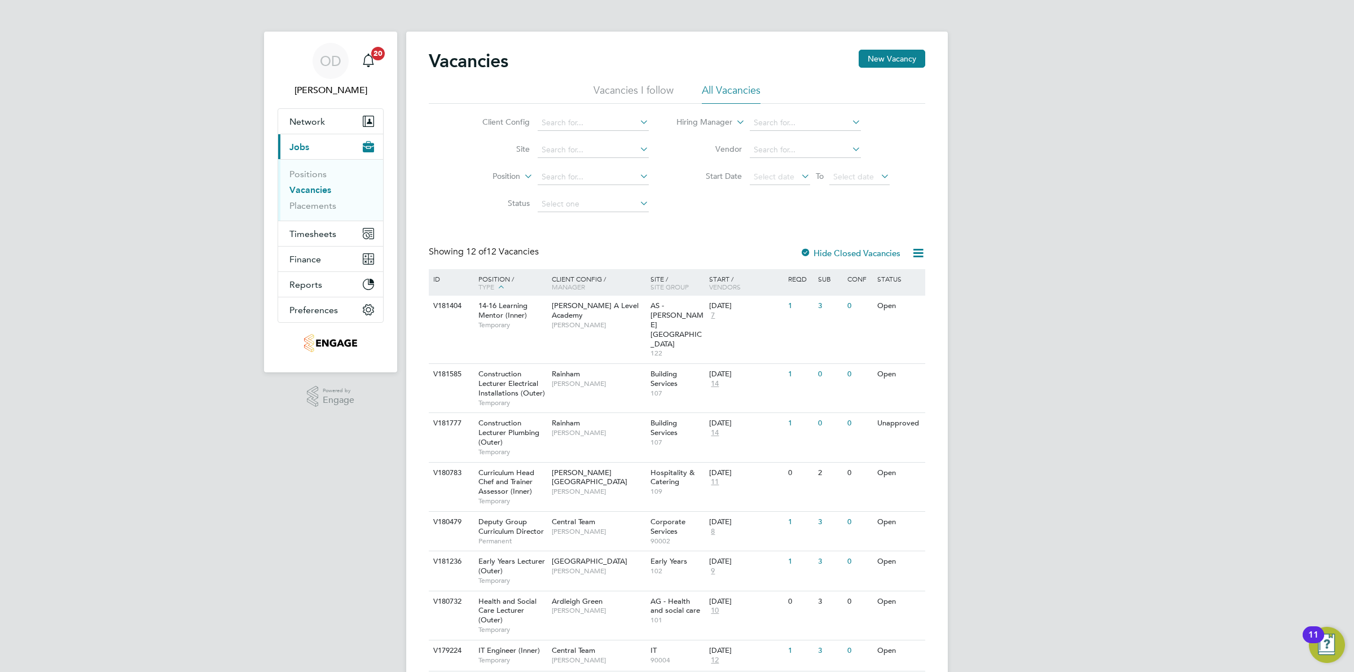
scroll to position [171, 0]
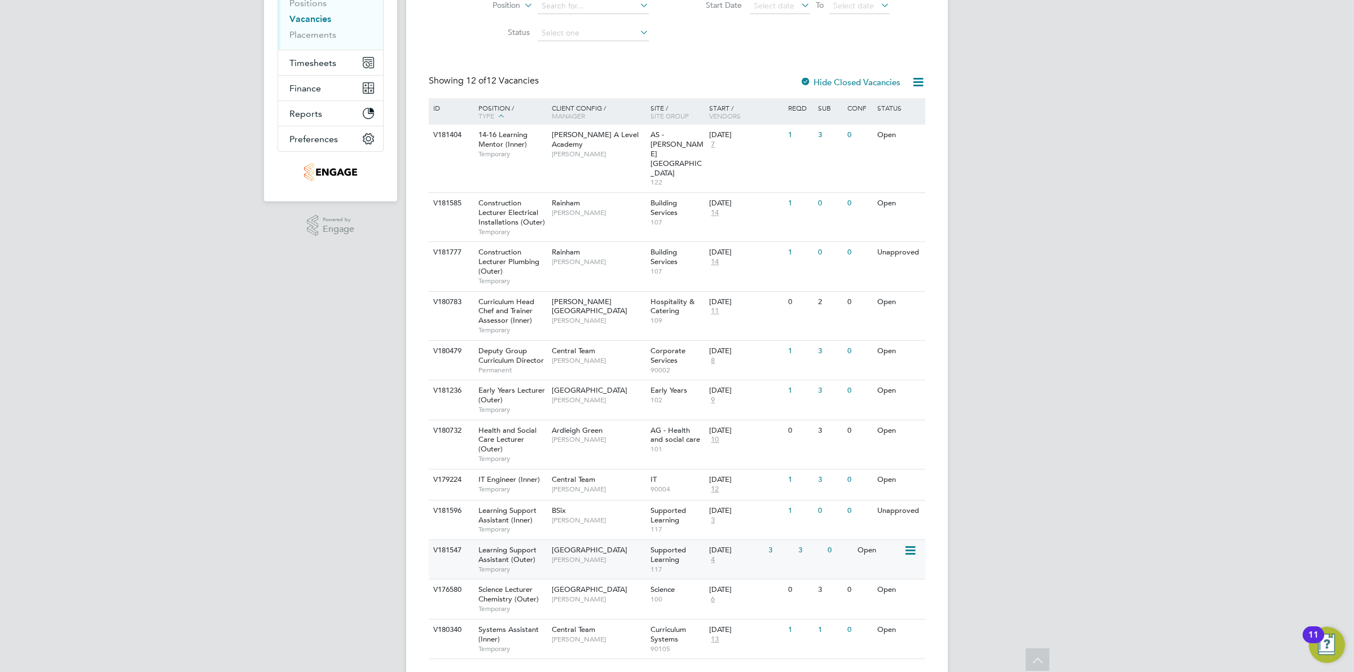
click at [811, 539] on div "V181547 Learning Support Assistant (Outer) Temporary Epping Forest Campus Joann…" at bounding box center [677, 558] width 496 height 39
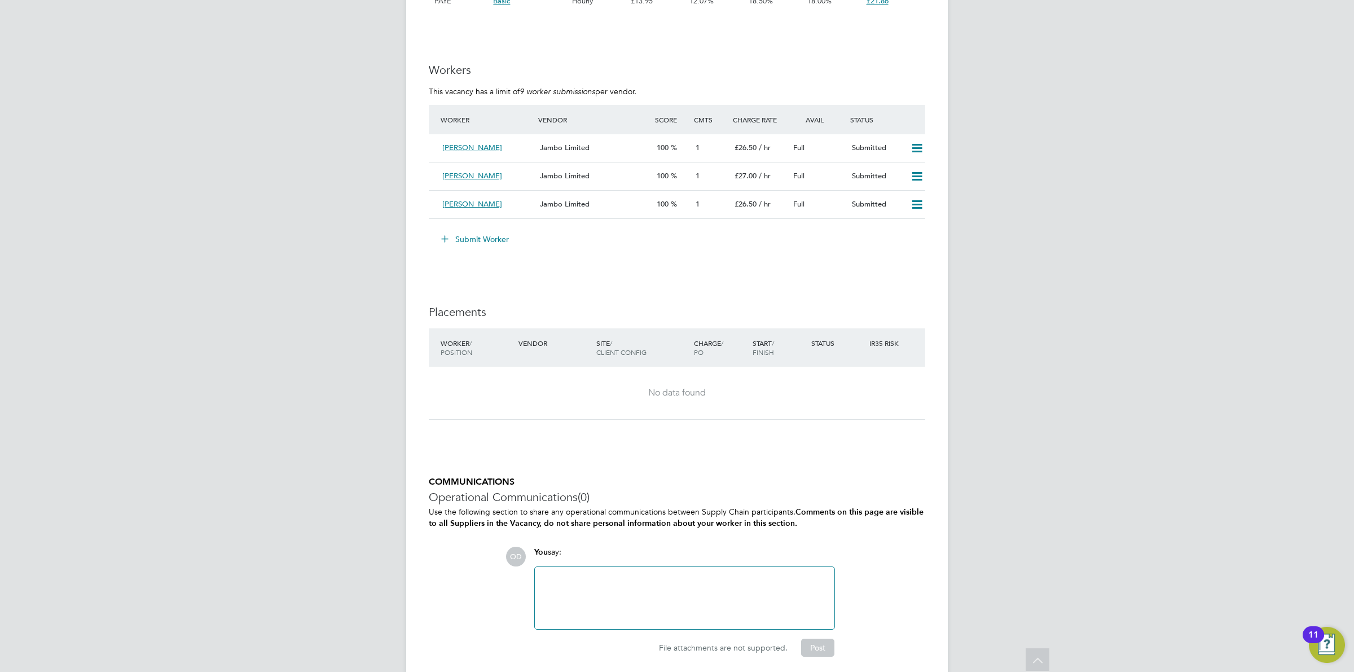
scroll to position [1965, 0]
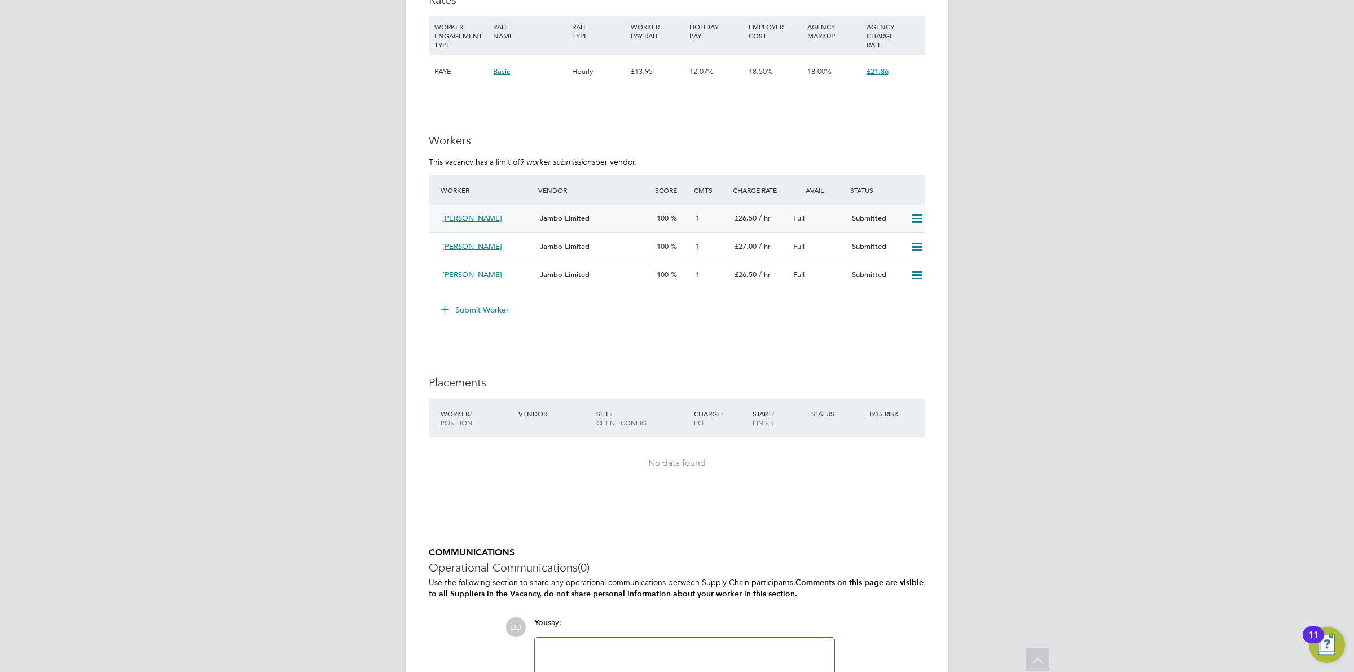
click at [577, 223] on div "Jambo Limited" at bounding box center [593, 218] width 117 height 19
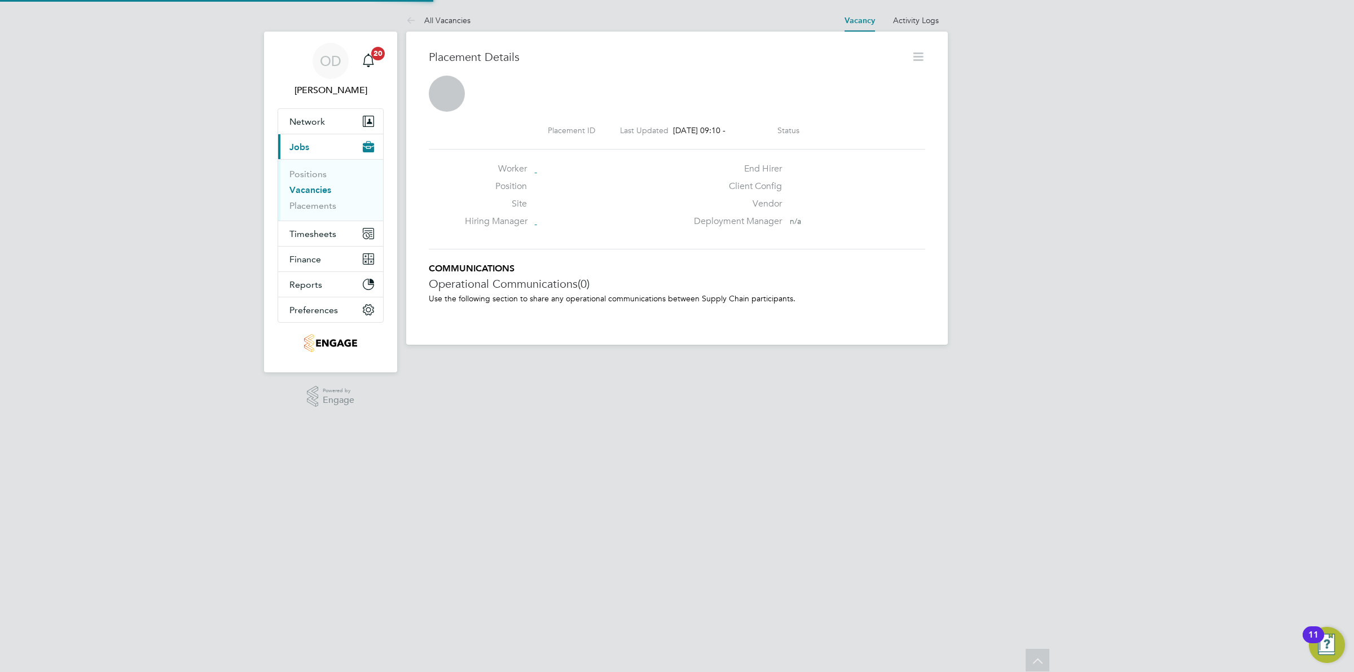
scroll to position [6, 6]
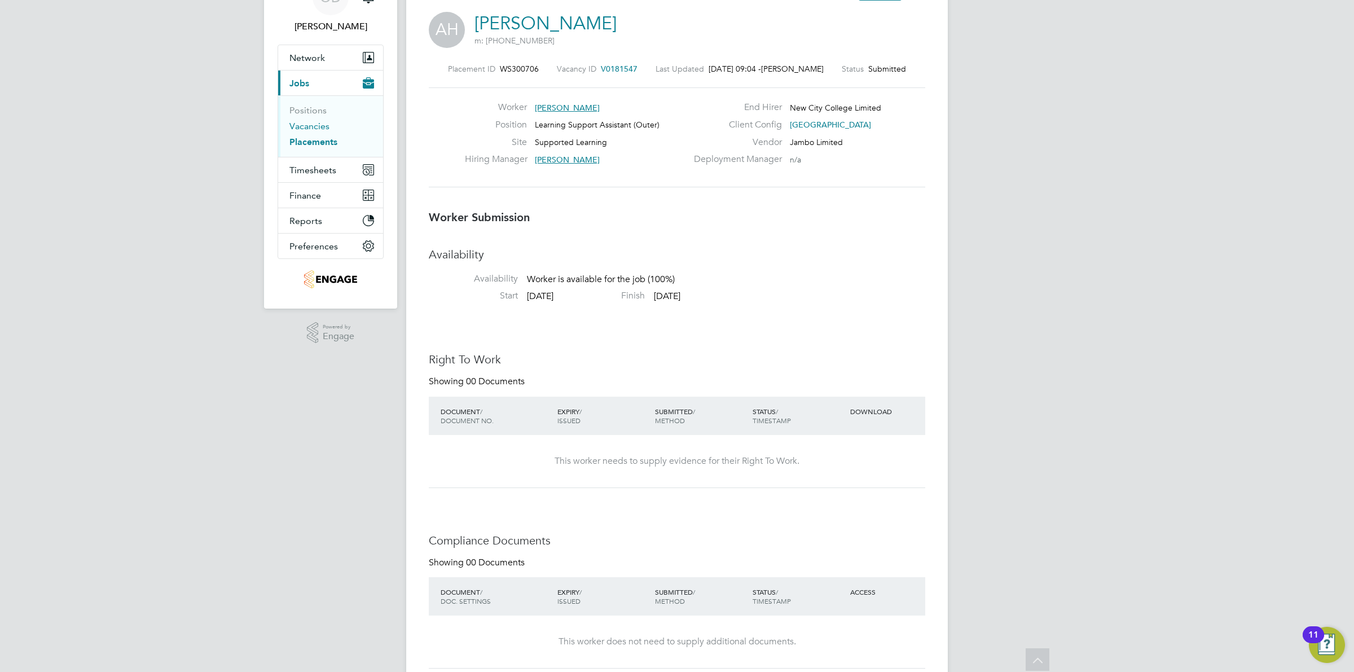
click at [319, 124] on link "Vacancies" at bounding box center [309, 126] width 40 height 11
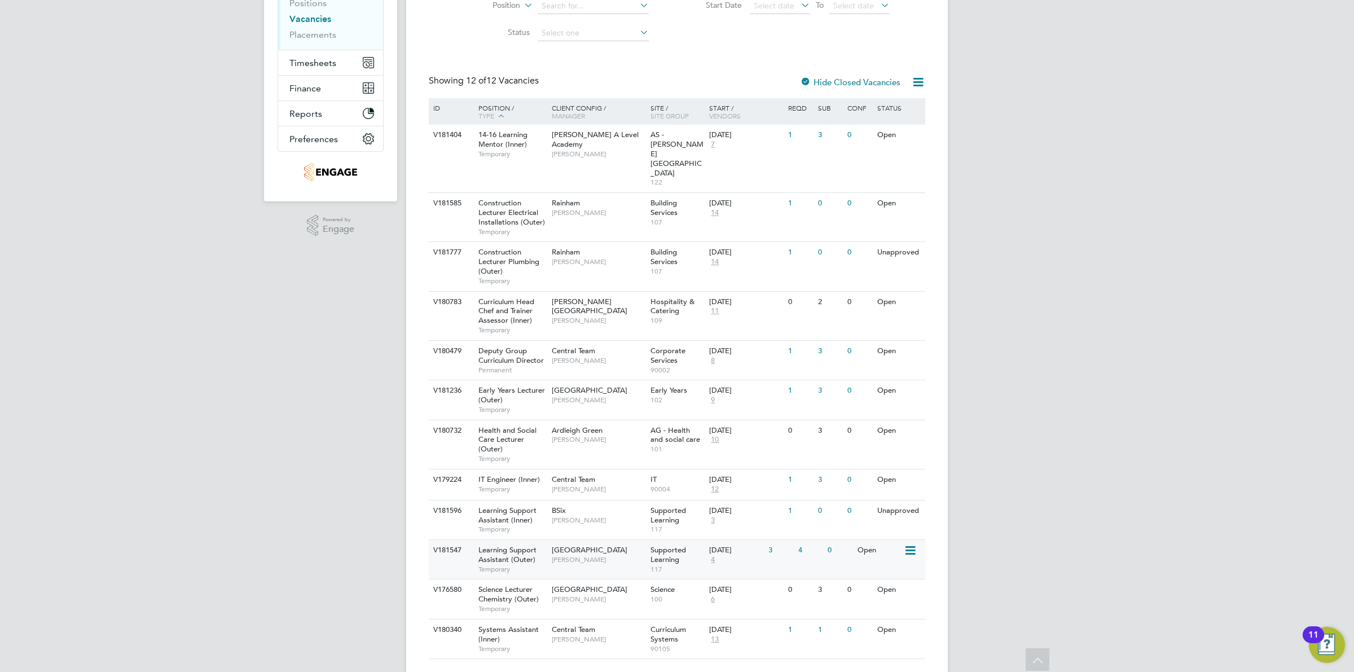
click at [849, 540] on div "0" at bounding box center [839, 550] width 29 height 21
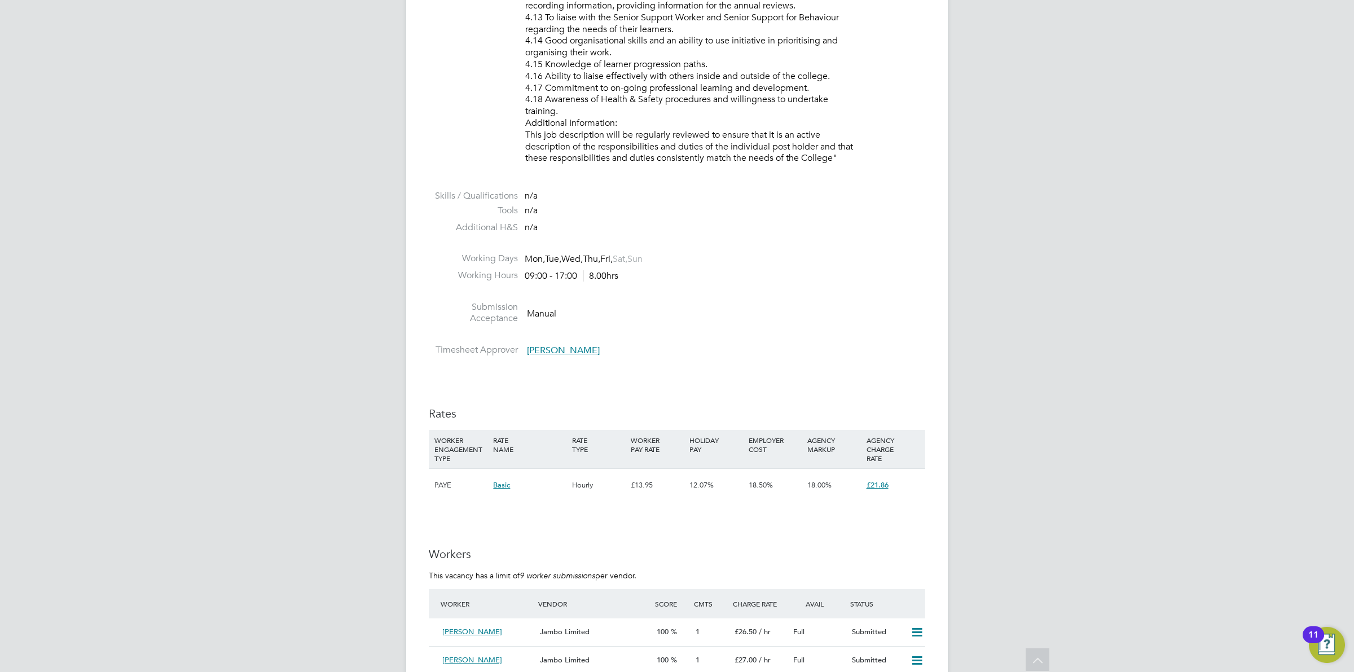
scroll to position [1269, 0]
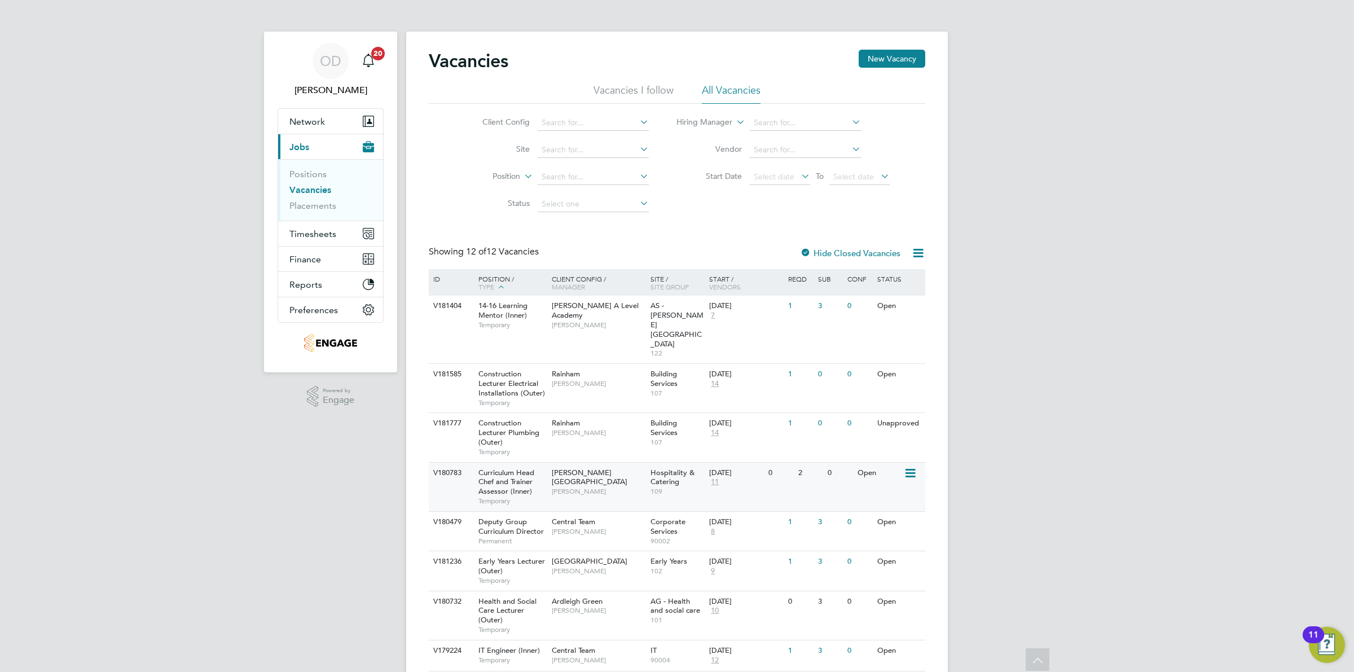
scroll to position [171, 0]
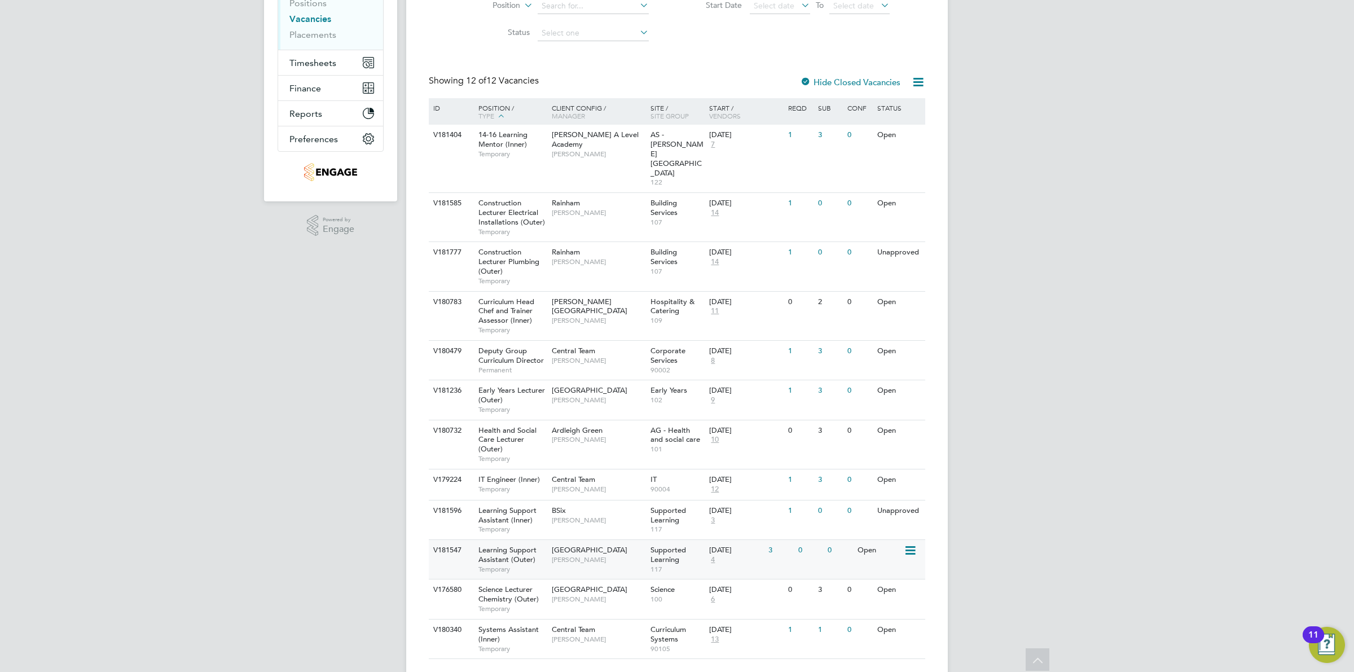
click at [710, 555] on span "4" at bounding box center [712, 560] width 7 height 10
click at [819, 540] on div "0" at bounding box center [809, 550] width 29 height 21
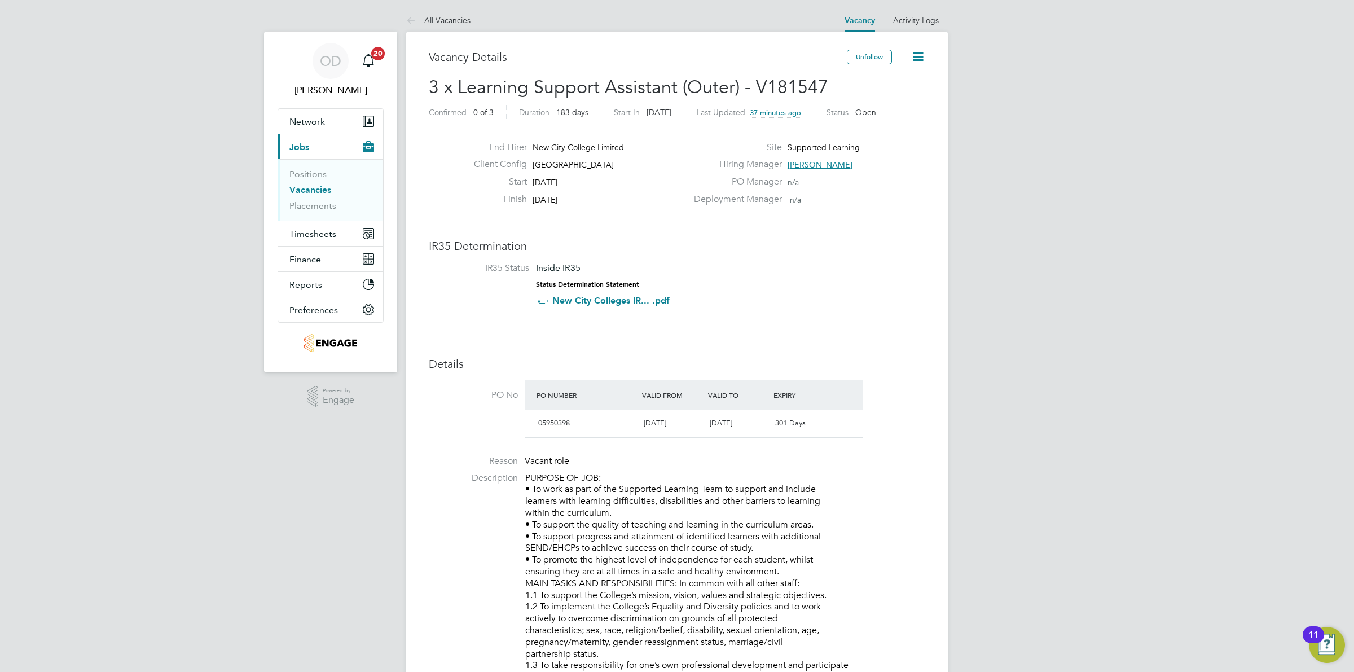
click at [333, 189] on li "Vacancies" at bounding box center [331, 192] width 85 height 16
click at [326, 189] on link "Vacancies" at bounding box center [310, 189] width 42 height 11
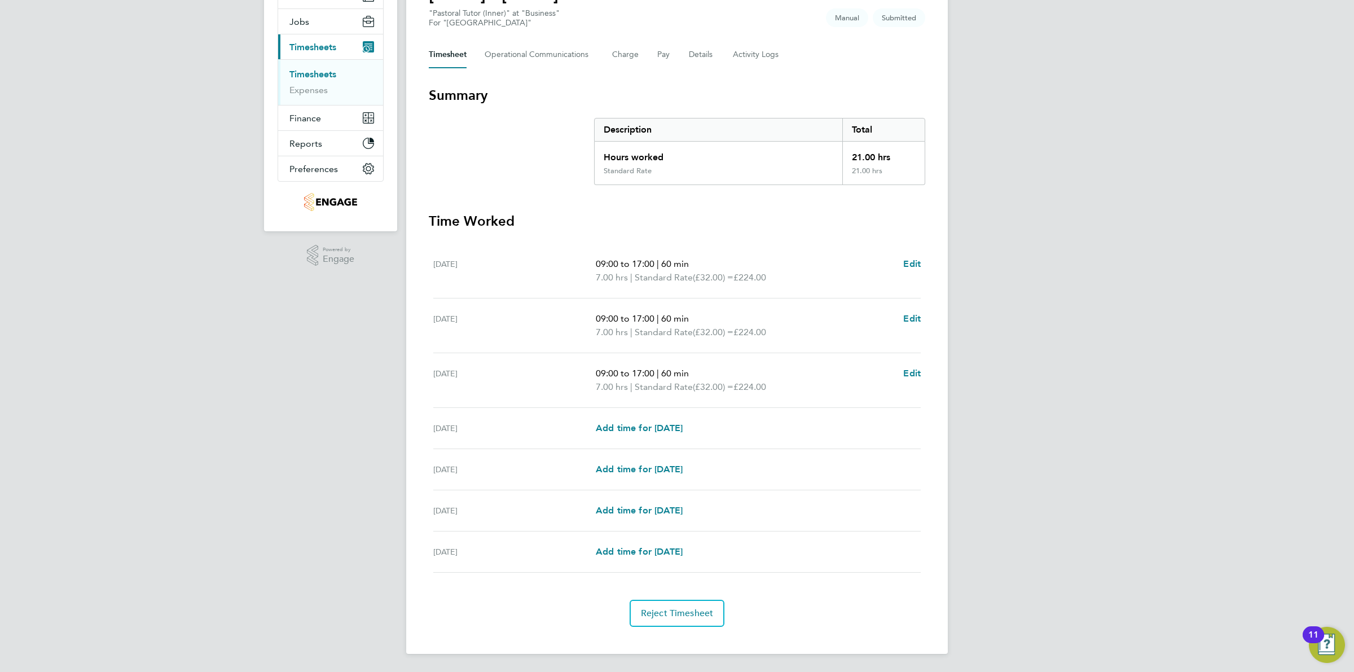
scroll to position [55, 0]
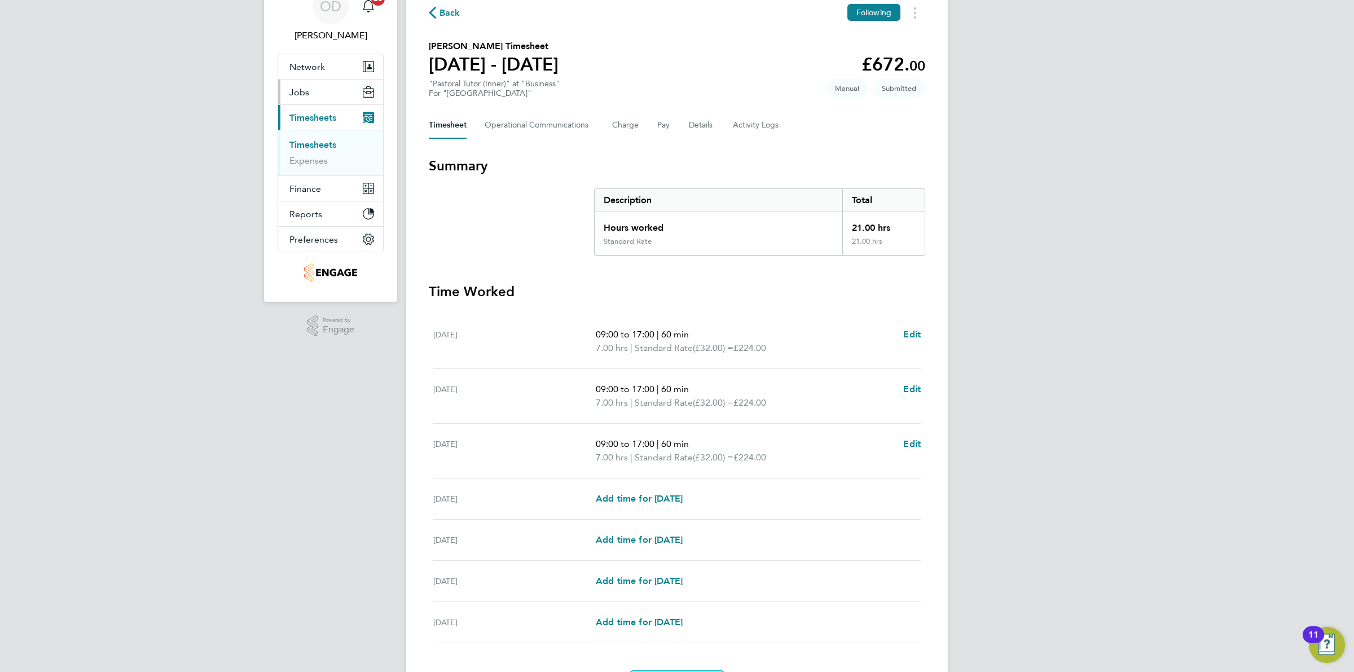
click at [309, 89] on button "Jobs" at bounding box center [330, 92] width 105 height 25
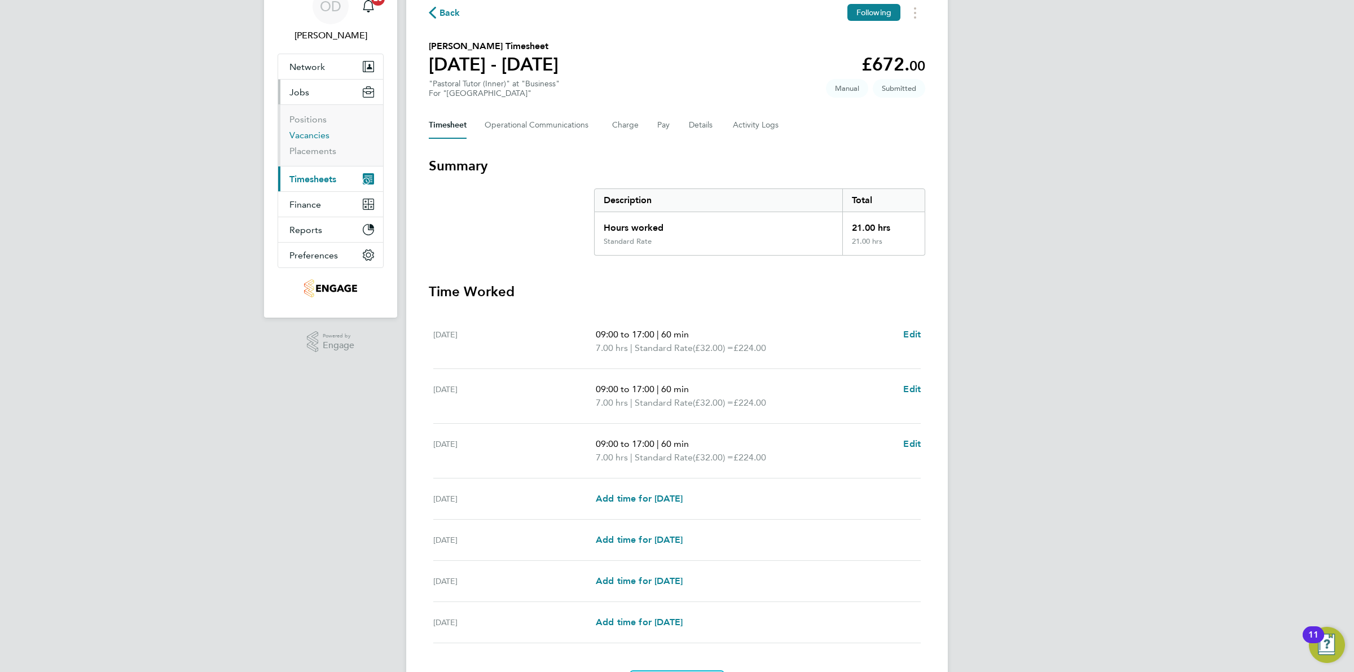
click at [308, 139] on link "Vacancies" at bounding box center [309, 135] width 40 height 11
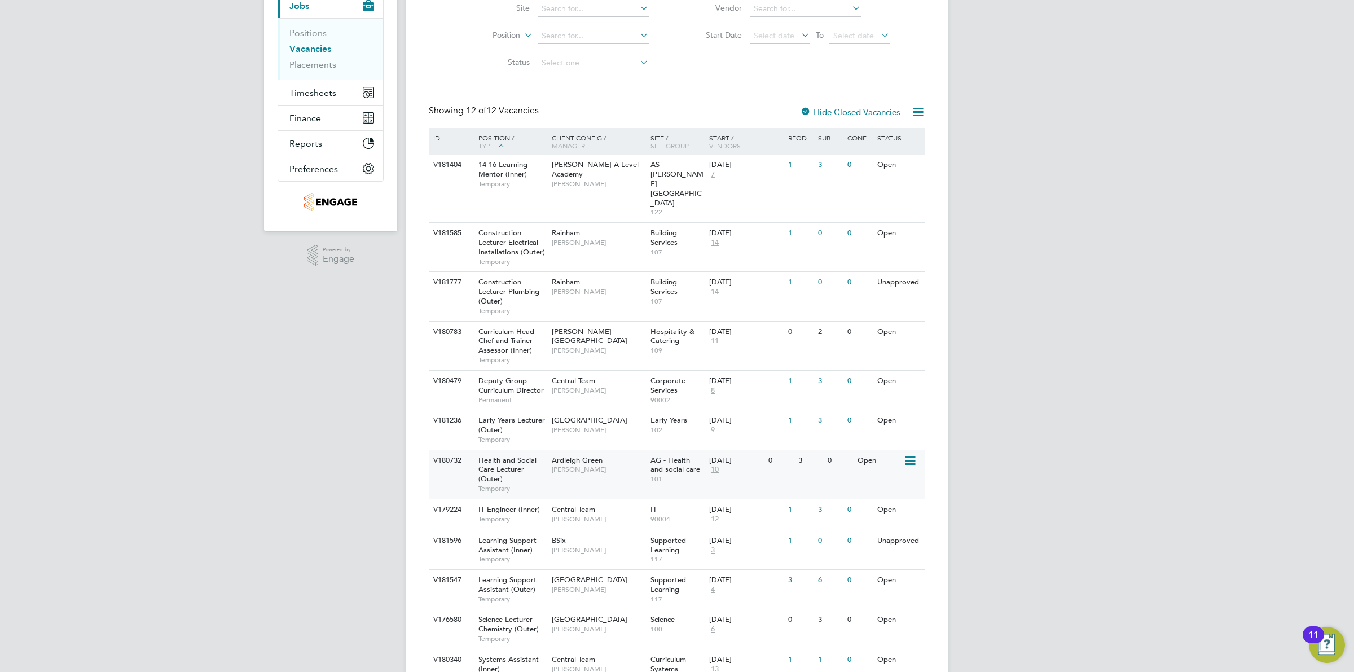
scroll to position [171, 0]
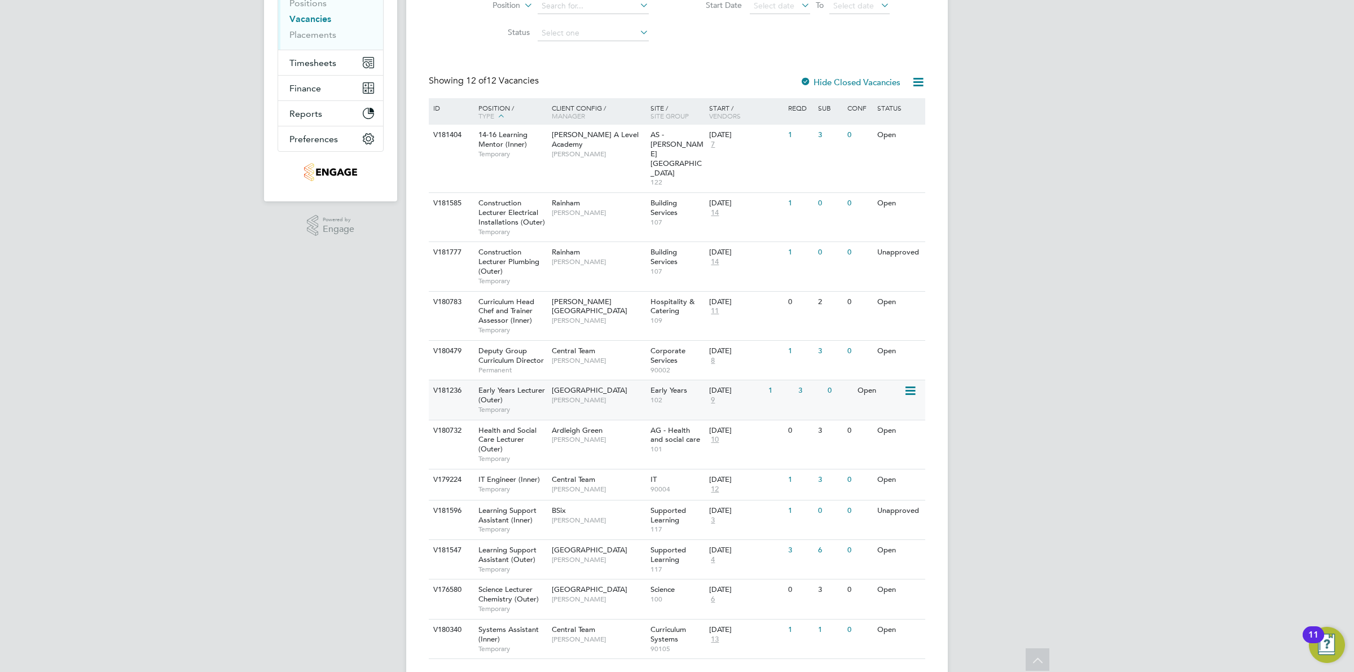
click at [689, 395] on span "102" at bounding box center [677, 399] width 54 height 9
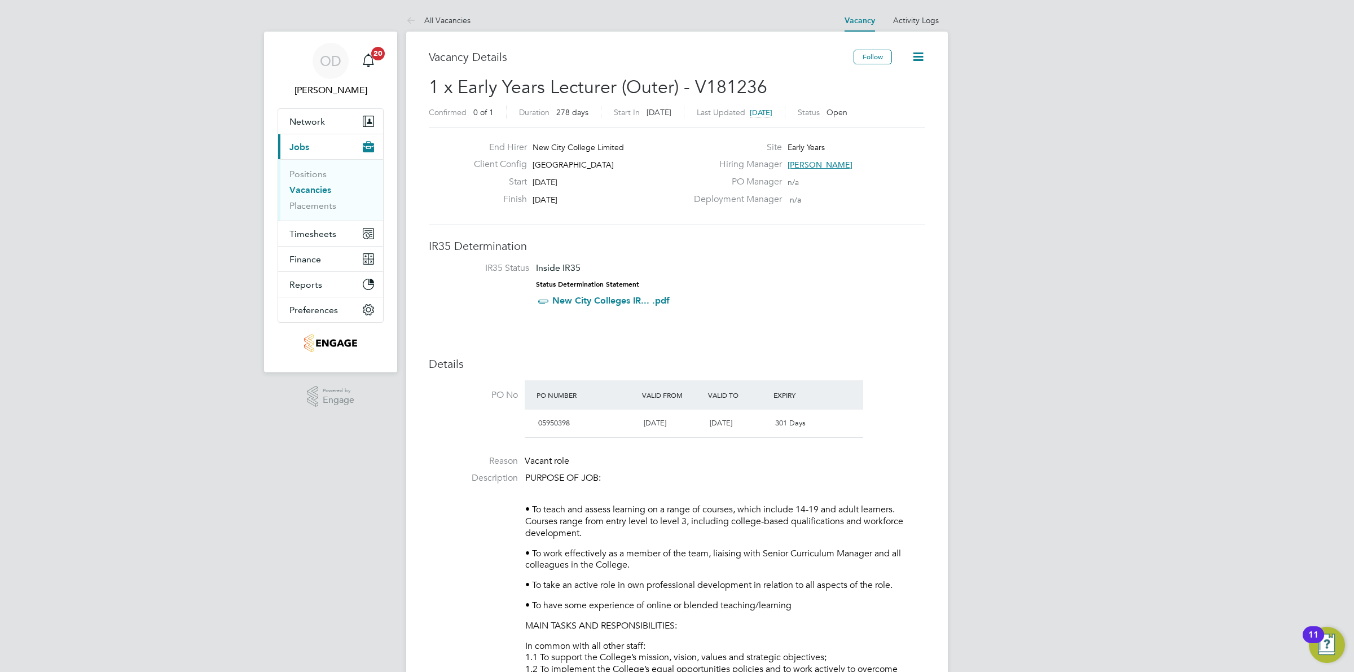
click at [789, 160] on span "[PERSON_NAME]" at bounding box center [819, 165] width 65 height 10
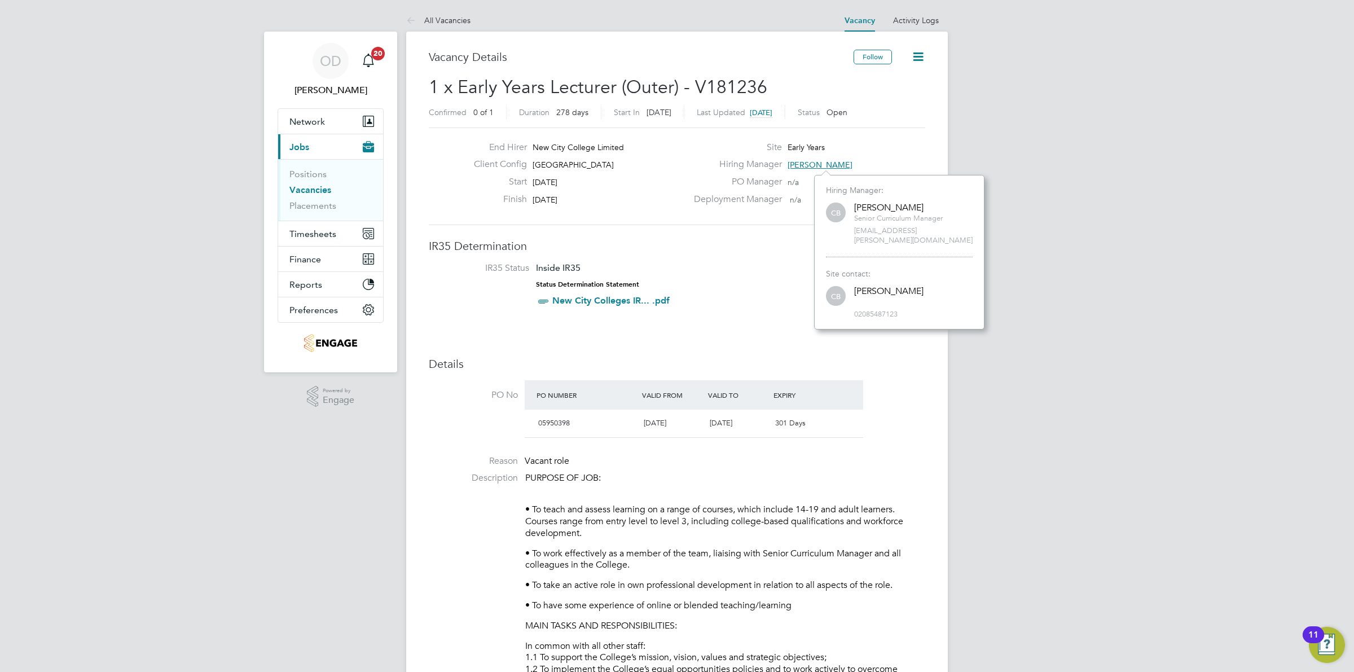
scroll to position [146, 170]
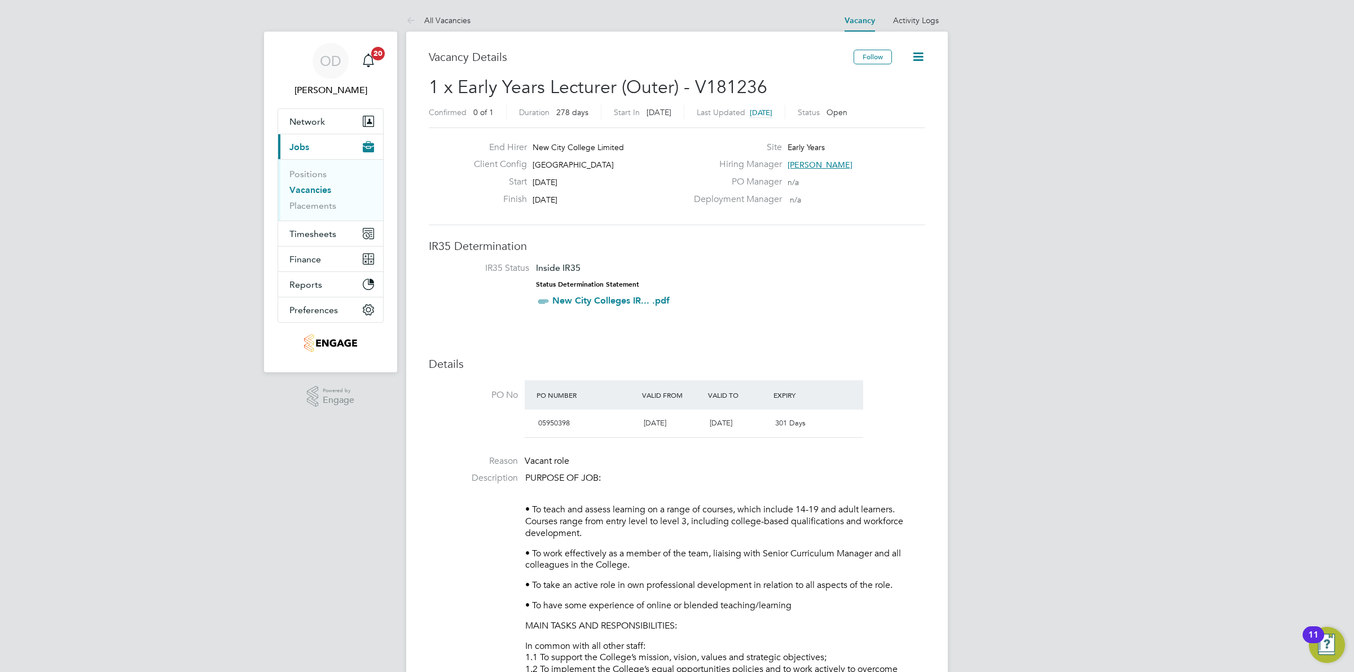
click at [822, 167] on span "[PERSON_NAME]" at bounding box center [819, 165] width 65 height 10
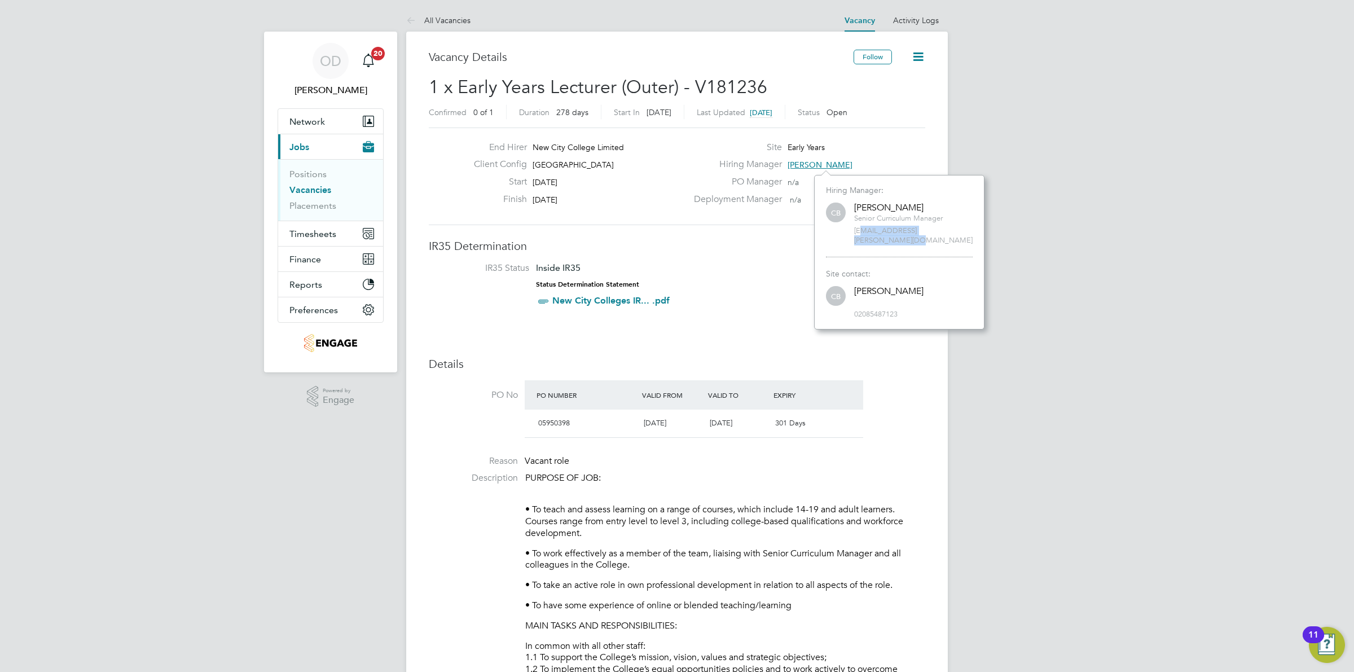
drag, startPoint x: 963, startPoint y: 232, endPoint x: 856, endPoint y: 232, distance: 107.7
click at [859, 232] on span "[EMAIL_ADDRESS][PERSON_NAME][DOMAIN_NAME]" at bounding box center [913, 235] width 118 height 19
drag, startPoint x: 855, startPoint y: 233, endPoint x: 963, endPoint y: 227, distance: 109.0
click at [963, 227] on span "[EMAIL_ADDRESS][PERSON_NAME][DOMAIN_NAME]" at bounding box center [913, 235] width 118 height 19
drag, startPoint x: 957, startPoint y: 227, endPoint x: 951, endPoint y: 230, distance: 6.3
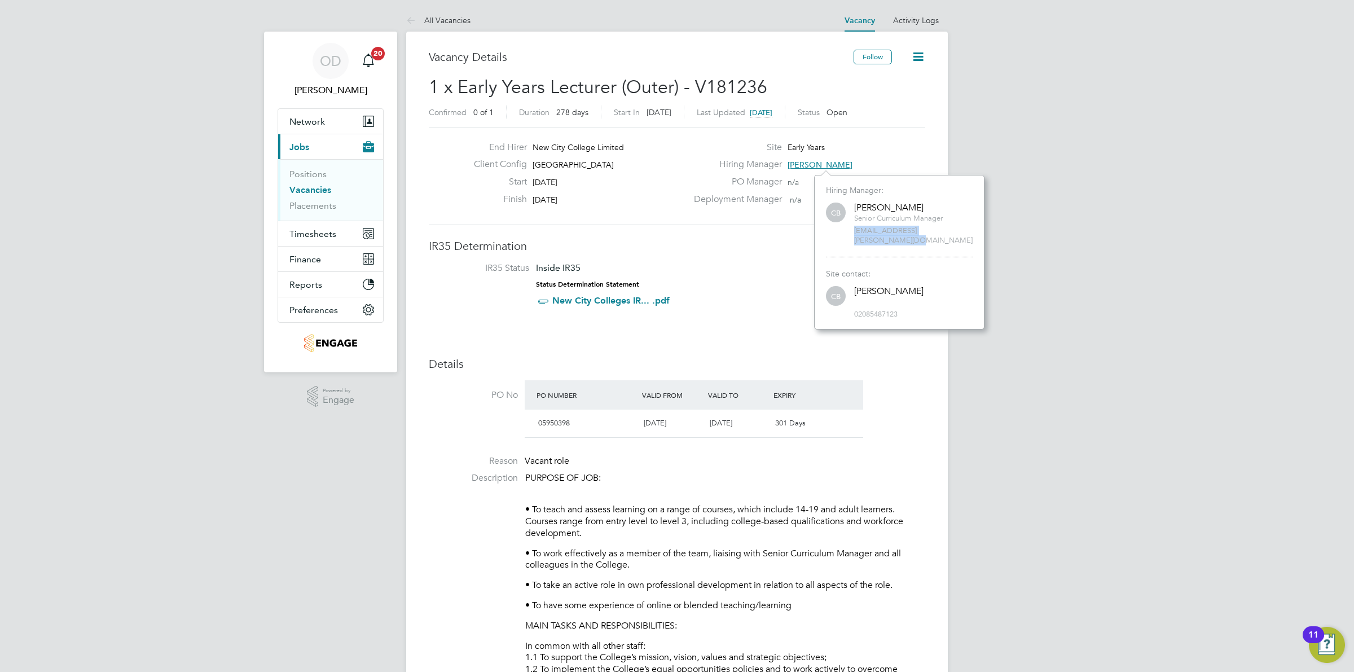
copy span "[EMAIL_ADDRESS][PERSON_NAME][DOMAIN_NAME]"
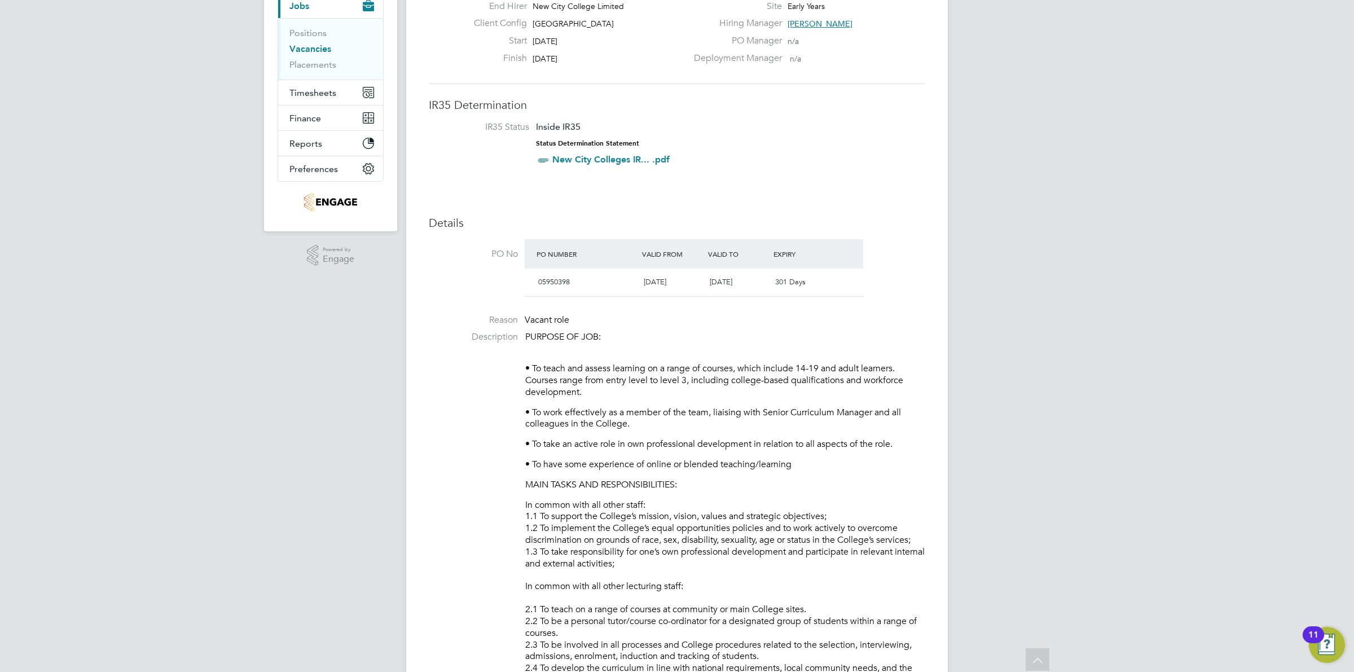
scroll to position [0, 0]
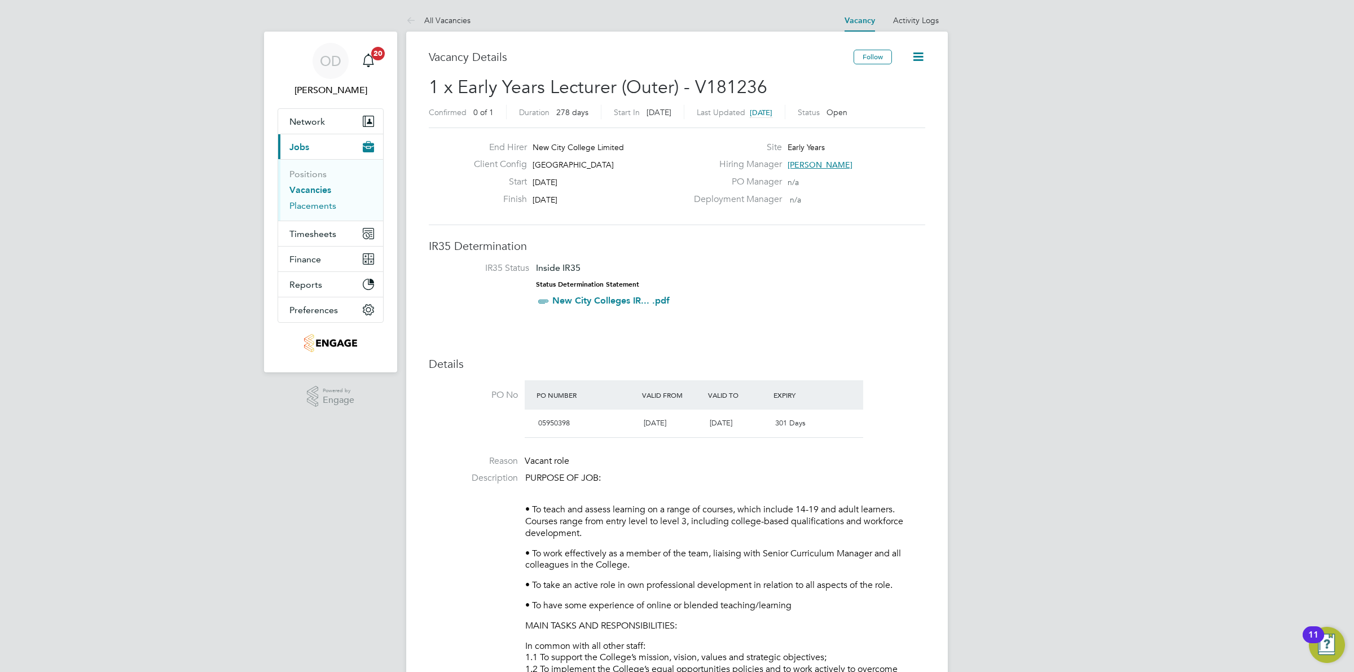
click at [309, 203] on link "Placements" at bounding box center [312, 205] width 47 height 11
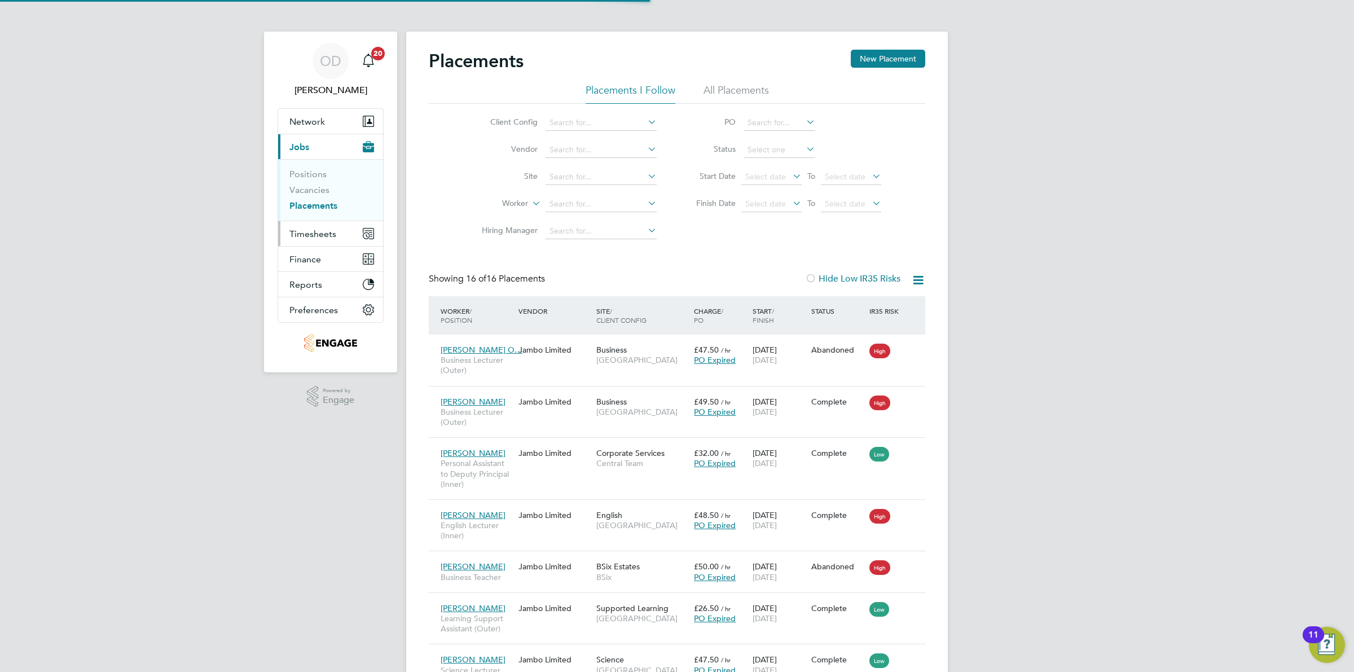
scroll to position [43, 98]
click at [303, 228] on span "Timesheets" at bounding box center [312, 233] width 47 height 11
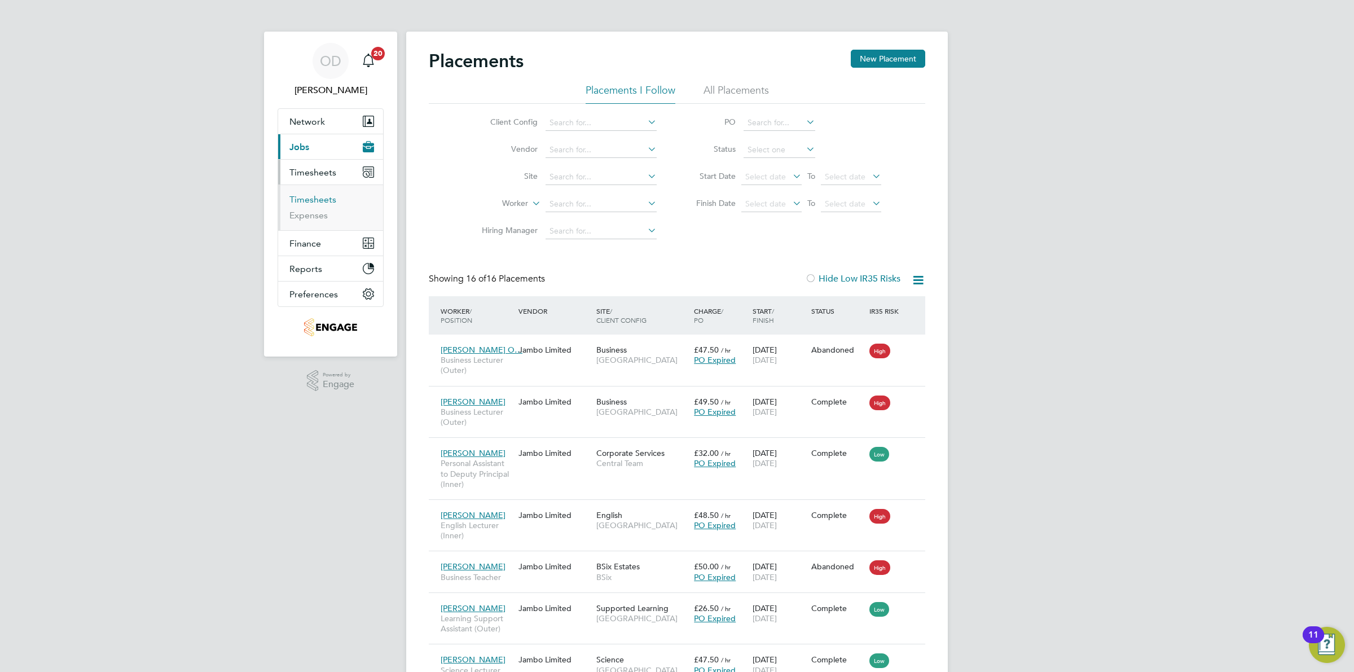
click at [314, 201] on link "Timesheets" at bounding box center [312, 199] width 47 height 11
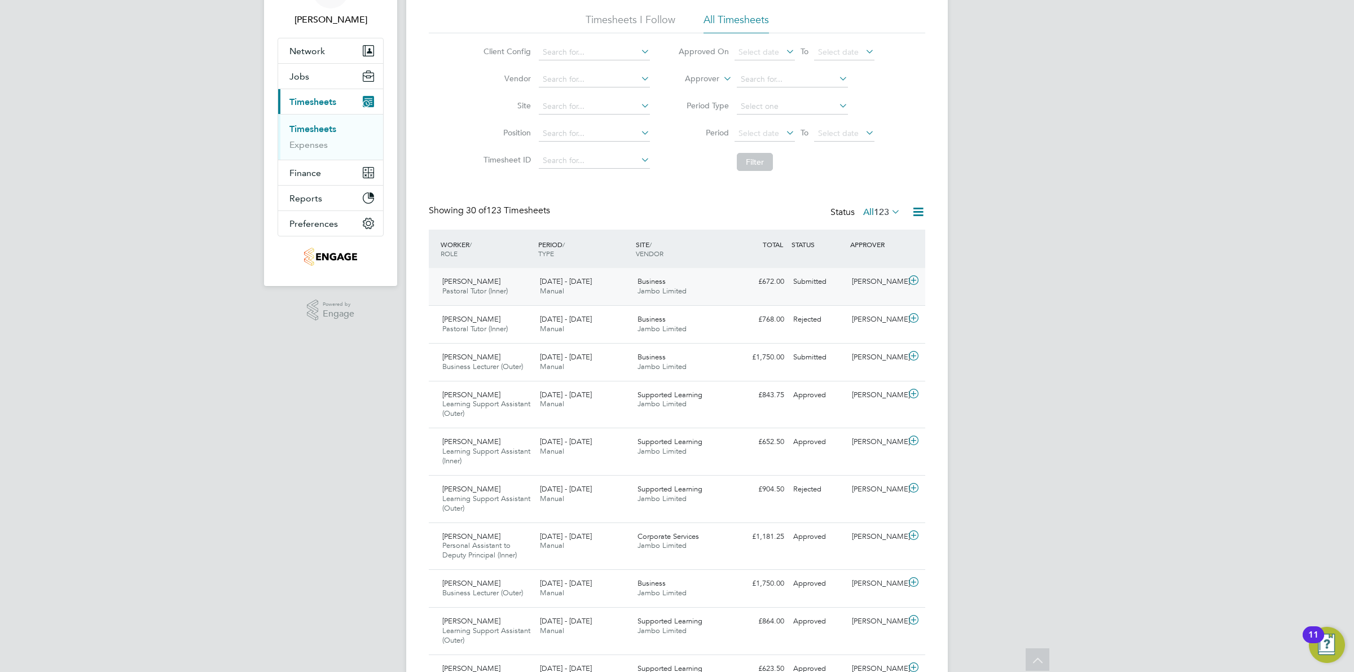
click at [508, 278] on div "[PERSON_NAME] Pastoral Tutor (Inner) [DATE] - [DATE]" at bounding box center [487, 286] width 98 height 28
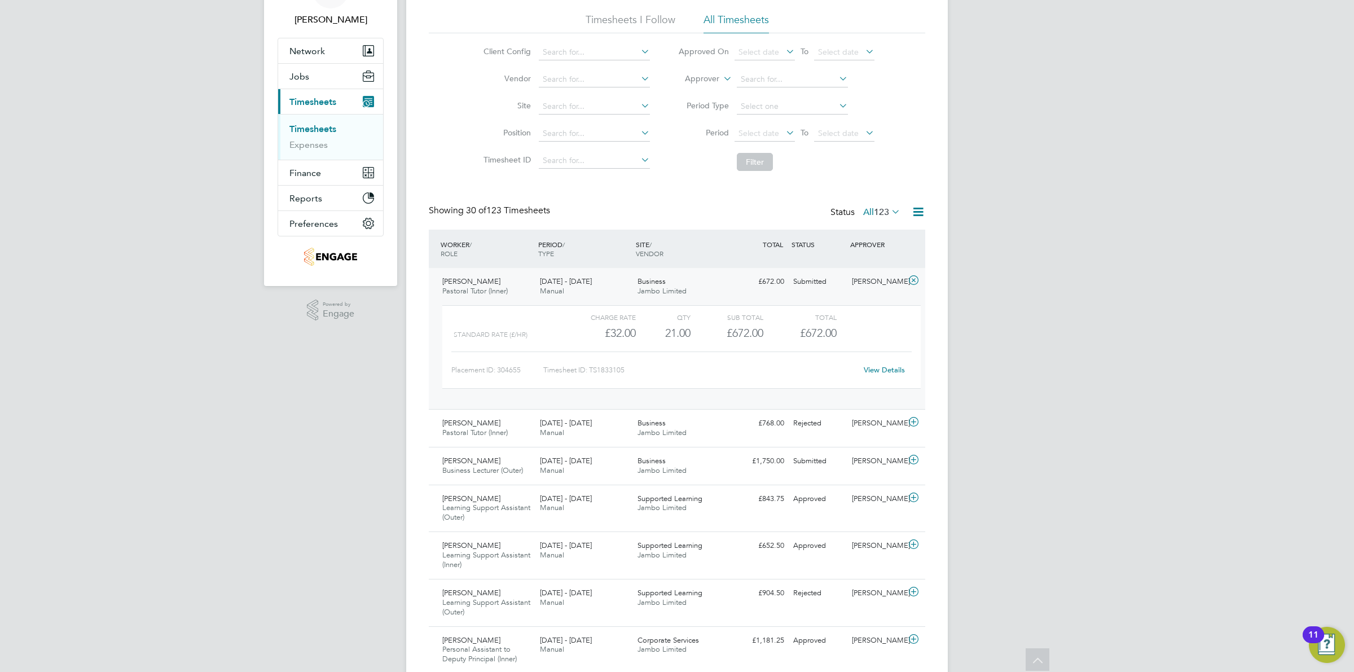
click at [884, 285] on div "[PERSON_NAME]" at bounding box center [876, 281] width 59 height 19
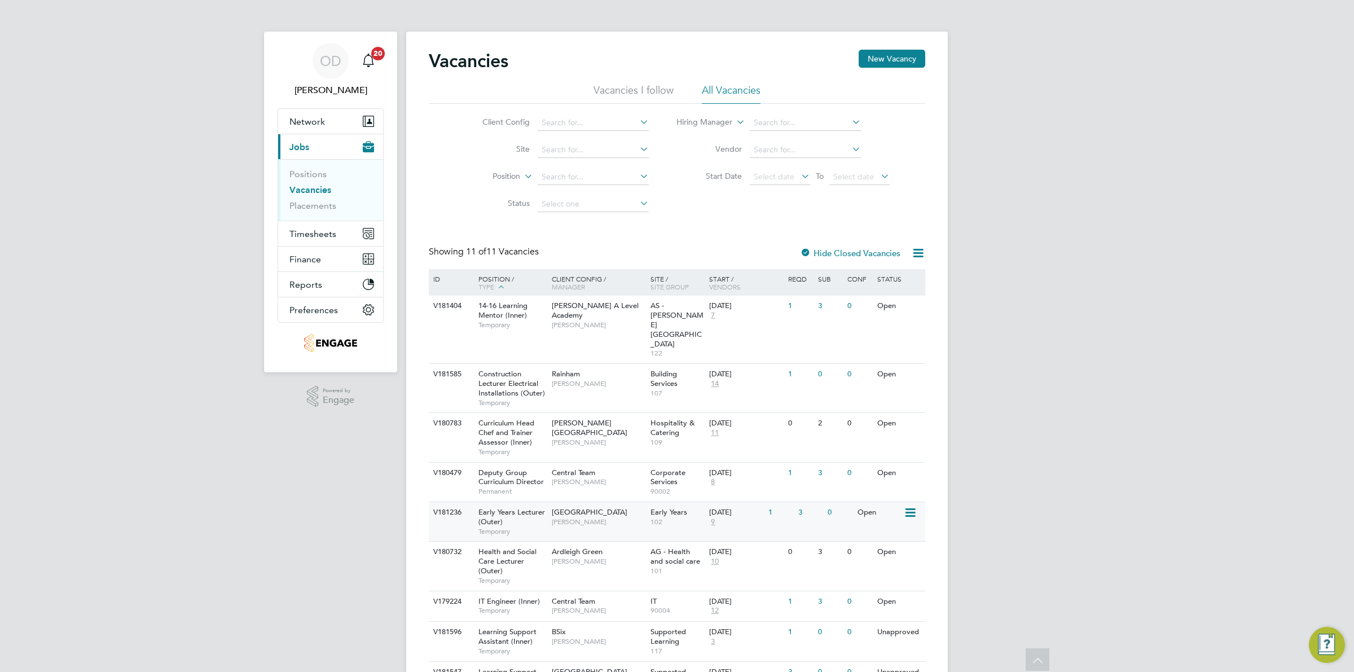
scroll to position [122, 0]
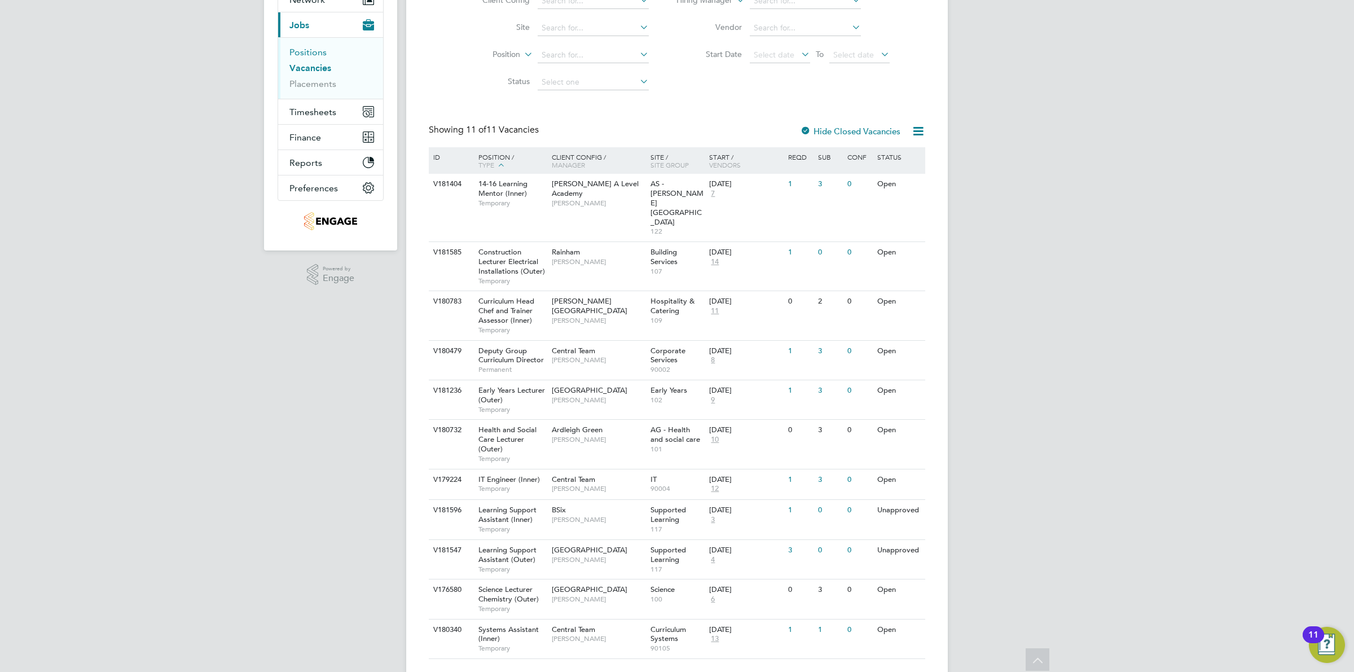
click at [302, 51] on link "Positions" at bounding box center [307, 52] width 37 height 11
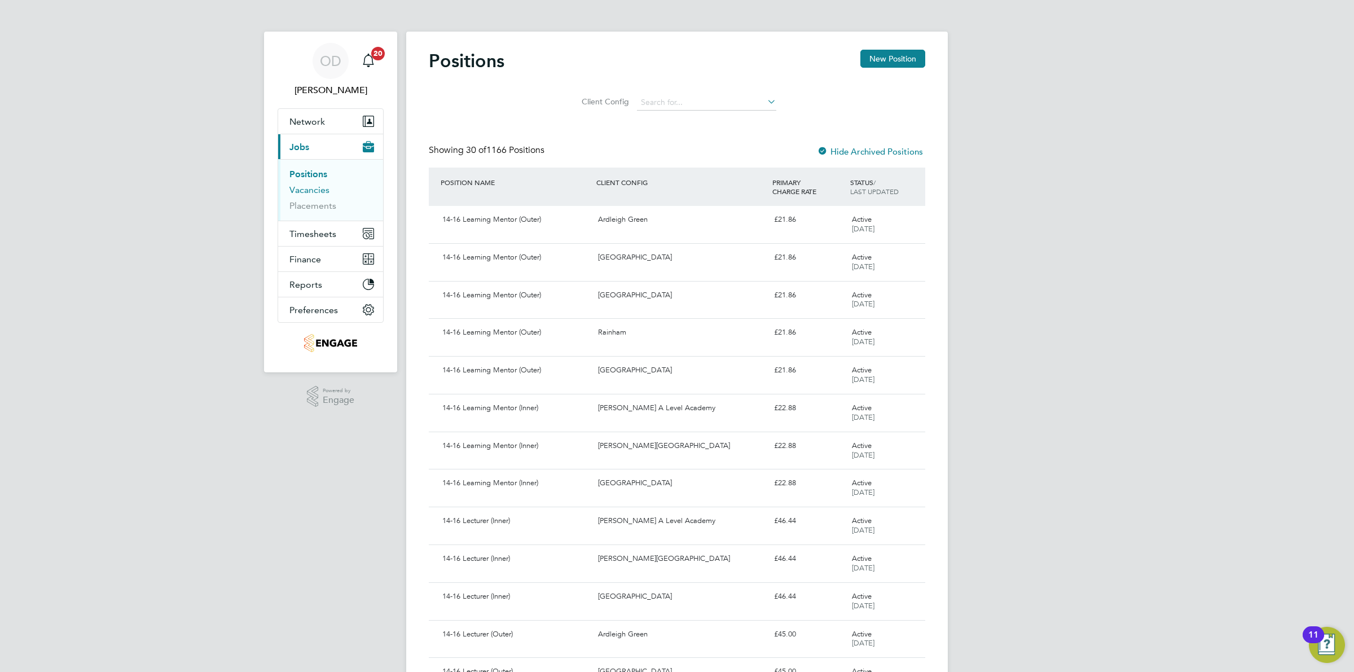
click at [301, 191] on link "Vacancies" at bounding box center [309, 189] width 40 height 11
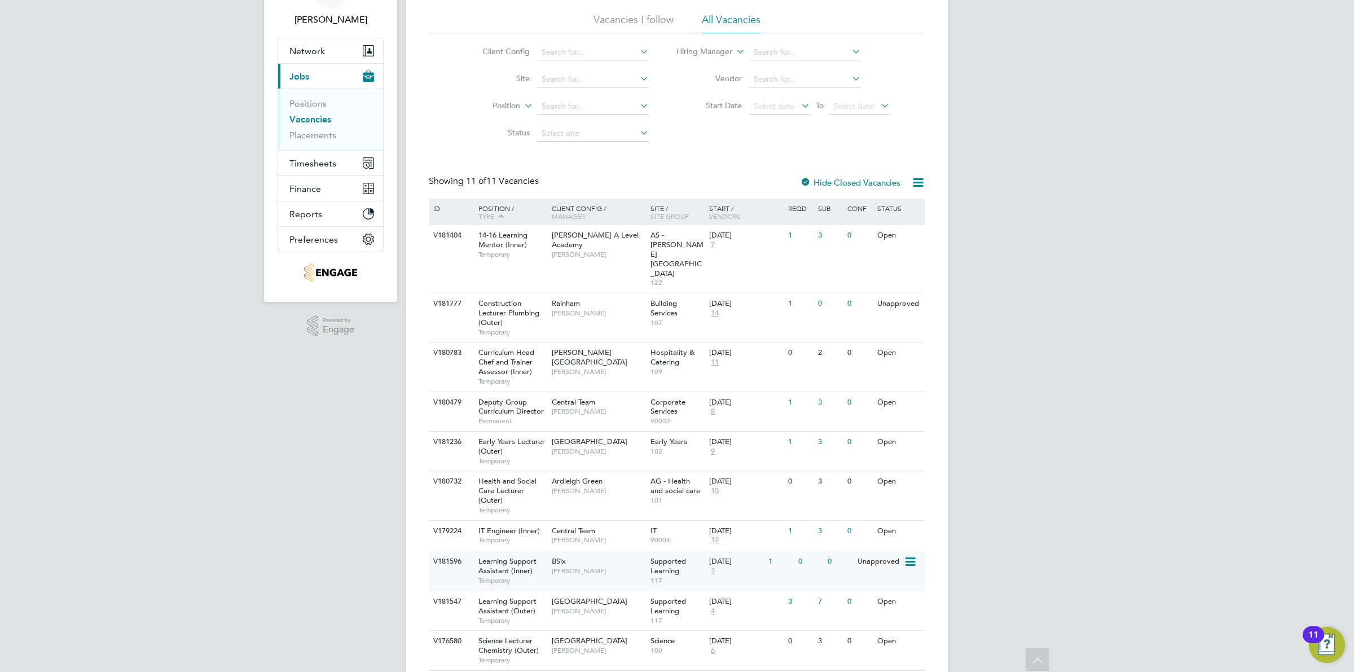
scroll to position [122, 0]
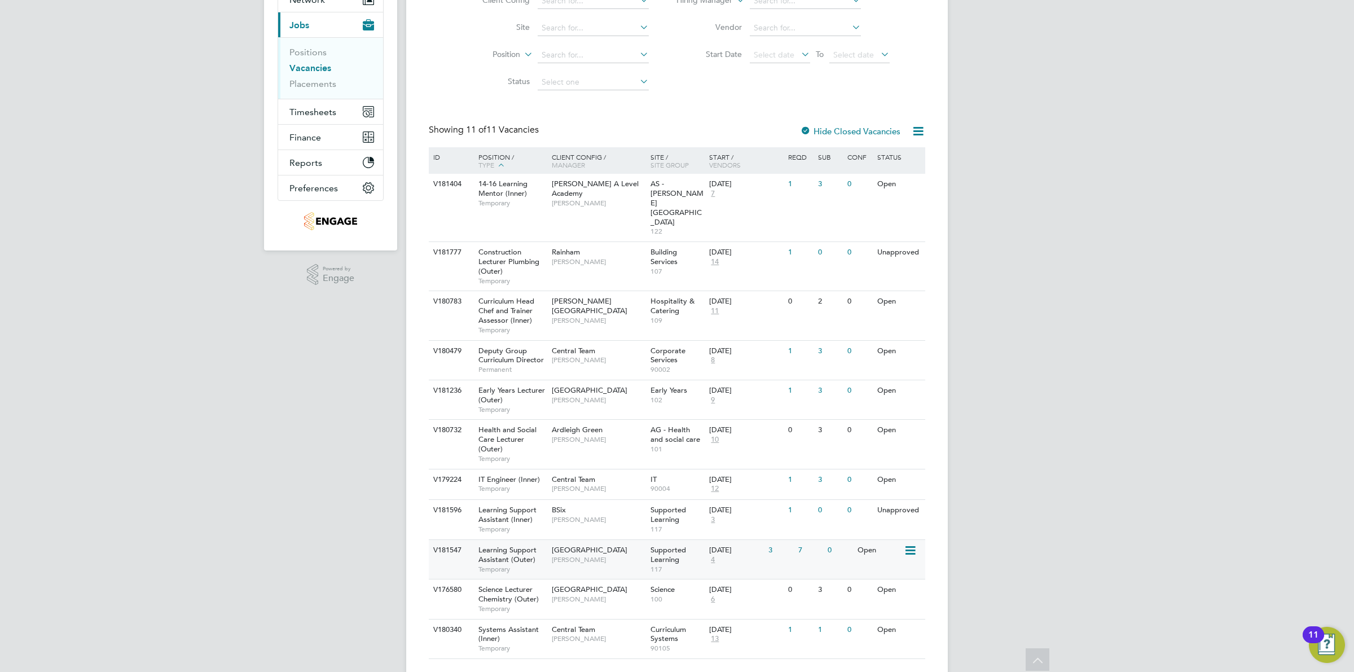
click at [849, 540] on div "0" at bounding box center [839, 550] width 29 height 21
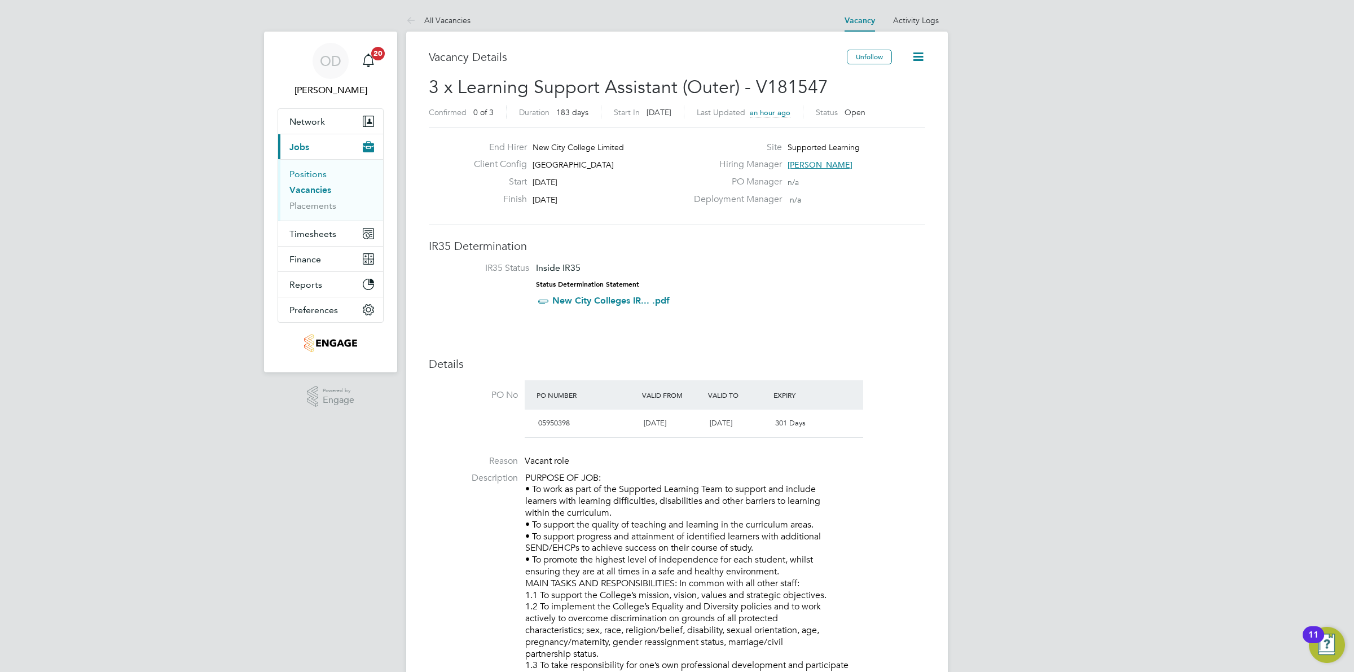
click at [303, 178] on link "Positions" at bounding box center [307, 174] width 37 height 11
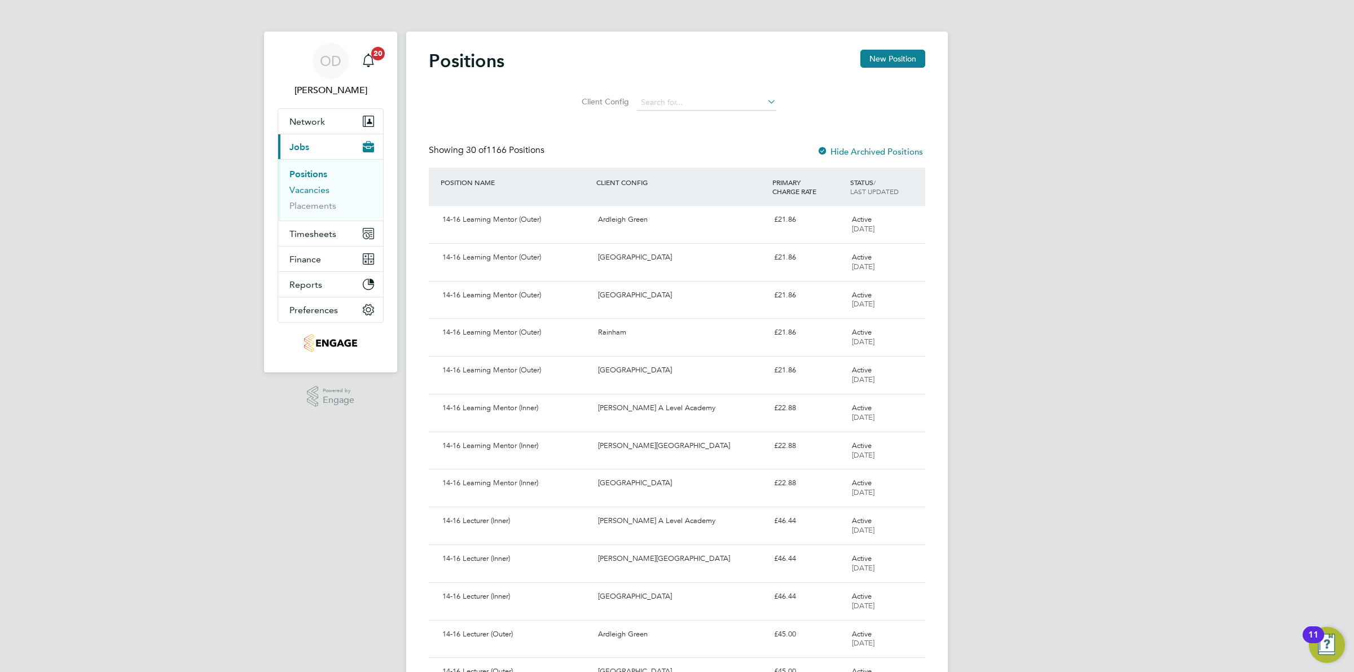
click at [312, 189] on link "Vacancies" at bounding box center [309, 189] width 40 height 11
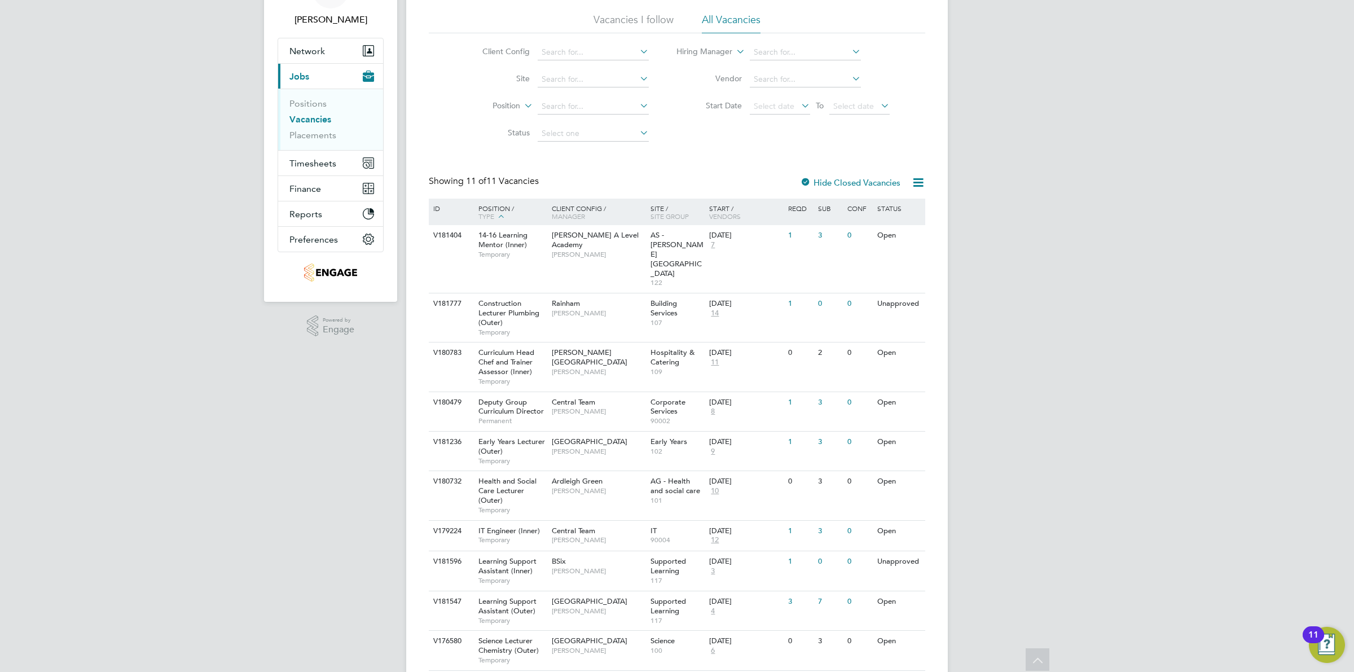
scroll to position [122, 0]
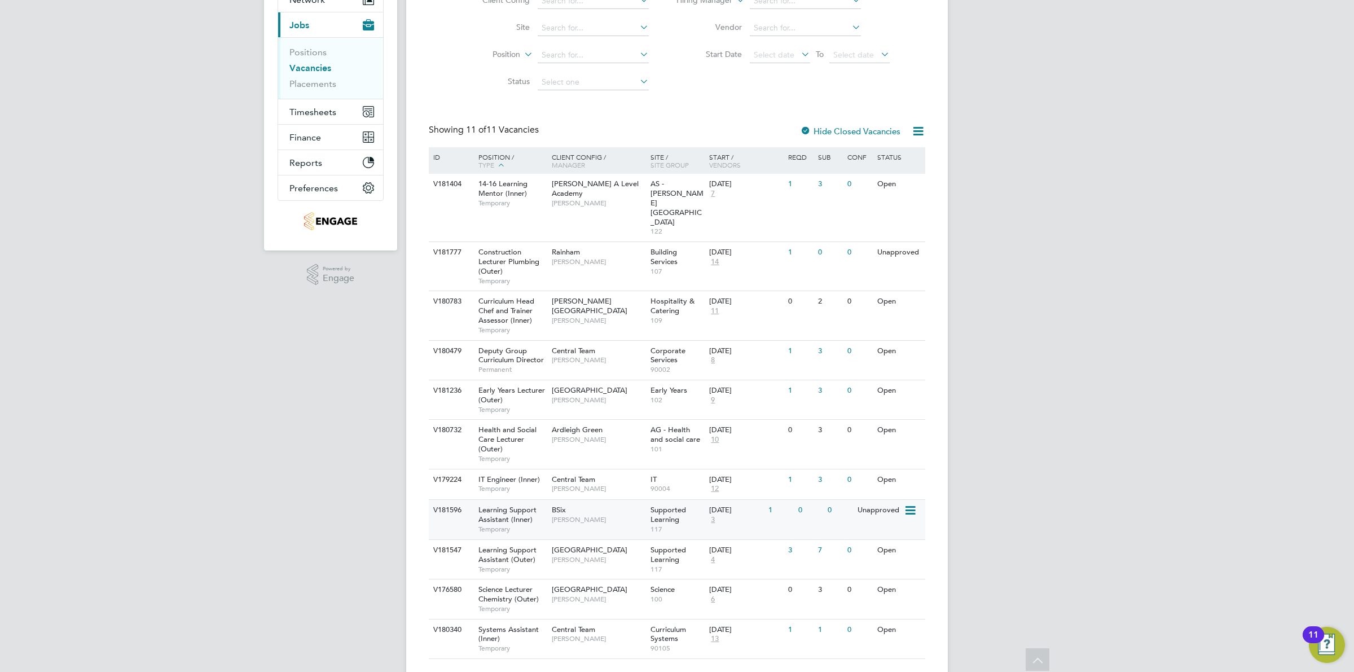
click at [645, 500] on div "BSix Rachel Johnson" at bounding box center [598, 514] width 99 height 29
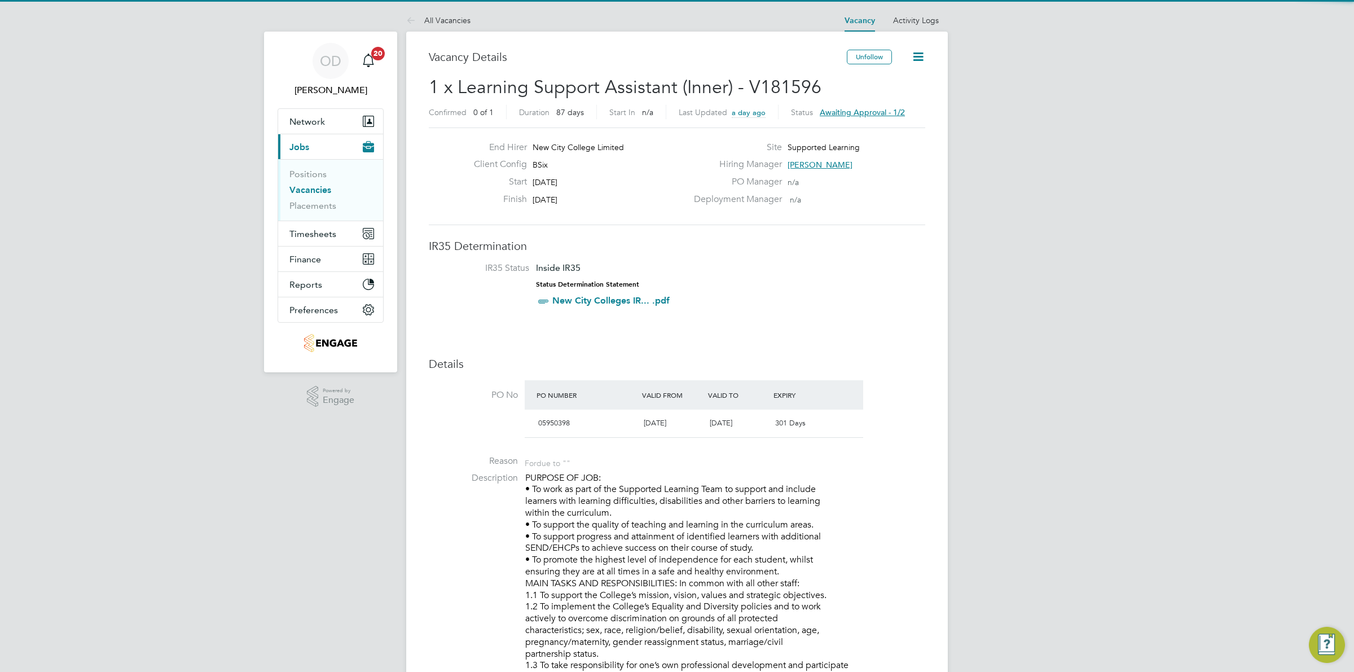
click at [860, 114] on span "Awaiting approval - 1/2" at bounding box center [862, 112] width 85 height 10
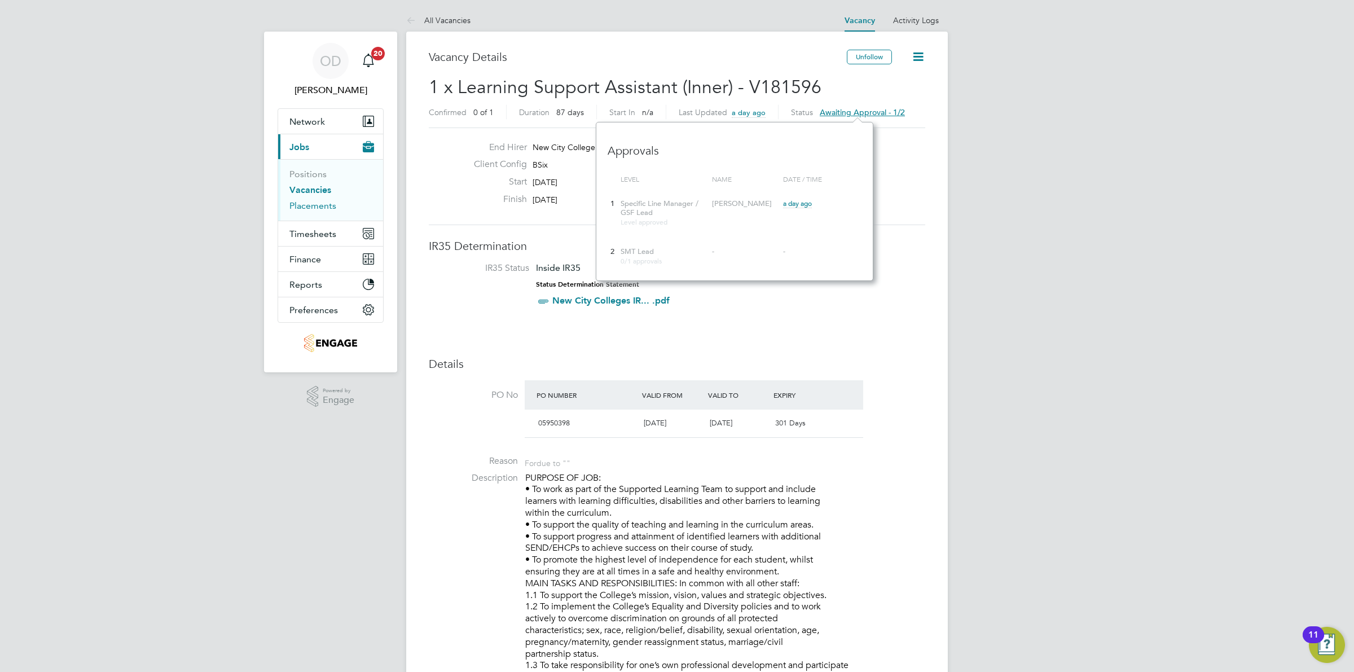
click at [322, 202] on link "Placements" at bounding box center [312, 205] width 47 height 11
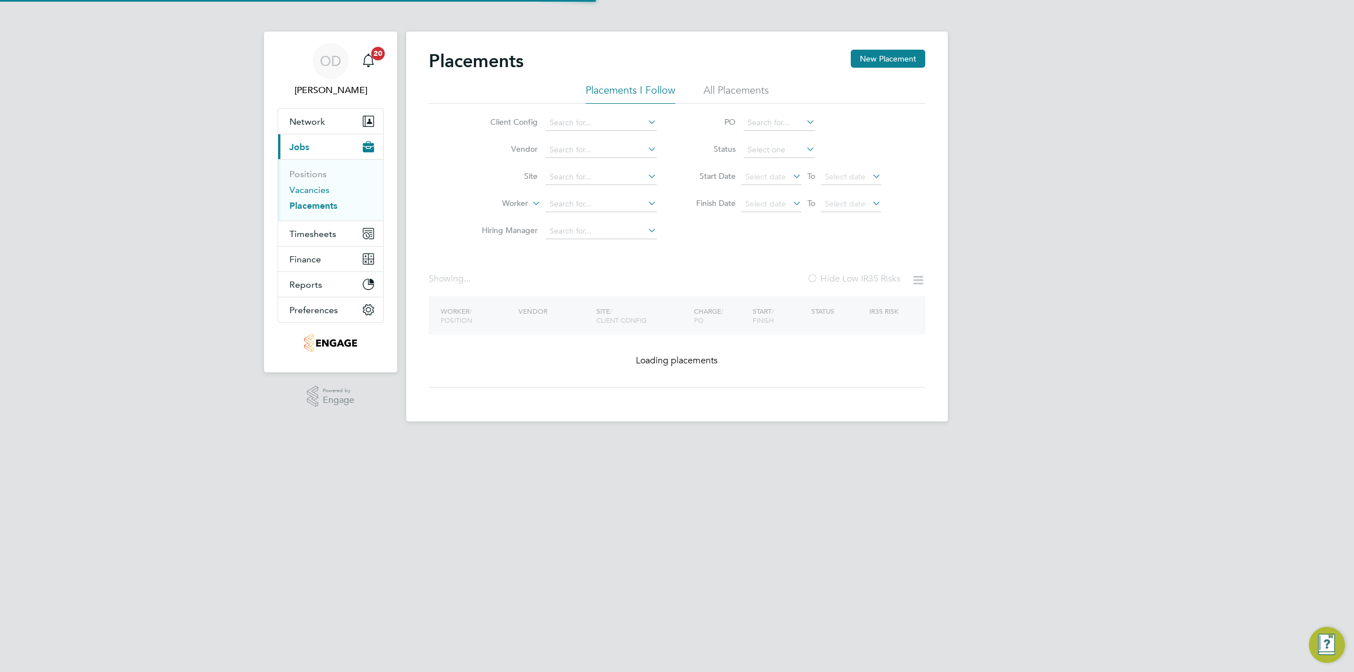
click at [320, 190] on link "Vacancies" at bounding box center [309, 189] width 40 height 11
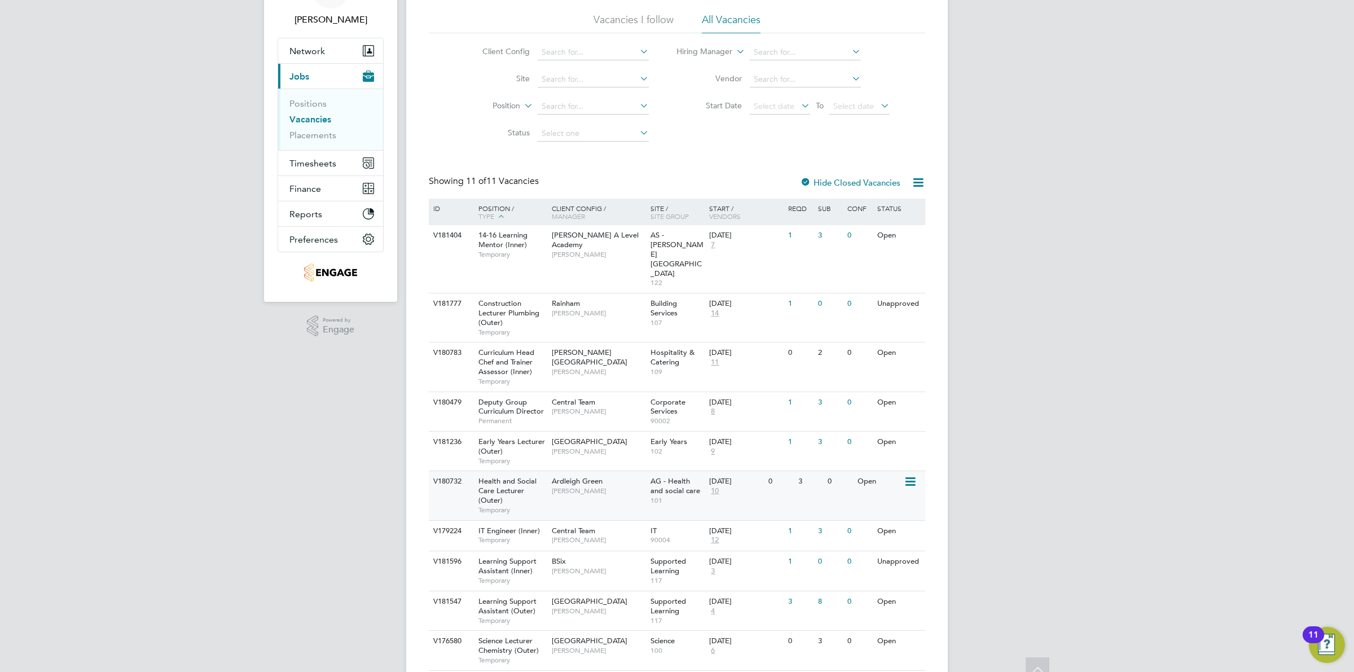
scroll to position [122, 0]
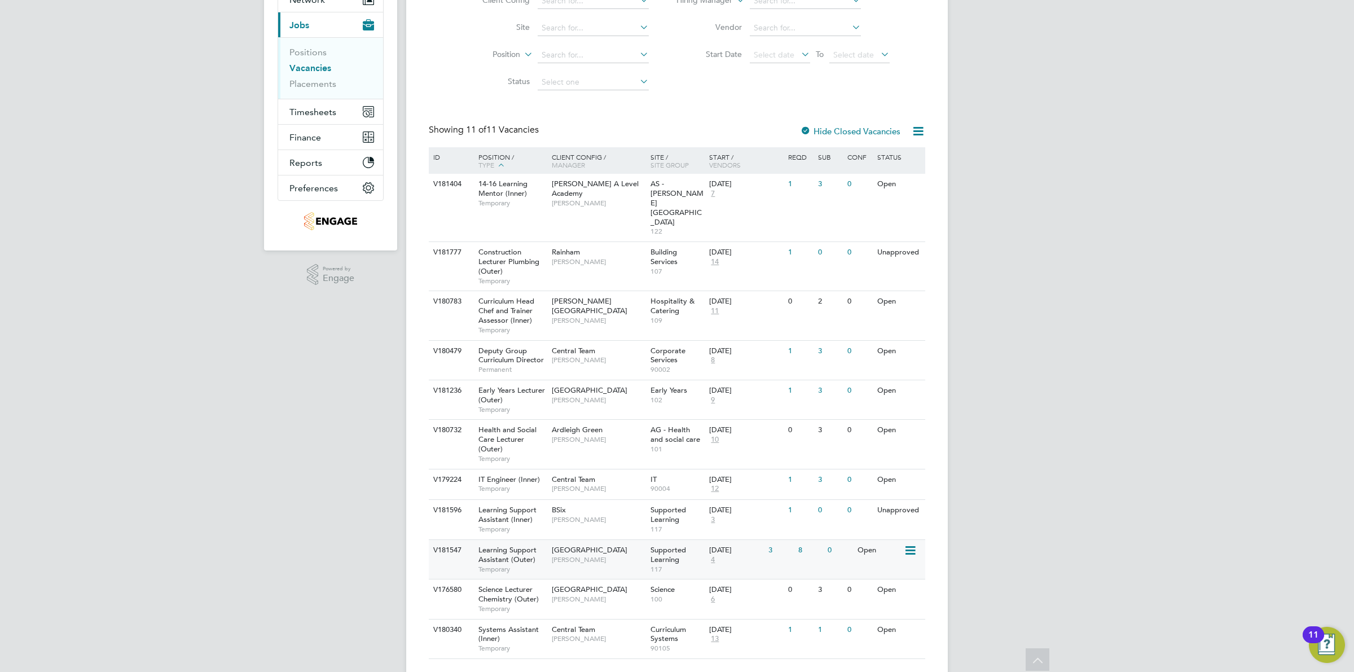
click at [845, 539] on div "V181547 Learning Support Assistant (Outer) Temporary [GEOGRAPHIC_DATA] [PERSON_…" at bounding box center [677, 558] width 496 height 39
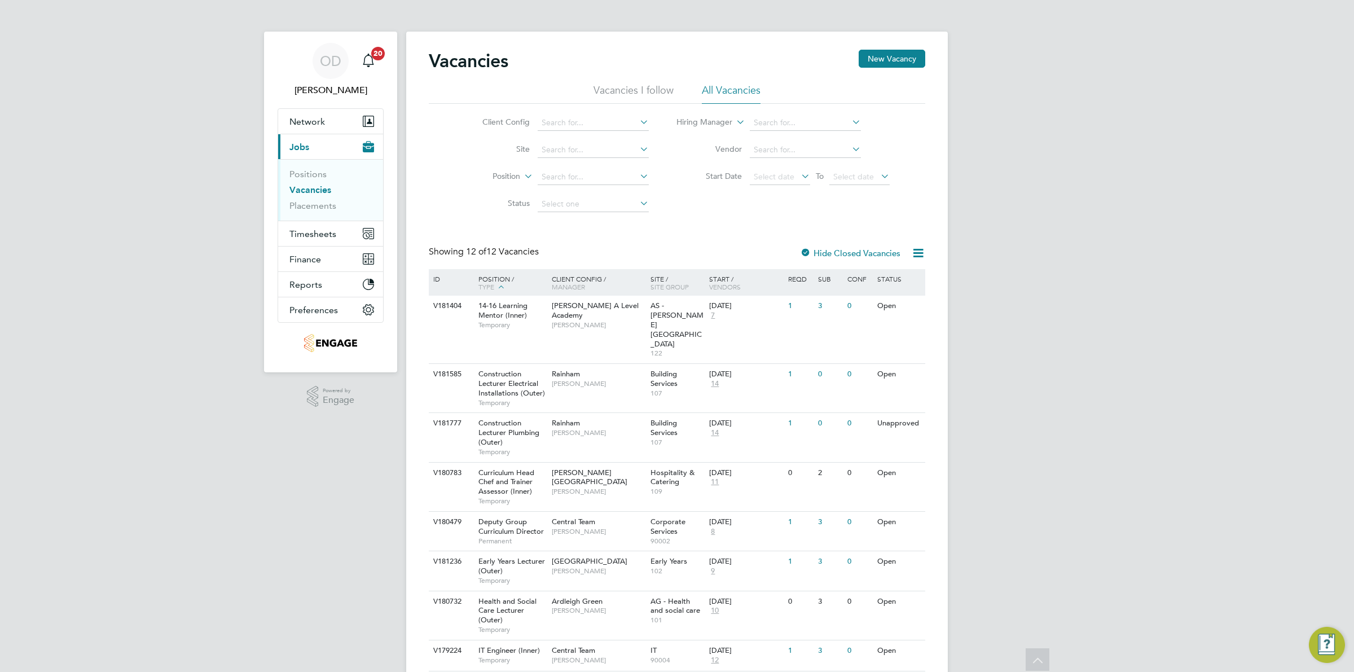
scroll to position [171, 0]
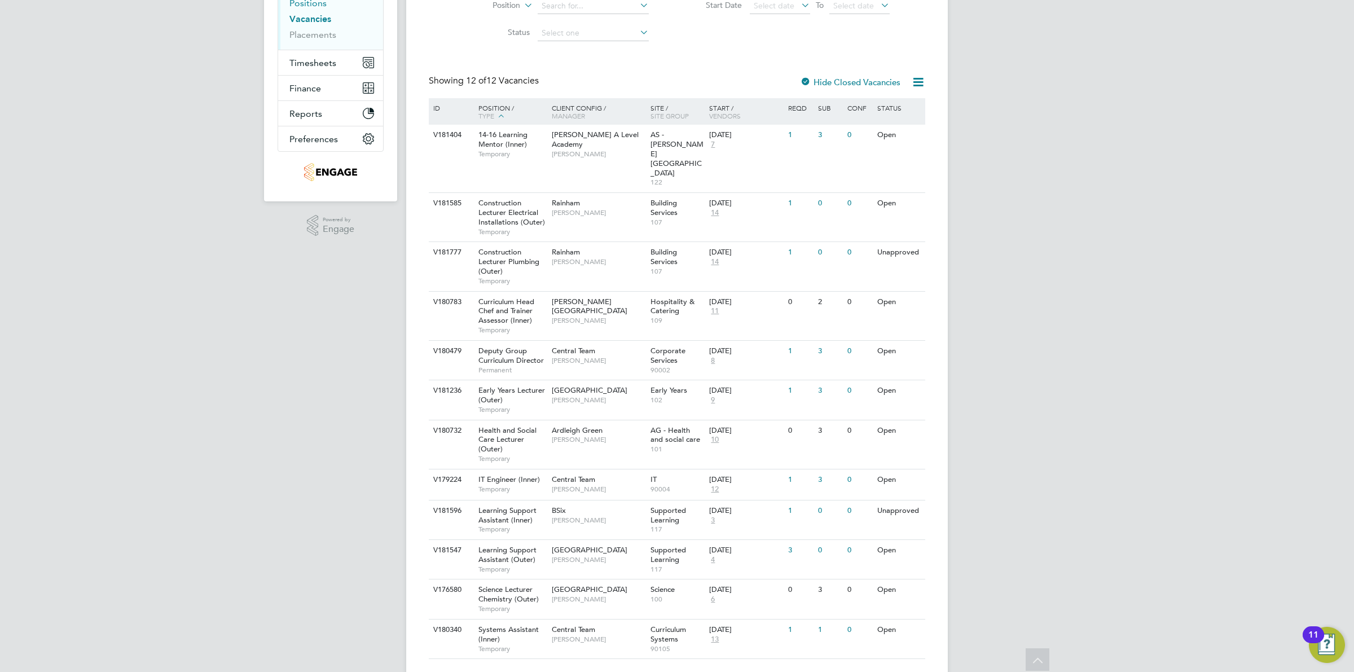
click at [316, 1] on link "Positions" at bounding box center [307, 3] width 37 height 11
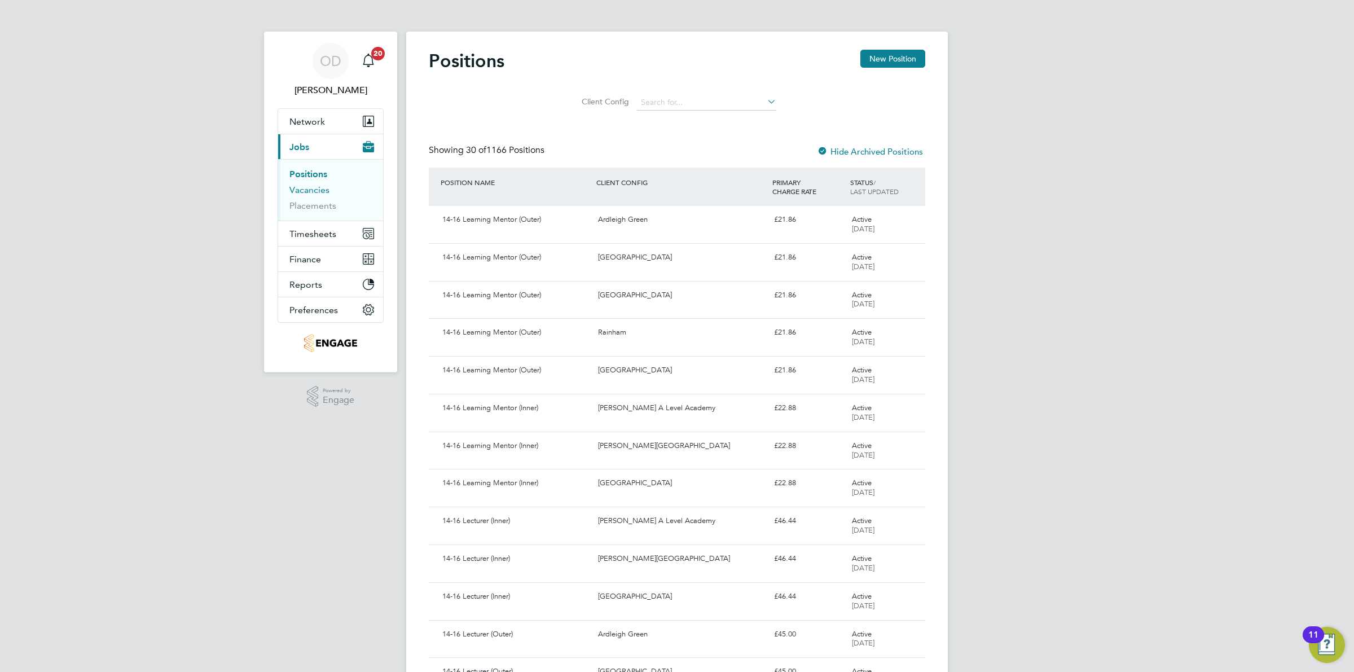
click at [308, 192] on link "Vacancies" at bounding box center [309, 189] width 40 height 11
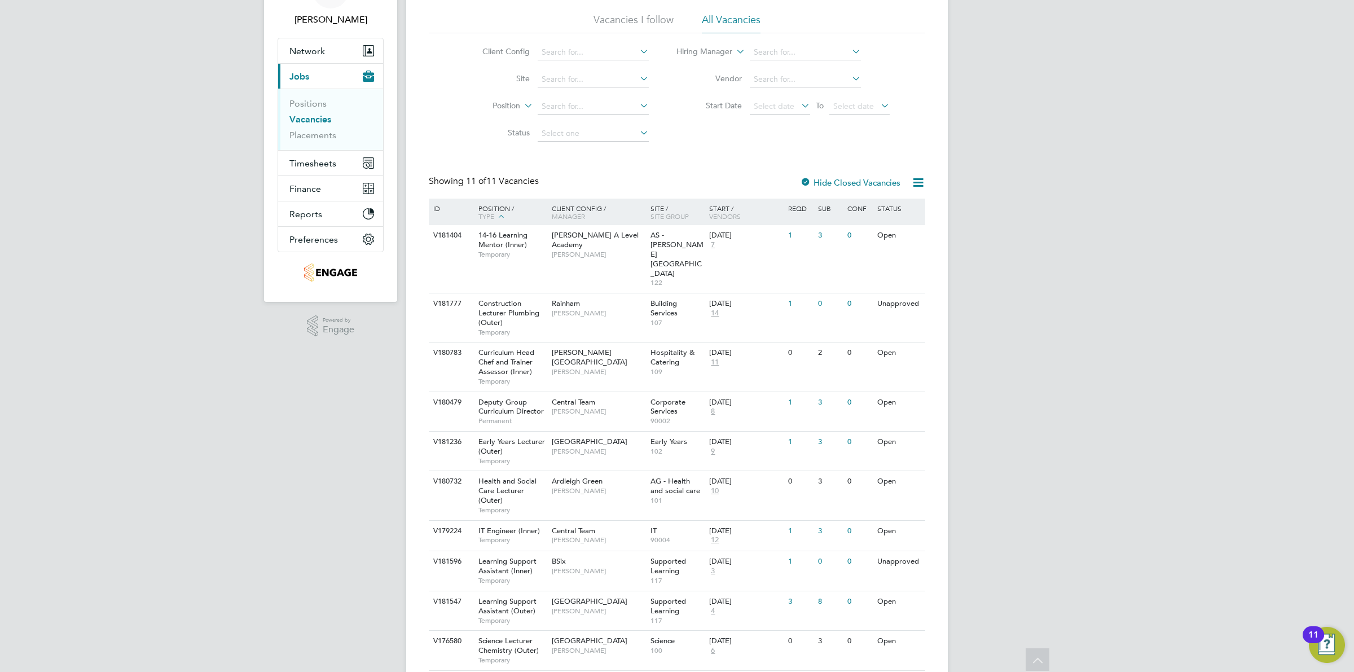
scroll to position [122, 0]
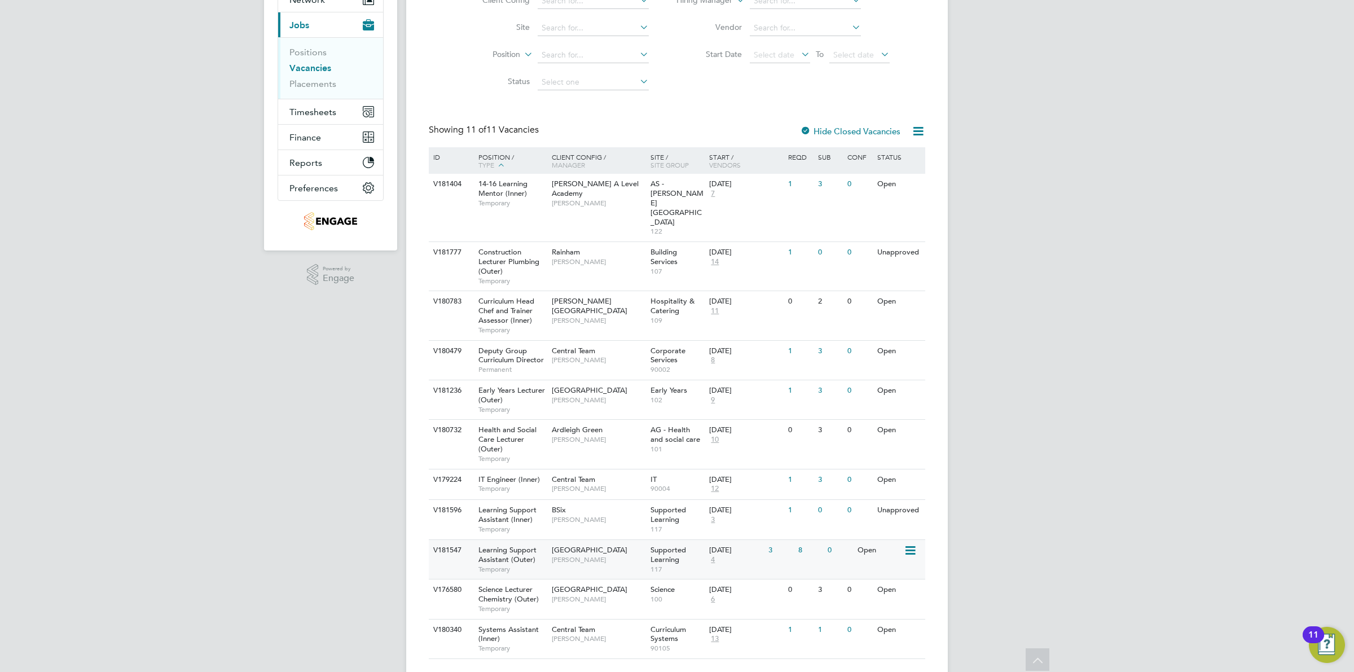
click at [699, 540] on div "Supported Learning 117" at bounding box center [677, 559] width 59 height 39
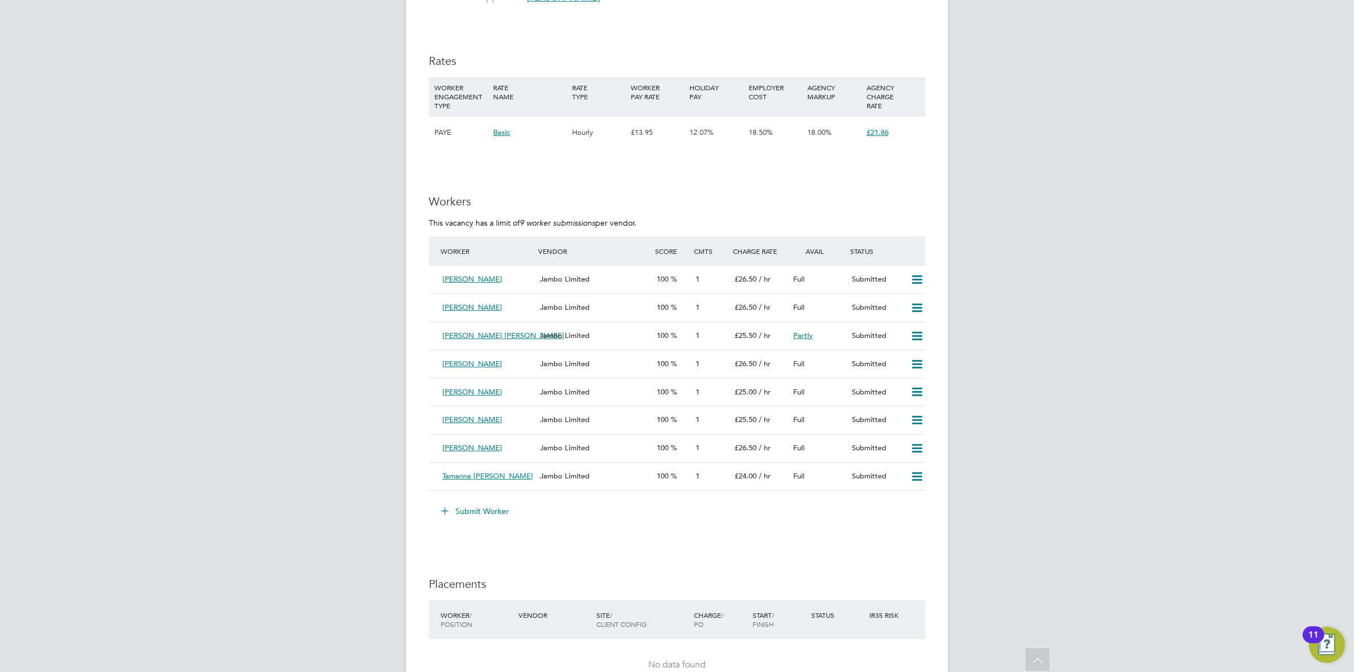
click at [475, 509] on button "Submit Worker" at bounding box center [475, 511] width 85 height 18
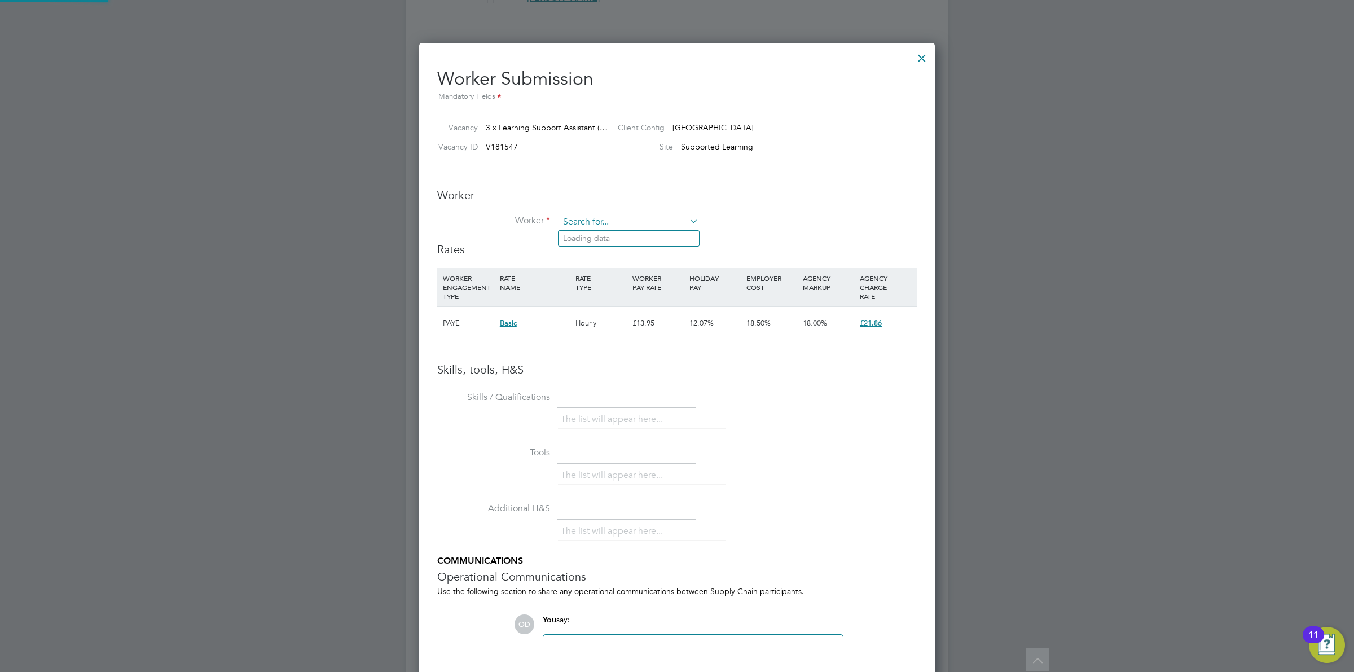
click at [627, 222] on input at bounding box center [628, 222] width 139 height 17
click at [623, 243] on li "[PERSON_NAME] (HQ00244292)" at bounding box center [628, 238] width 140 height 15
type input "[PERSON_NAME] (HQ00244292)"
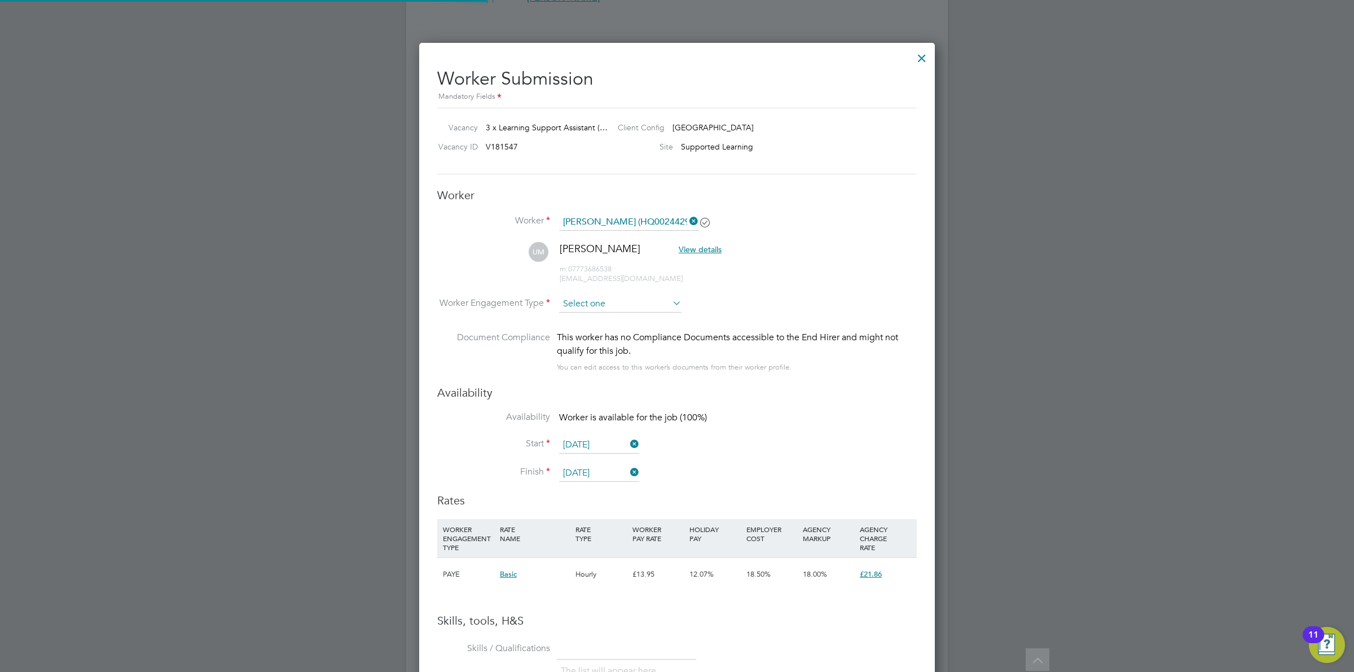
click at [586, 301] on input at bounding box center [620, 304] width 122 height 17
click at [584, 323] on li "Contract" at bounding box center [620, 320] width 124 height 15
type input "Contract"
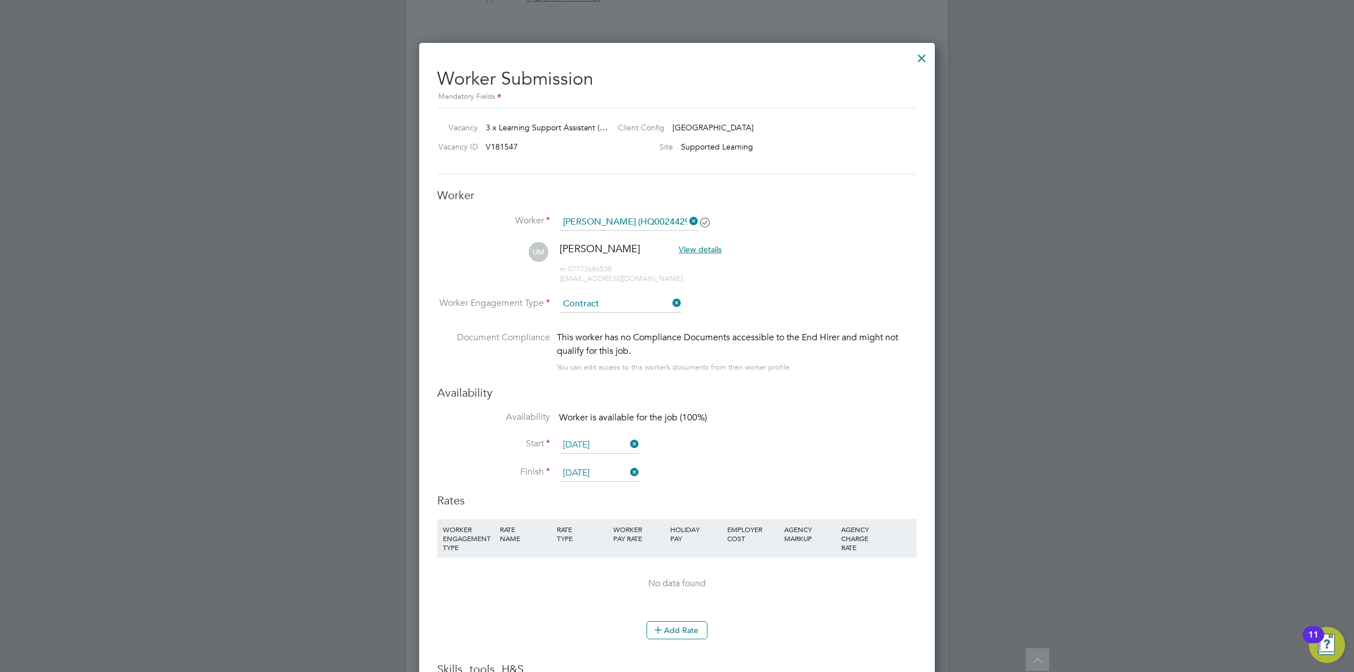
click at [814, 296] on li "Worker Engagement Type [DEMOGRAPHIC_DATA]" at bounding box center [676, 313] width 479 height 35
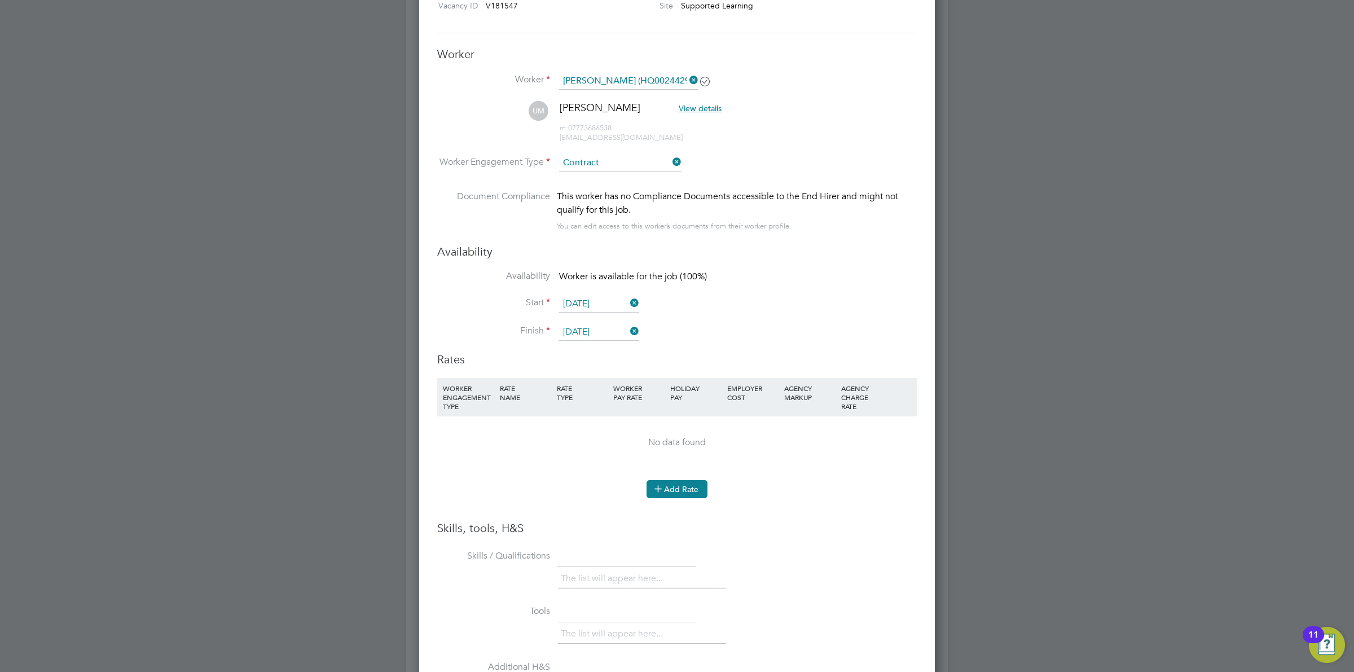
click at [683, 486] on button "Add Rate" at bounding box center [676, 489] width 61 height 18
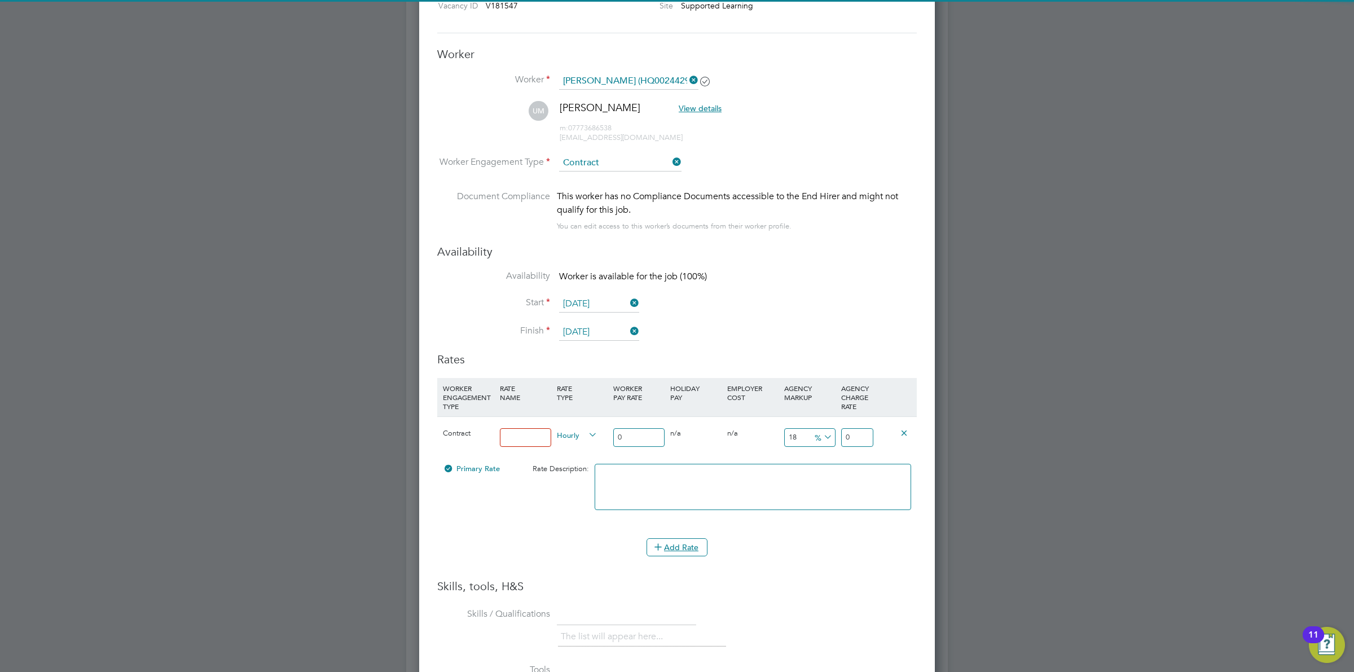
click at [528, 435] on input at bounding box center [525, 437] width 51 height 19
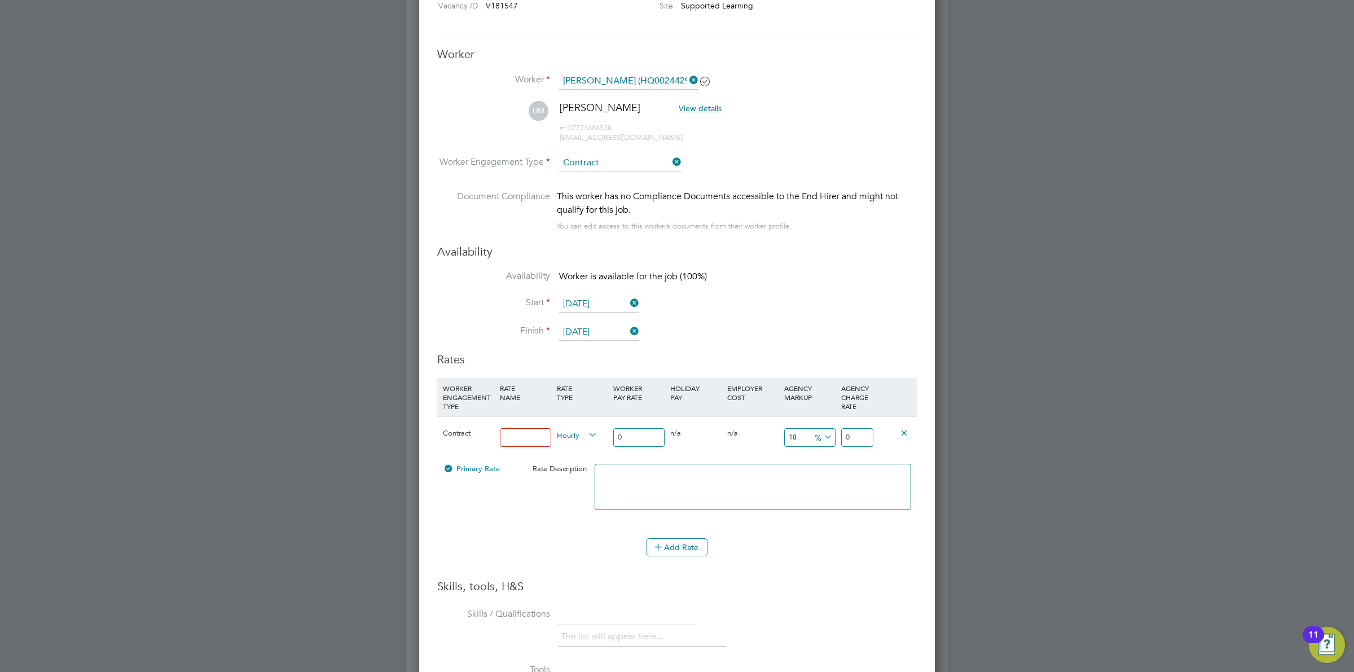
type input "Standard Rate"
drag, startPoint x: 636, startPoint y: 441, endPoint x: 557, endPoint y: 432, distance: 79.6
click at [557, 432] on div "Contract Standard Rate Hourly 0 0 n/a 0 n/a 18 0 % 0" at bounding box center [676, 437] width 479 height 42
type input "1"
type input "0.18"
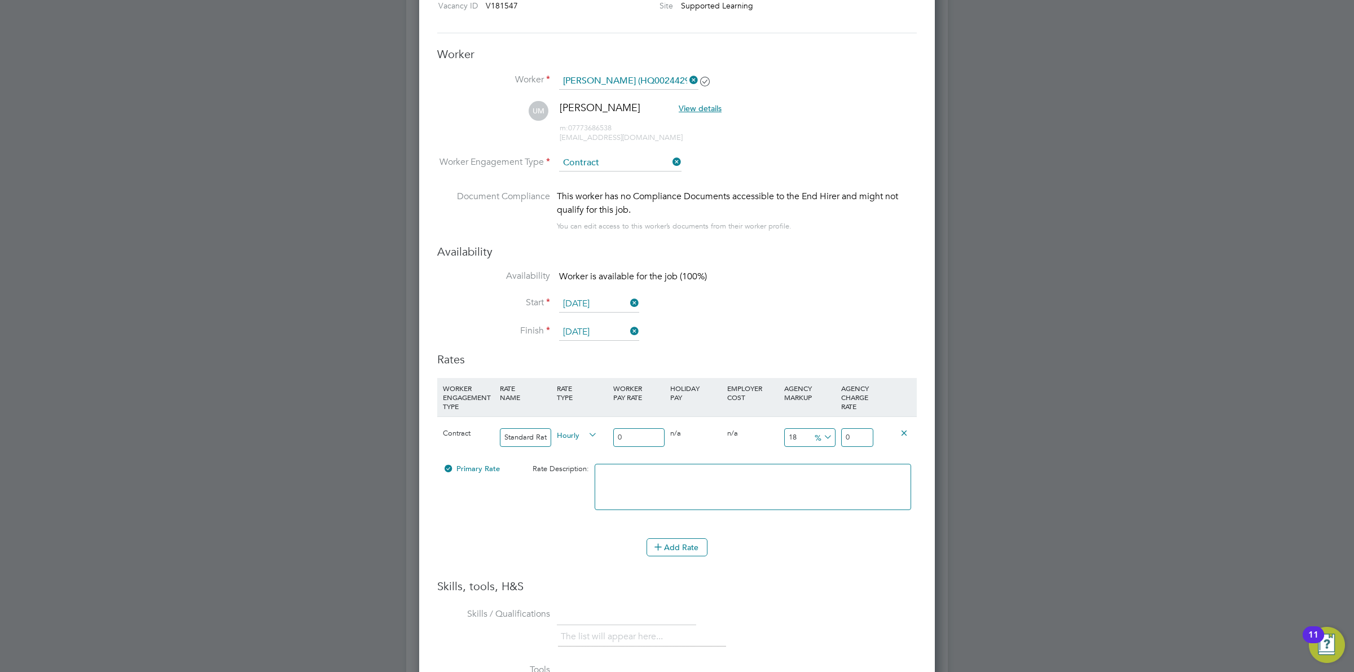
type input "1.18"
type input "19"
type input "3.42"
type input "22.42"
type input "19.5"
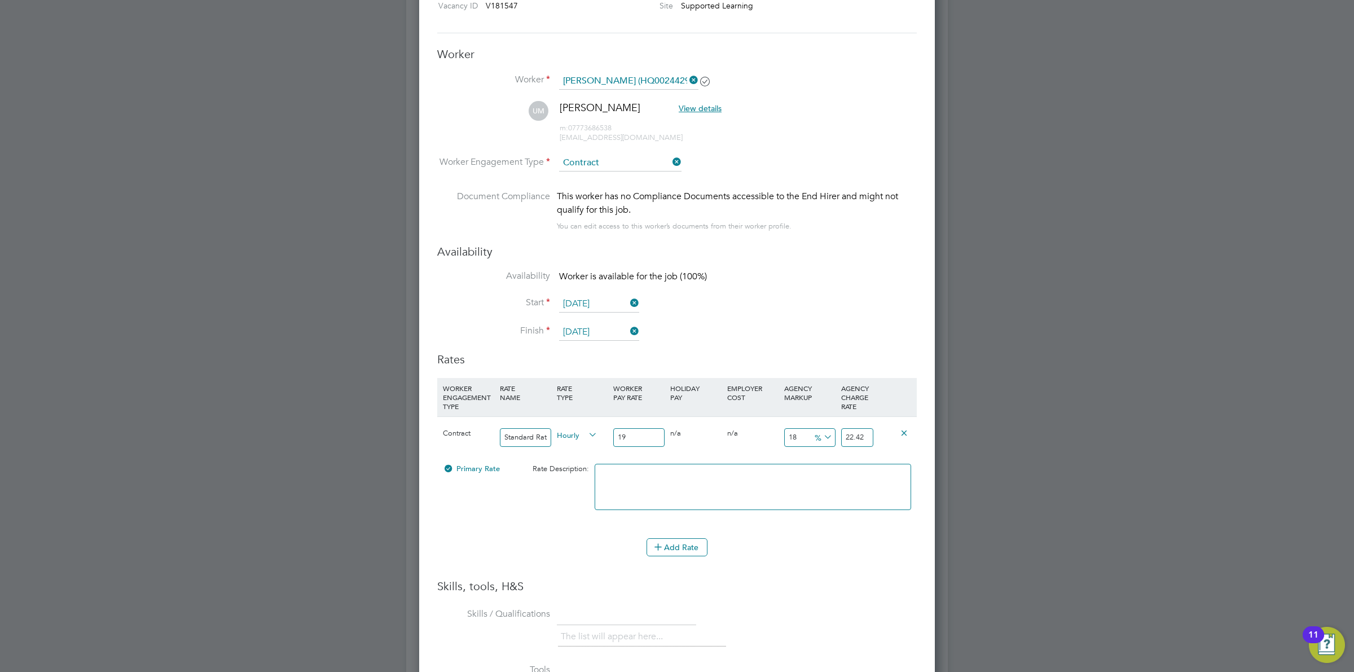
type input "3.51"
type input "23.01"
type input "19.50"
click at [833, 435] on input "18" at bounding box center [809, 437] width 51 height 19
click at [821, 430] on icon at bounding box center [821, 437] width 0 height 16
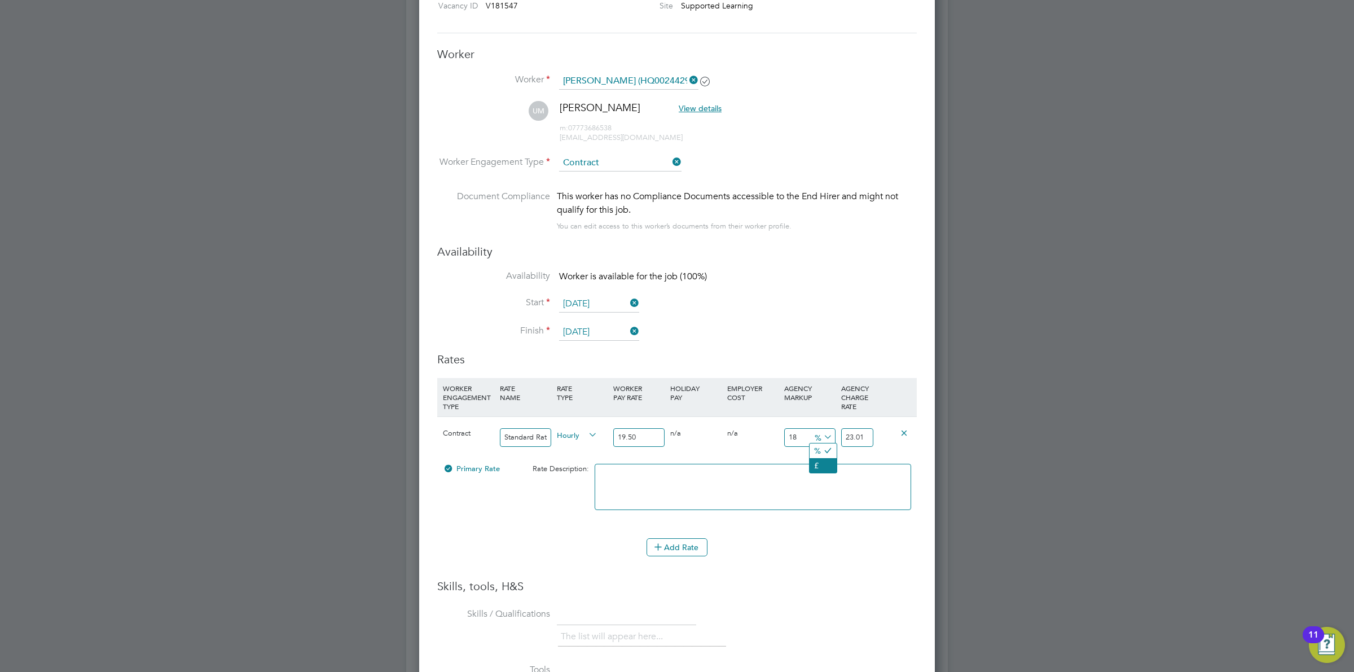
click at [818, 464] on li "£" at bounding box center [822, 465] width 27 height 15
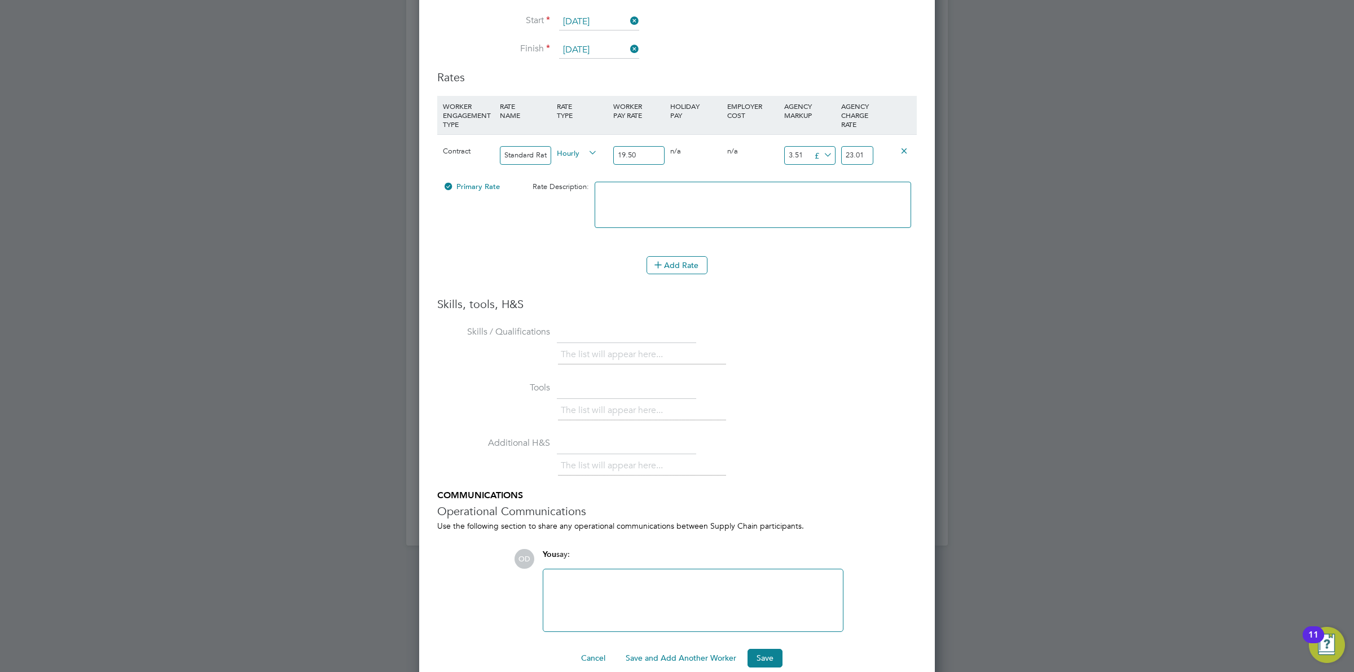
click at [821, 156] on icon at bounding box center [821, 155] width 0 height 16
click at [815, 182] on li "£" at bounding box center [821, 183] width 25 height 15
drag, startPoint x: 793, startPoint y: 153, endPoint x: 776, endPoint y: 151, distance: 16.4
click at [776, 151] on div "Contract Standard Rate Hourly 19.50 0 n/a 0 n/a 18 3.51 £ 23.01" at bounding box center [676, 155] width 479 height 42
drag, startPoint x: 802, startPoint y: 155, endPoint x: 738, endPoint y: 152, distance: 64.4
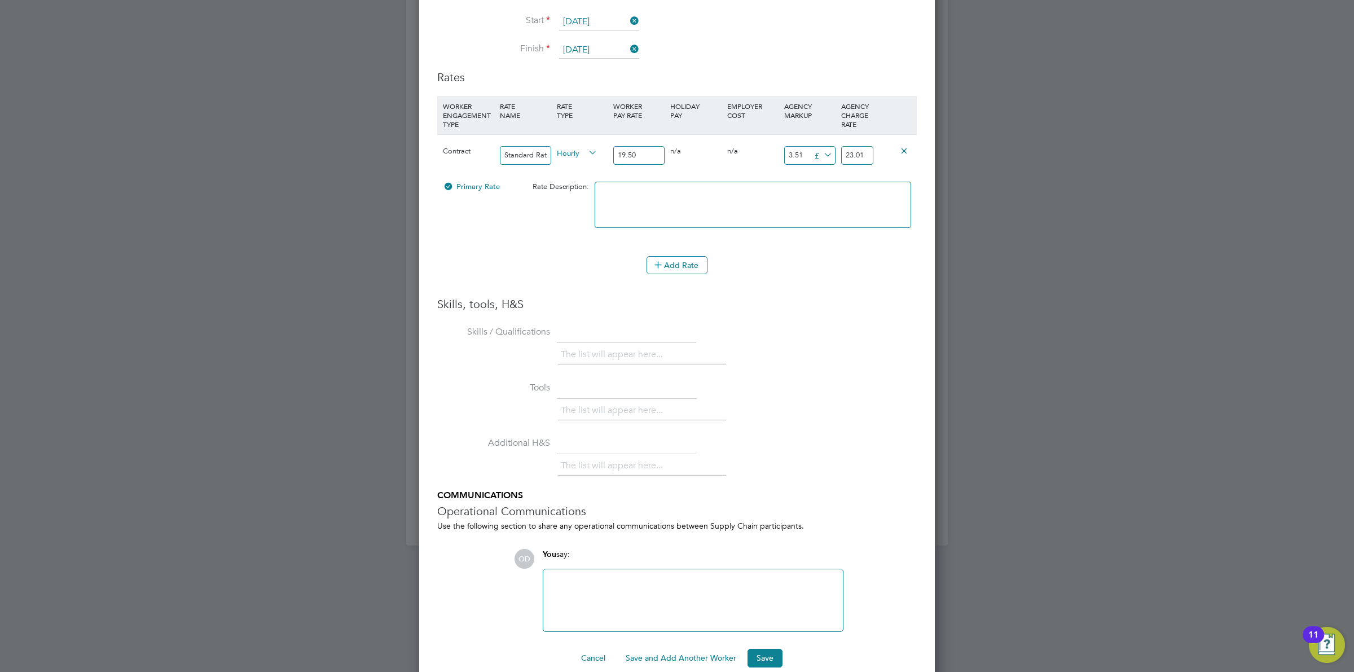
click at [738, 152] on div "Contract Standard Rate Hourly 19.50 0 n/a 0 n/a 18 3.51 £ 23.01" at bounding box center [676, 155] width 479 height 42
type input "7"
type input "26.5"
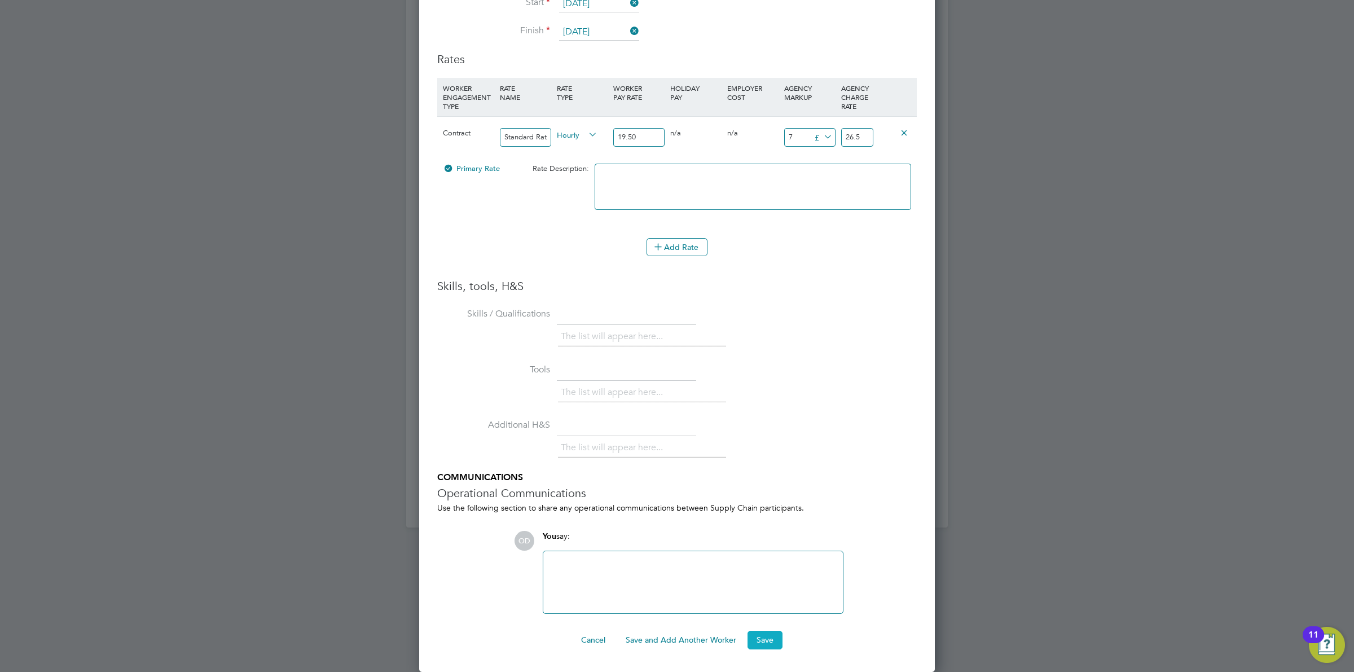
type input "7"
click at [759, 639] on button "Save" at bounding box center [764, 640] width 35 height 18
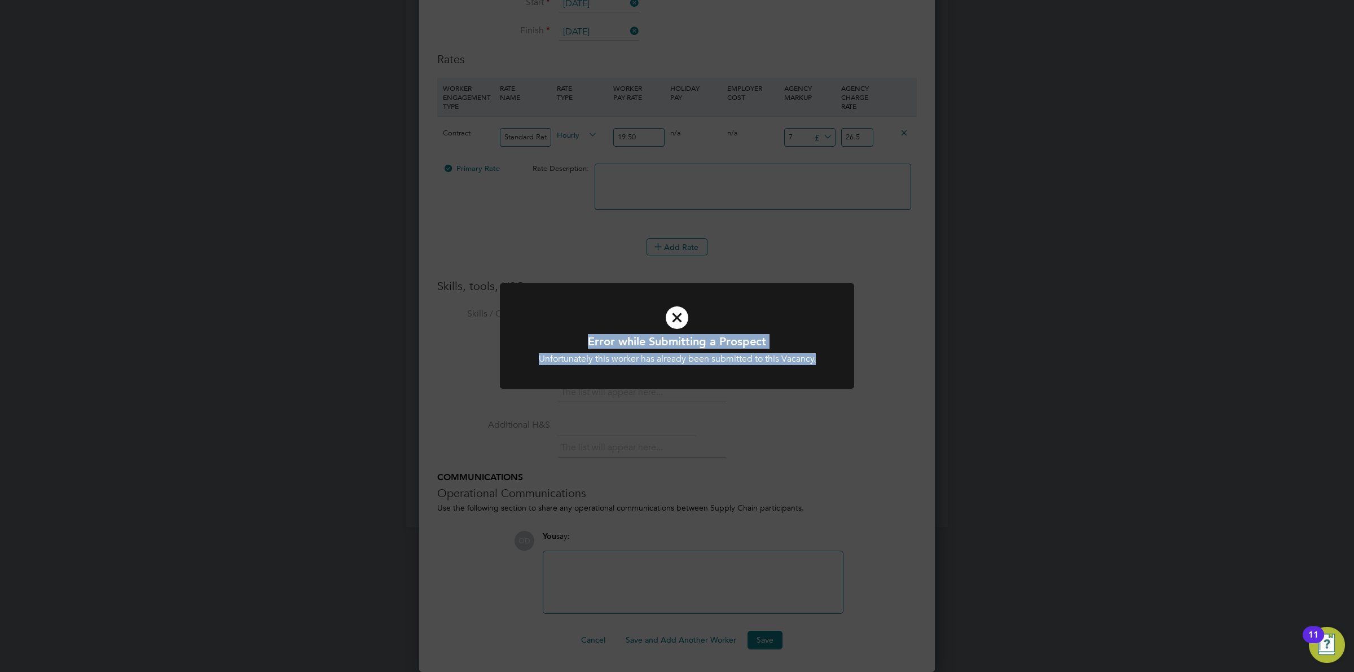
click at [856, 291] on div "Error while Submitting a Prospect Unfortunately this worker has already been su…" at bounding box center [677, 336] width 1354 height 672
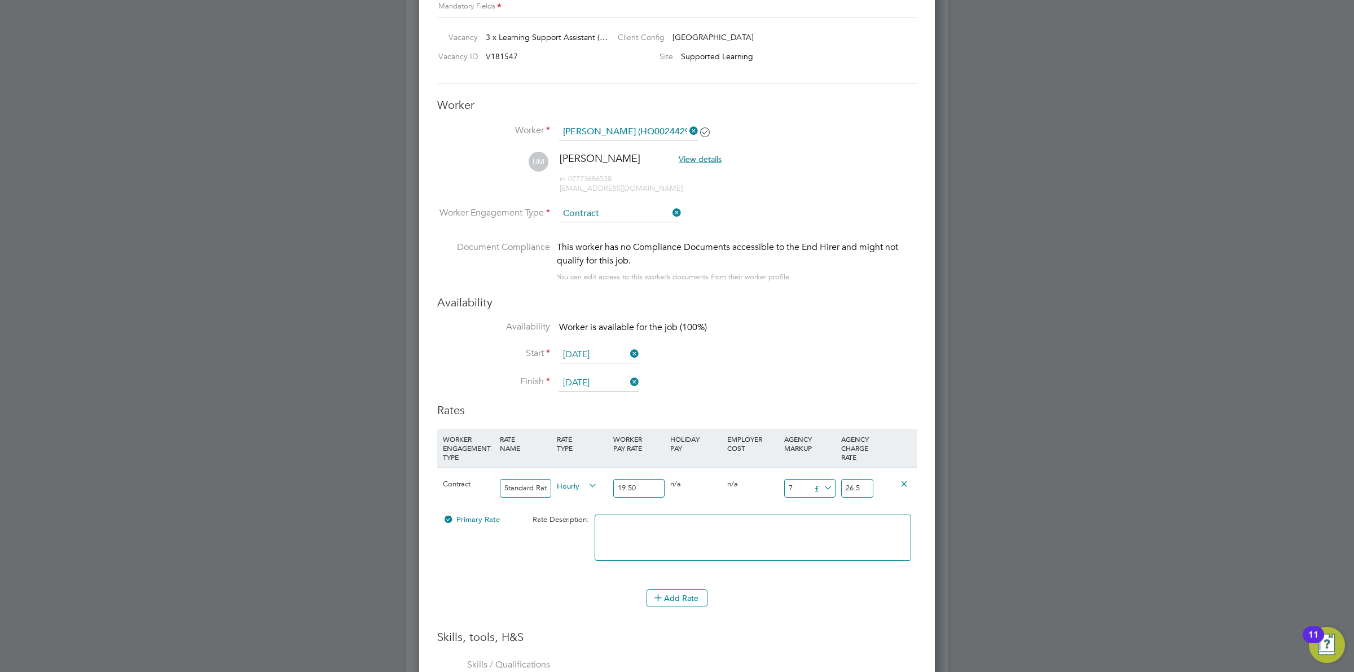
scroll to position [1924, 0]
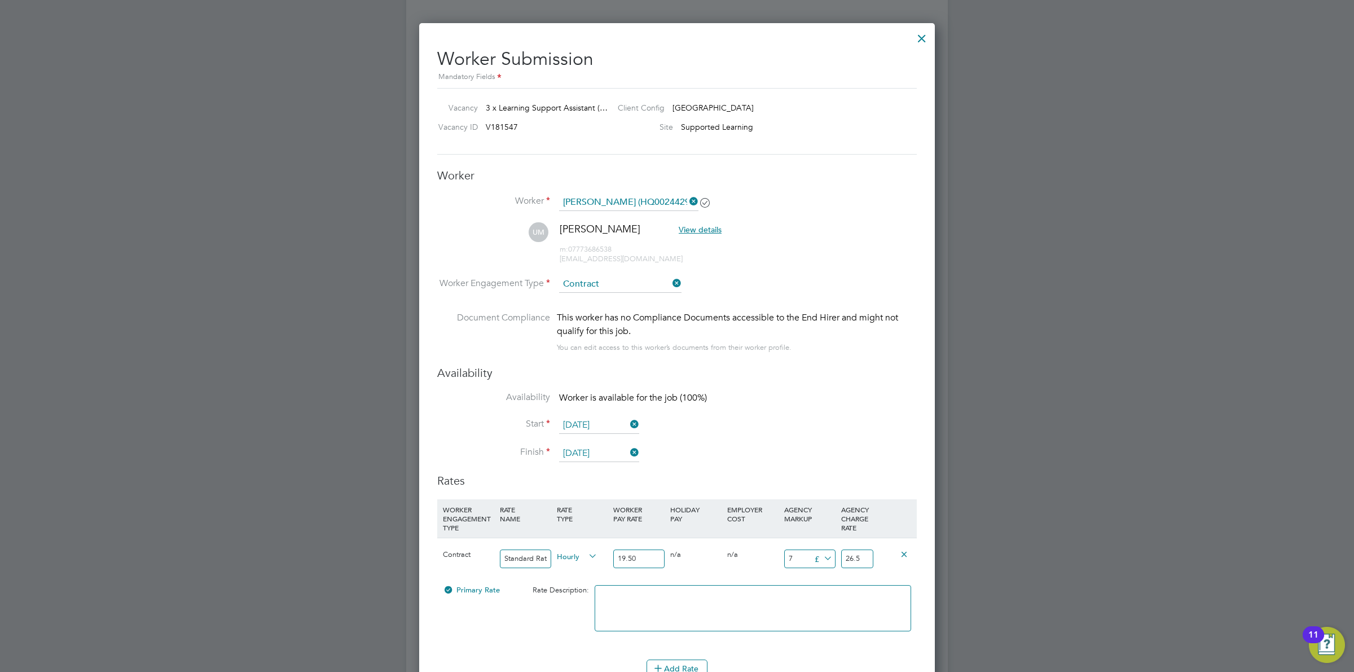
click at [920, 41] on div at bounding box center [922, 35] width 20 height 20
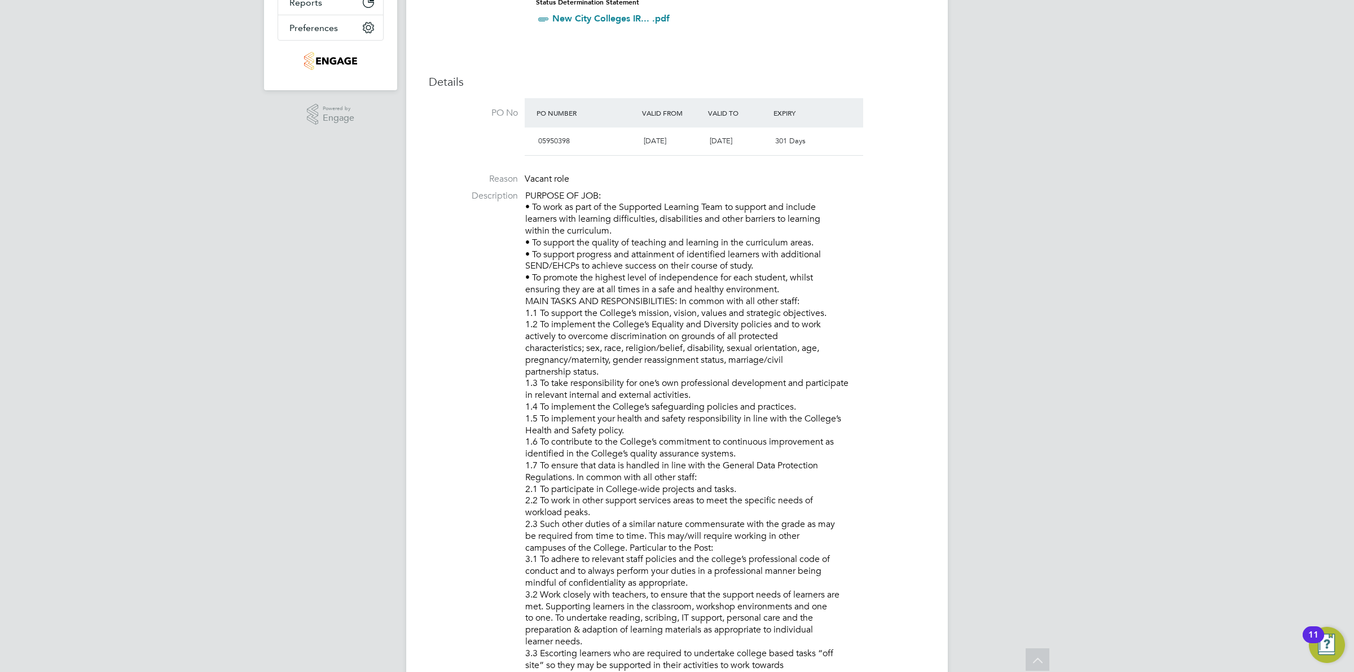
scroll to position [0, 0]
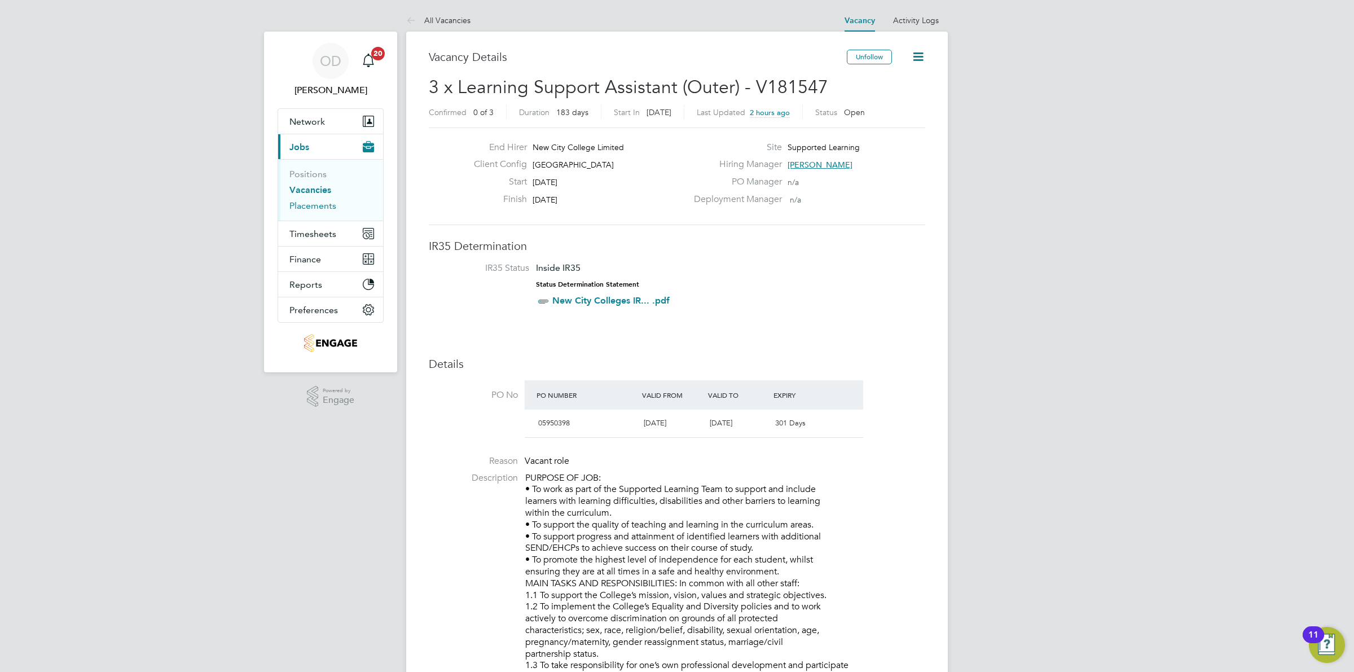
click at [323, 206] on link "Placements" at bounding box center [312, 205] width 47 height 11
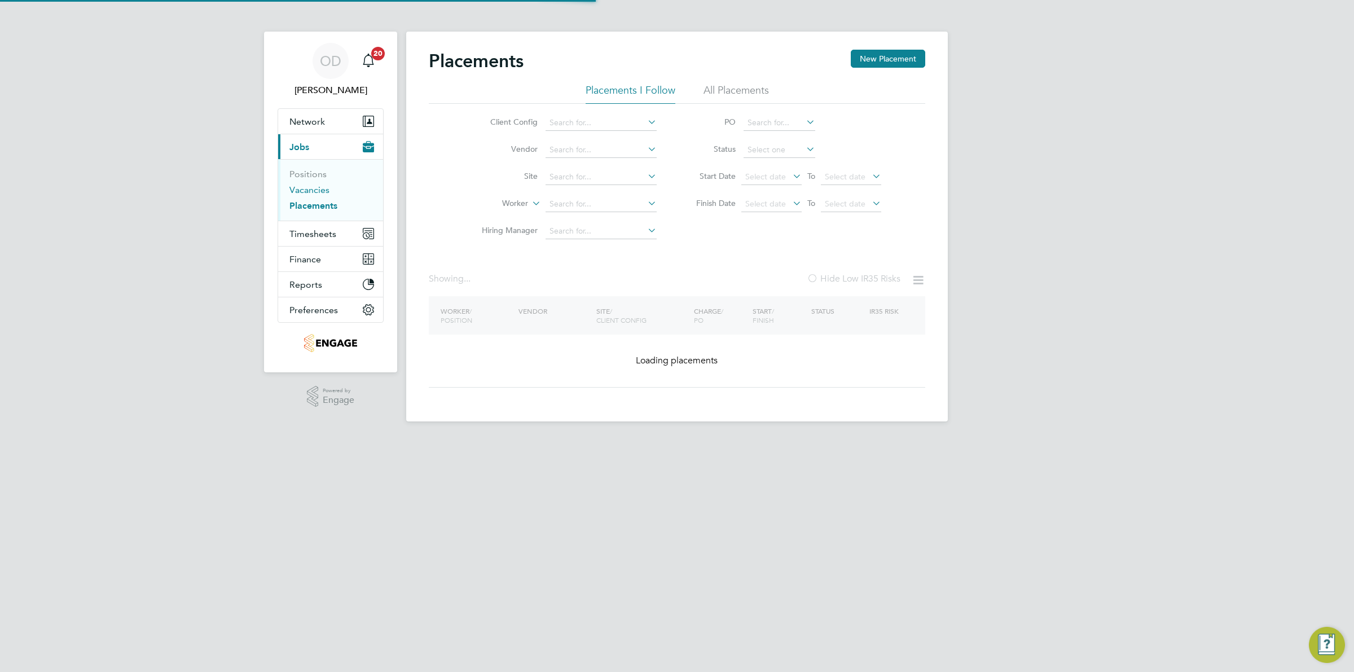
click at [318, 195] on link "Vacancies" at bounding box center [309, 189] width 40 height 11
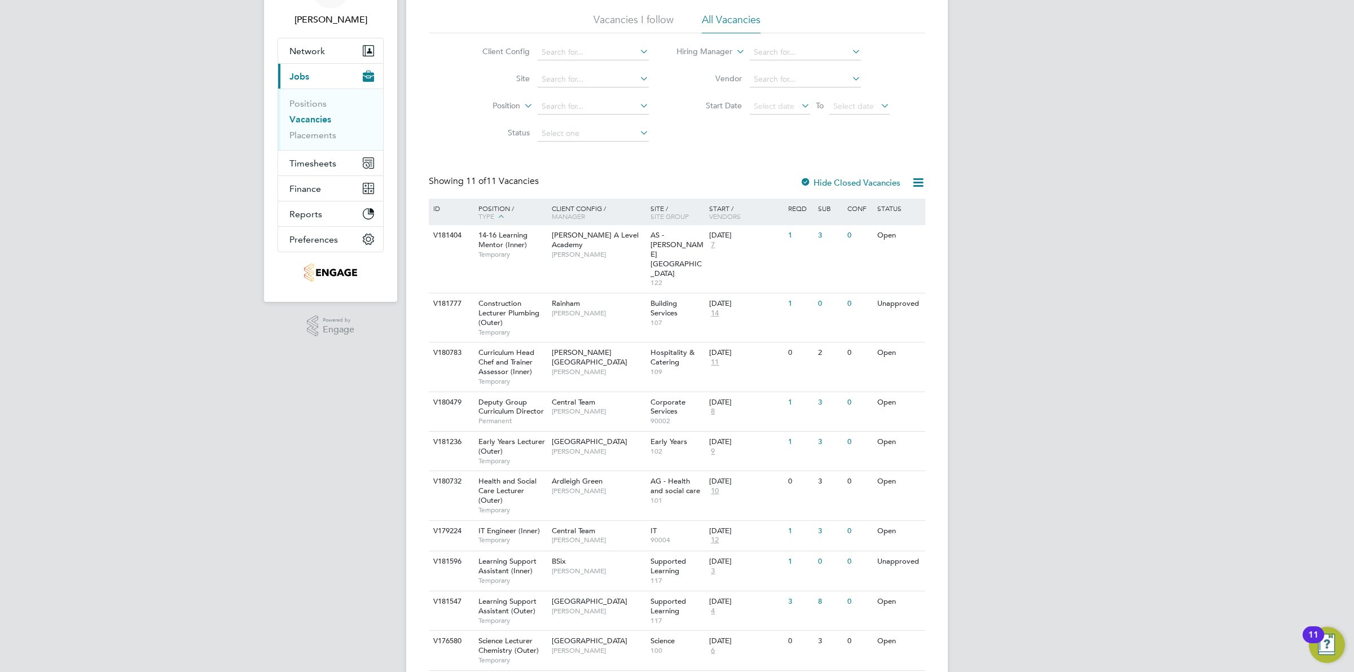
scroll to position [122, 0]
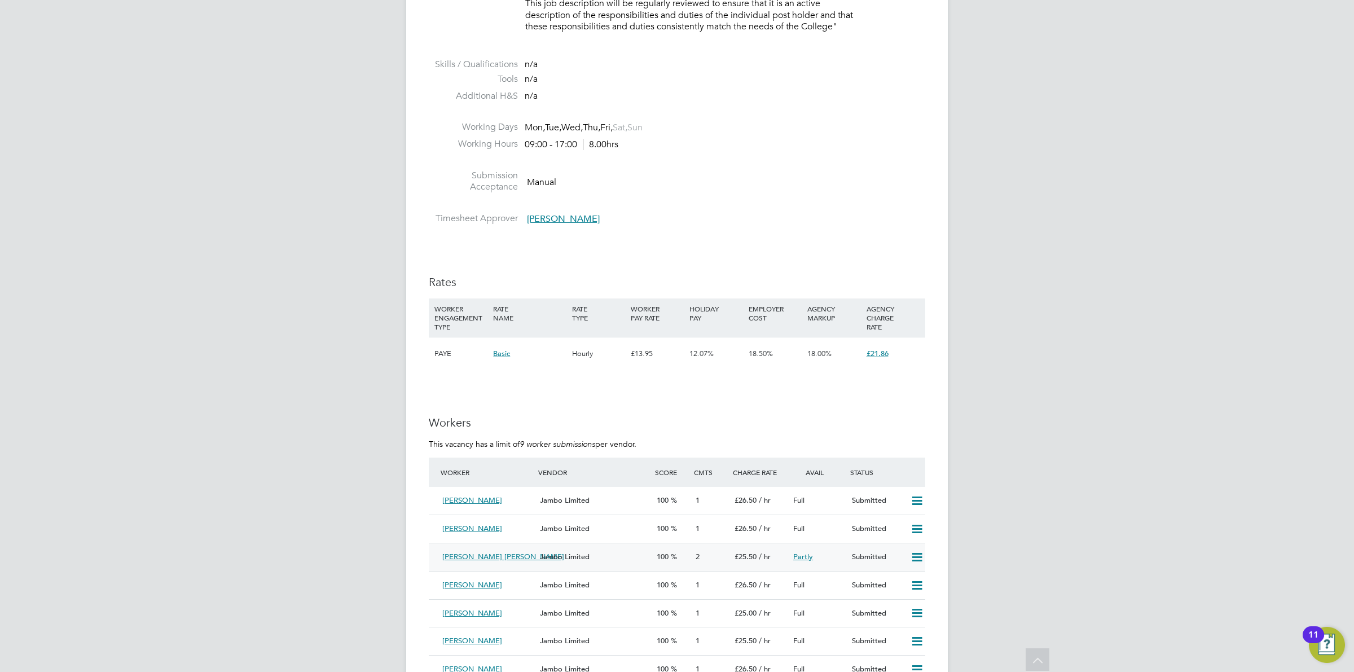
click at [599, 553] on div "Jambo Limited" at bounding box center [593, 557] width 117 height 19
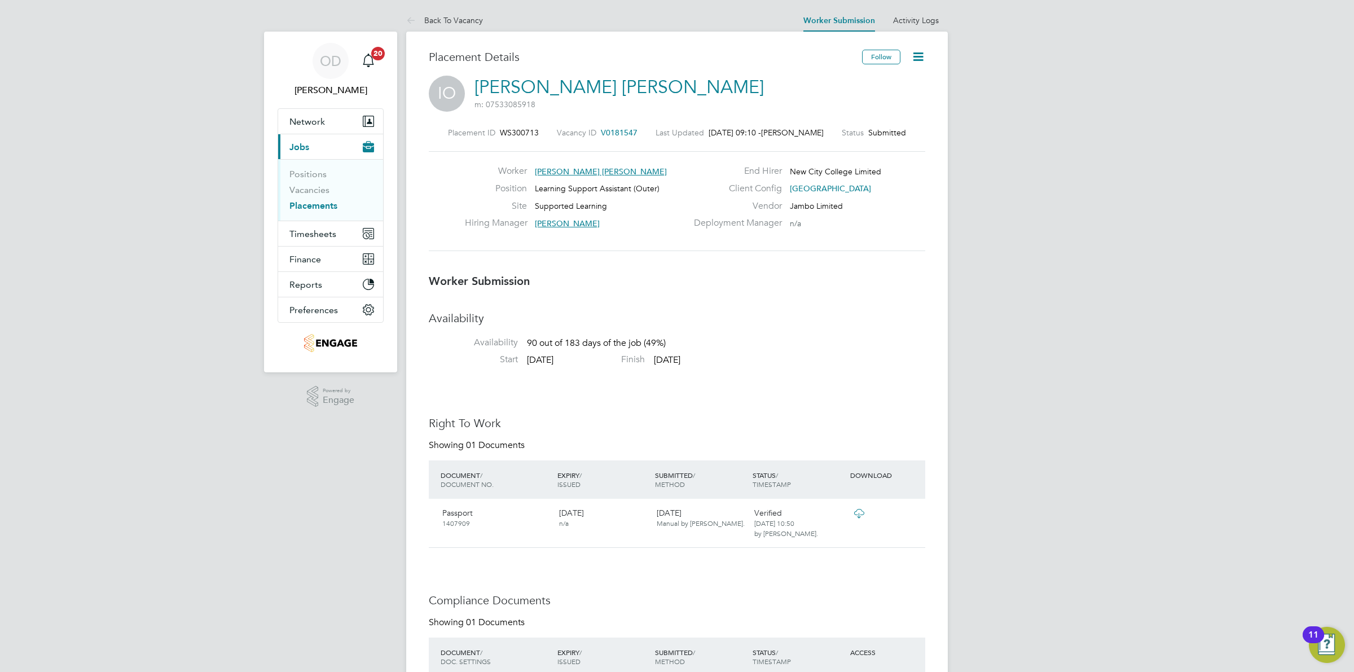
click at [630, 78] on div "IO Ivy Muzerlina Ofori m: 07533085918" at bounding box center [677, 95] width 496 height 38
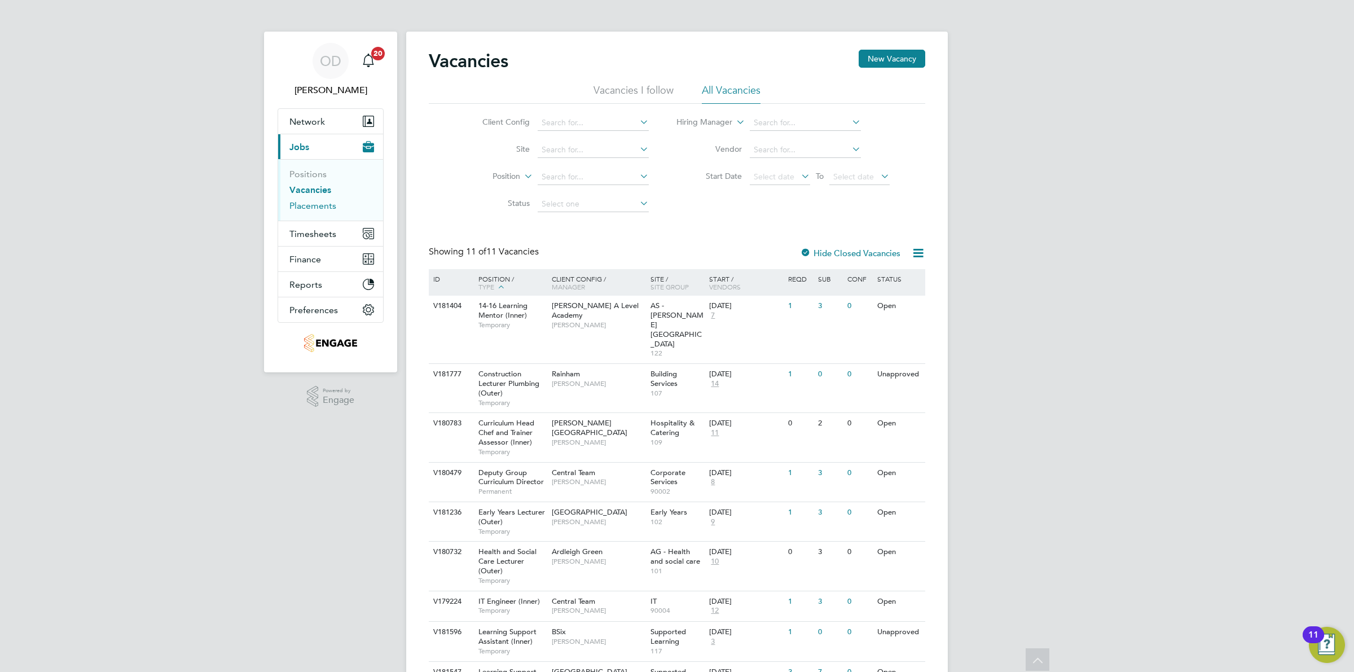
scroll to position [122, 0]
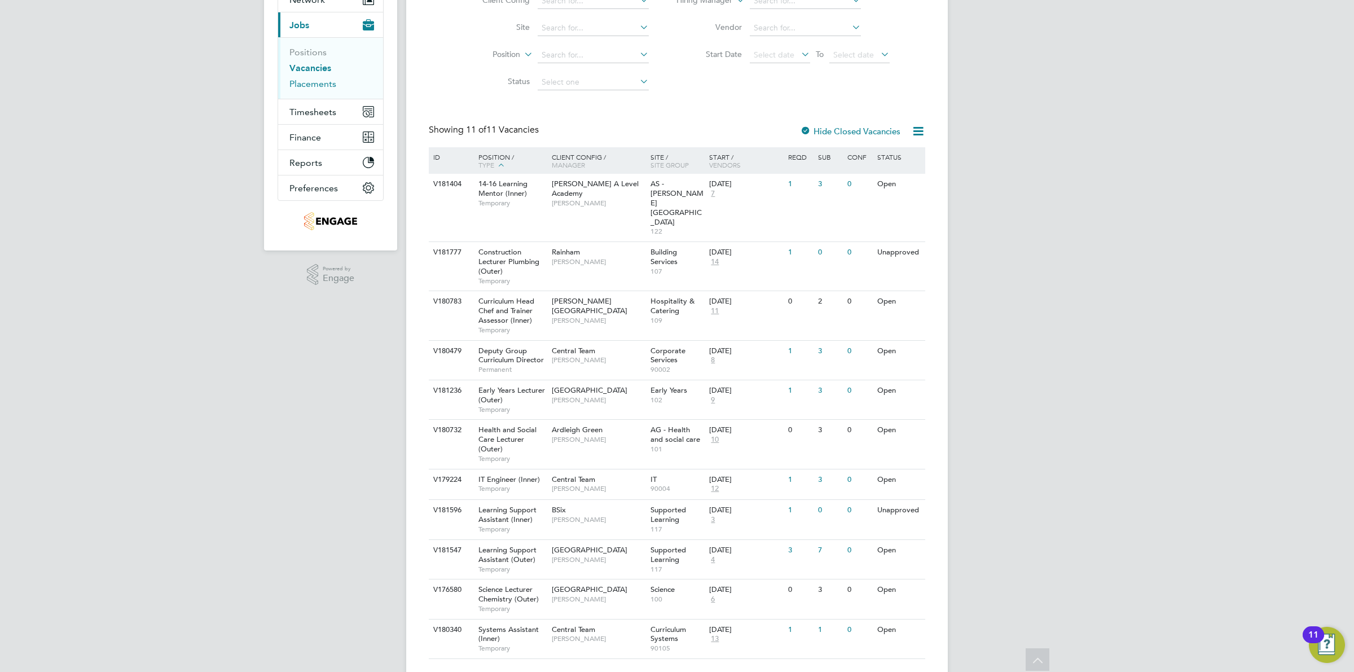
click at [297, 86] on link "Placements" at bounding box center [312, 83] width 47 height 11
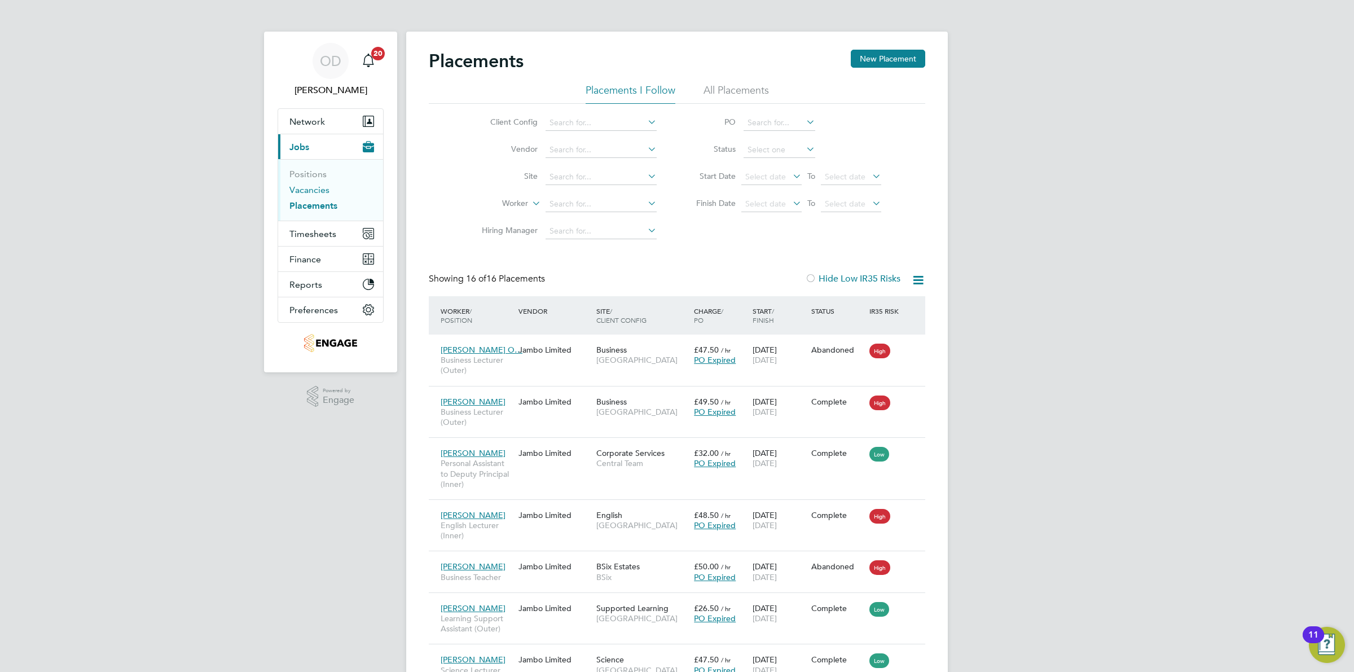
click at [294, 187] on link "Vacancies" at bounding box center [309, 189] width 40 height 11
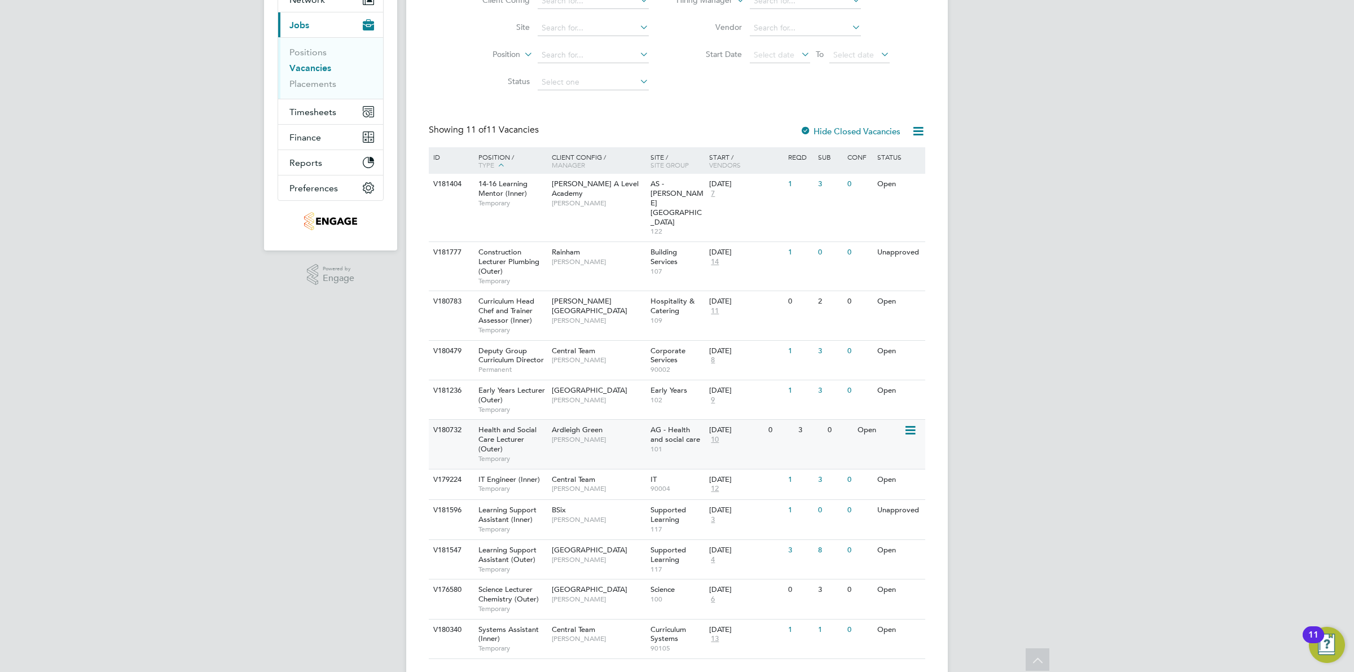
click at [709, 435] on span "10" at bounding box center [714, 440] width 11 height 10
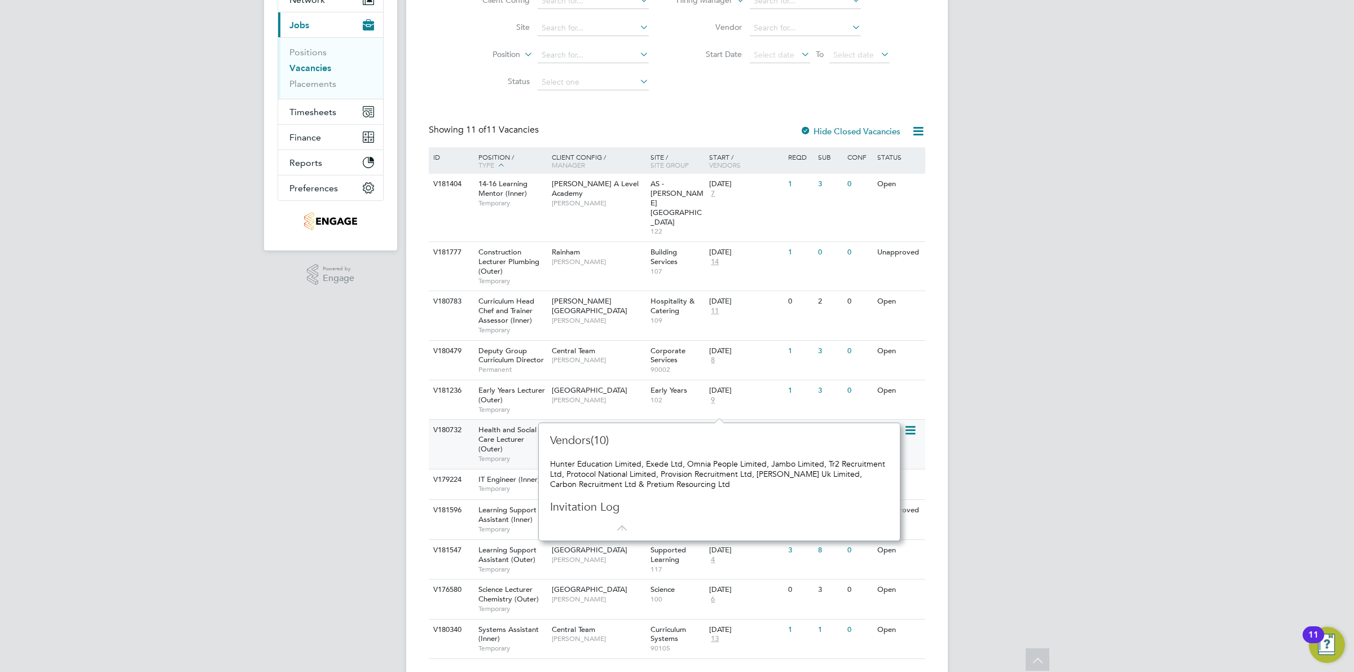
click at [785, 419] on div "V180732 Health and Social Care Lecturer (Outer) Temporary Ardleigh Green [PERSO…" at bounding box center [677, 443] width 496 height 49
click at [1026, 396] on div "OD [PERSON_NAME] Notifications 20 Applications: Network Team Members Businesses…" at bounding box center [677, 288] width 1354 height 821
click at [609, 527] on div at bounding box center [621, 529] width 25 height 8
click at [619, 528] on icon at bounding box center [619, 523] width 14 height 14
click at [396, 506] on div "OD [PERSON_NAME] Notifications 20 Applications: Network Team Members Businesses…" at bounding box center [677, 288] width 1354 height 821
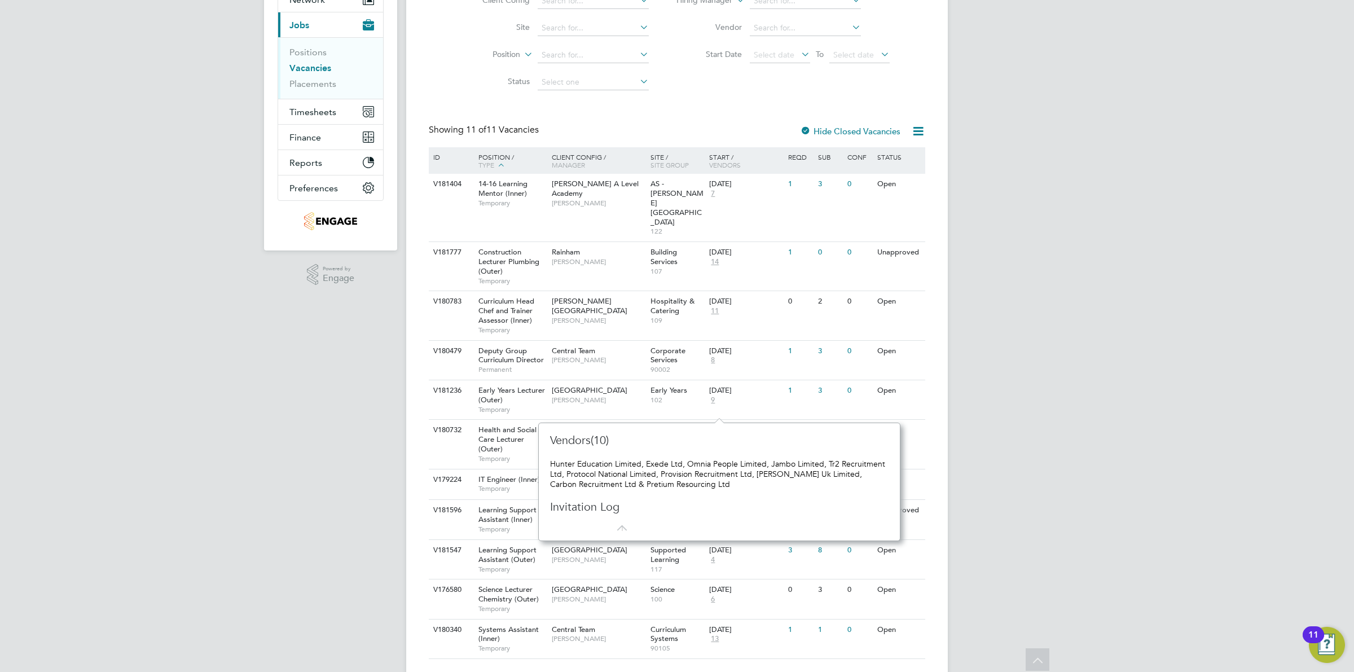
click at [858, 459] on div "Hunter Education Limited, Exede Ltd, Omnia People Limited, Jambo Limited, Tr2 R…" at bounding box center [719, 474] width 338 height 31
click at [808, 438] on div "Vendors(10) Hunter Education Limited, Exede Ltd, Omnia People Limited, Jambo Li…" at bounding box center [719, 482] width 338 height 99
click at [491, 545] on span "Learning Support Assistant (Outer)" at bounding box center [507, 554] width 58 height 19
click at [322, 83] on link "Placements" at bounding box center [312, 83] width 47 height 11
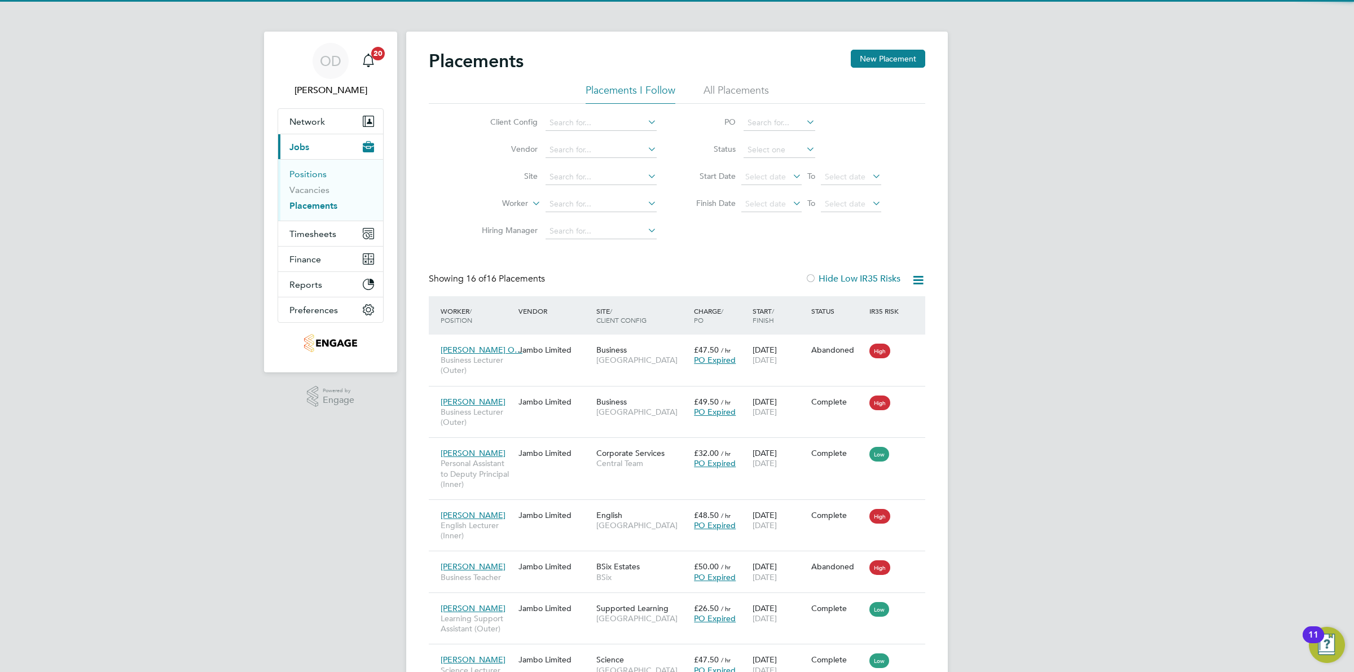
scroll to position [6, 6]
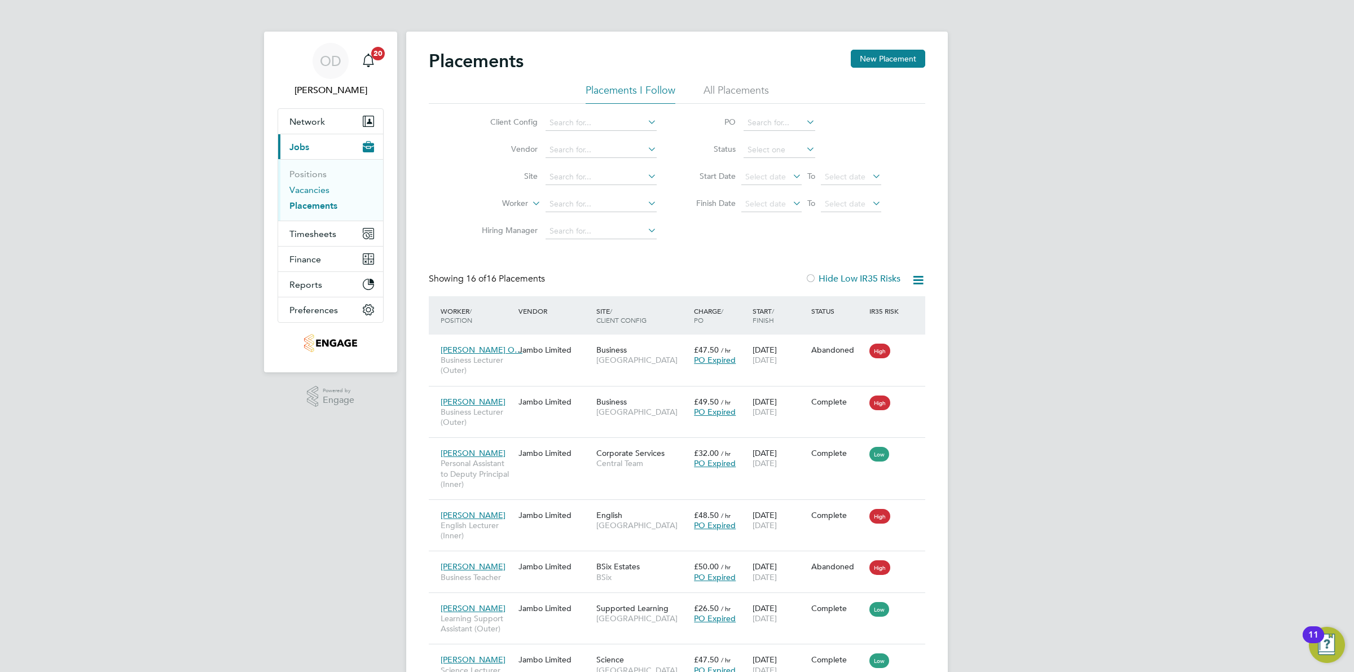
click at [317, 185] on link "Vacancies" at bounding box center [309, 189] width 40 height 11
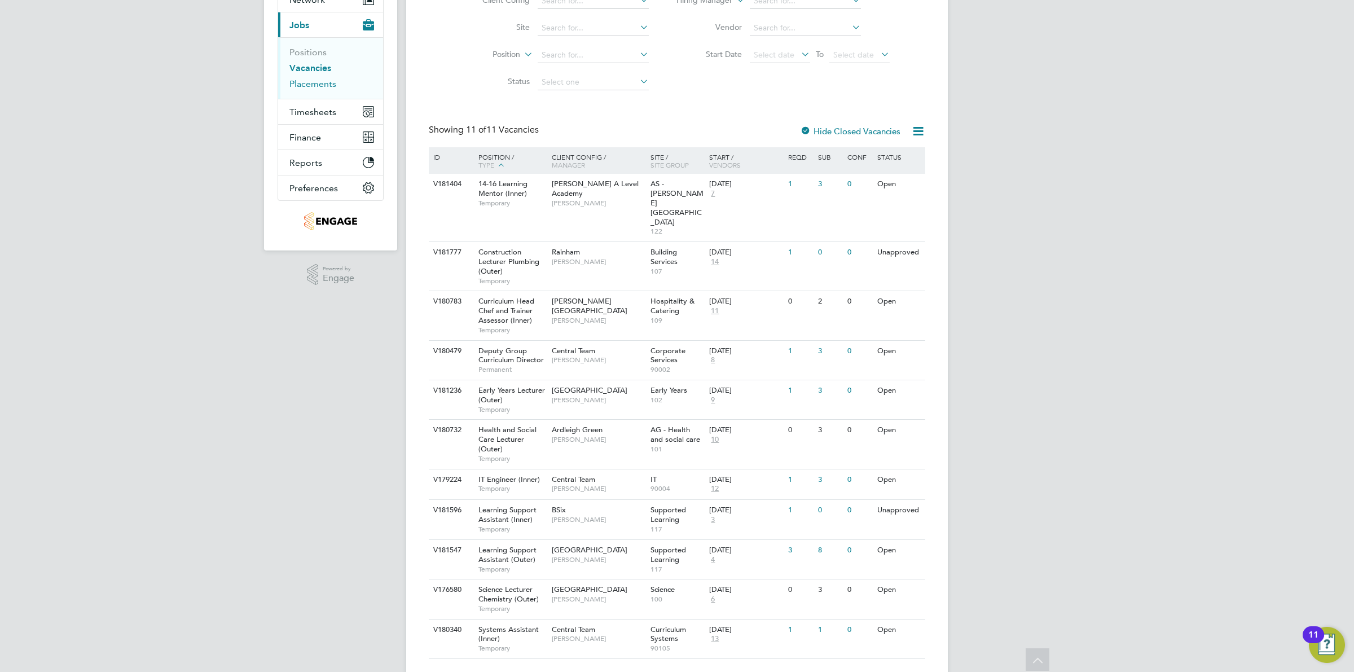
click at [325, 81] on link "Placements" at bounding box center [312, 83] width 47 height 11
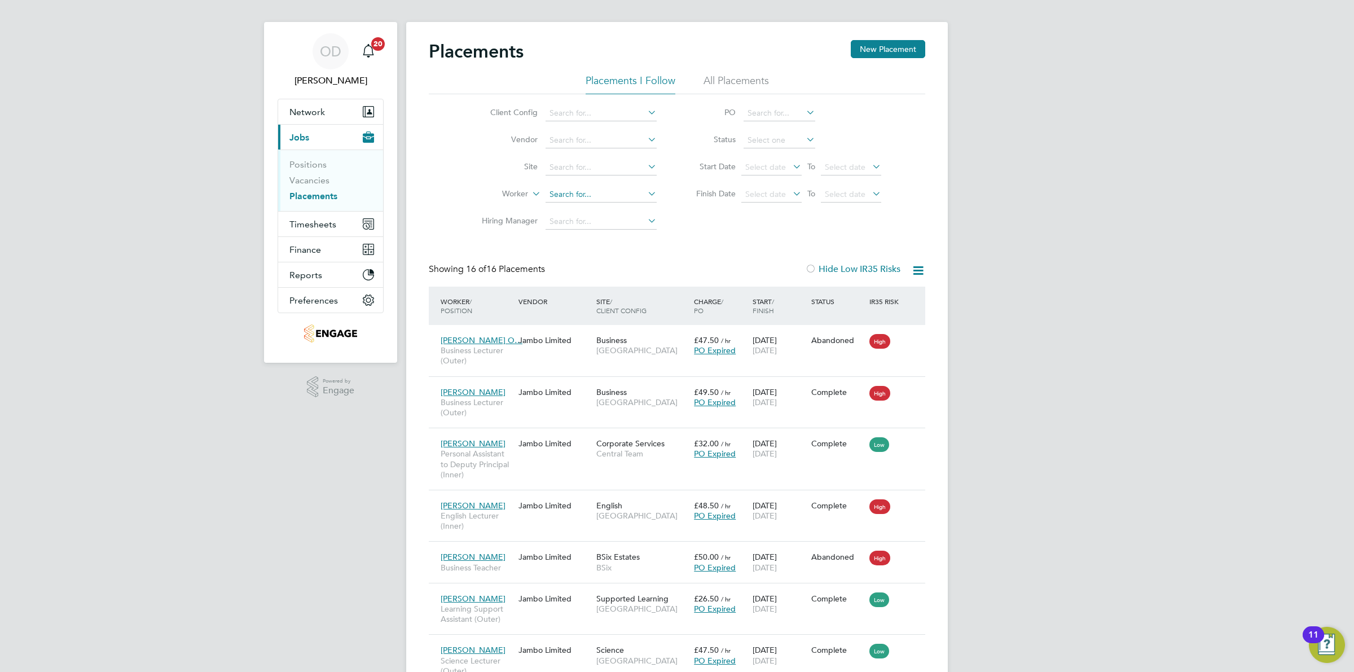
click at [591, 187] on input at bounding box center [600, 195] width 111 height 16
click at [329, 116] on button "Network" at bounding box center [330, 111] width 105 height 25
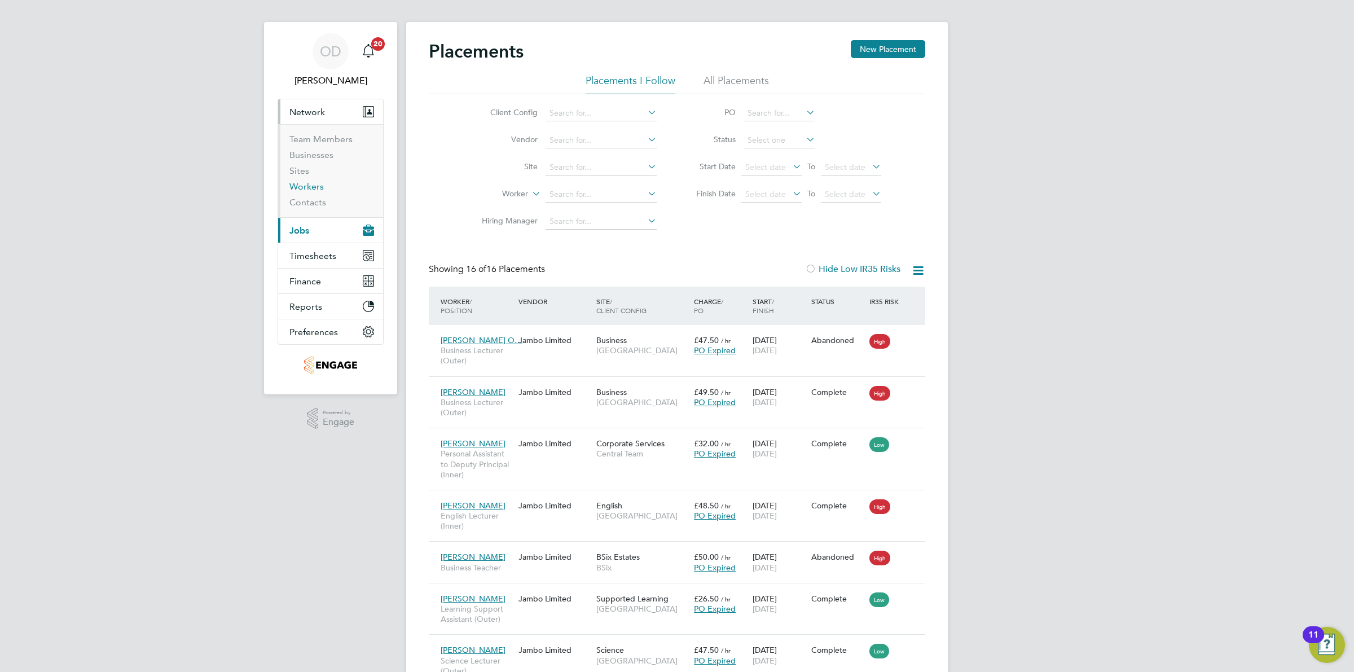
click at [311, 186] on link "Workers" at bounding box center [306, 186] width 34 height 11
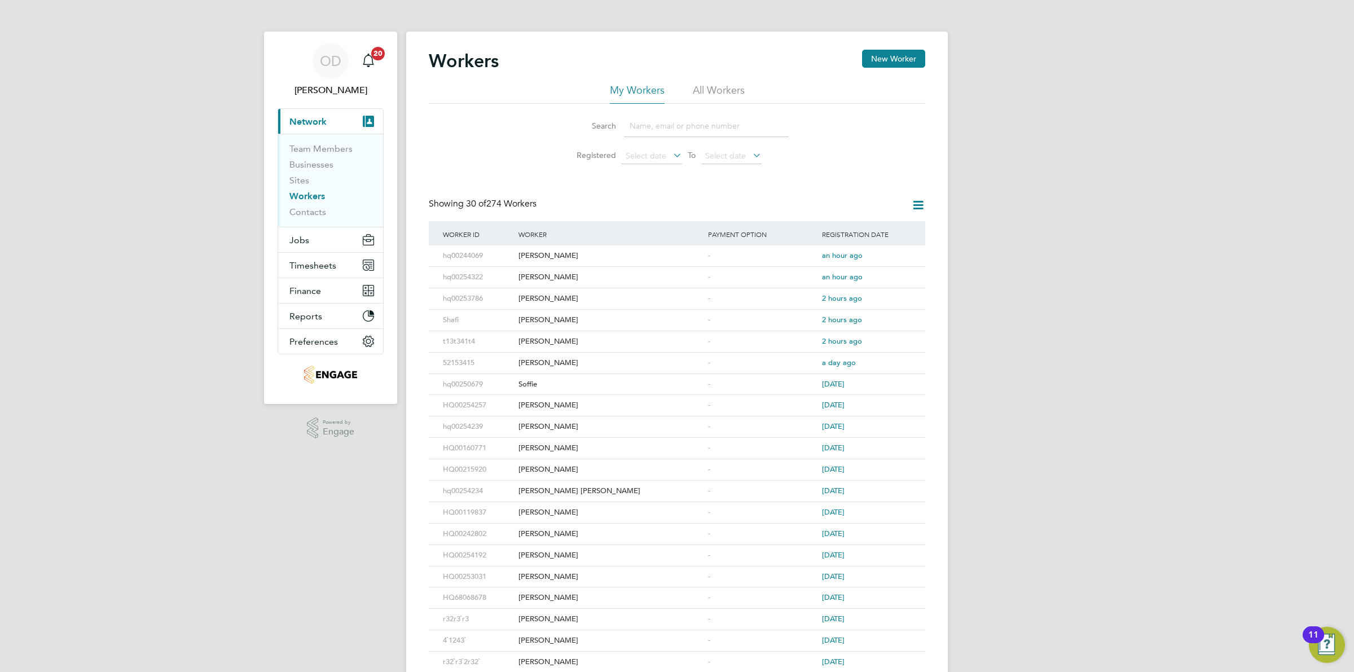
click at [684, 127] on input at bounding box center [706, 126] width 165 height 22
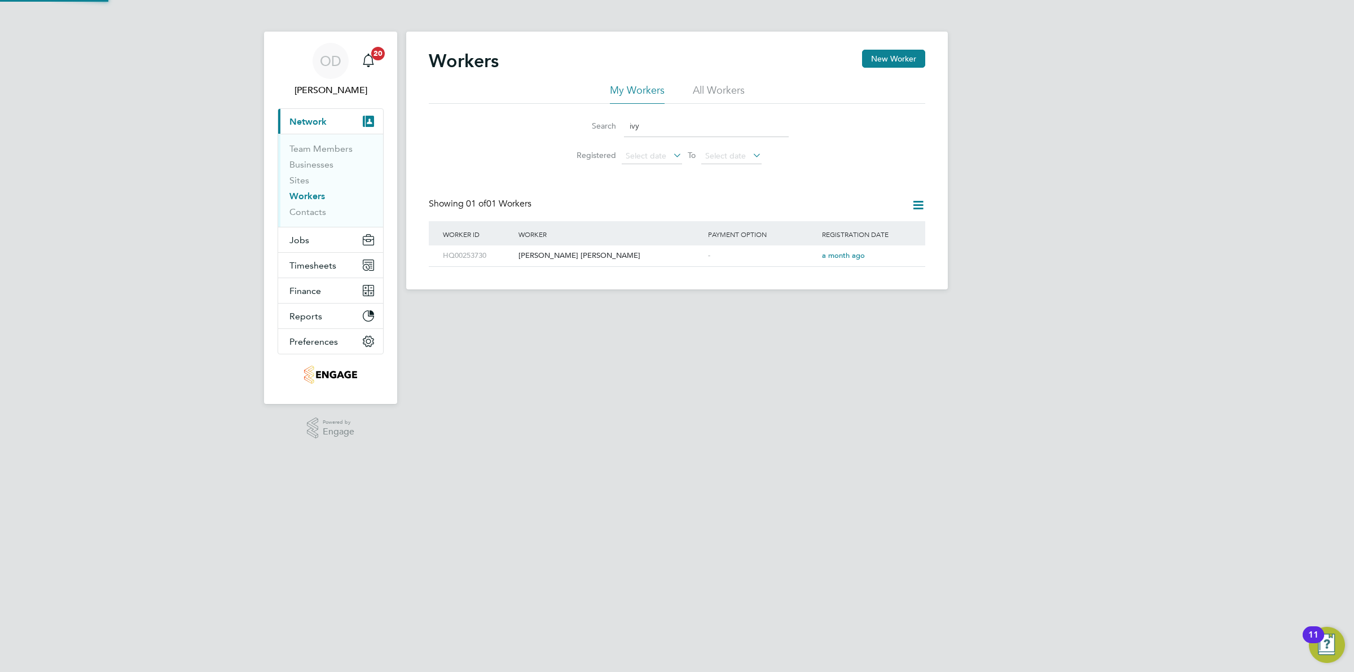
type input "ivy"
click at [654, 251] on div "[PERSON_NAME] [PERSON_NAME]" at bounding box center [611, 255] width 190 height 21
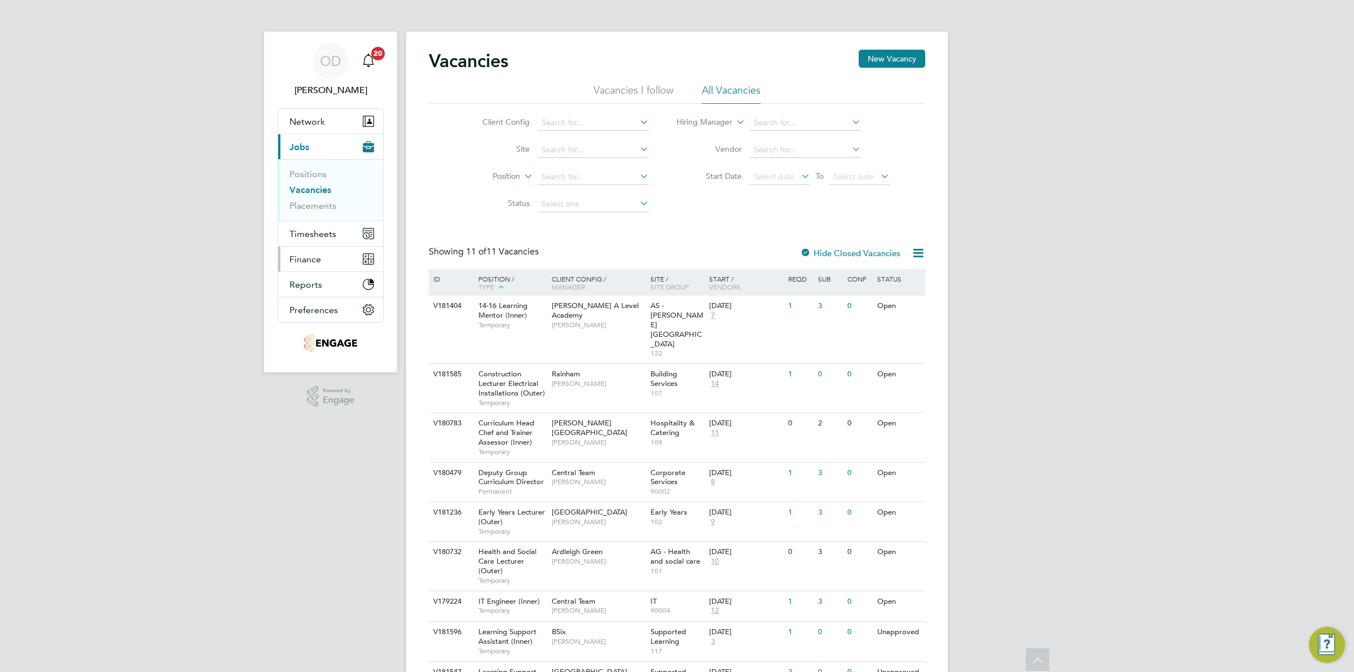
scroll to position [122, 0]
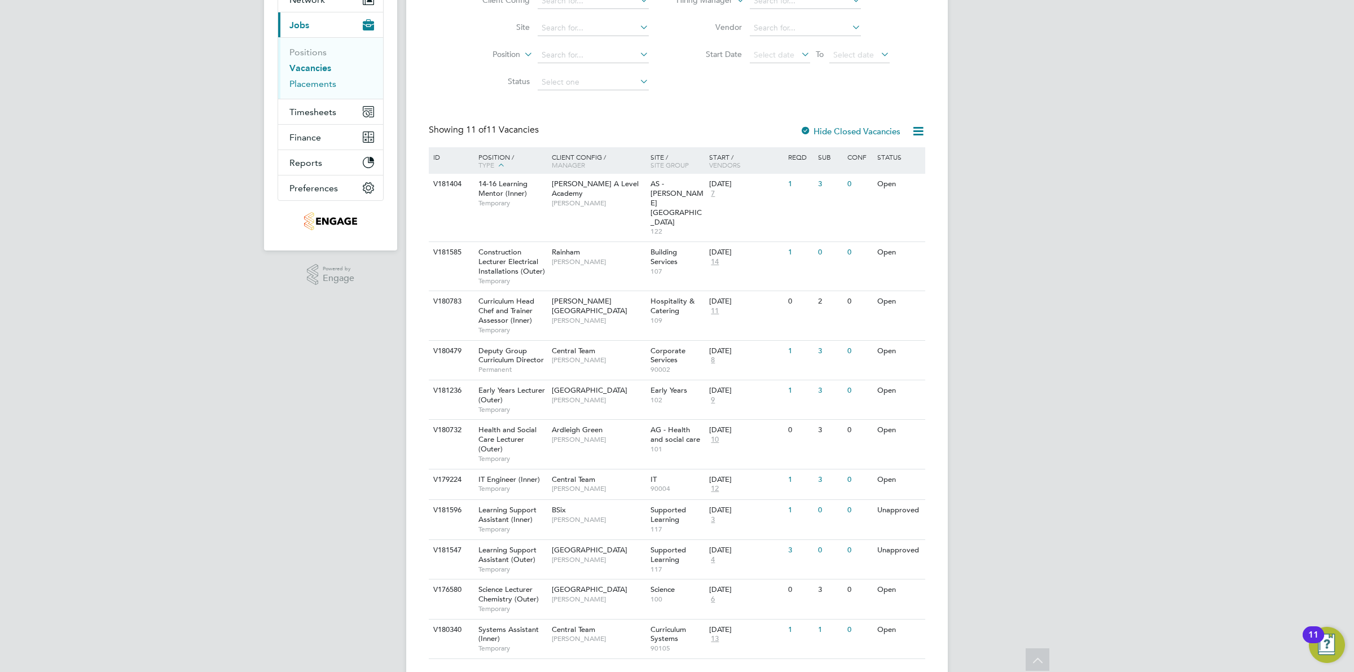
click at [306, 80] on link "Placements" at bounding box center [312, 83] width 47 height 11
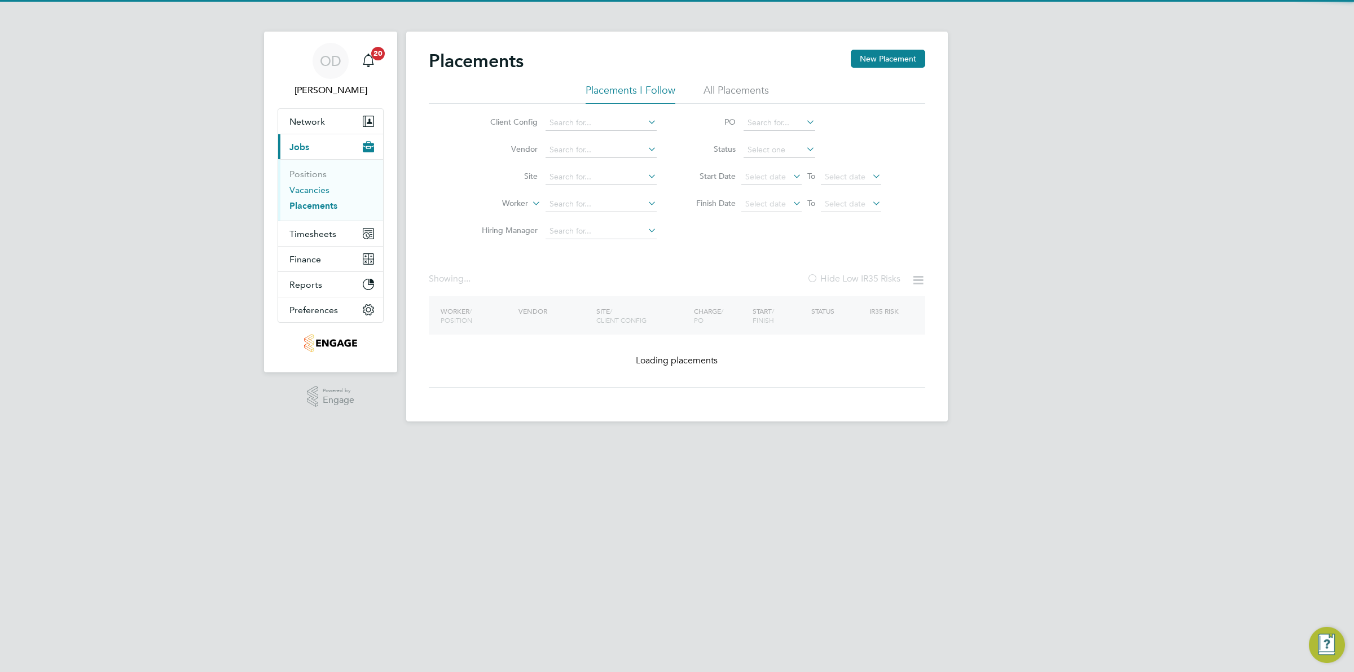
click at [302, 187] on link "Vacancies" at bounding box center [309, 189] width 40 height 11
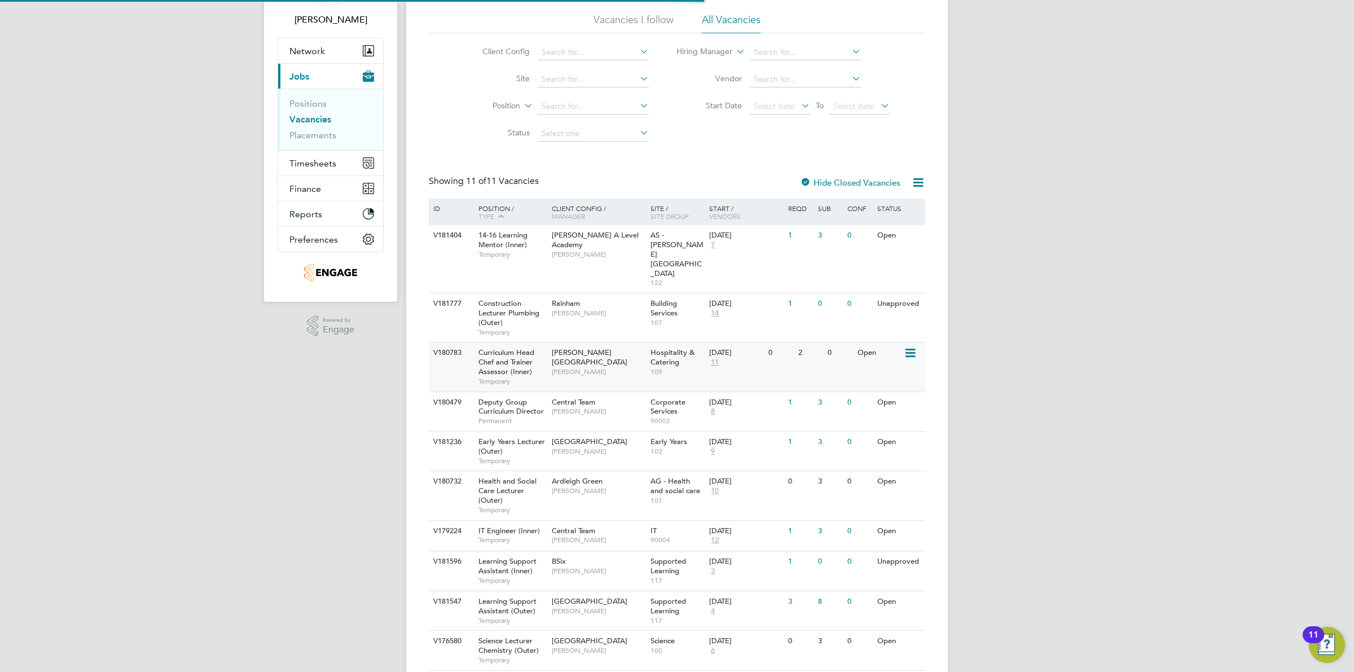
scroll to position [122, 0]
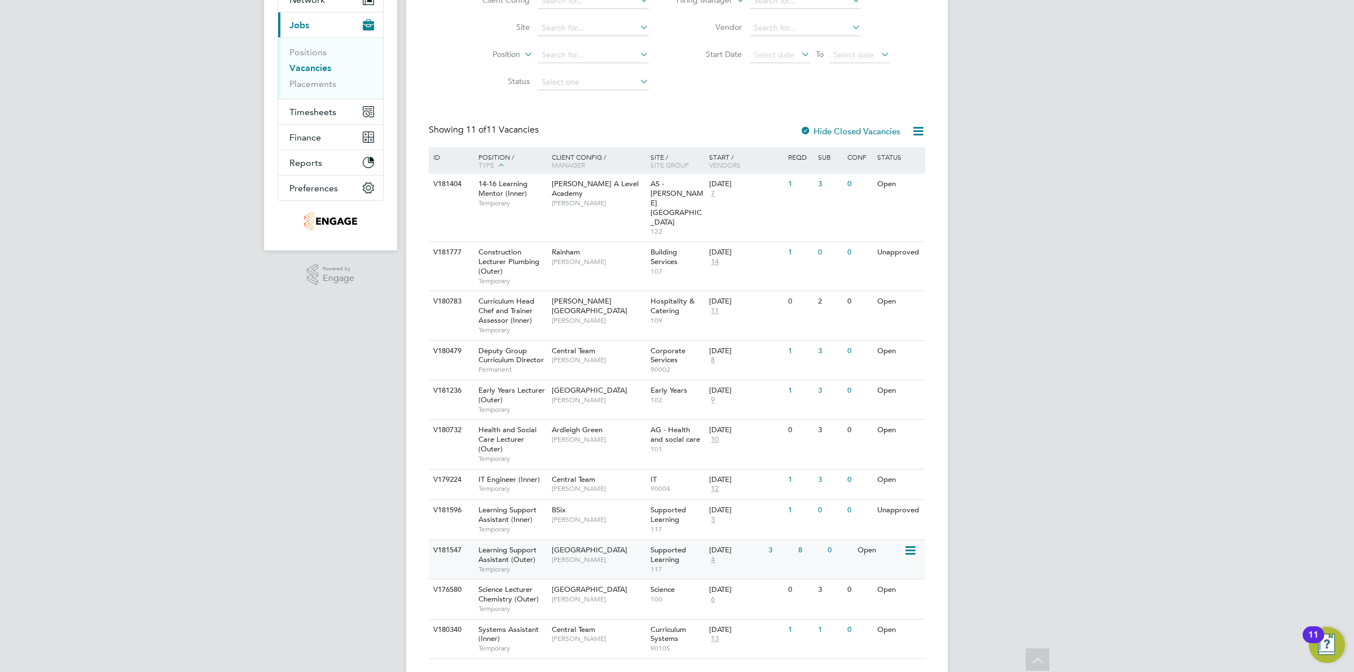
click at [712, 555] on span "4" at bounding box center [712, 560] width 7 height 10
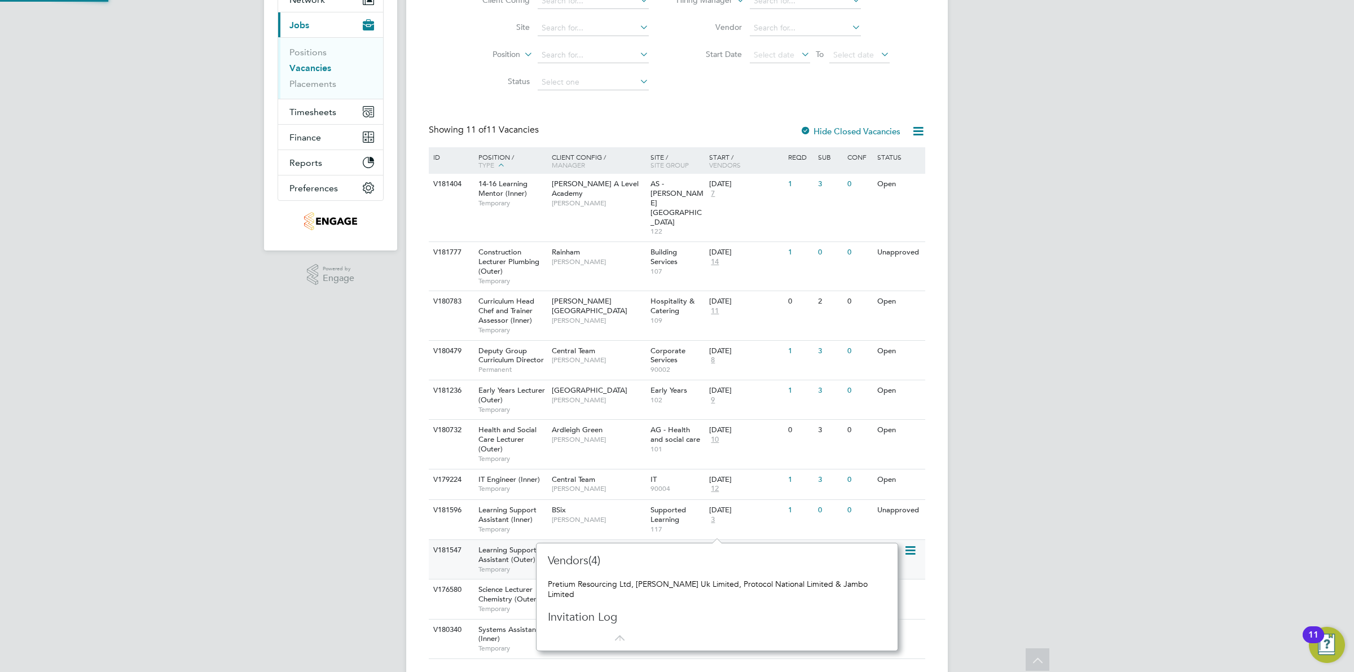
scroll to position [108, 353]
click at [712, 555] on span "4" at bounding box center [712, 560] width 7 height 10
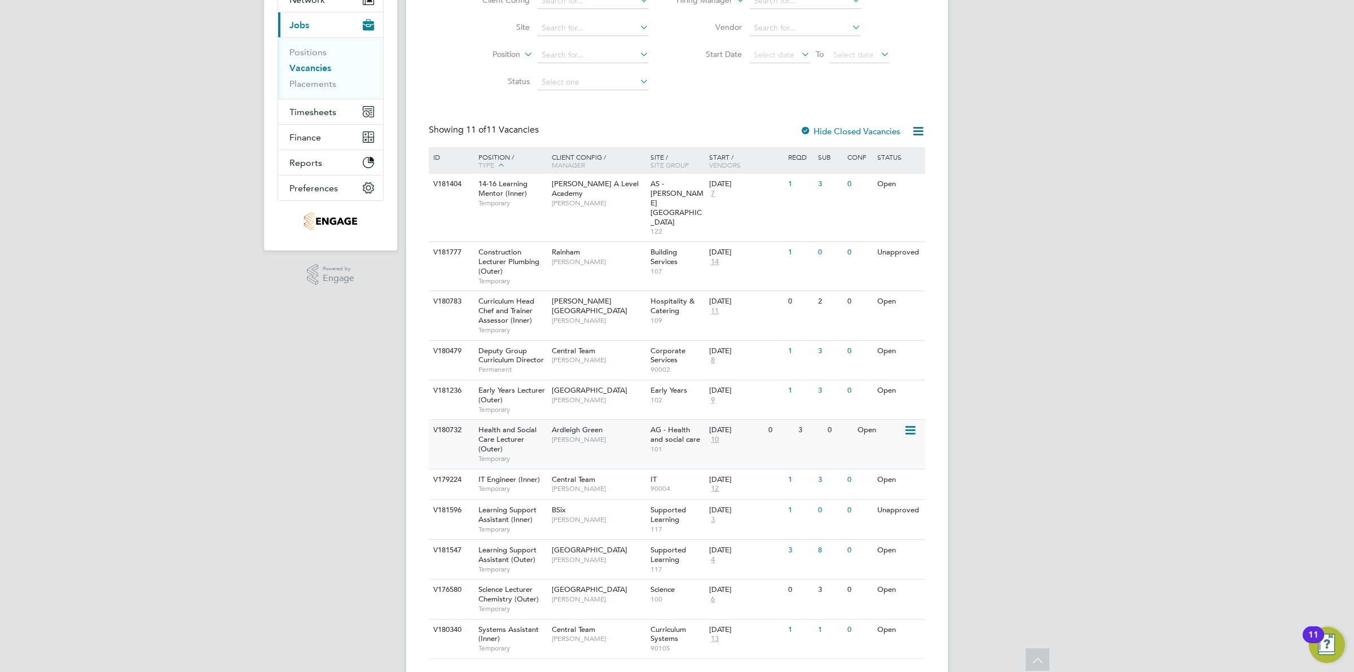
click at [717, 435] on span "10" at bounding box center [714, 440] width 11 height 10
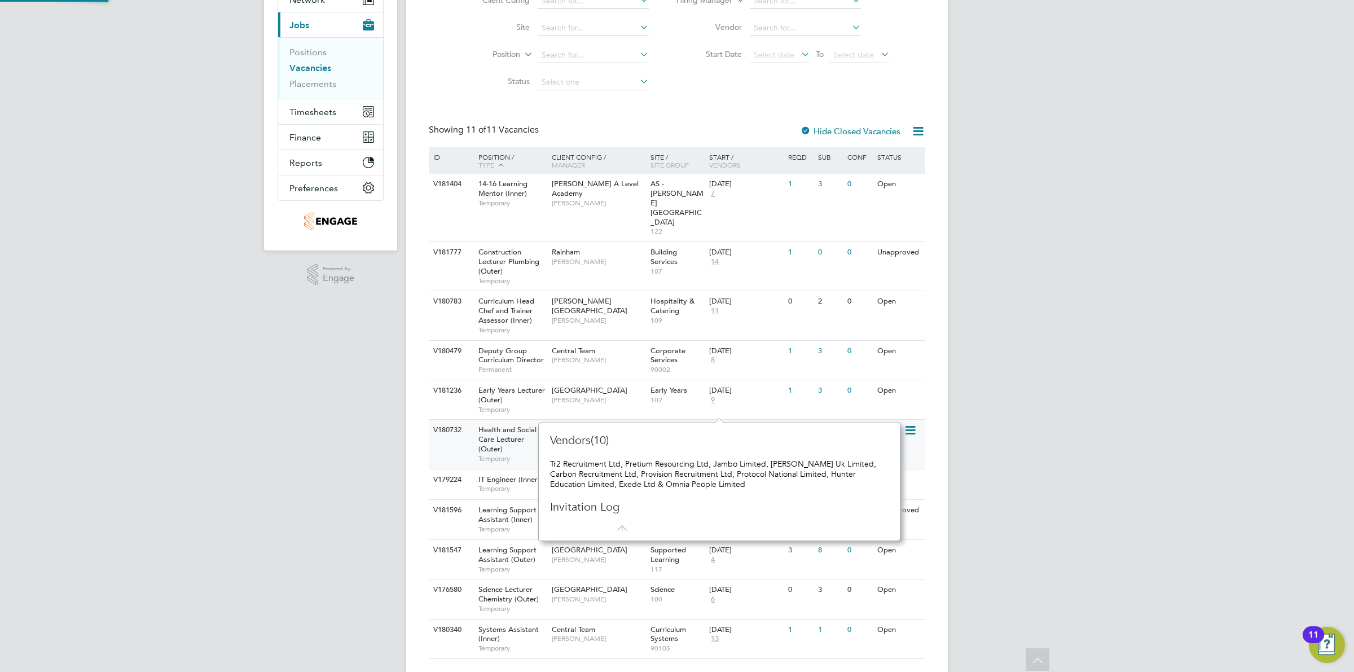
scroll to position [10, 12]
click at [717, 435] on span "10" at bounding box center [714, 440] width 11 height 10
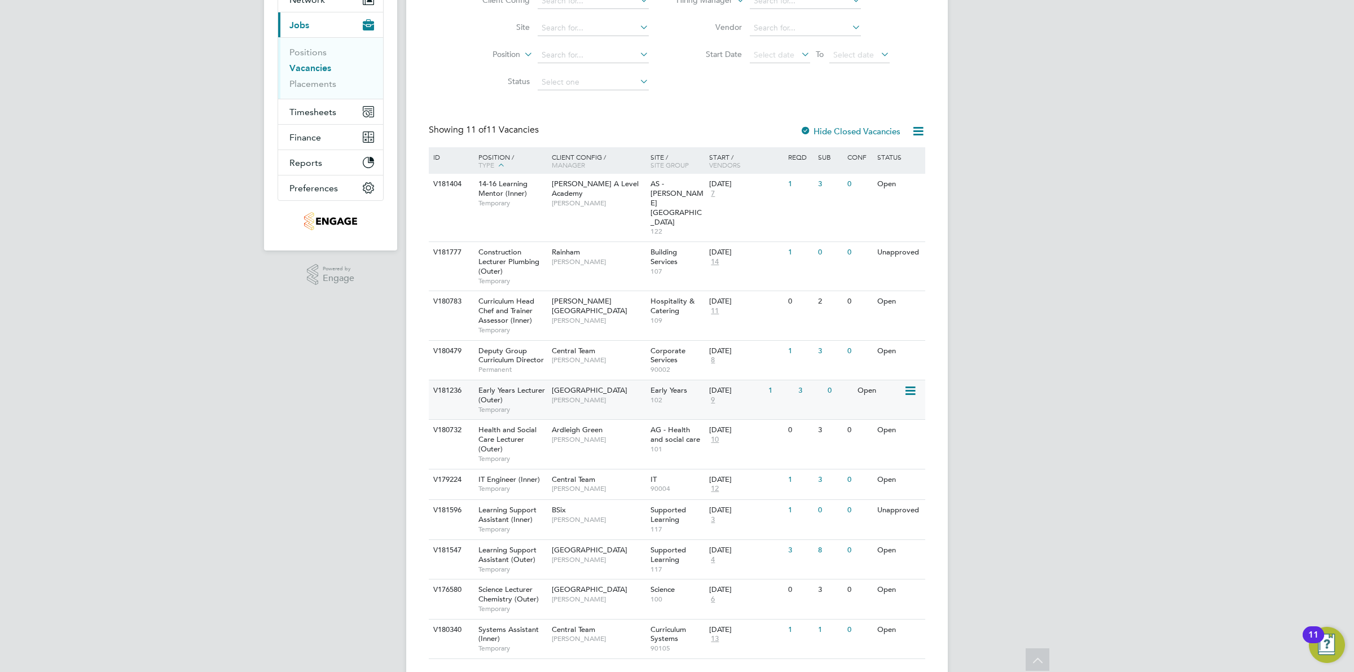
click at [712, 395] on span "9" at bounding box center [712, 400] width 7 height 10
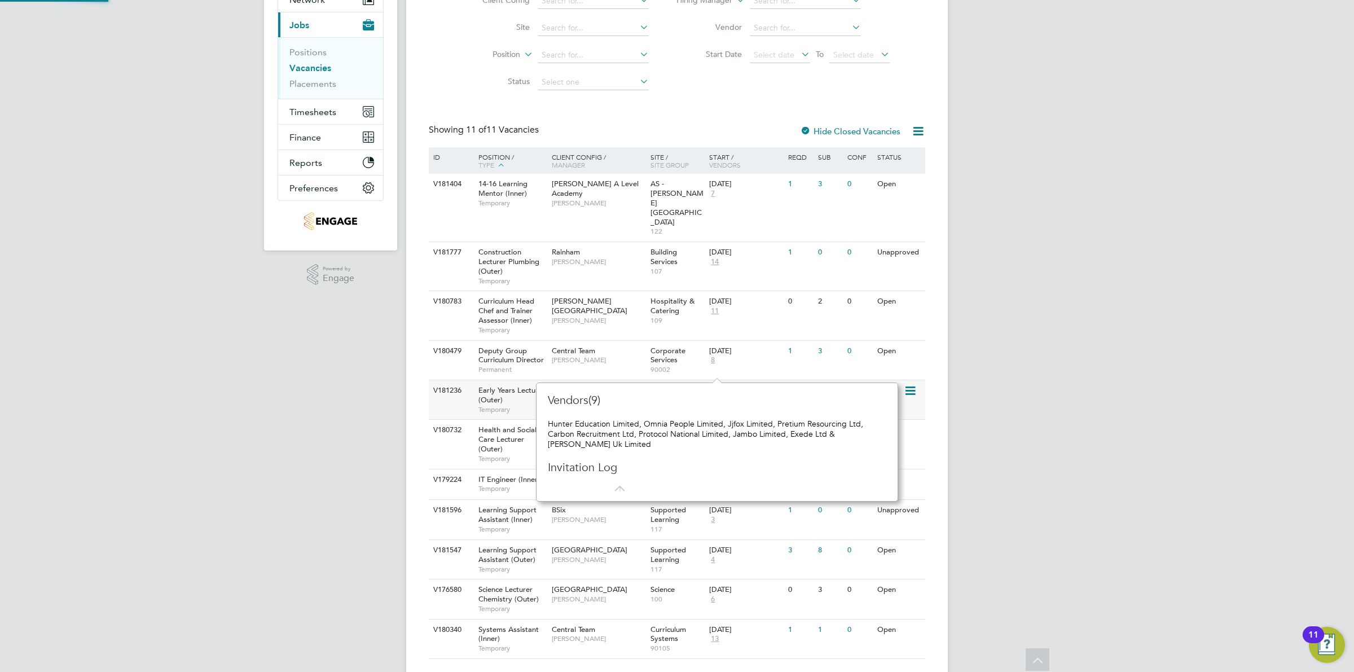
scroll to position [10, 8]
click at [711, 355] on span "8" at bounding box center [712, 360] width 7 height 10
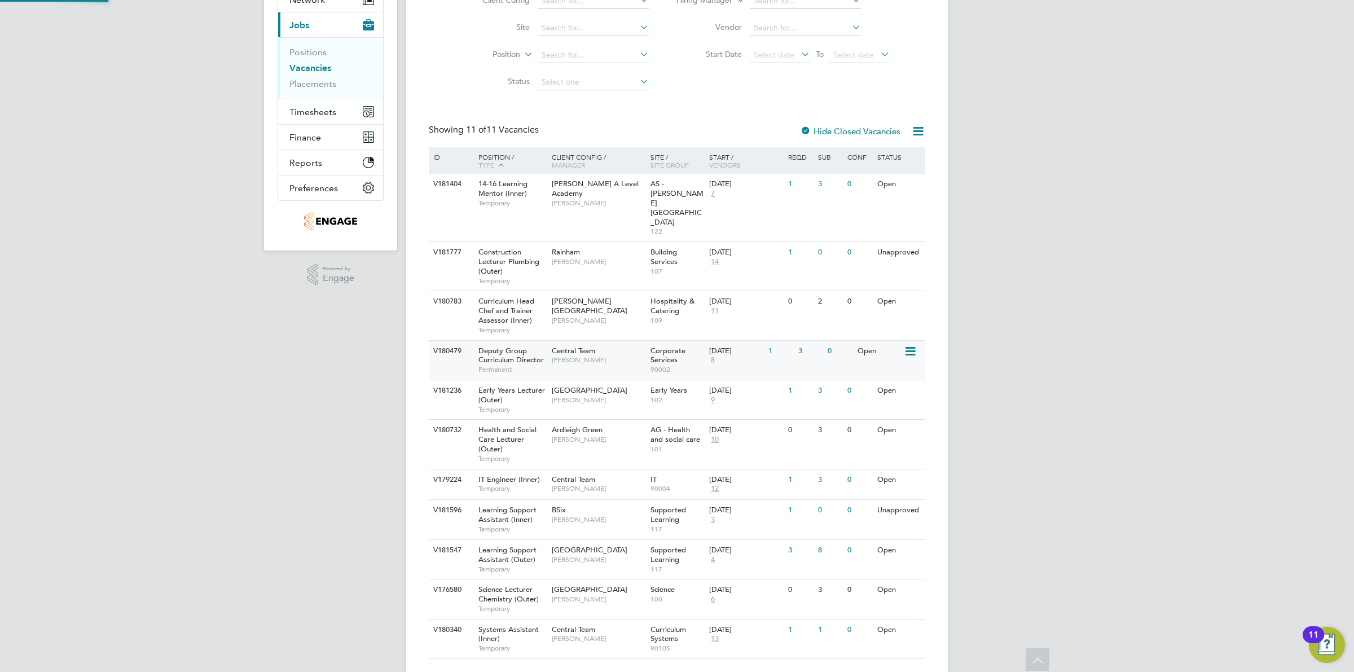
scroll to position [108, 353]
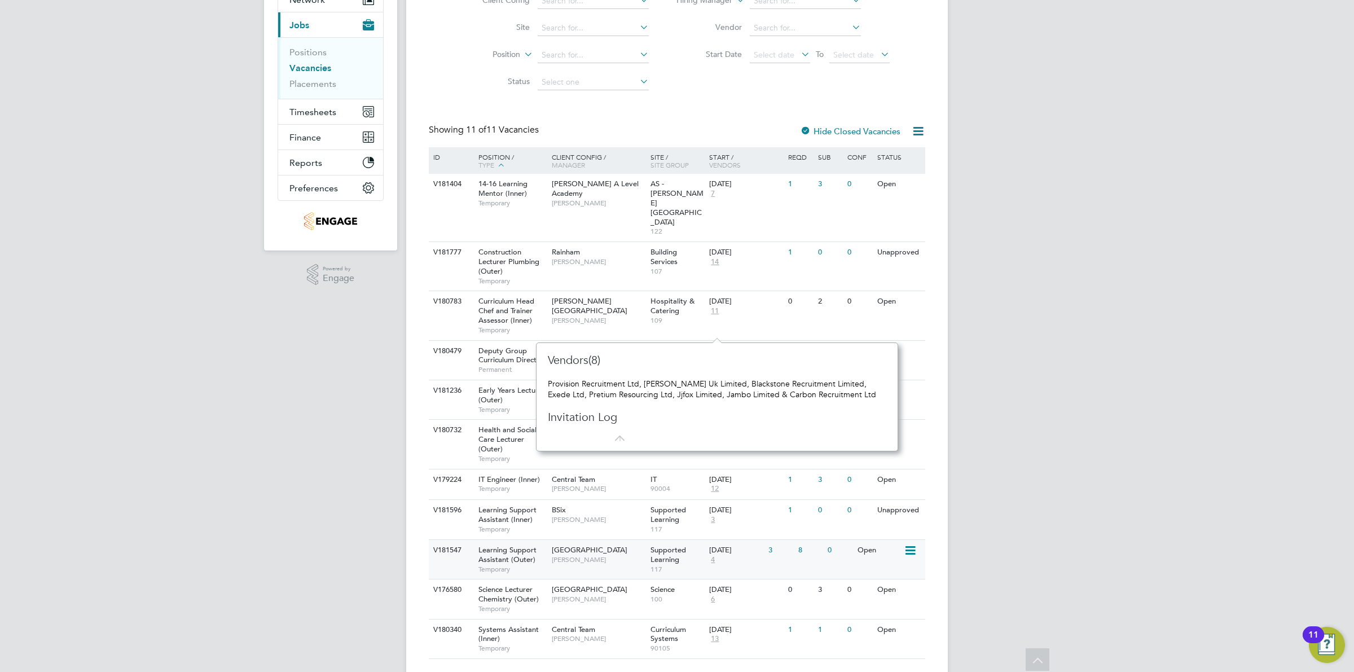
click at [711, 555] on span "4" at bounding box center [712, 560] width 7 height 10
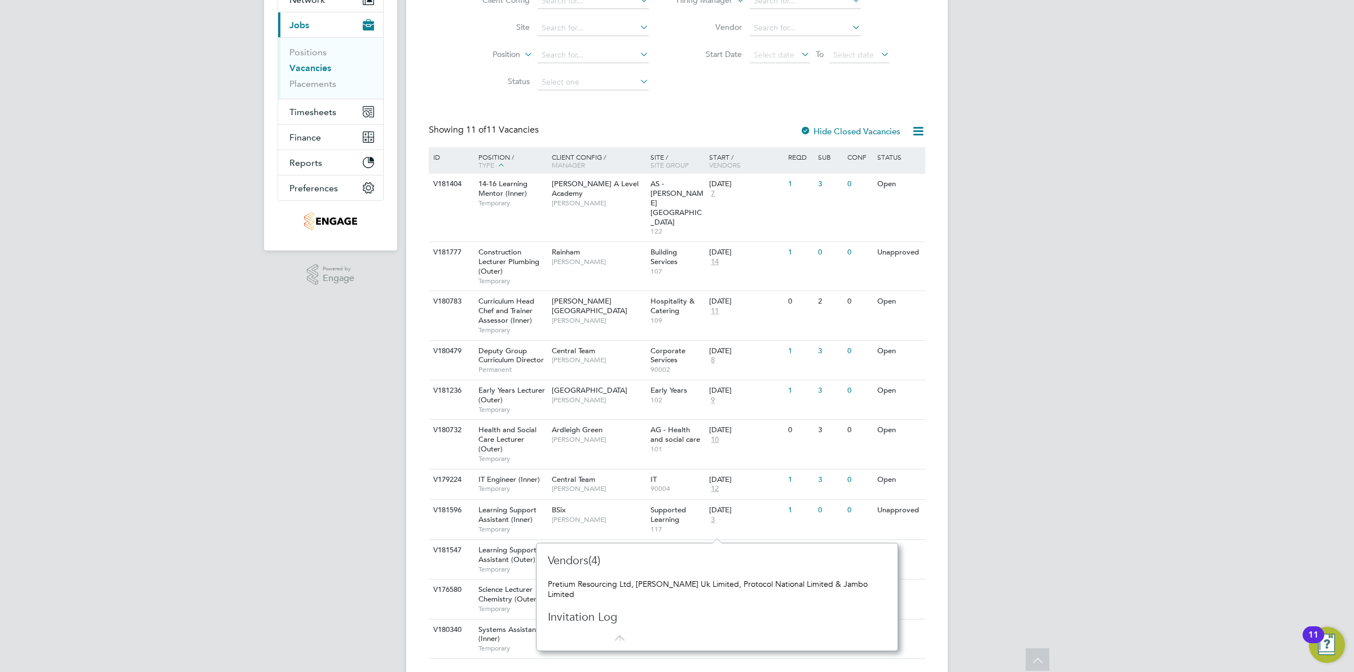
click at [1065, 535] on div "OD Ollie Dart Notifications 20 Applications: Network Team Members Businesses Si…" at bounding box center [677, 288] width 1354 height 821
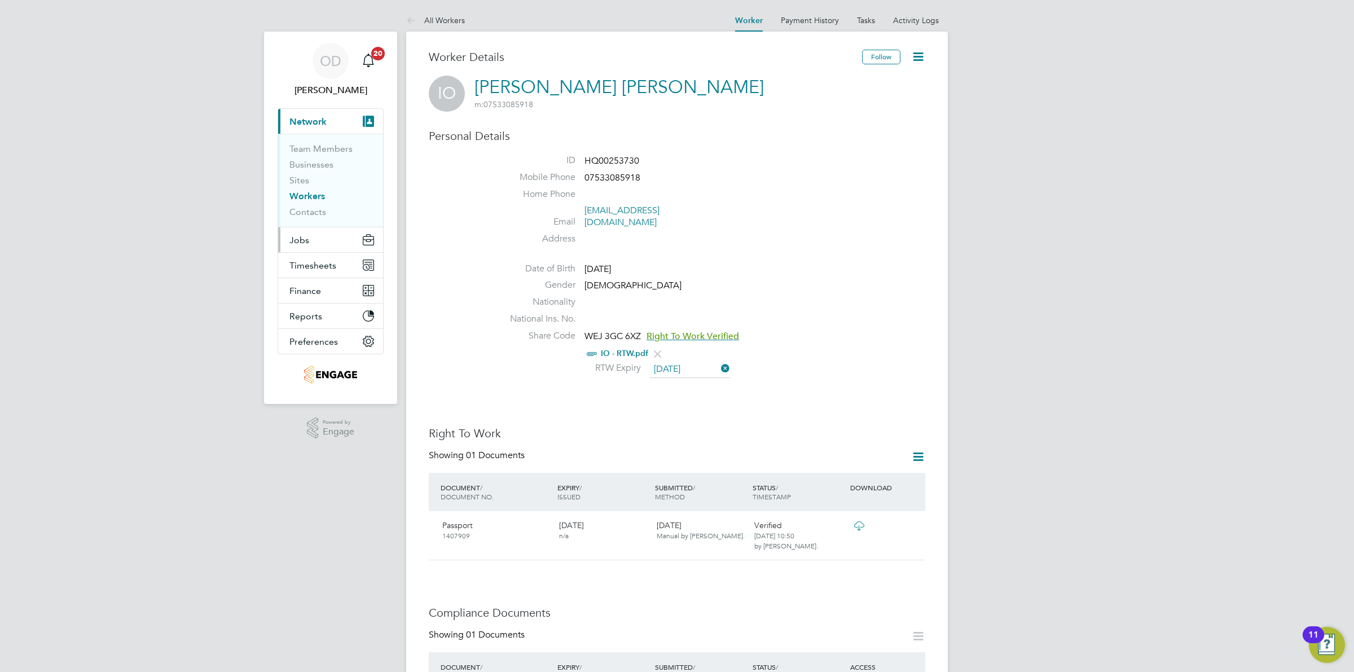
click at [310, 240] on button "Jobs" at bounding box center [330, 239] width 105 height 25
click at [322, 189] on link "Vacancies" at bounding box center [309, 189] width 40 height 11
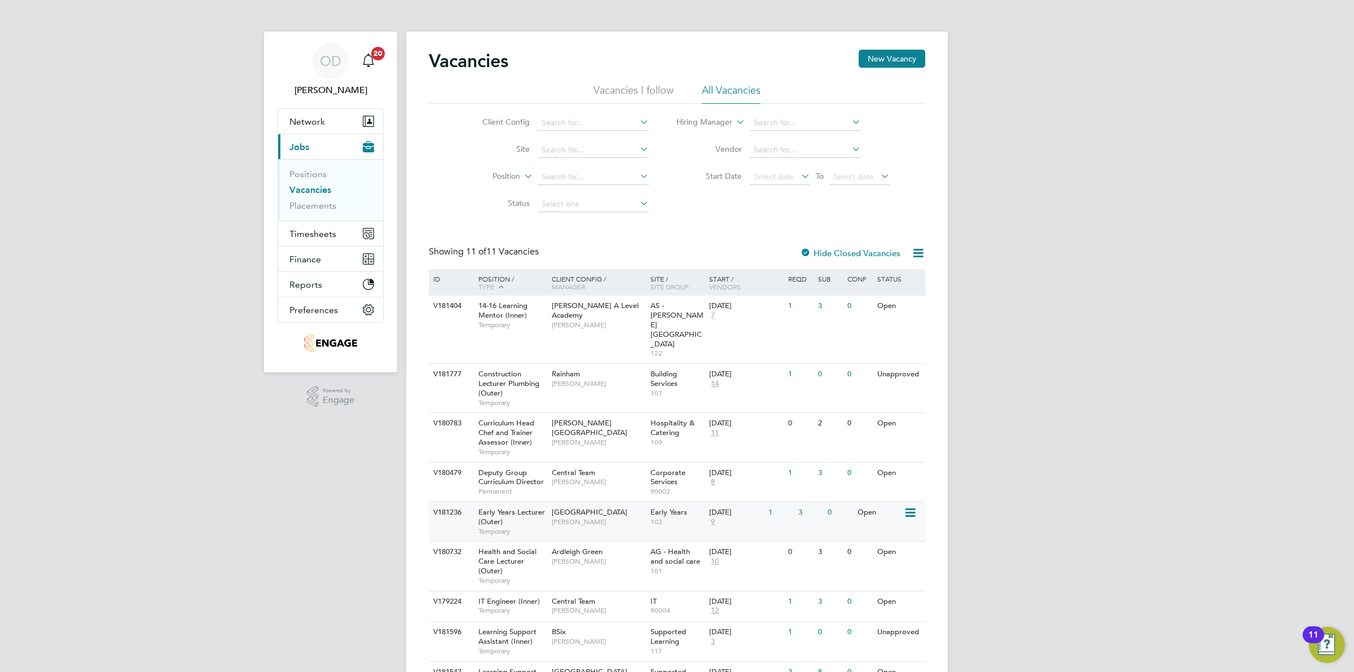
scroll to position [122, 0]
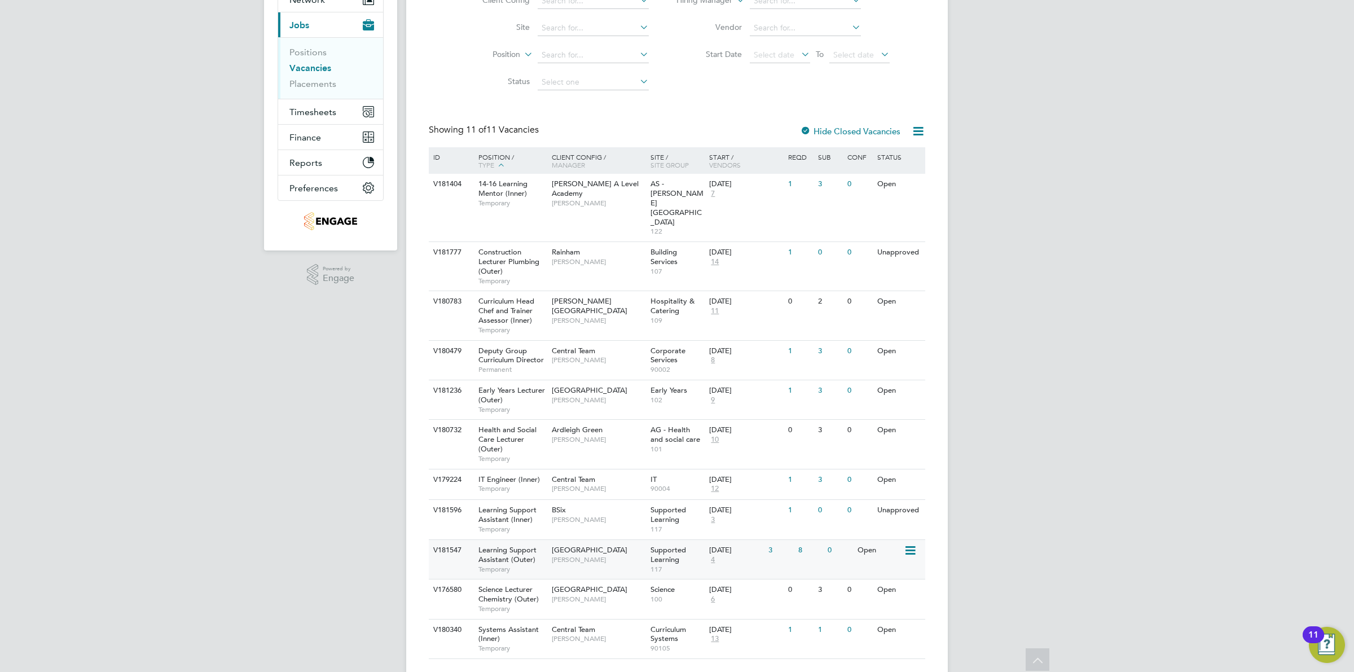
click at [829, 540] on div "0" at bounding box center [839, 550] width 29 height 21
click at [320, 77] on li "Vacancies" at bounding box center [331, 71] width 85 height 16
click at [314, 80] on link "Placements" at bounding box center [312, 83] width 47 height 11
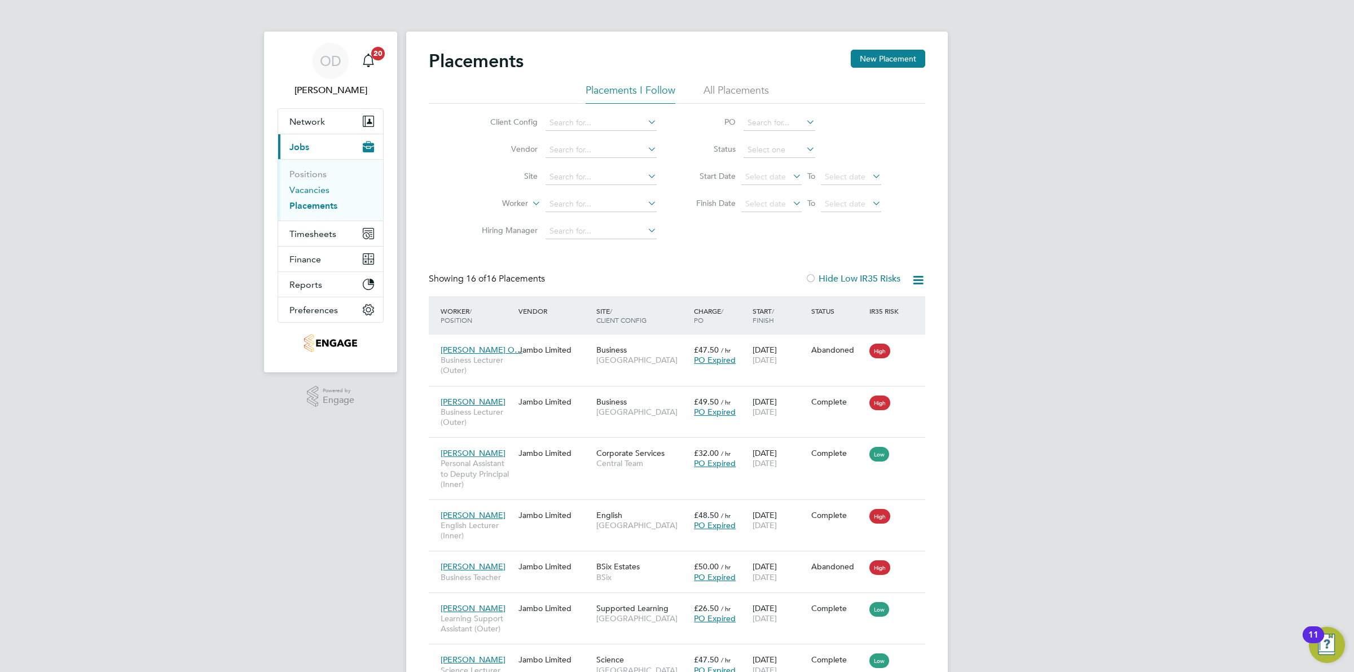
click at [299, 190] on link "Vacancies" at bounding box center [309, 189] width 40 height 11
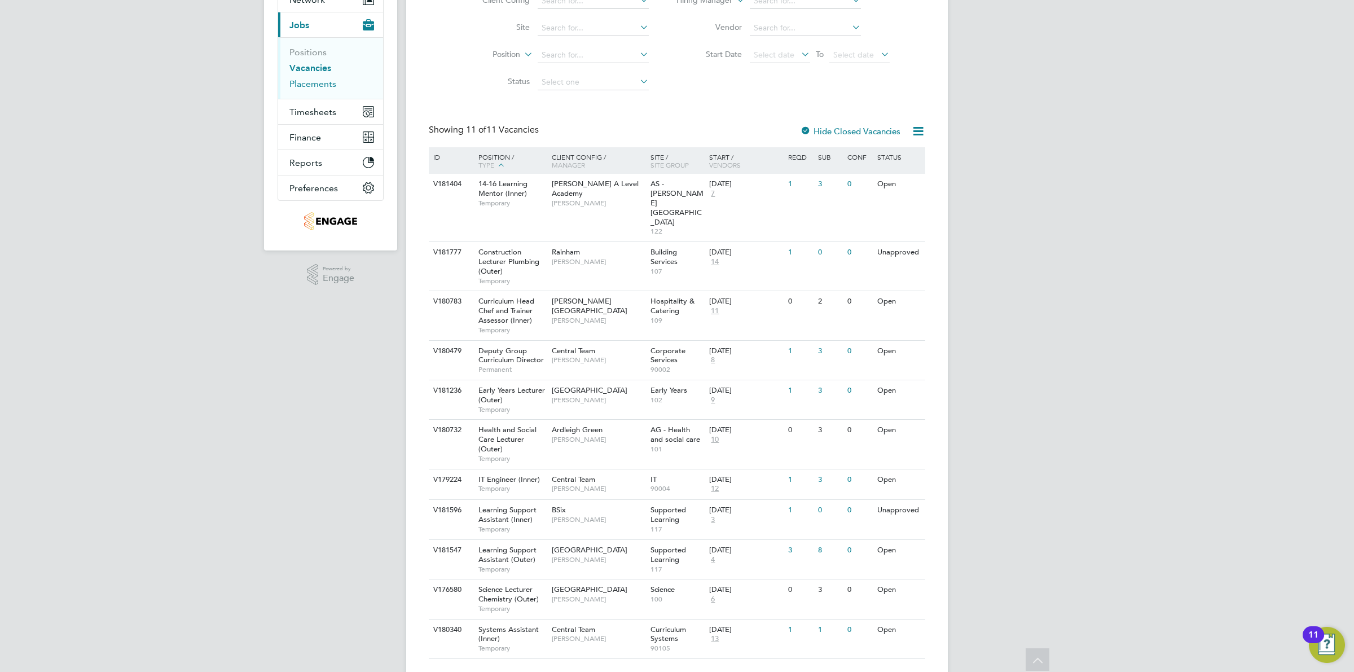
click at [323, 80] on link "Placements" at bounding box center [312, 83] width 47 height 11
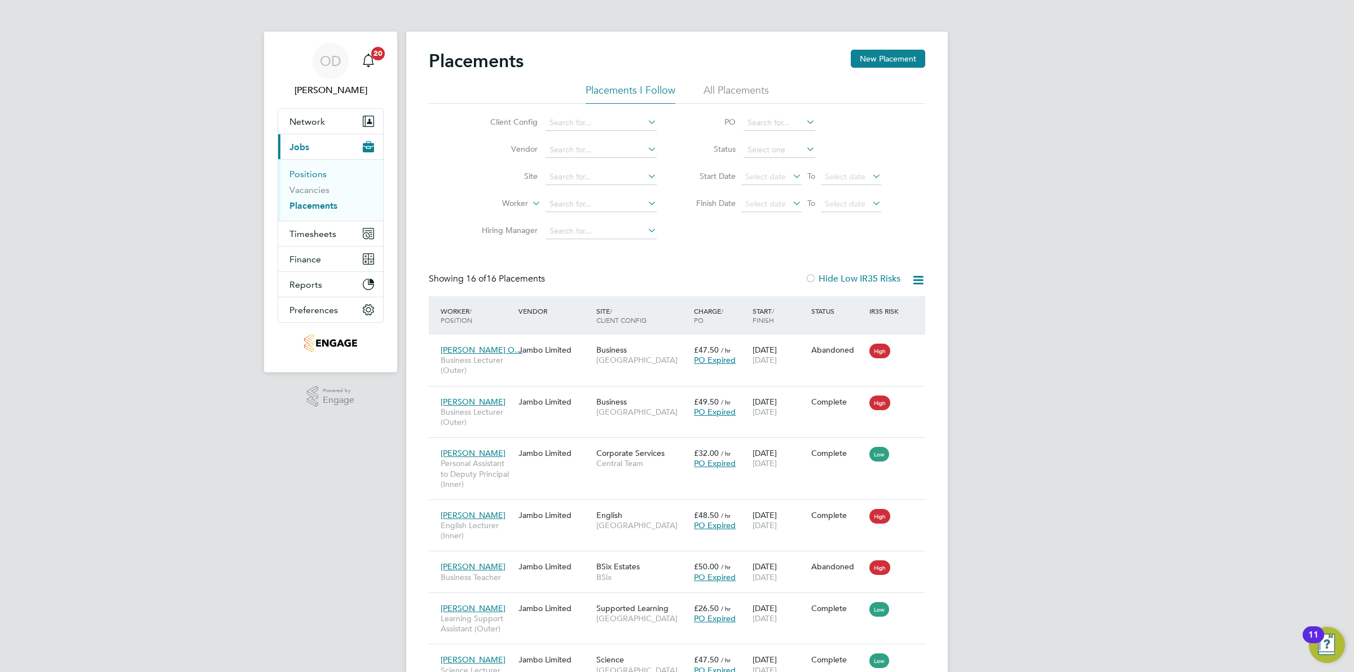
click at [310, 179] on link "Positions" at bounding box center [307, 174] width 37 height 11
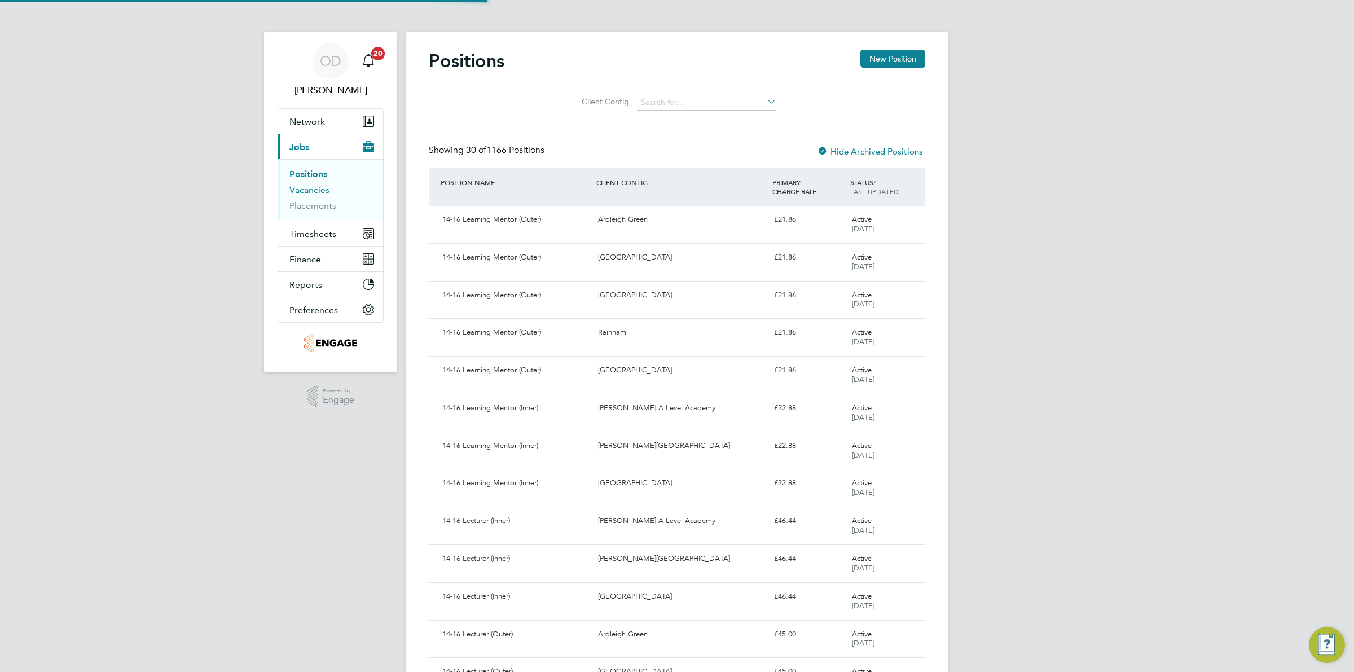
click at [302, 186] on link "Vacancies" at bounding box center [309, 189] width 40 height 11
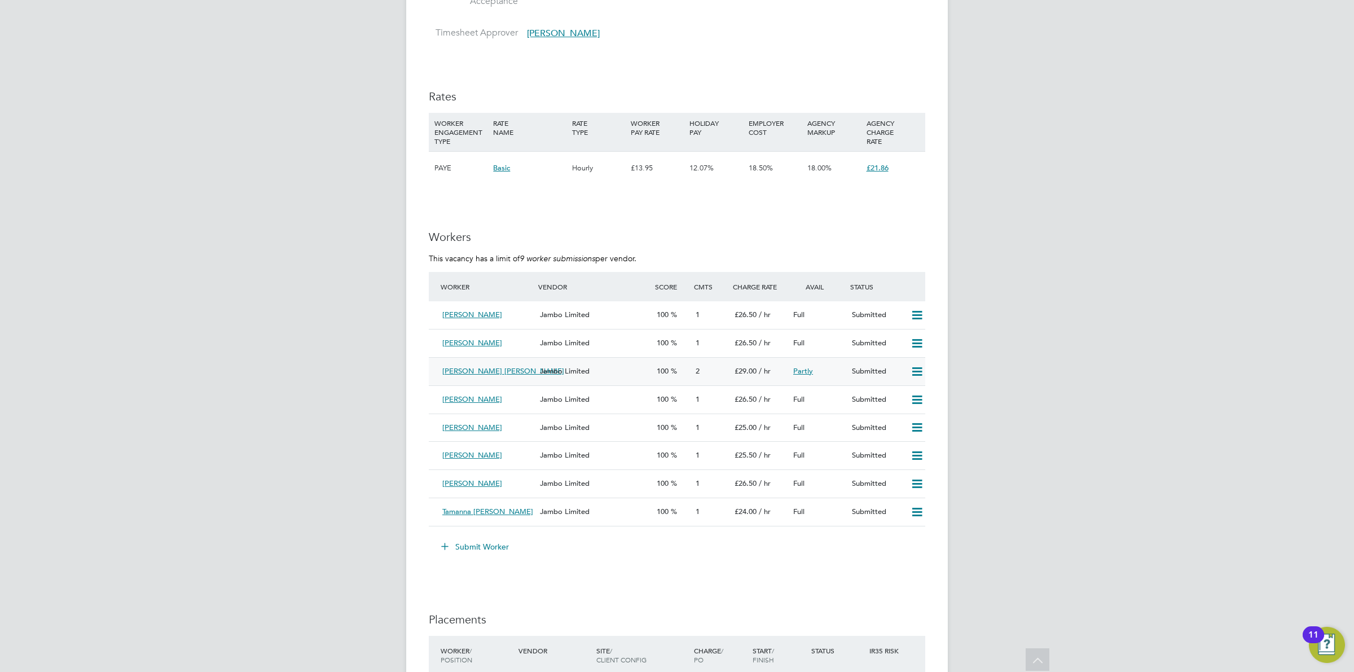
click at [624, 379] on div "Jambo Limited" at bounding box center [593, 371] width 117 height 19
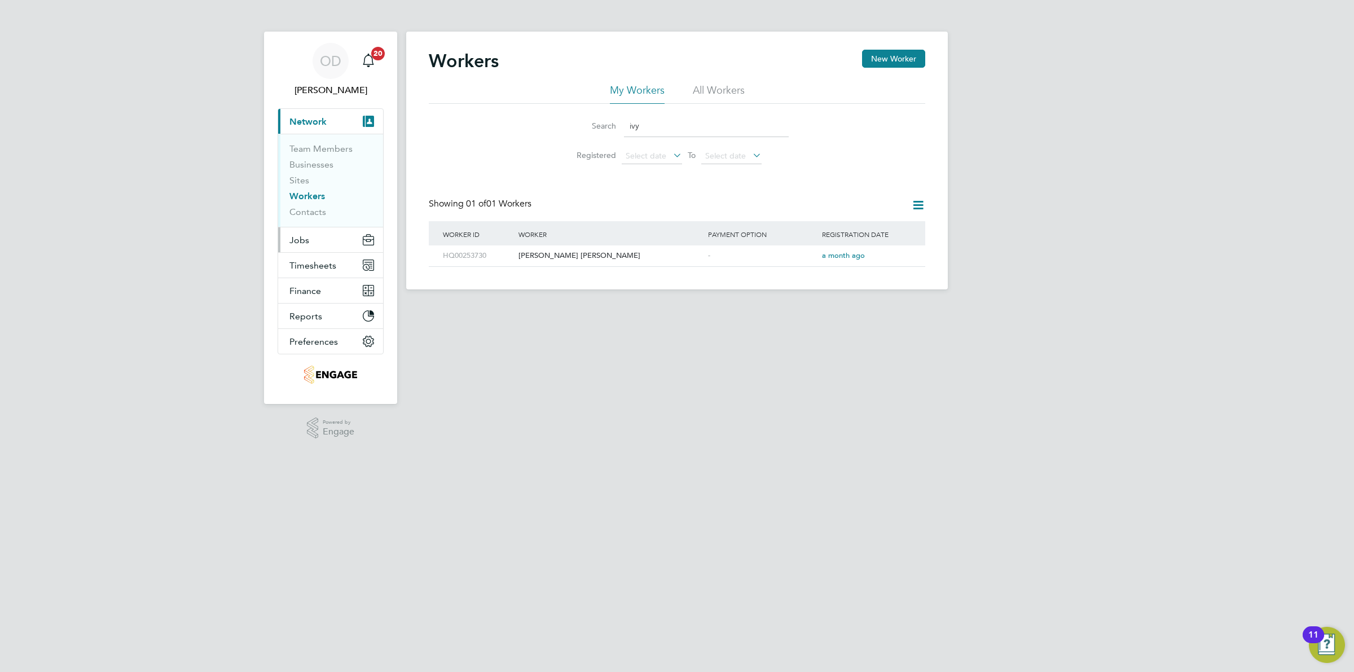
click at [297, 249] on button "Jobs" at bounding box center [330, 239] width 105 height 25
click at [311, 182] on li "Positions" at bounding box center [331, 177] width 85 height 16
click at [310, 186] on link "Vacancies" at bounding box center [309, 189] width 40 height 11
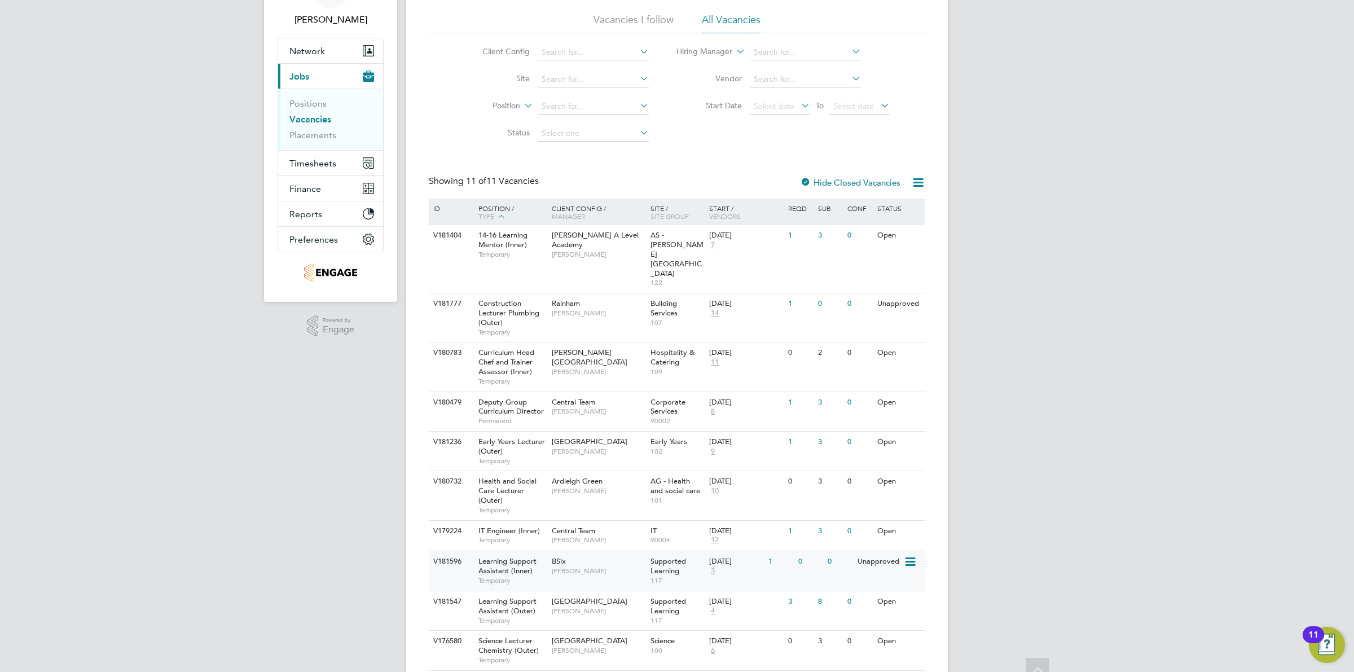
scroll to position [122, 0]
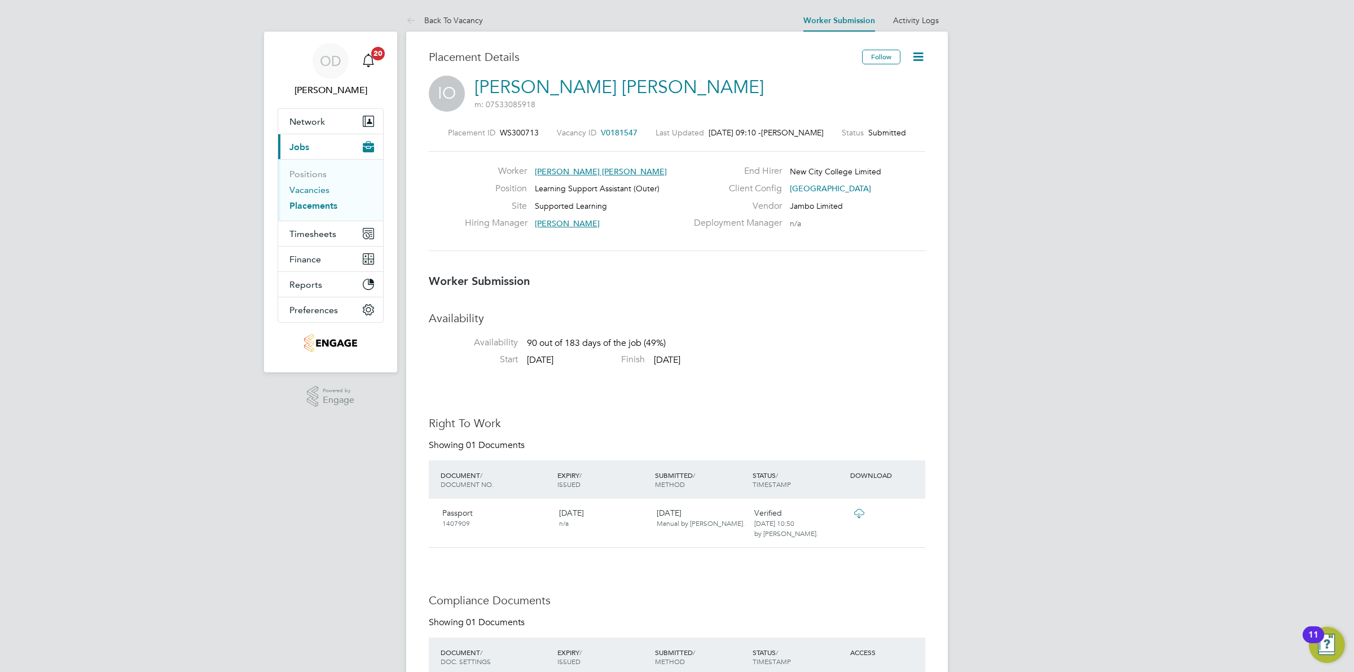
click at [309, 193] on link "Vacancies" at bounding box center [309, 189] width 40 height 11
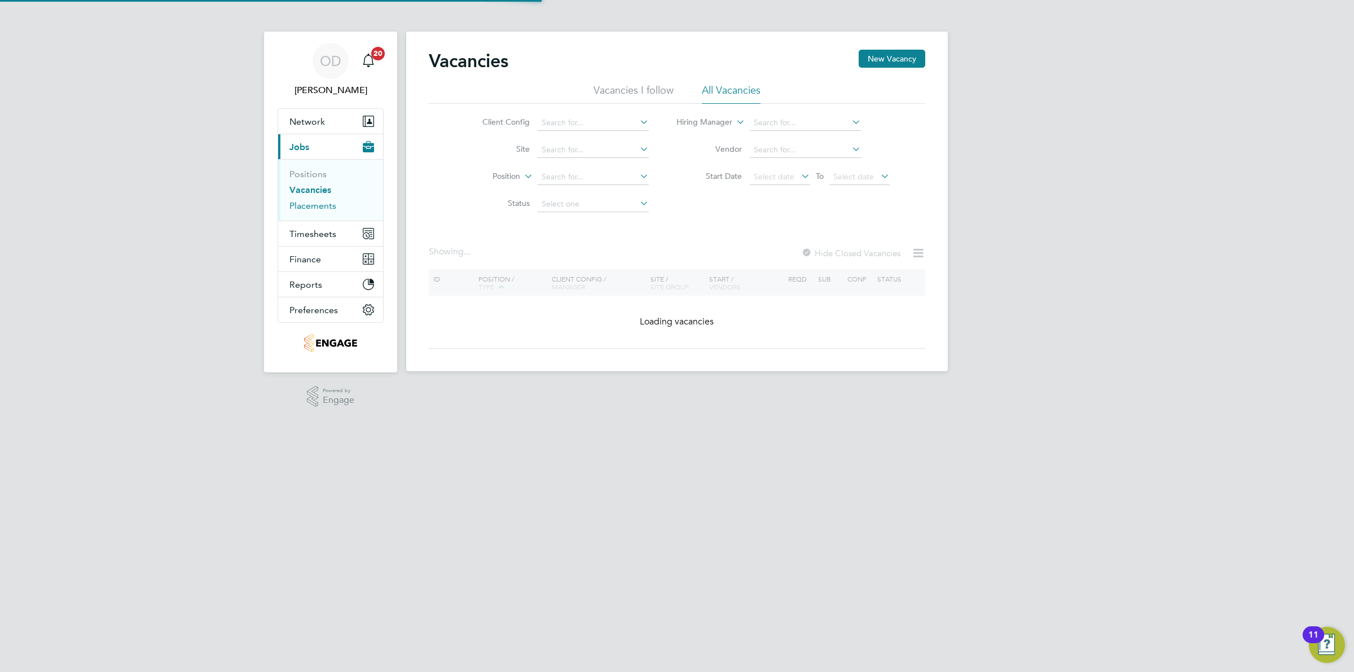
click at [309, 202] on link "Placements" at bounding box center [312, 205] width 47 height 11
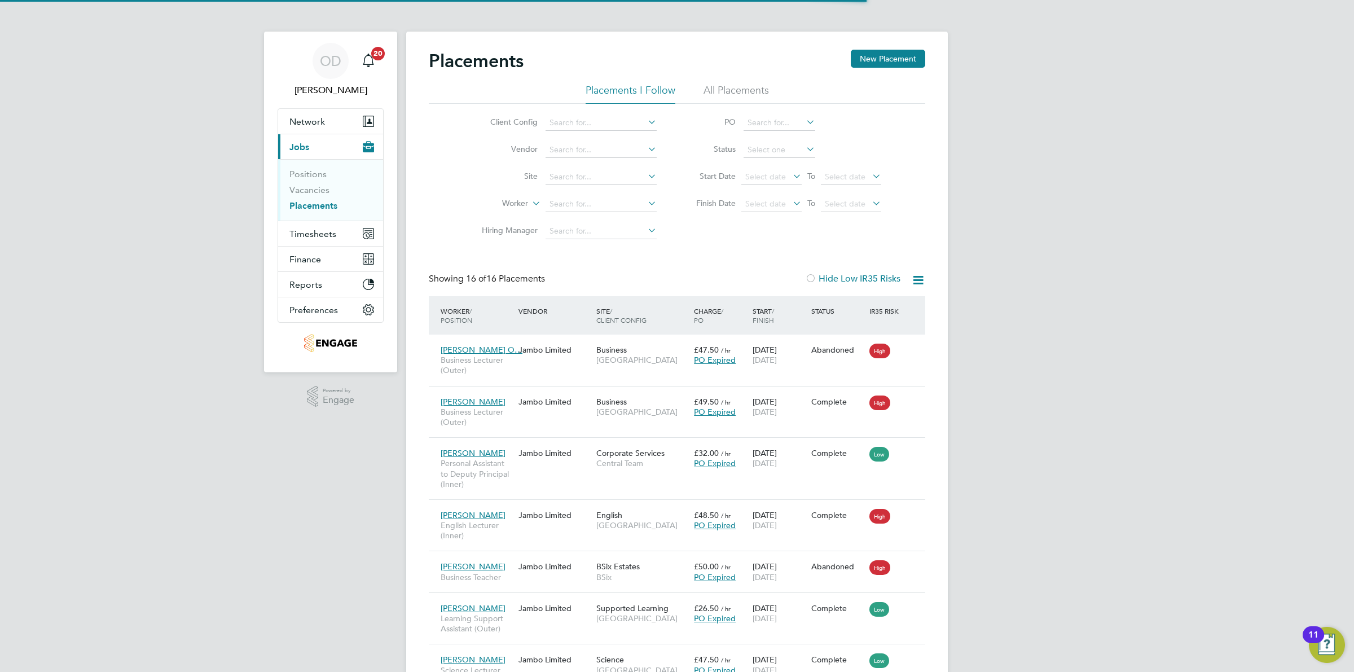
scroll to position [6, 6]
click at [314, 197] on li "Vacancies" at bounding box center [331, 192] width 85 height 16
click at [322, 193] on link "Vacancies" at bounding box center [309, 189] width 40 height 11
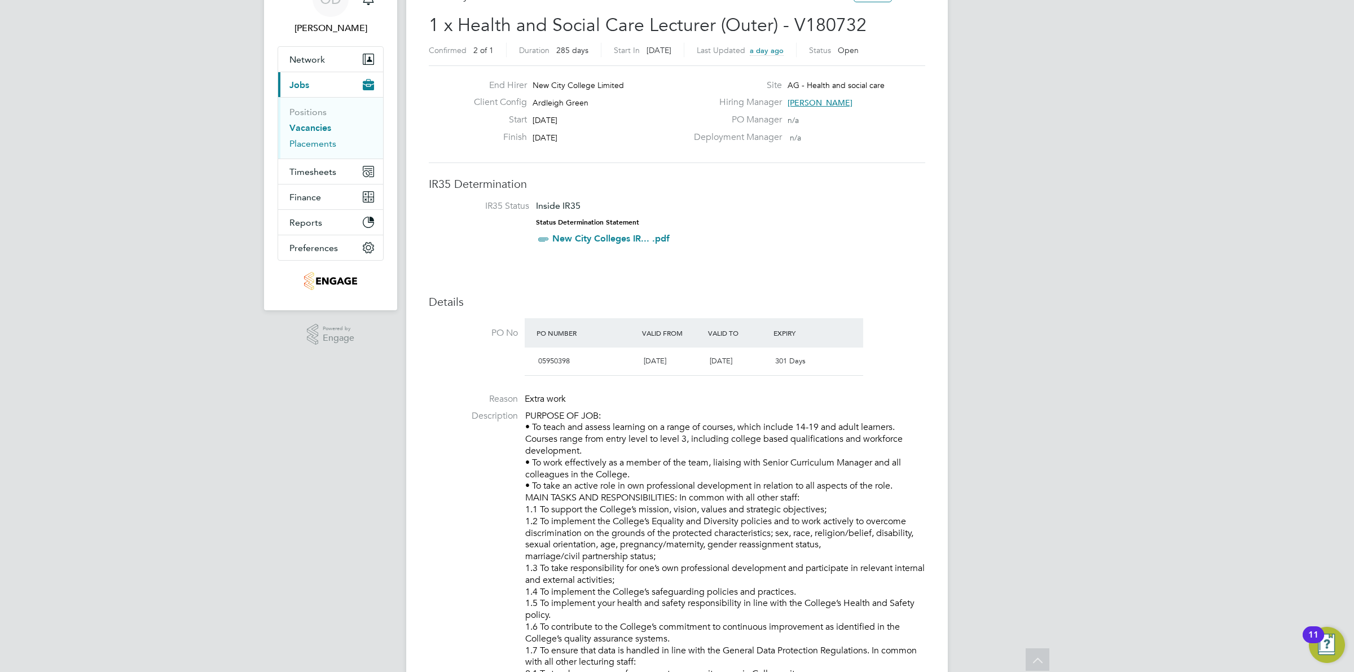
click at [316, 147] on link "Placements" at bounding box center [312, 143] width 47 height 11
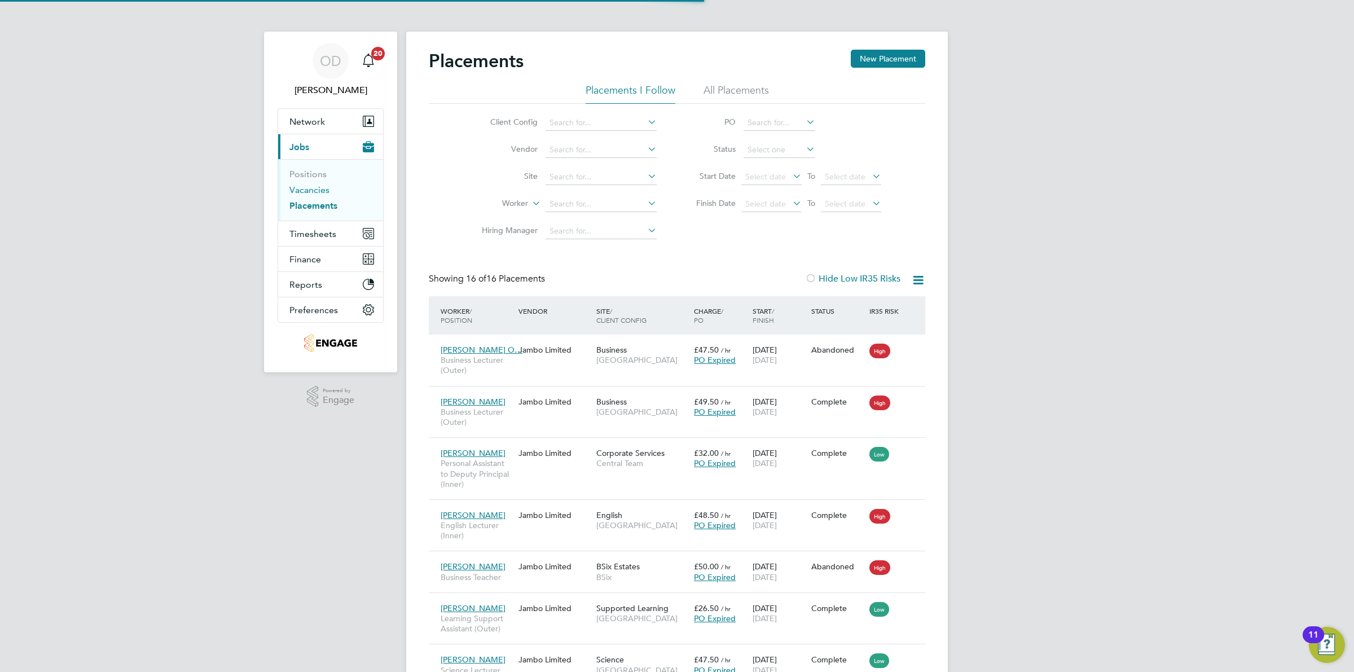
click at [309, 190] on link "Vacancies" at bounding box center [309, 189] width 40 height 11
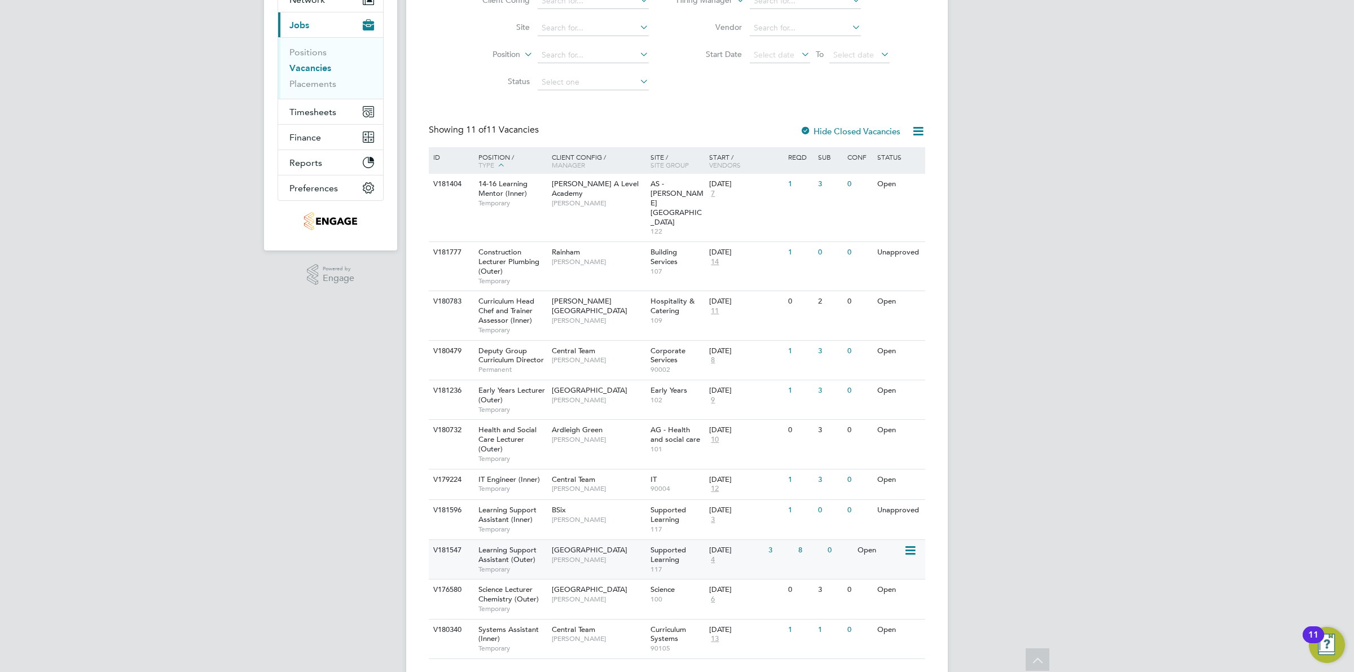
click at [842, 540] on div "0" at bounding box center [839, 550] width 29 height 21
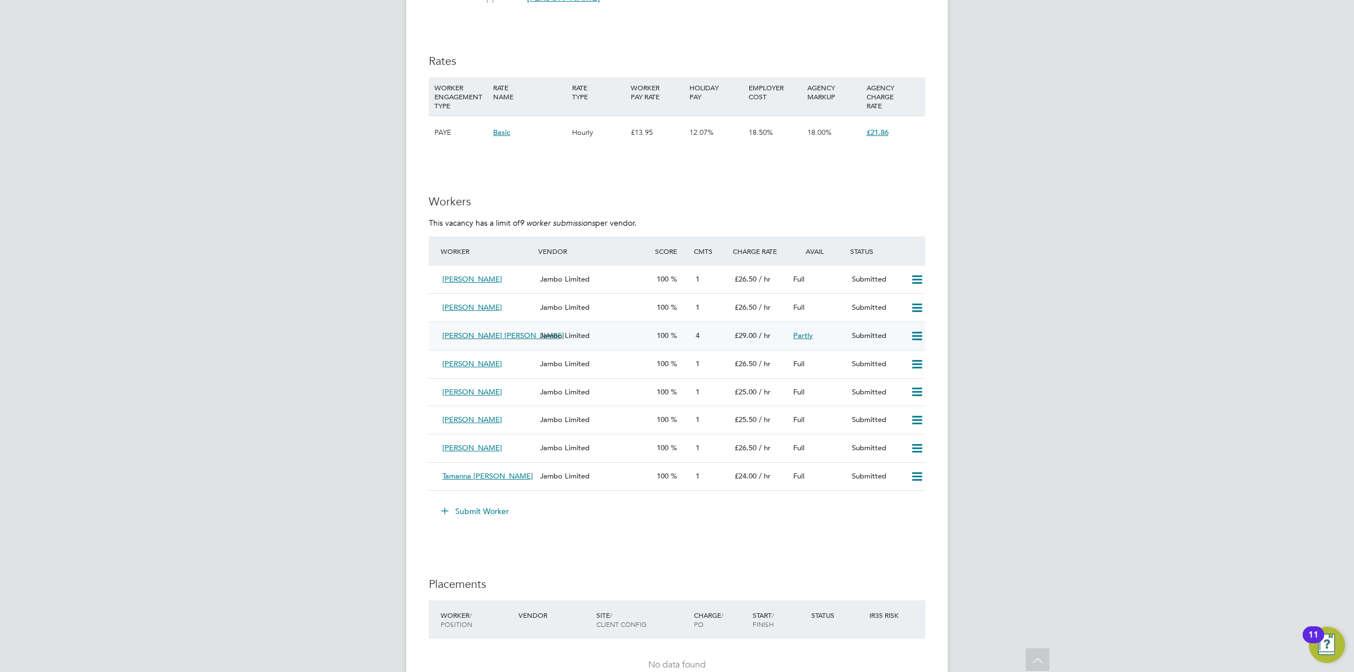
click at [540, 332] on span "Jambo Limited" at bounding box center [565, 336] width 50 height 10
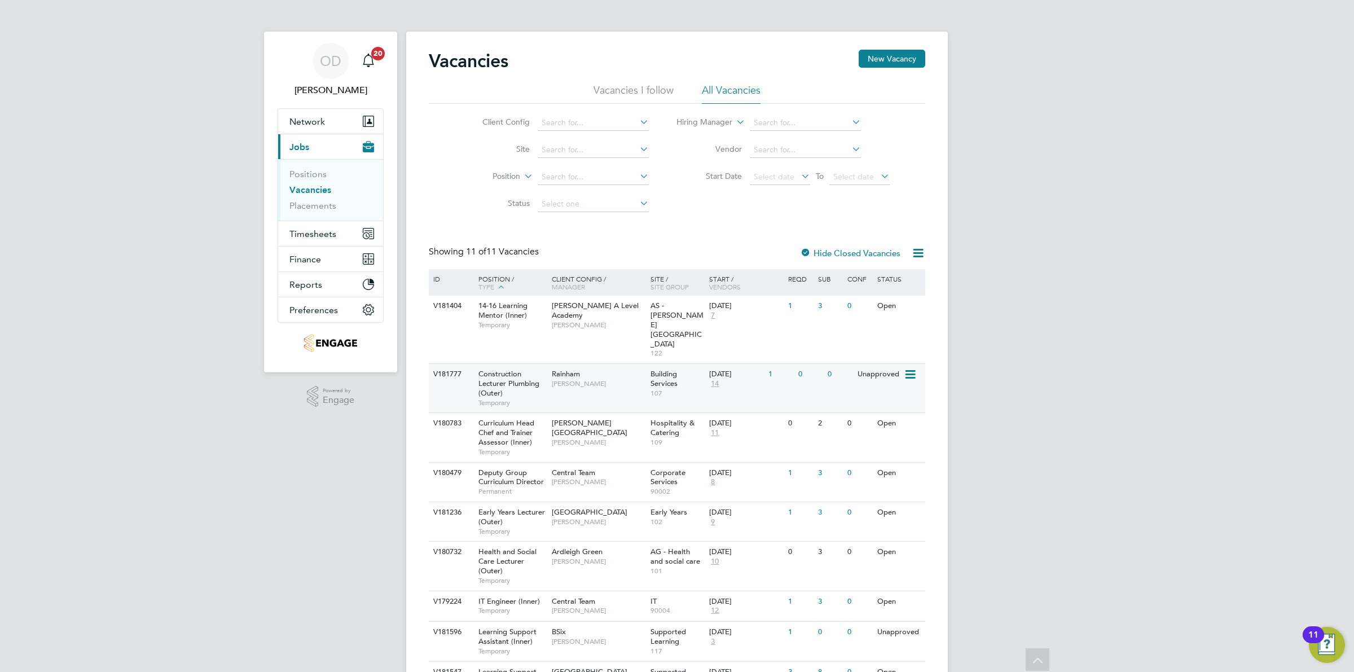
scroll to position [122, 0]
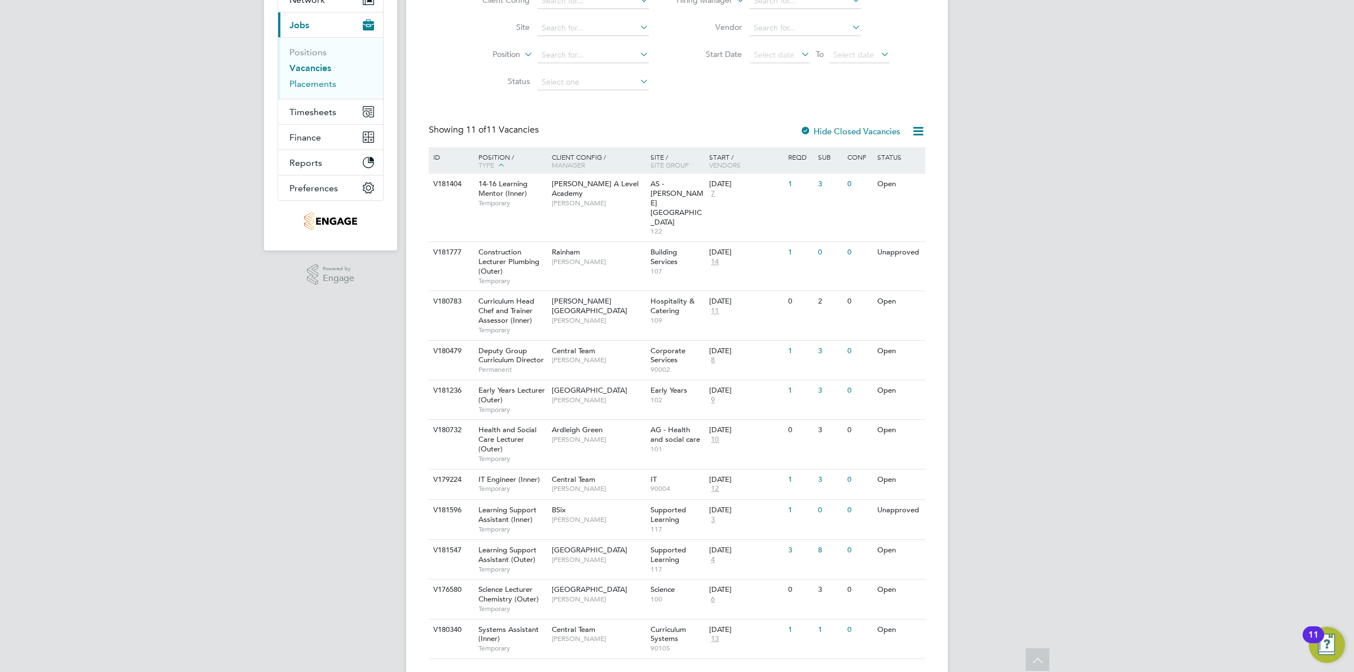
click at [323, 83] on link "Placements" at bounding box center [312, 83] width 47 height 11
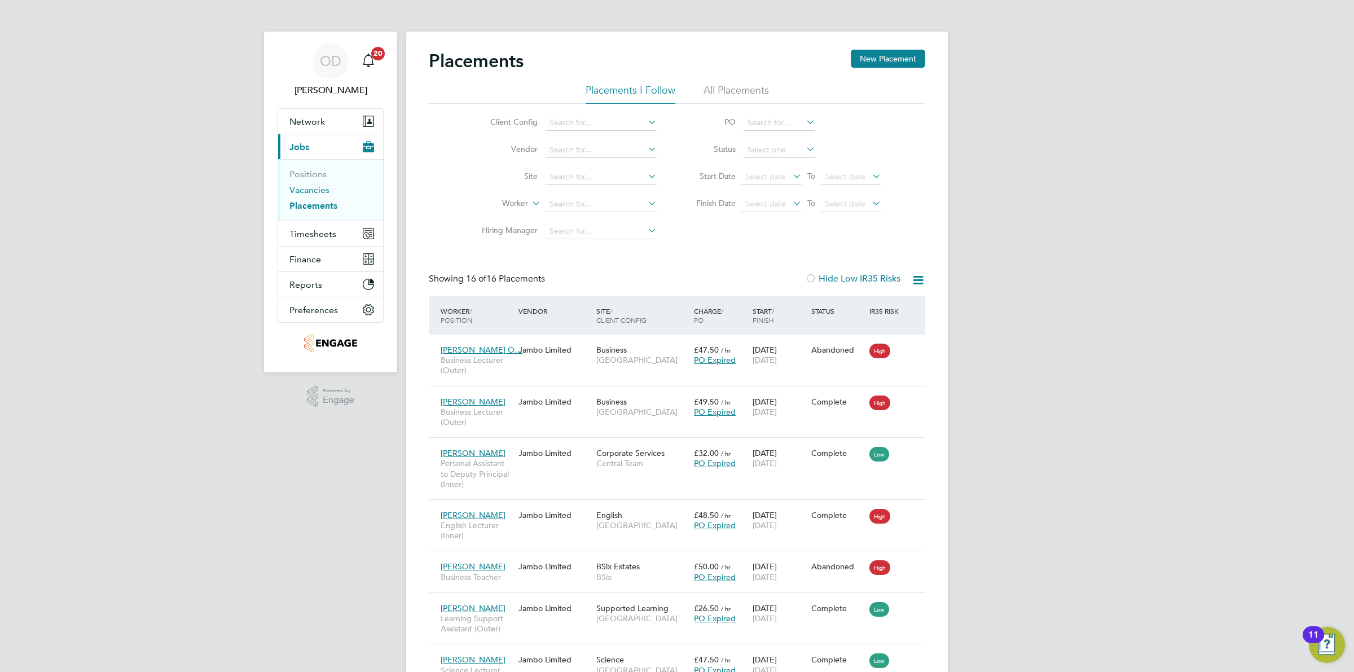
click at [314, 186] on link "Vacancies" at bounding box center [309, 189] width 40 height 11
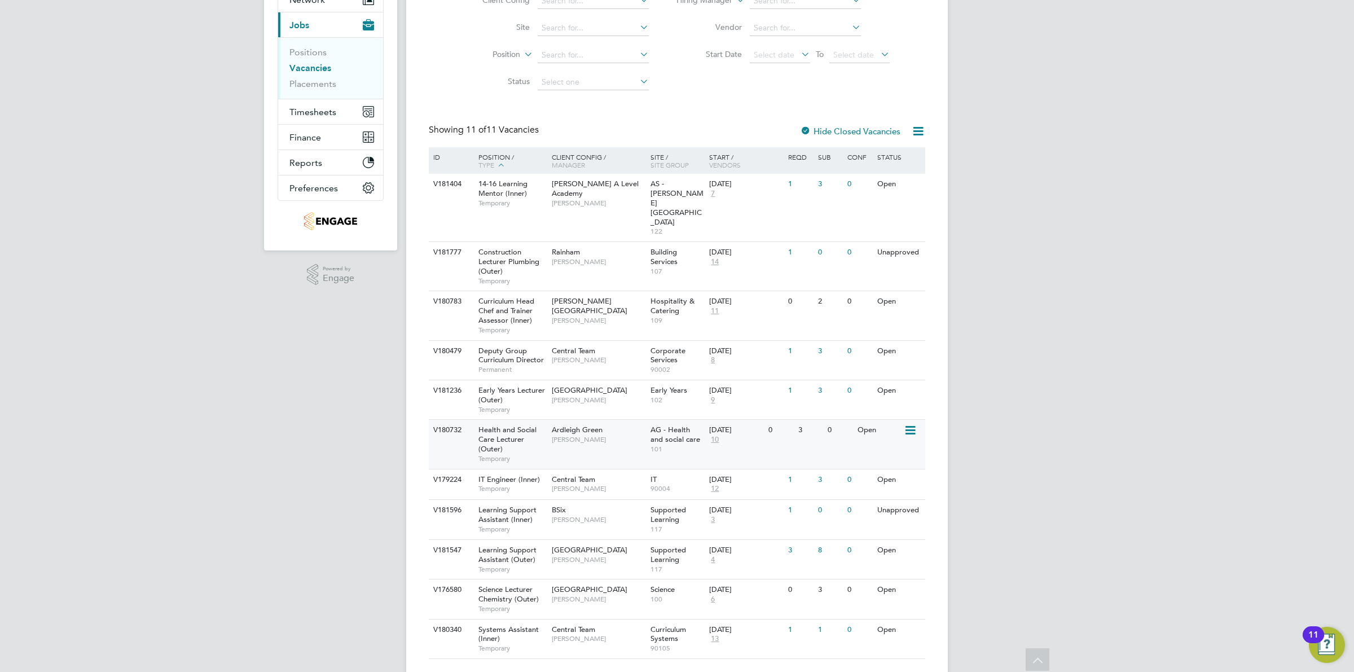
click at [652, 425] on span "AG - Health and social care" at bounding box center [675, 434] width 50 height 19
click at [607, 555] on span "[PERSON_NAME]" at bounding box center [598, 559] width 93 height 9
